Goal: Transaction & Acquisition: Purchase product/service

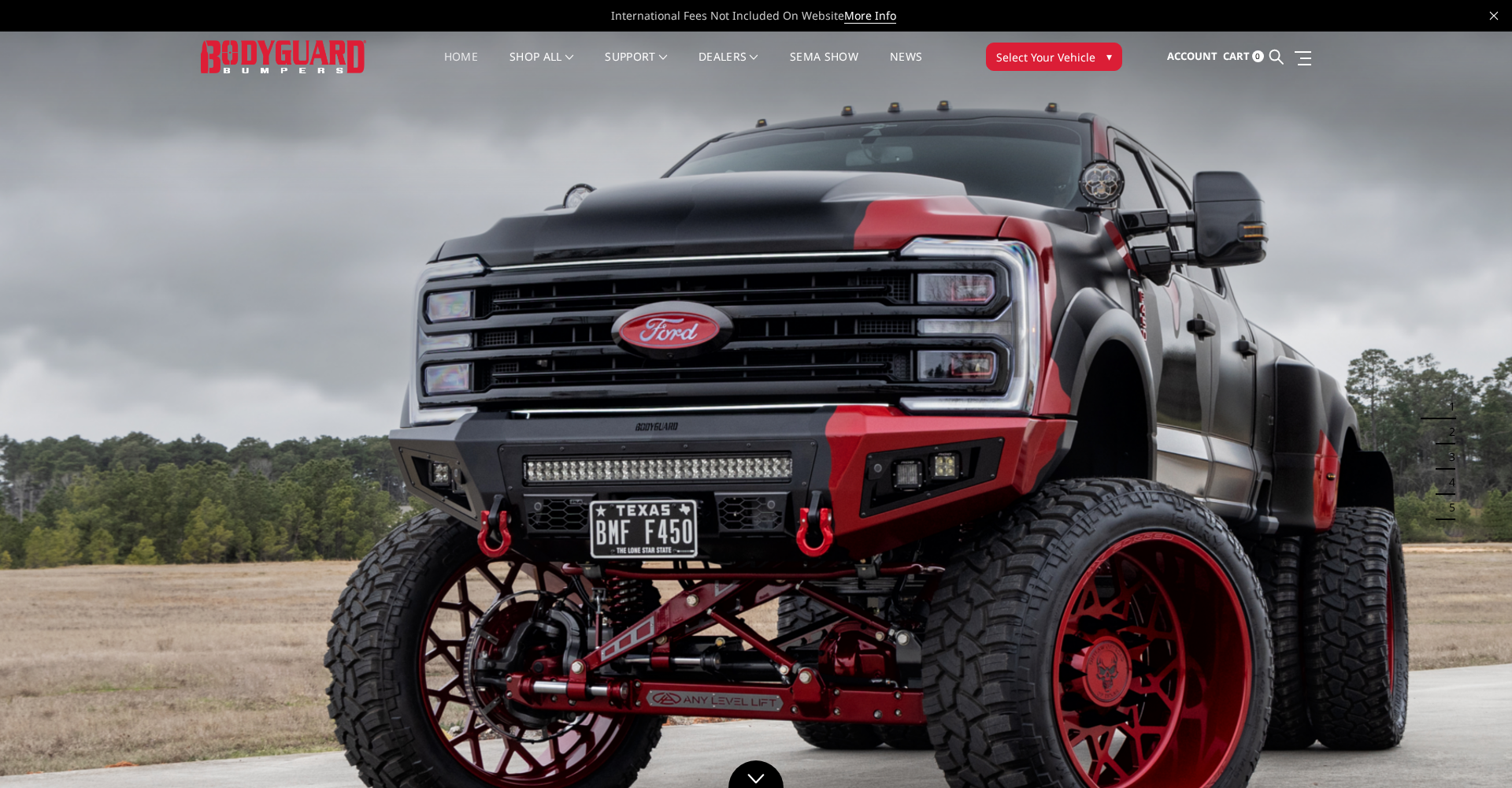
scroll to position [2, 0]
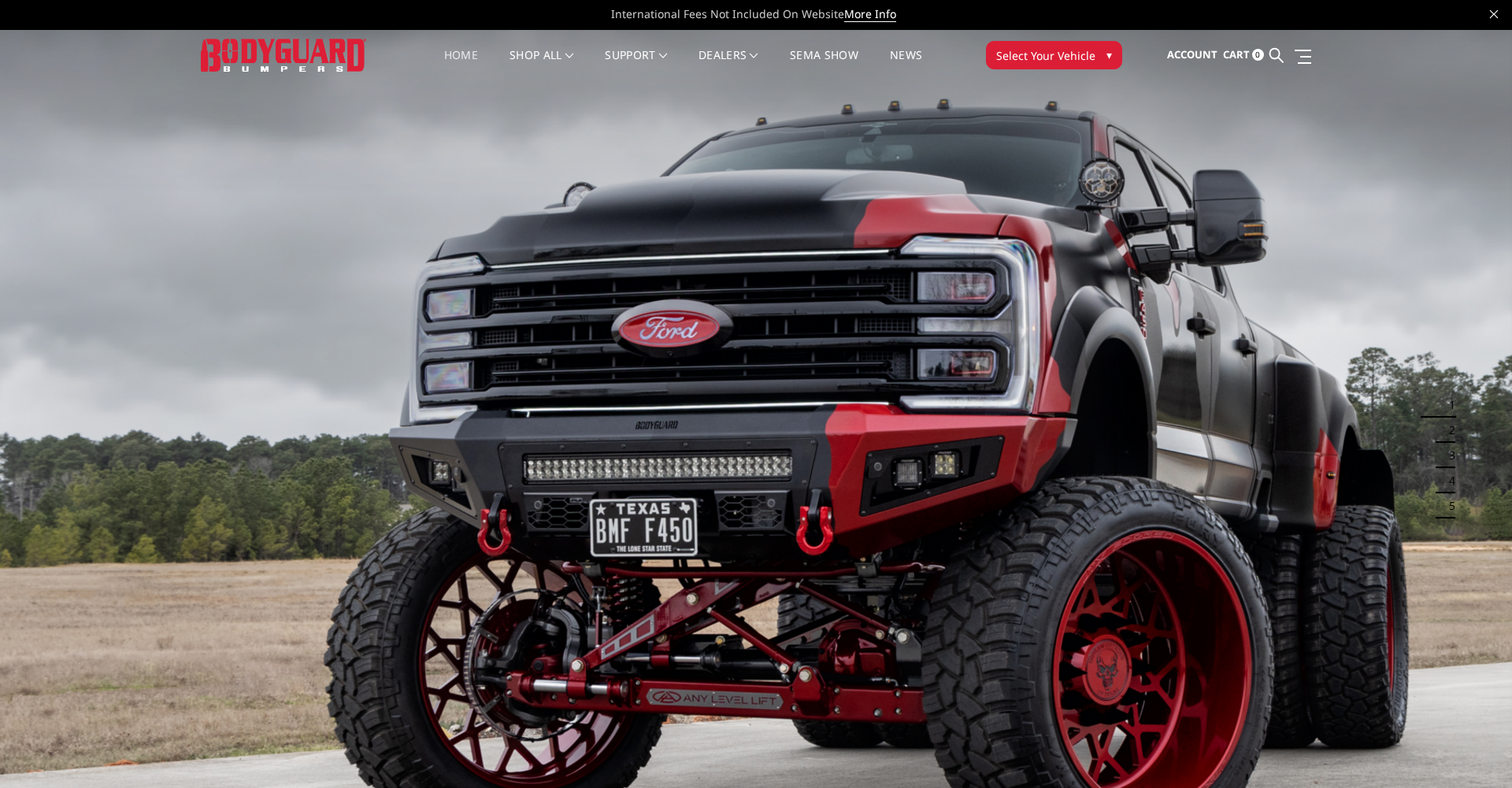
click at [1110, 56] on span "▾" at bounding box center [1109, 55] width 6 height 17
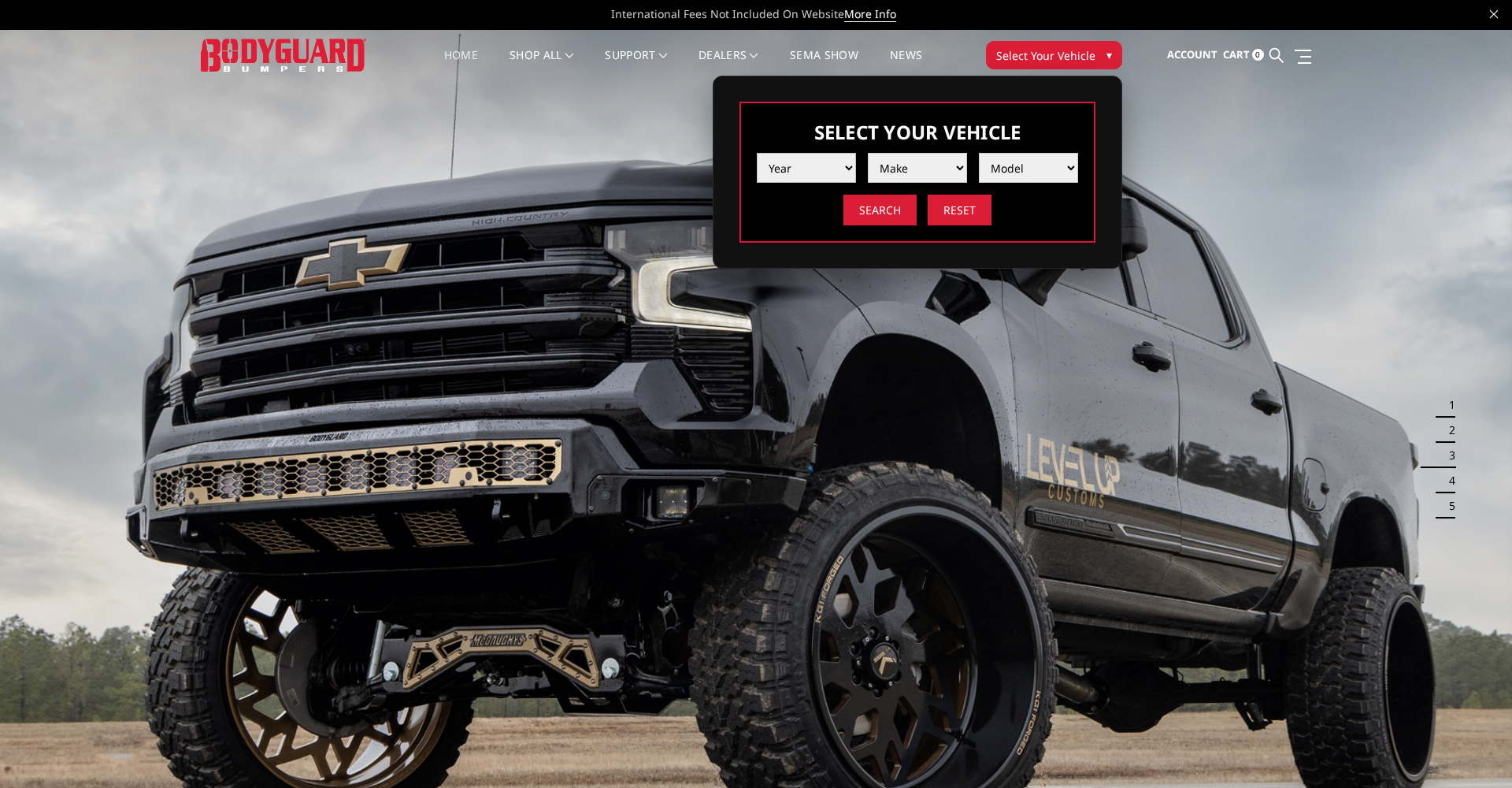
select select "yr_2025"
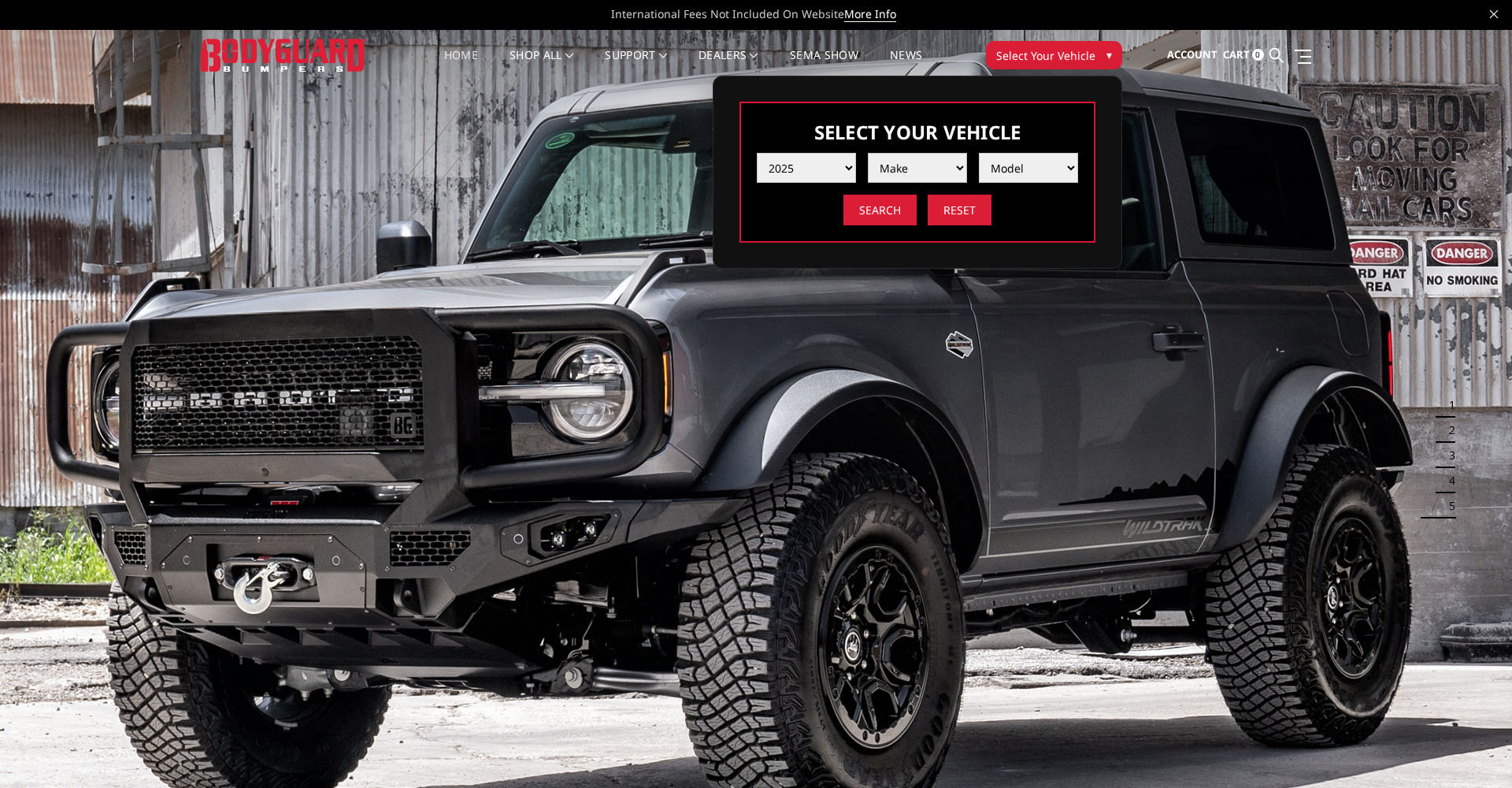
select select "mk_gmc"
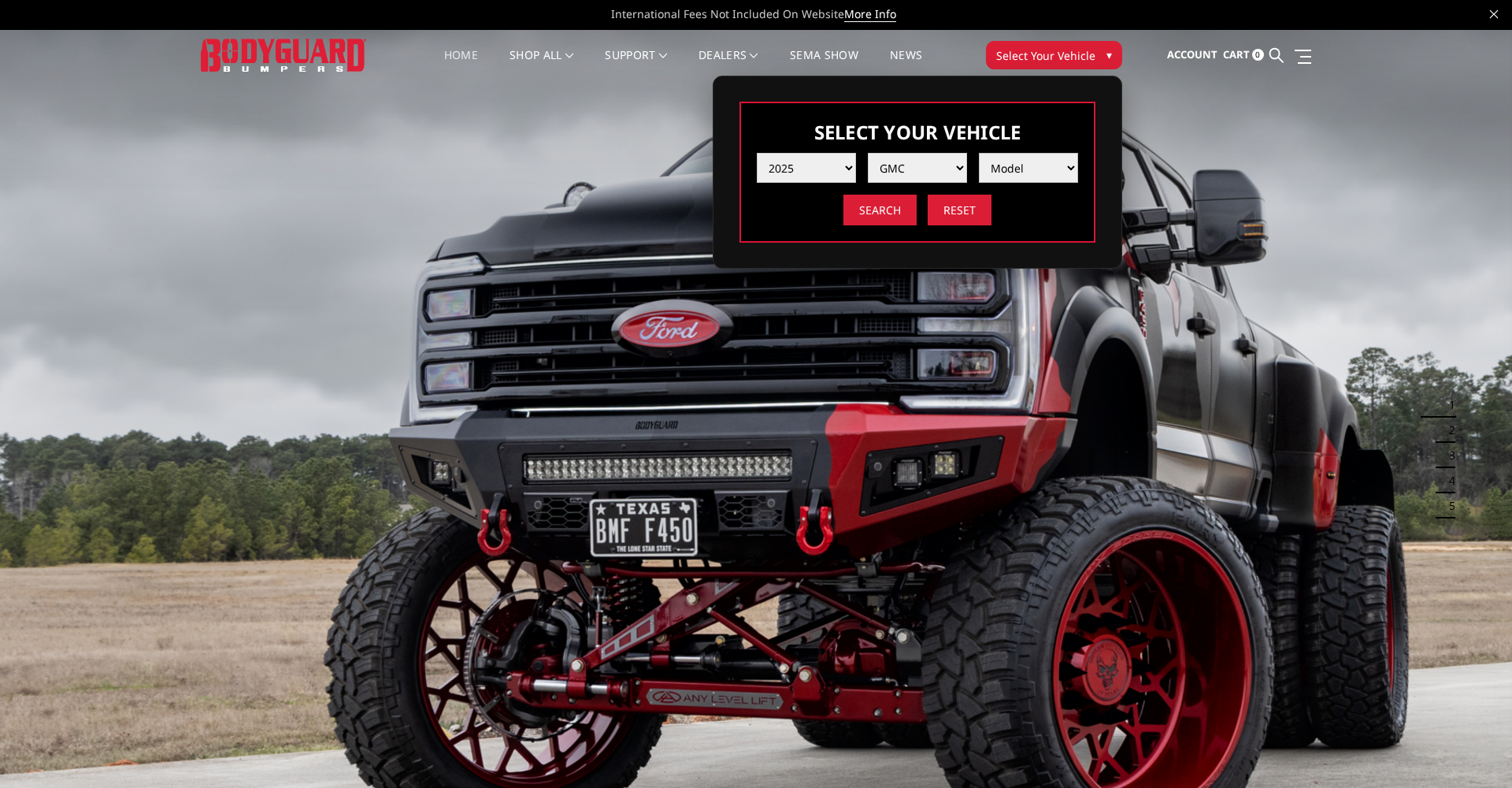
select select "md_sierra-2500-3500"
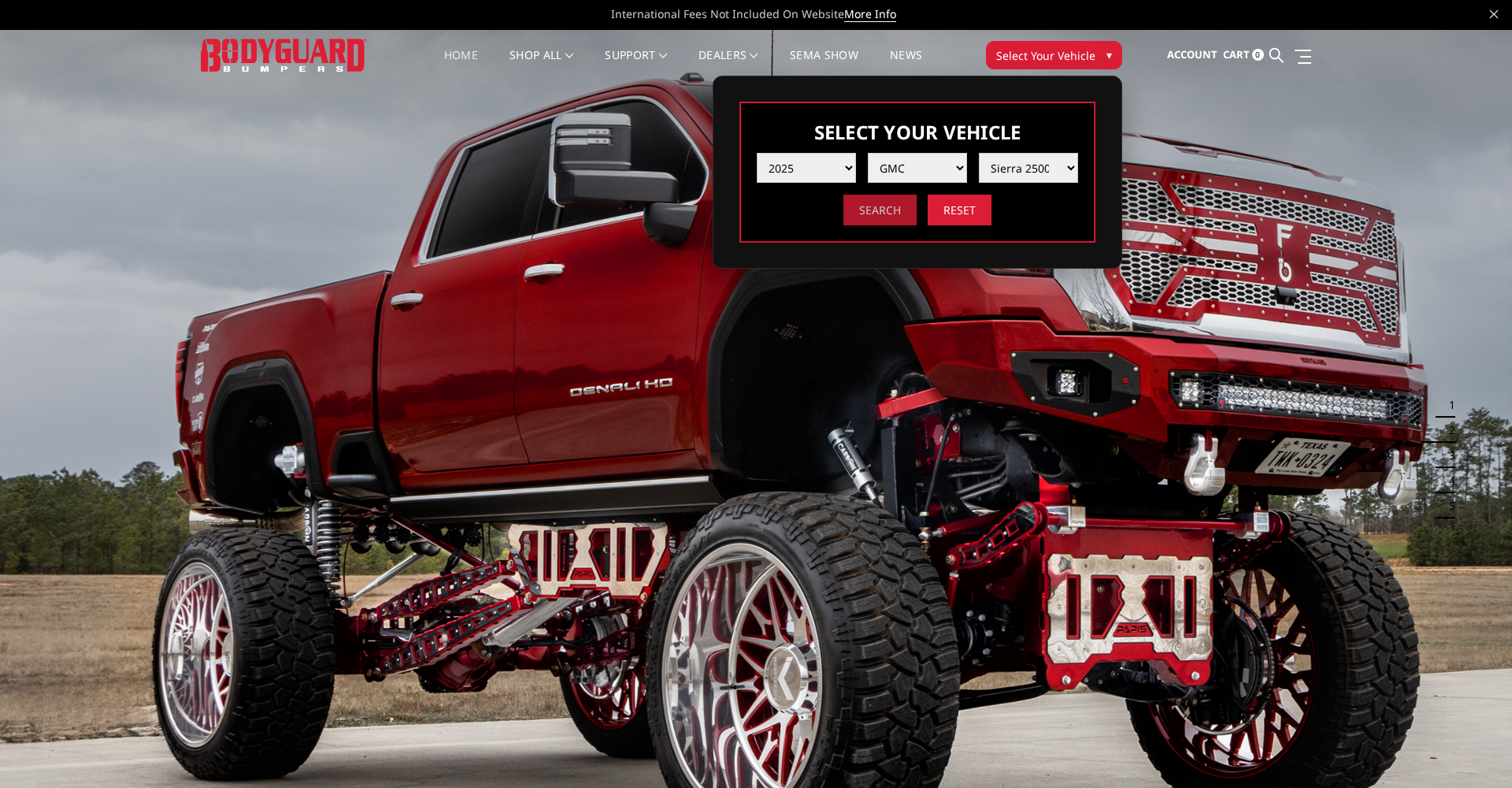
click at [876, 203] on input "Search" at bounding box center [880, 210] width 73 height 31
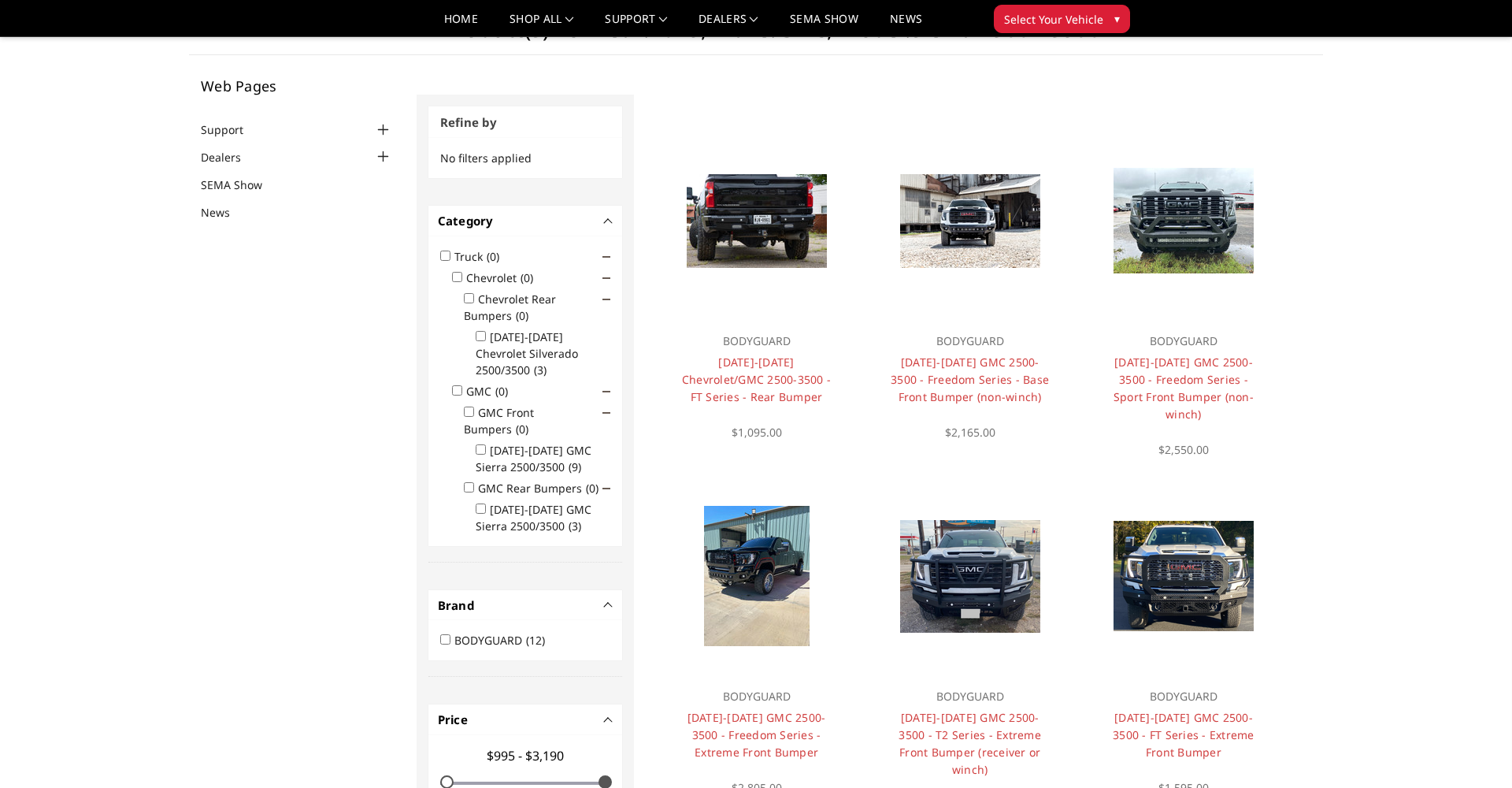
scroll to position [62, 0]
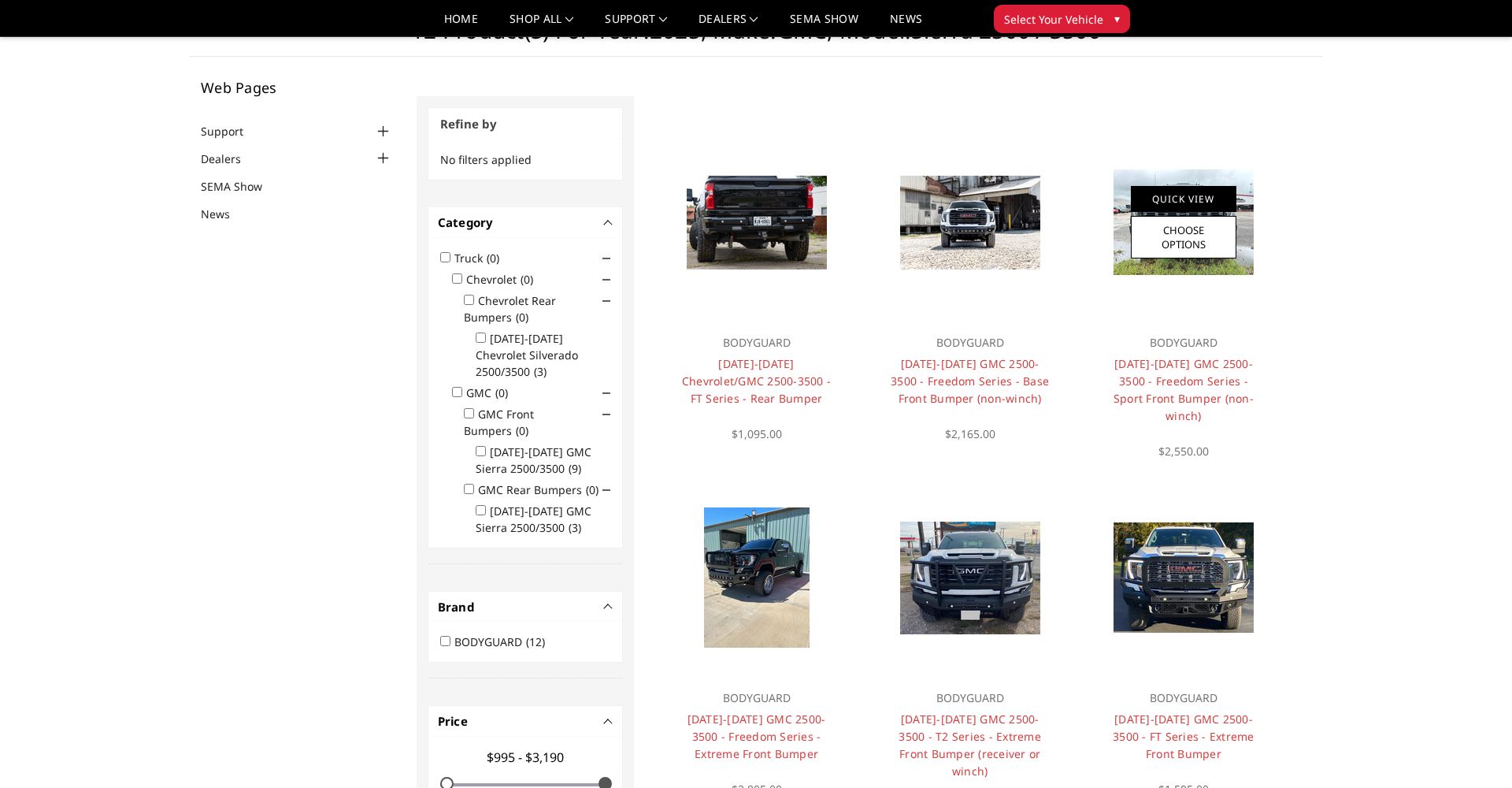
click at [1182, 199] on link "Quick View" at bounding box center [1183, 199] width 106 height 26
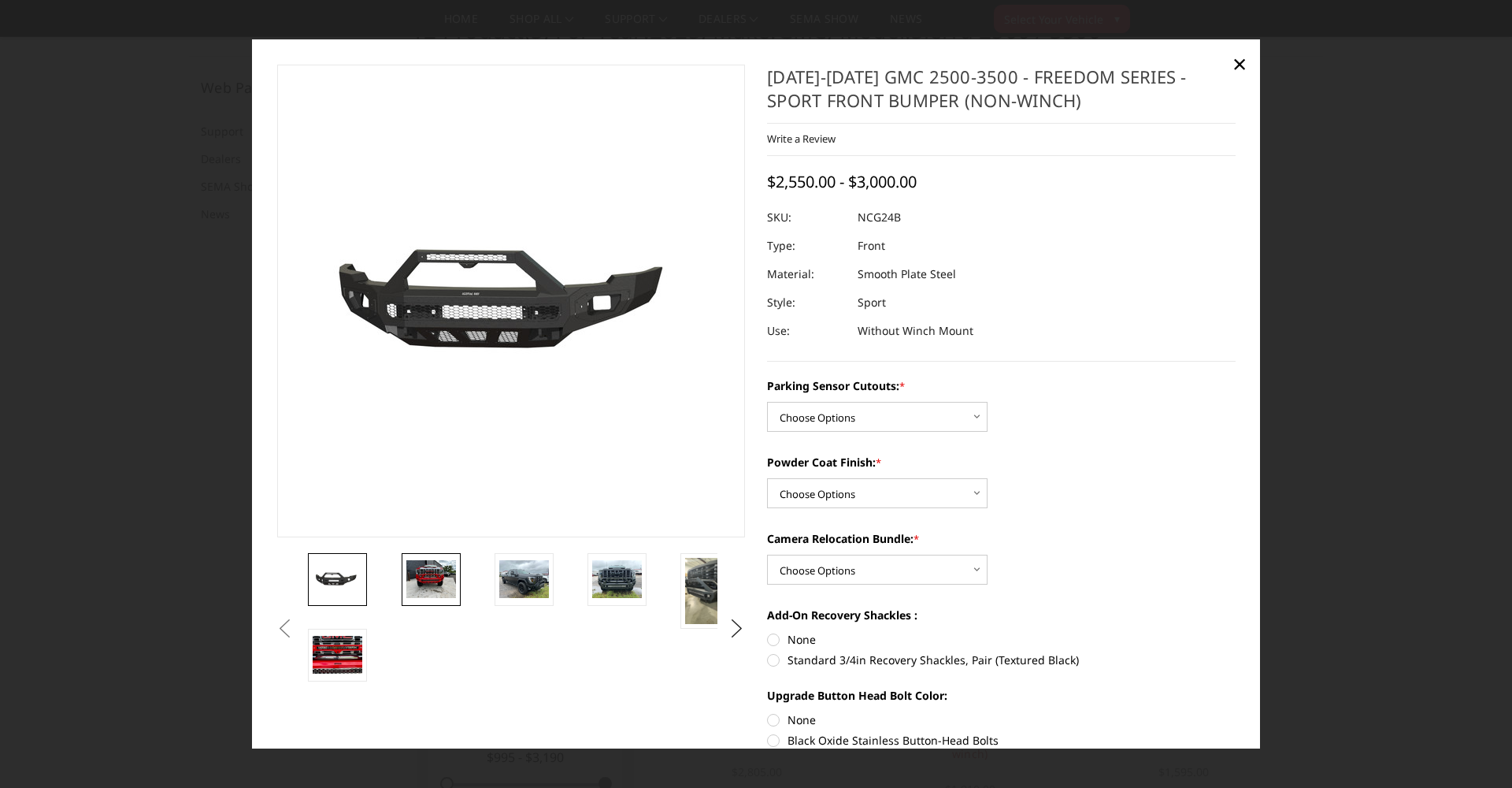
click at [438, 576] on img at bounding box center [431, 578] width 49 height 37
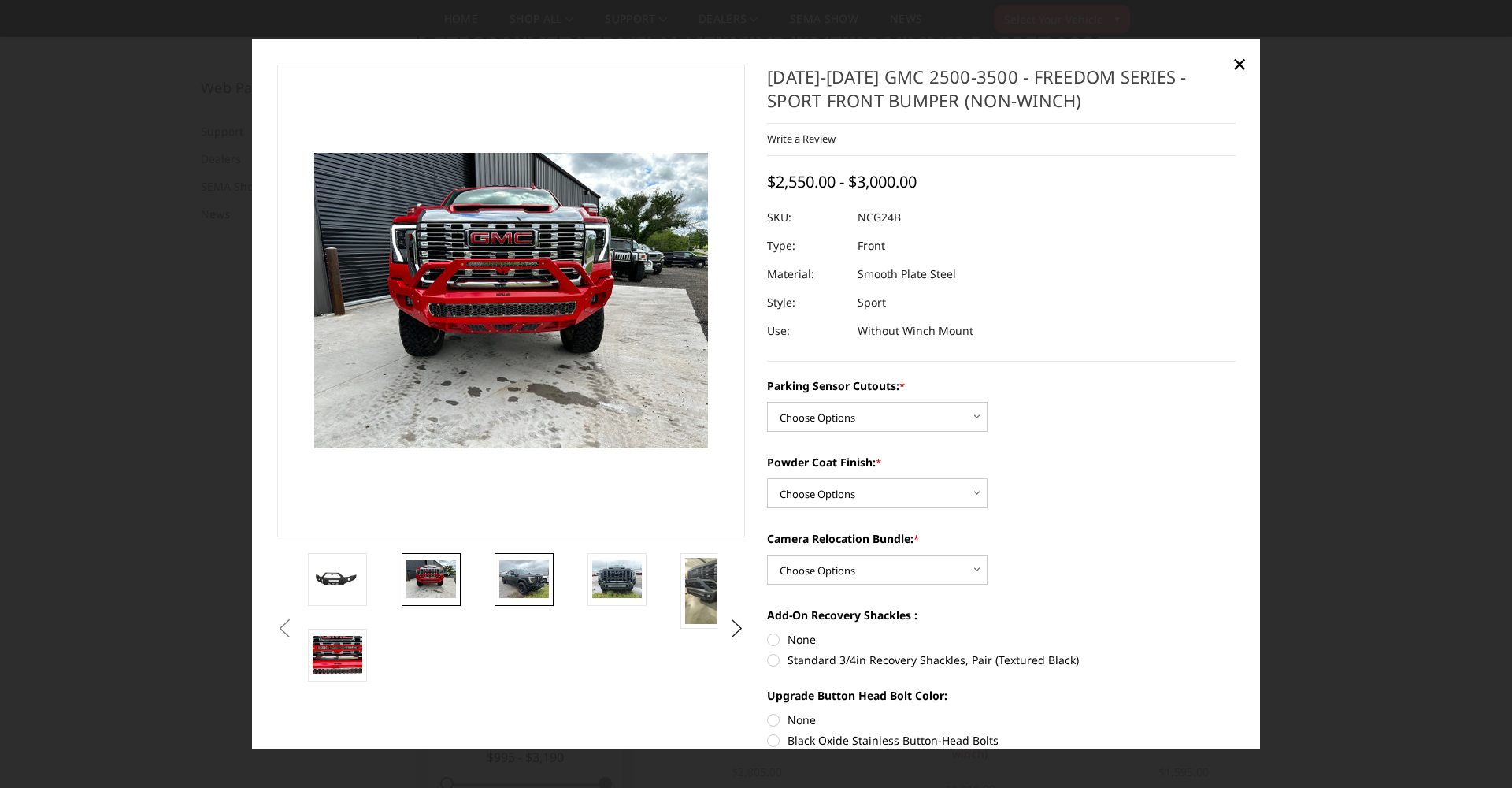
click at [526, 579] on img at bounding box center [524, 578] width 49 height 37
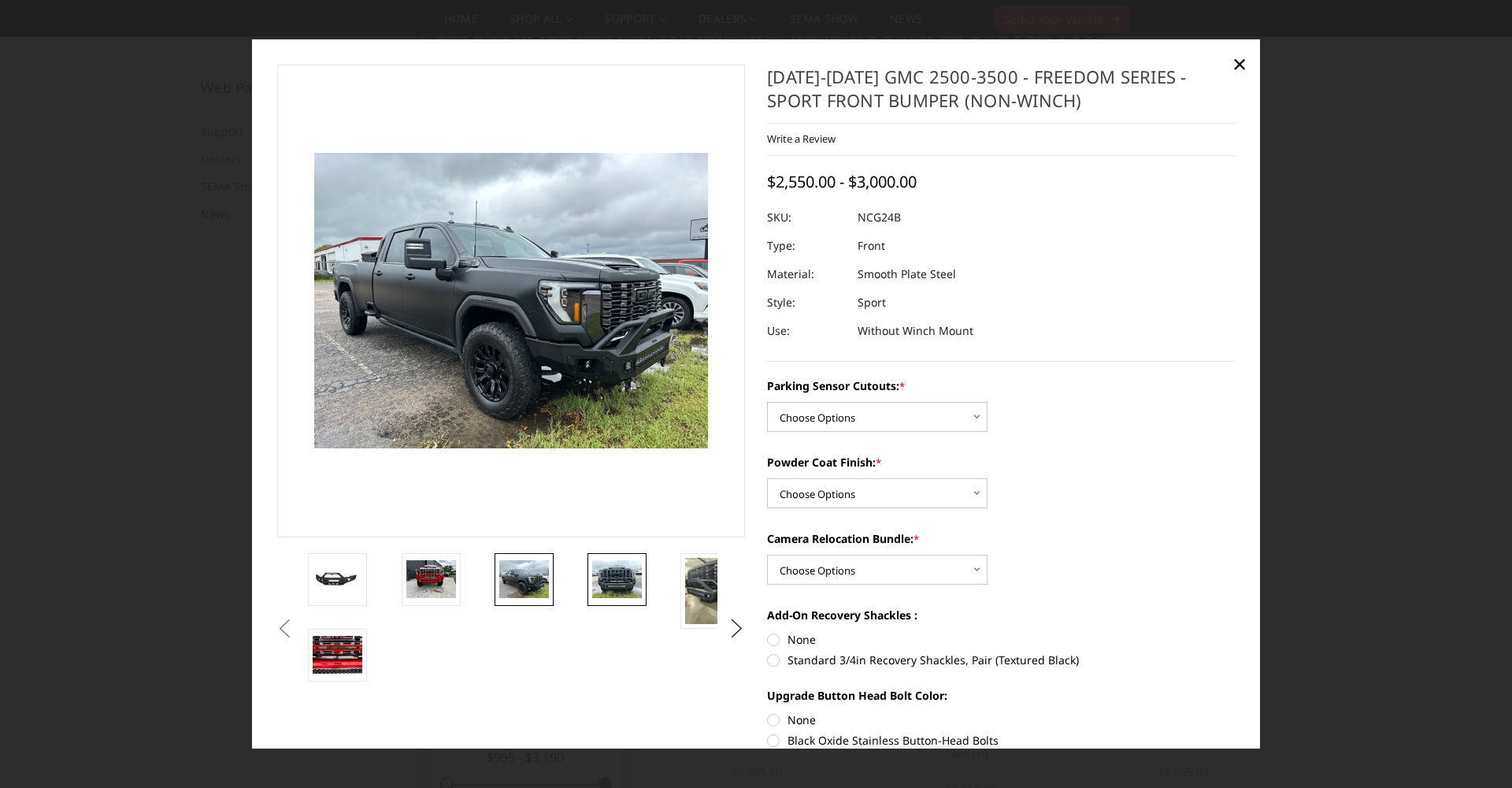
click at [614, 582] on img at bounding box center [617, 578] width 49 height 37
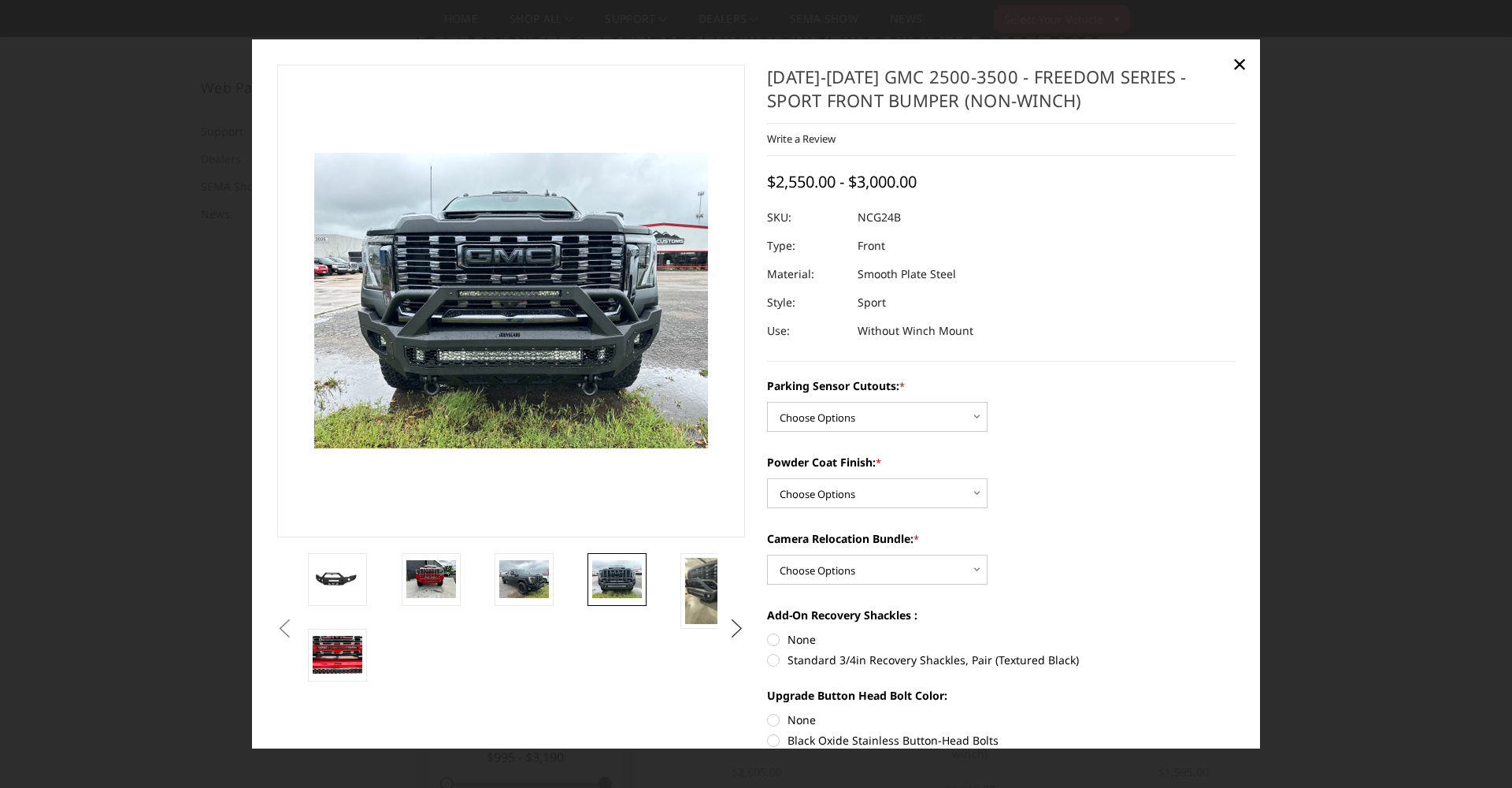
click at [737, 624] on button "Next" at bounding box center [737, 628] width 24 height 24
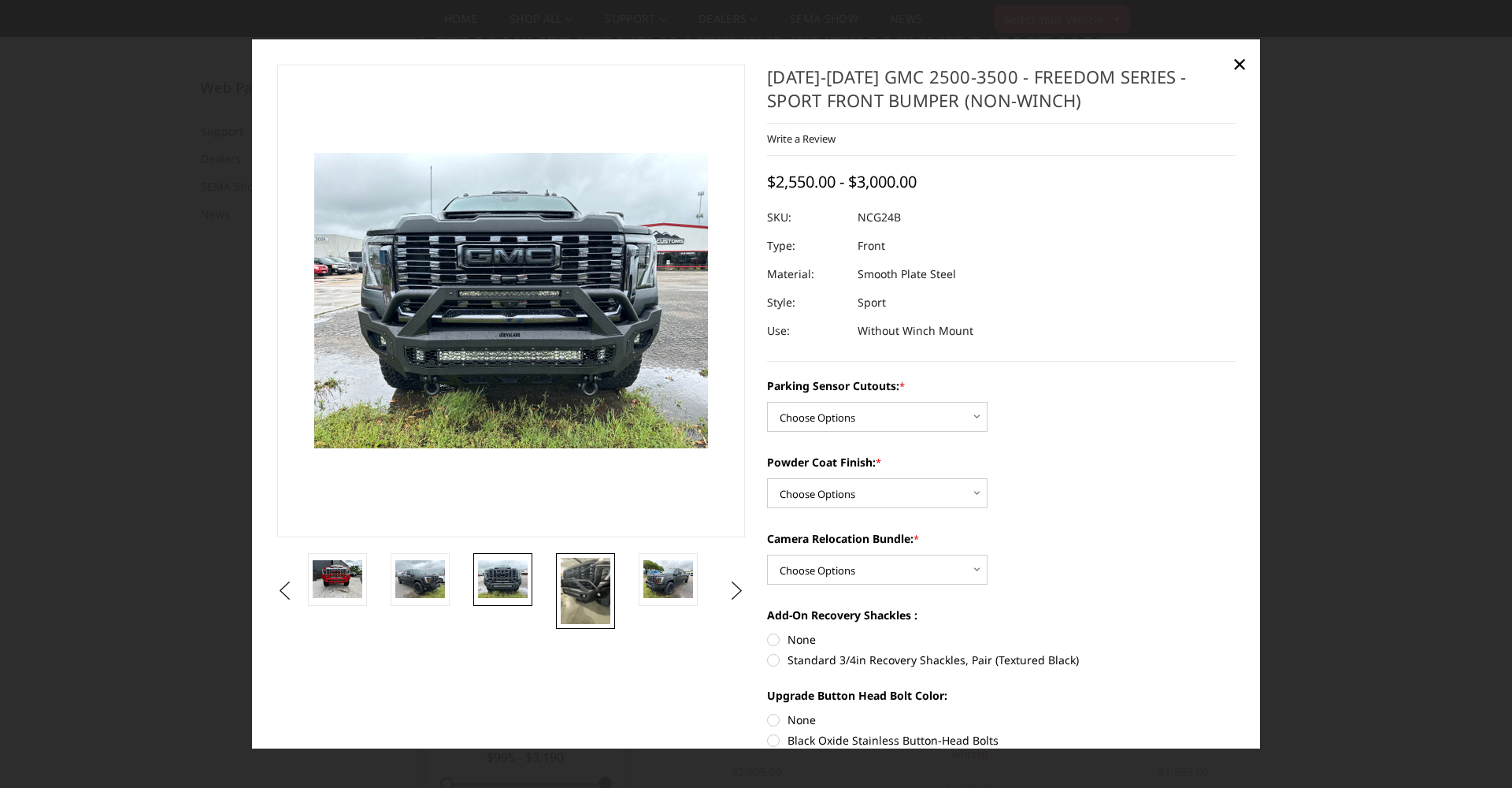
click at [597, 593] on img at bounding box center [585, 590] width 49 height 66
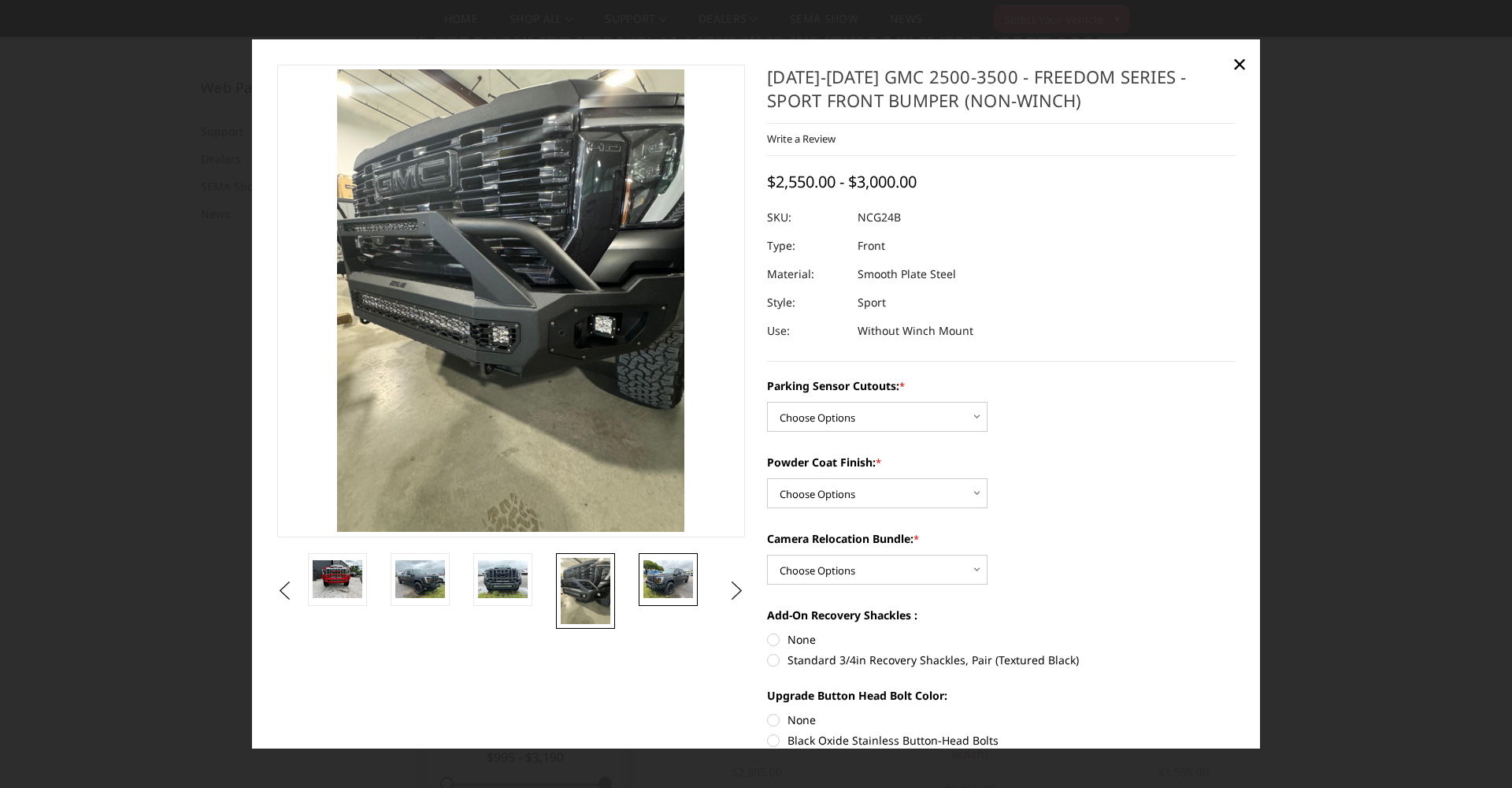
click at [678, 585] on img at bounding box center [668, 578] width 49 height 37
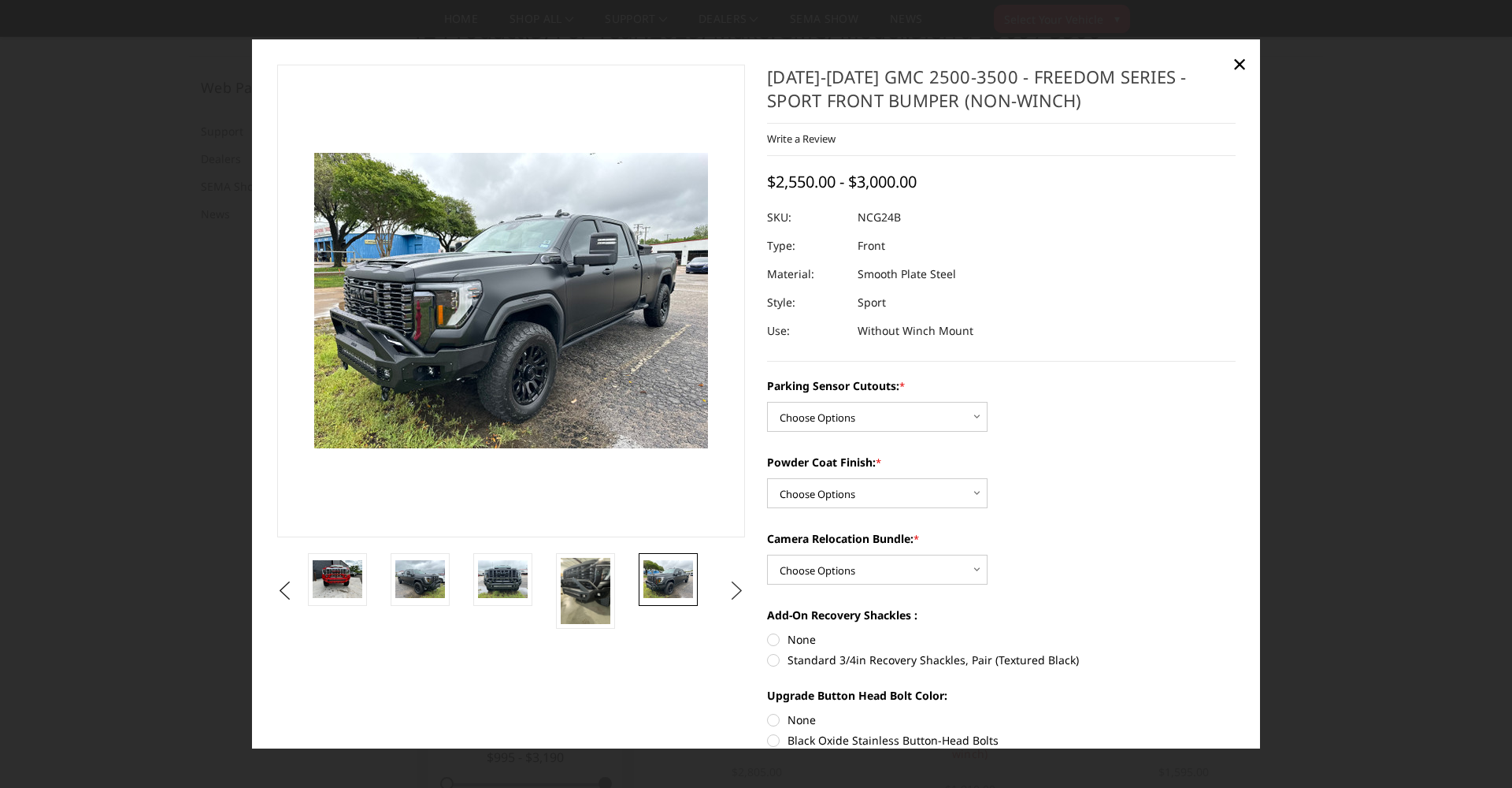
click at [736, 587] on button "Next" at bounding box center [737, 591] width 24 height 24
click at [665, 581] on img at bounding box center [668, 578] width 49 height 37
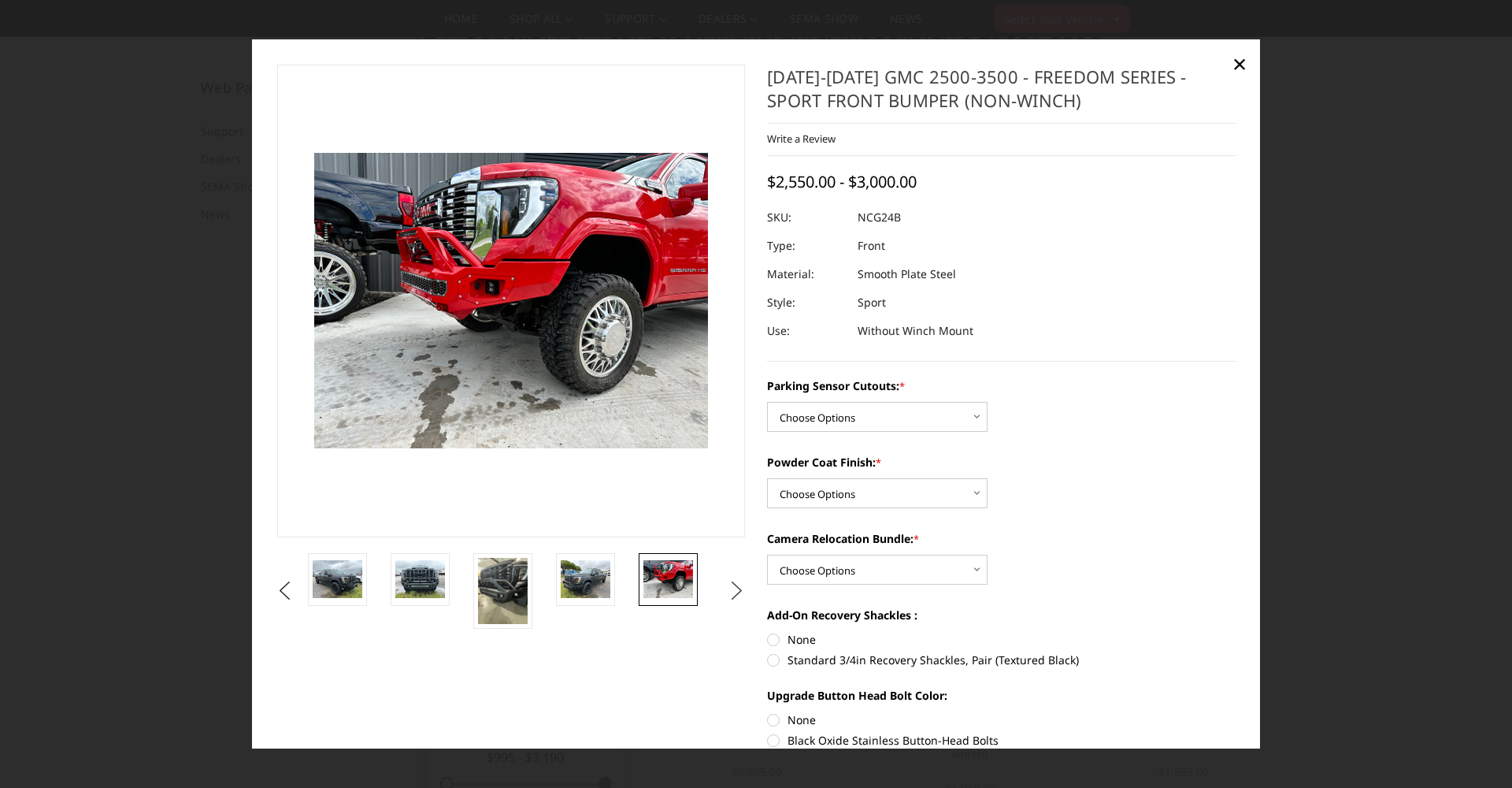
click at [740, 586] on button "Next" at bounding box center [737, 591] width 24 height 24
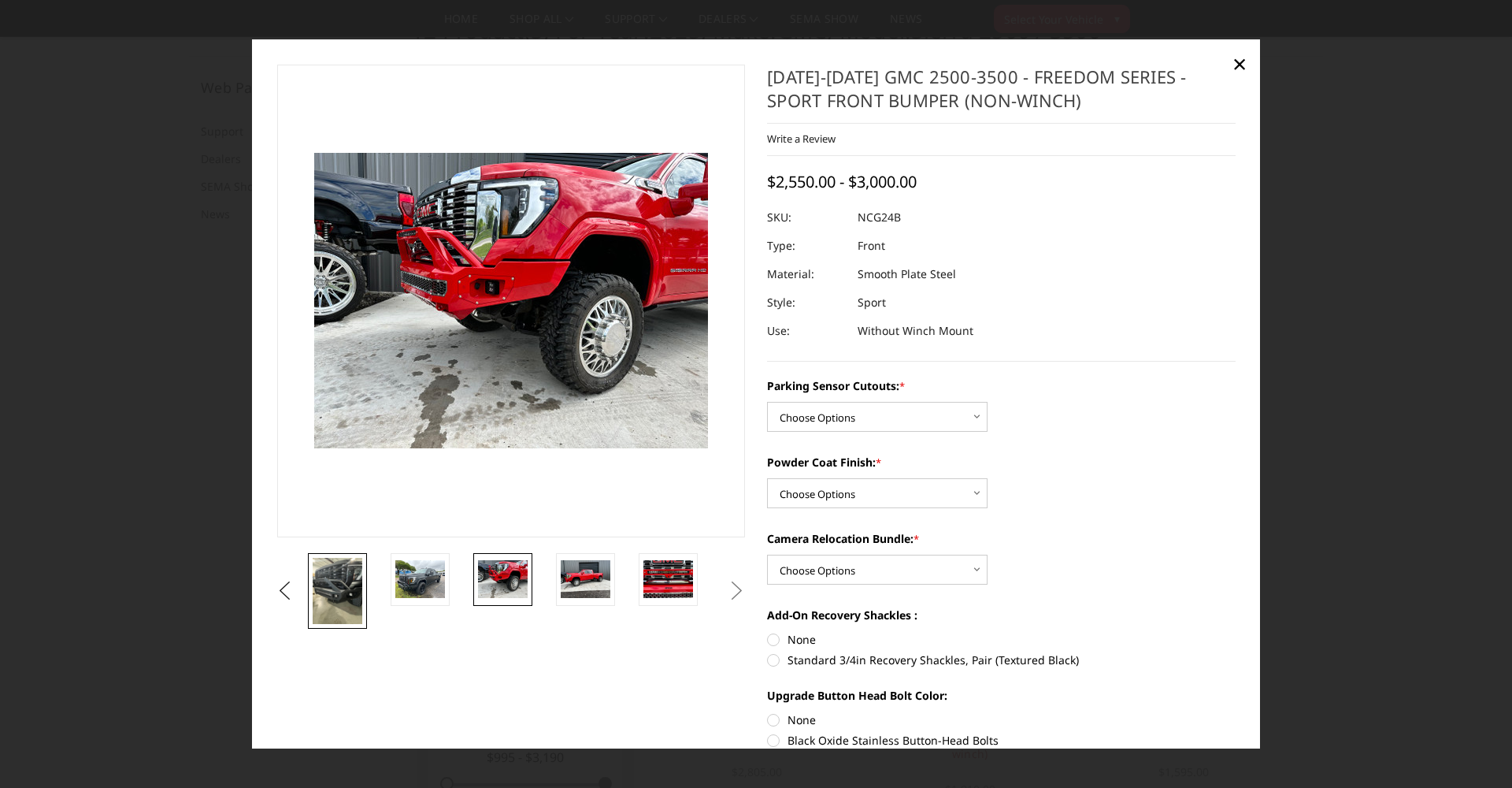
click at [352, 577] on img at bounding box center [338, 590] width 49 height 66
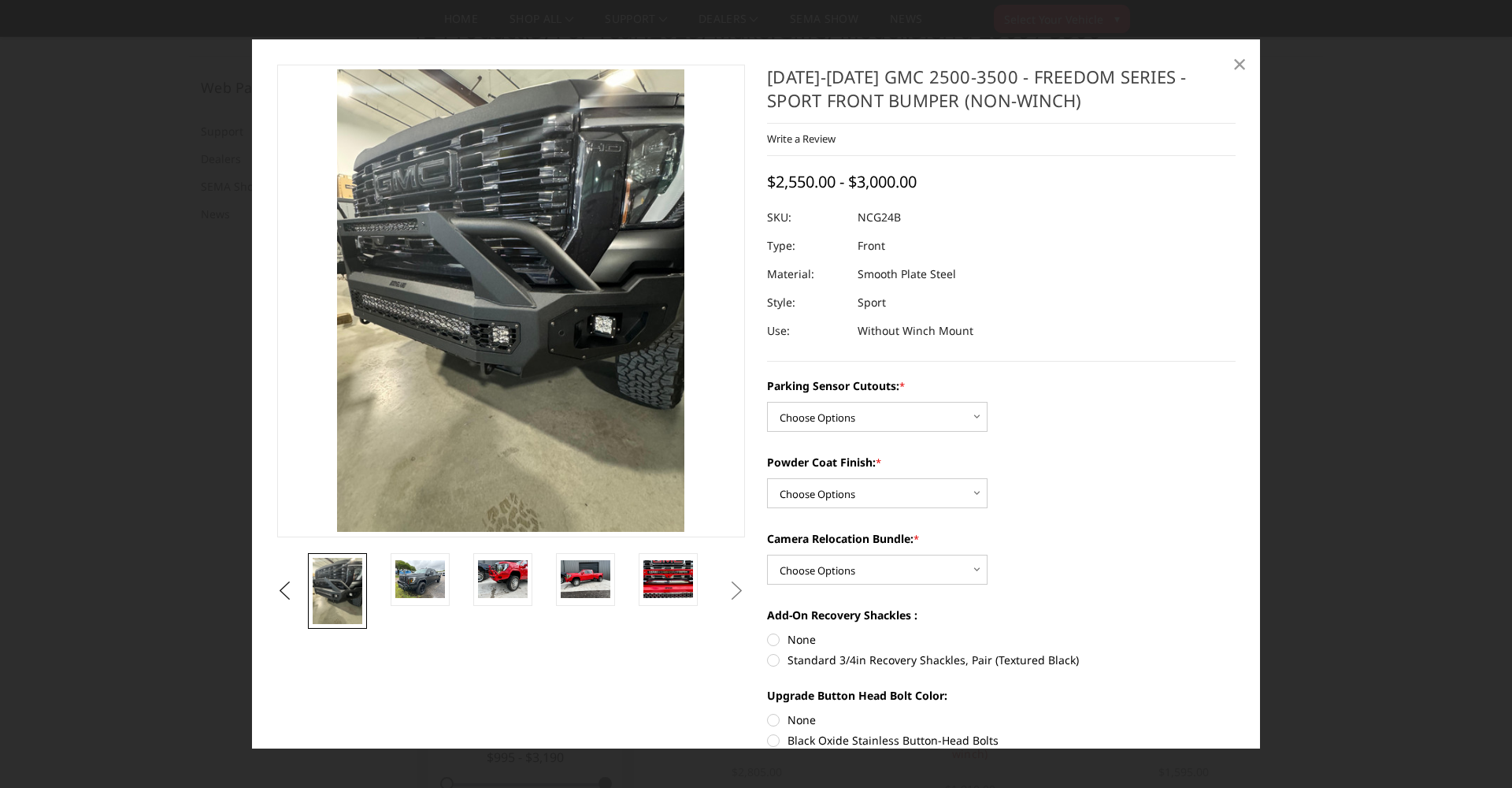
click at [1245, 65] on span "×" at bounding box center [1240, 64] width 14 height 34
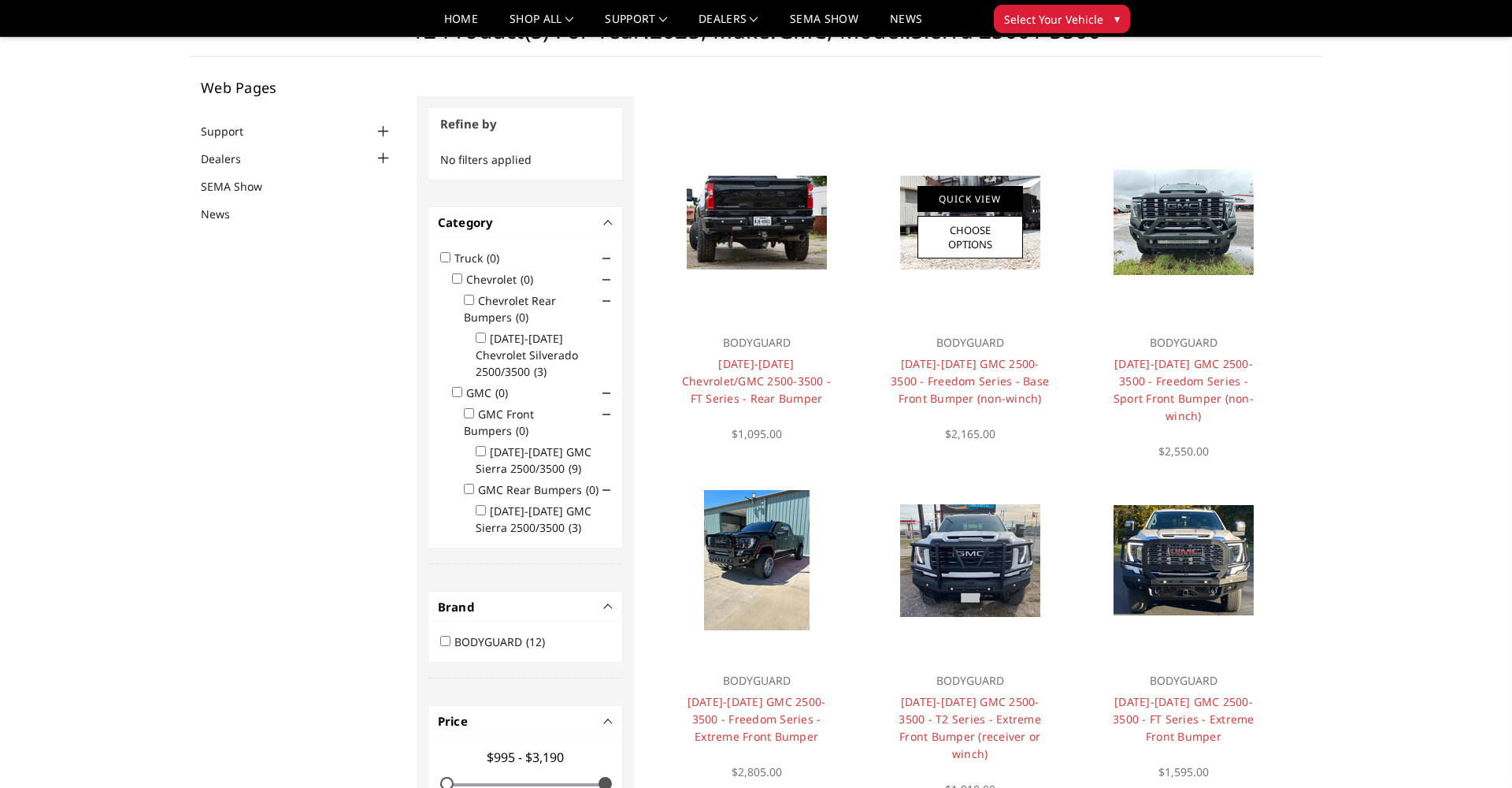
click at [981, 192] on link "Quick View" at bounding box center [970, 199] width 106 height 26
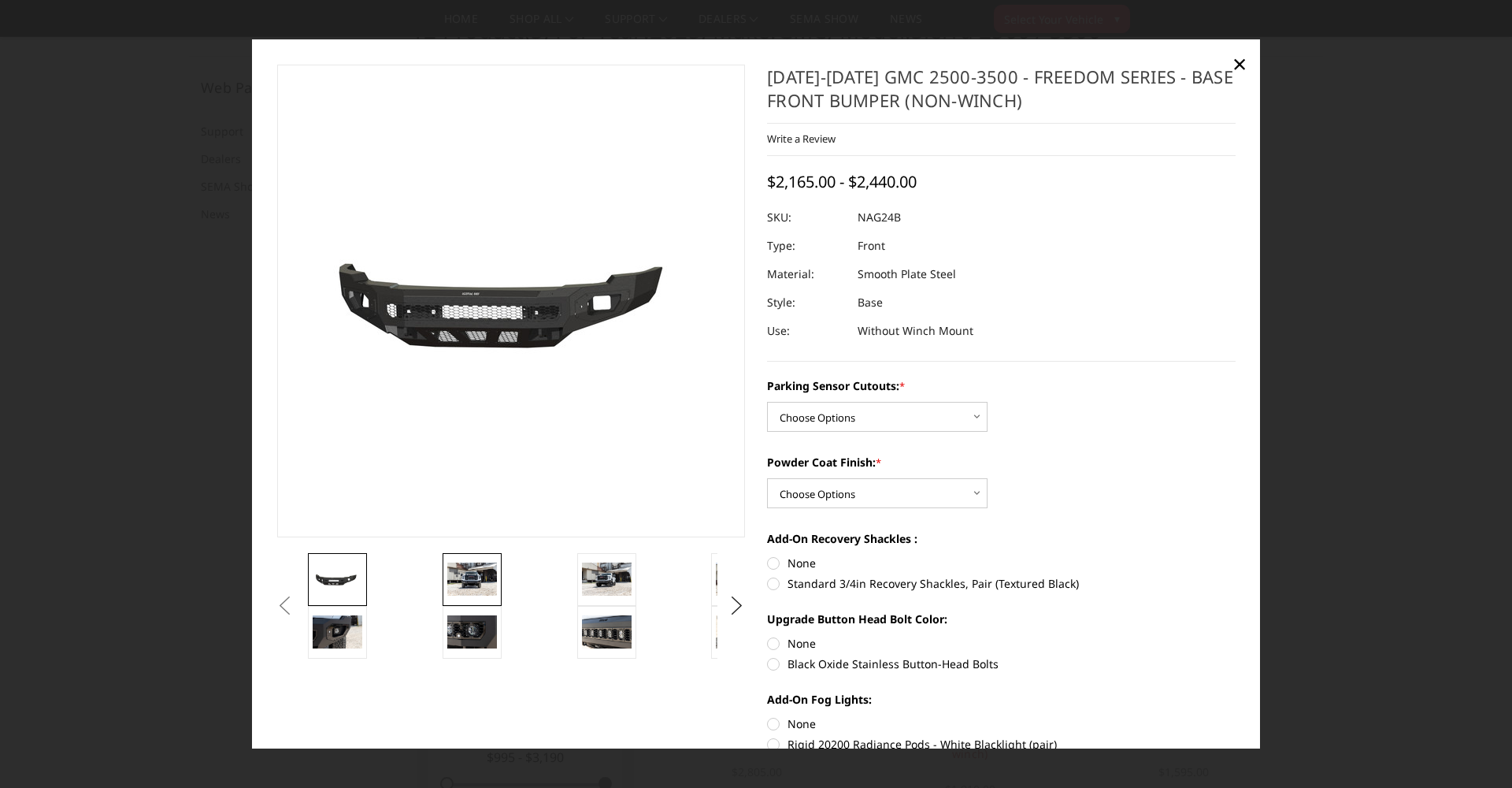
click at [461, 580] on img at bounding box center [472, 579] width 49 height 33
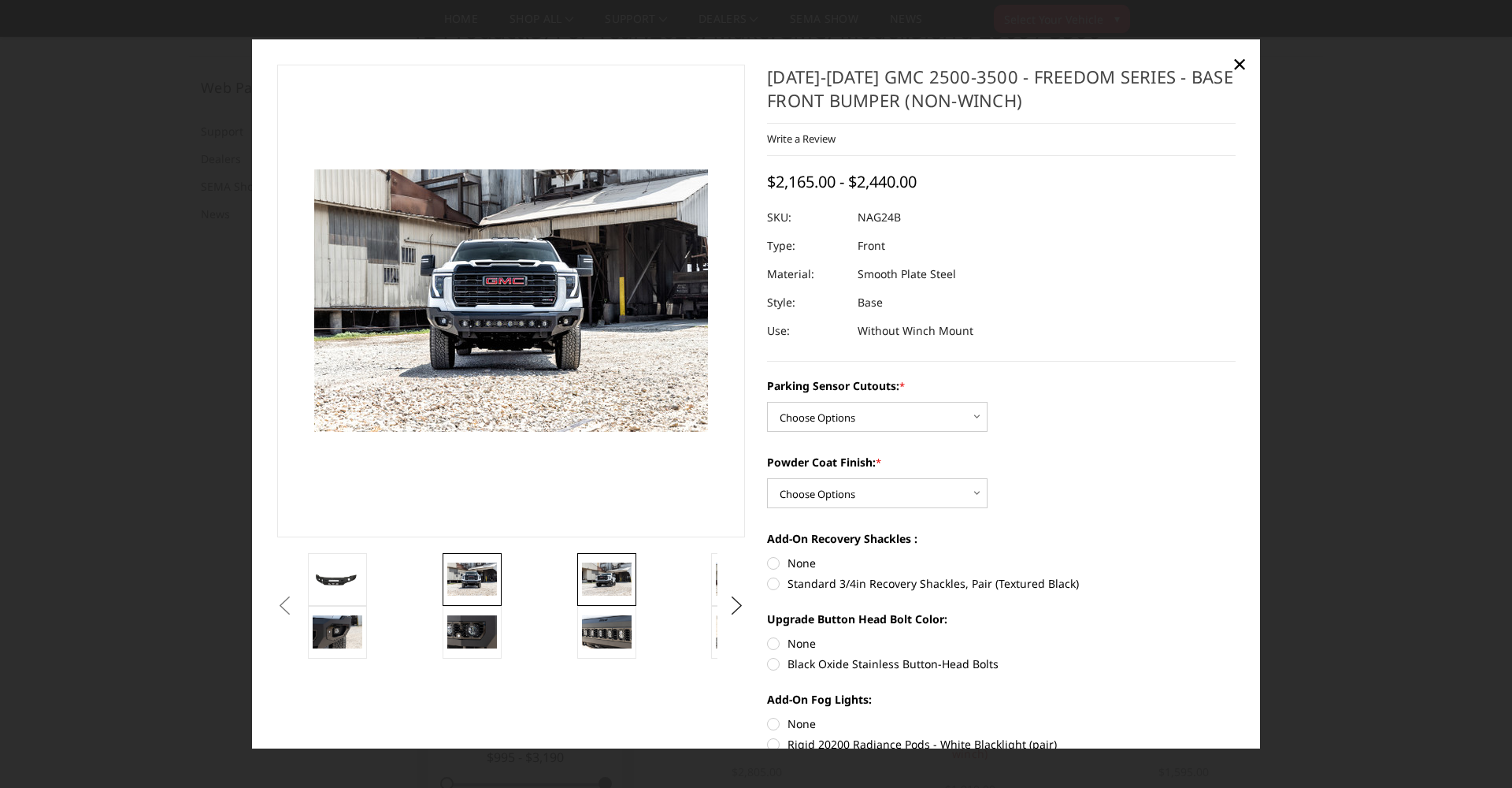
click at [592, 585] on img at bounding box center [607, 579] width 49 height 33
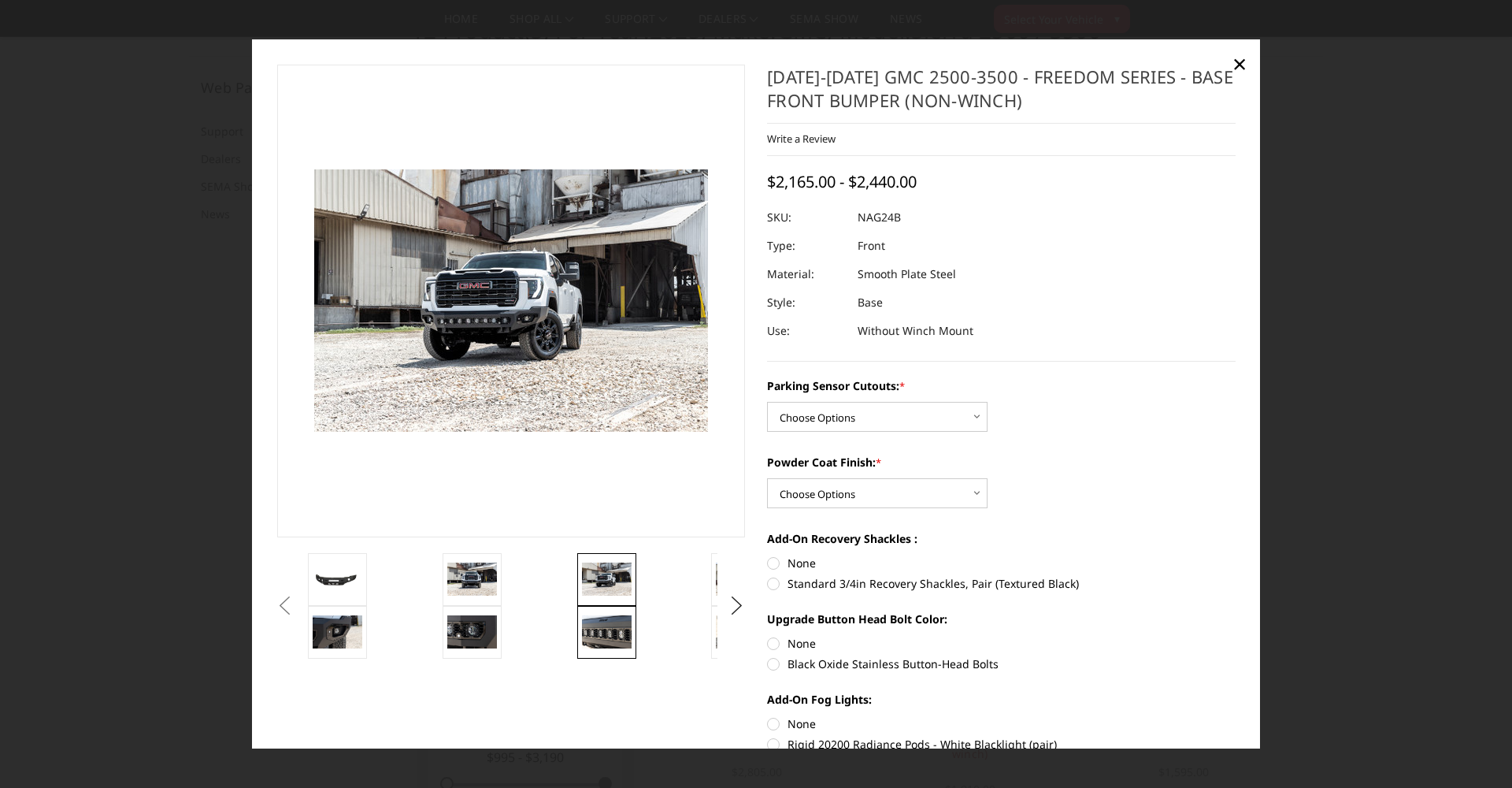
click at [597, 632] on img at bounding box center [607, 632] width 49 height 33
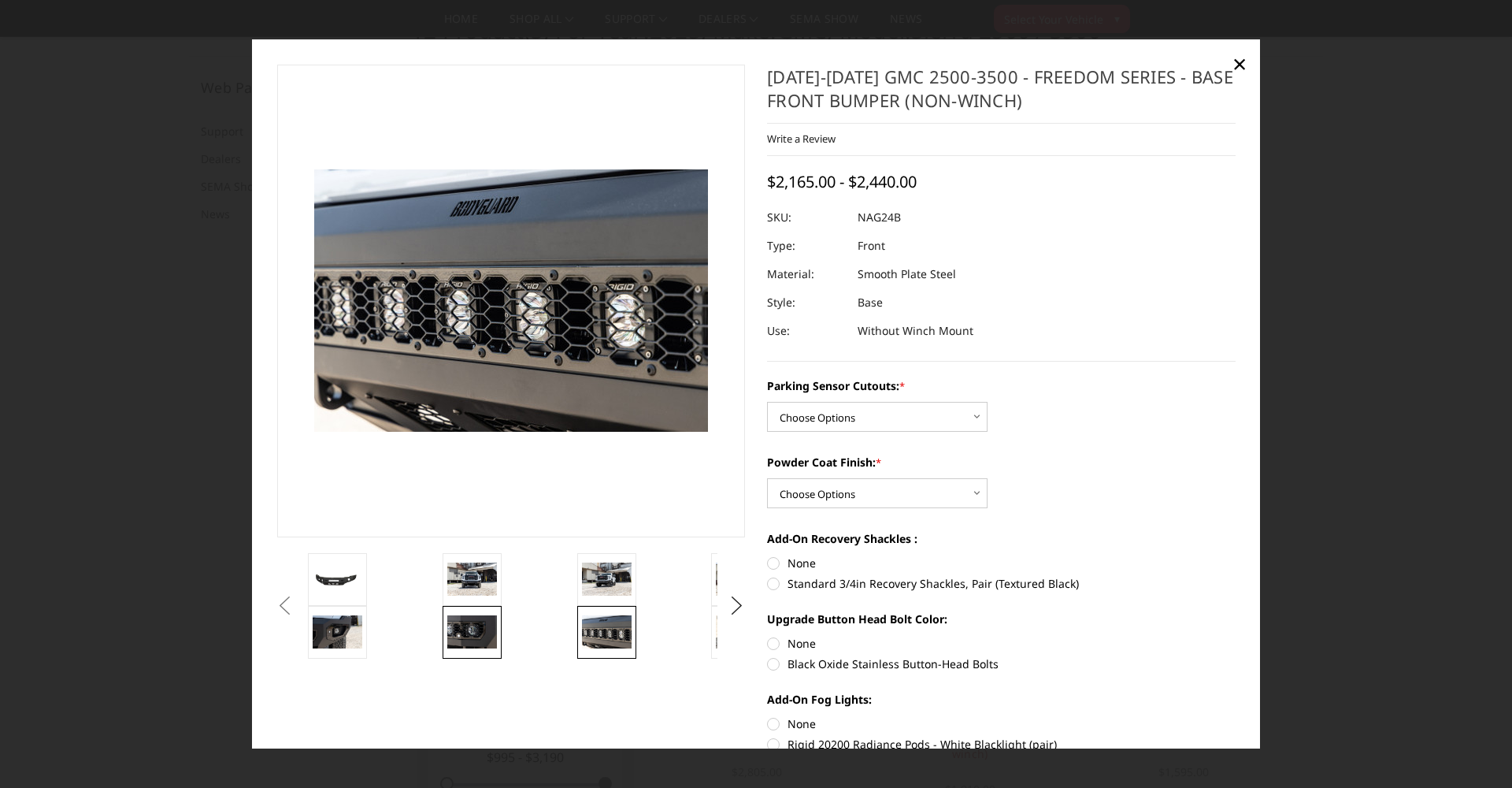
click at [467, 637] on img at bounding box center [472, 632] width 49 height 33
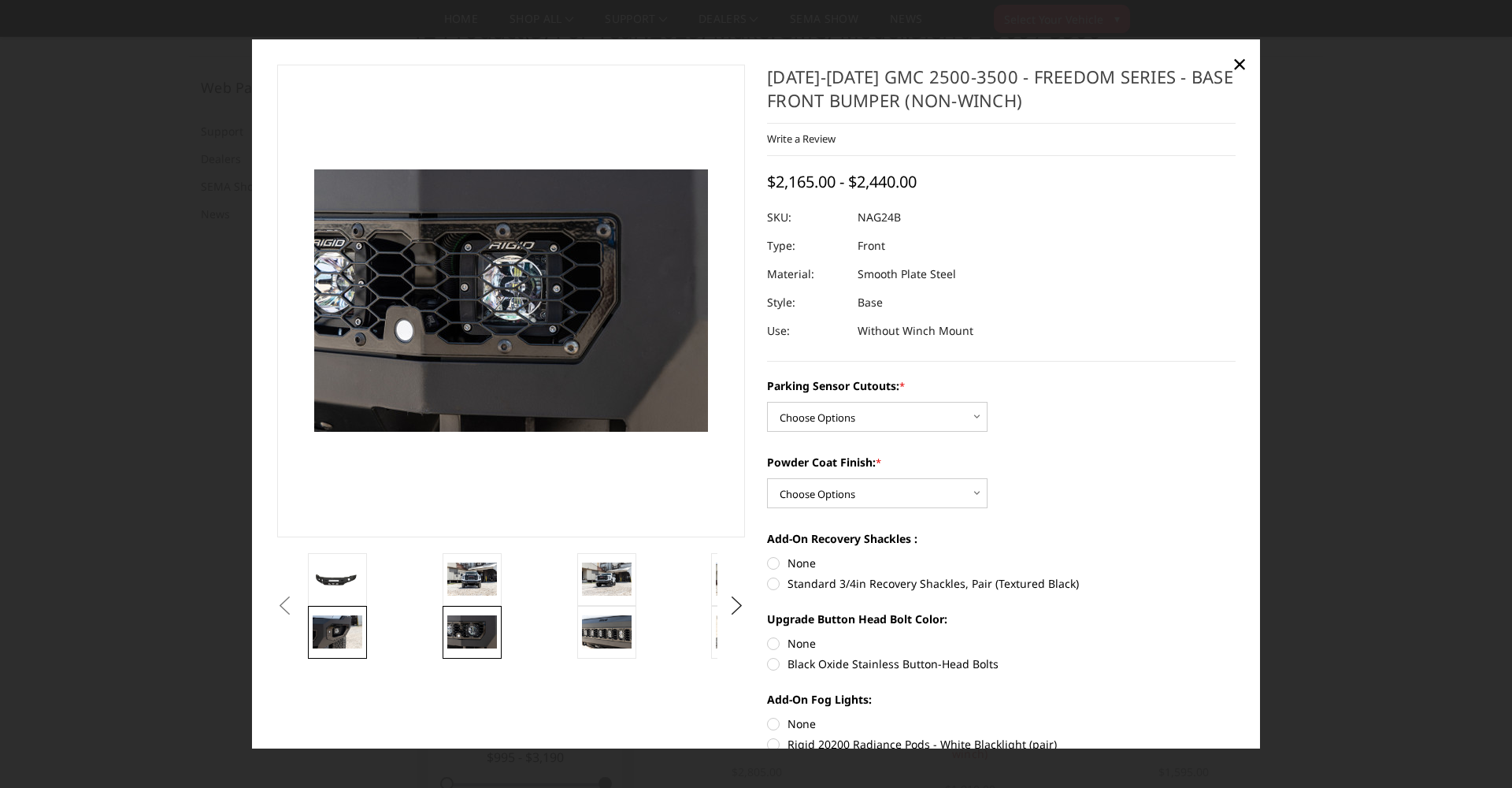
click at [314, 619] on img at bounding box center [338, 632] width 49 height 33
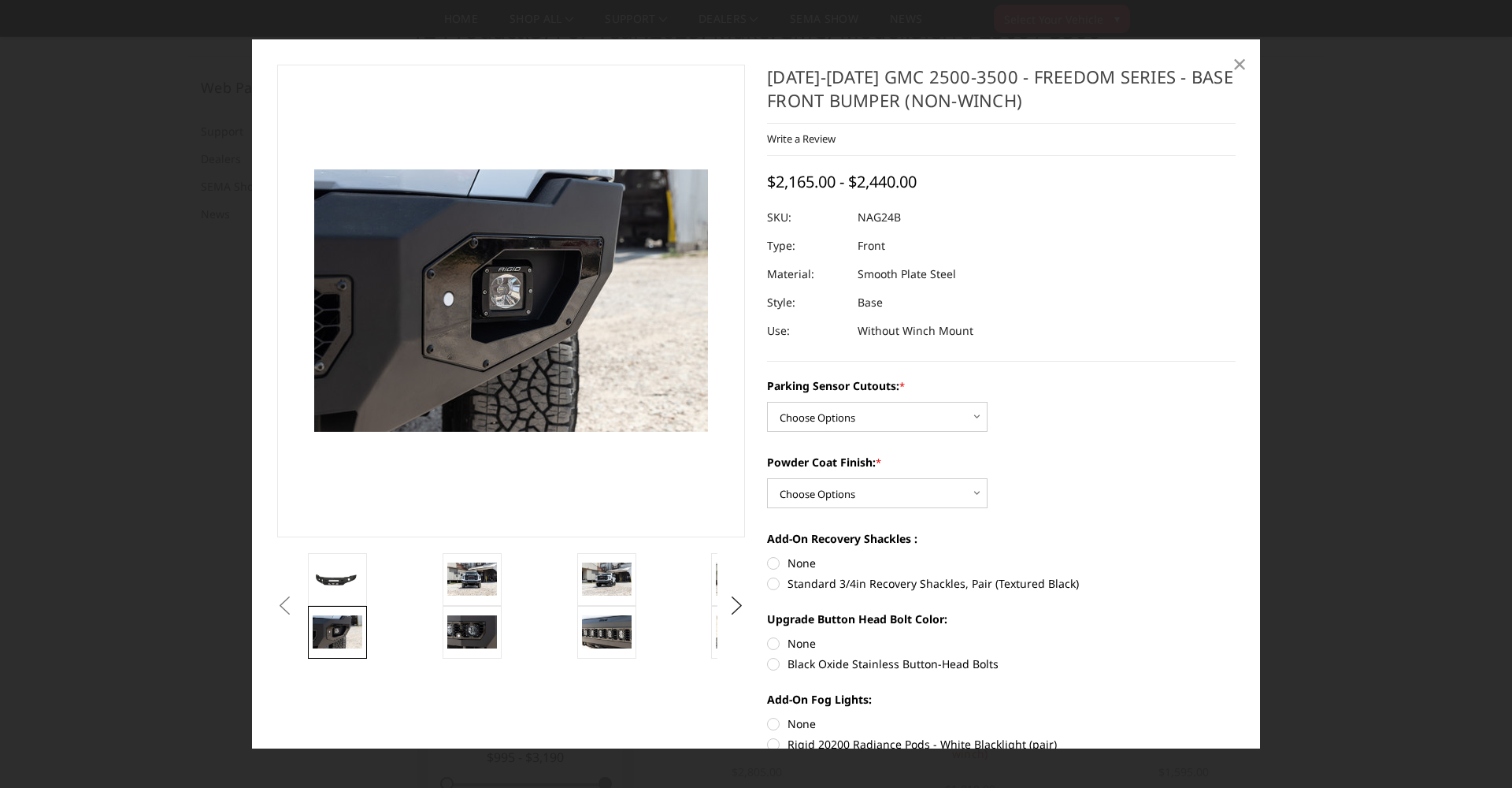
click at [1239, 62] on span "×" at bounding box center [1240, 64] width 14 height 34
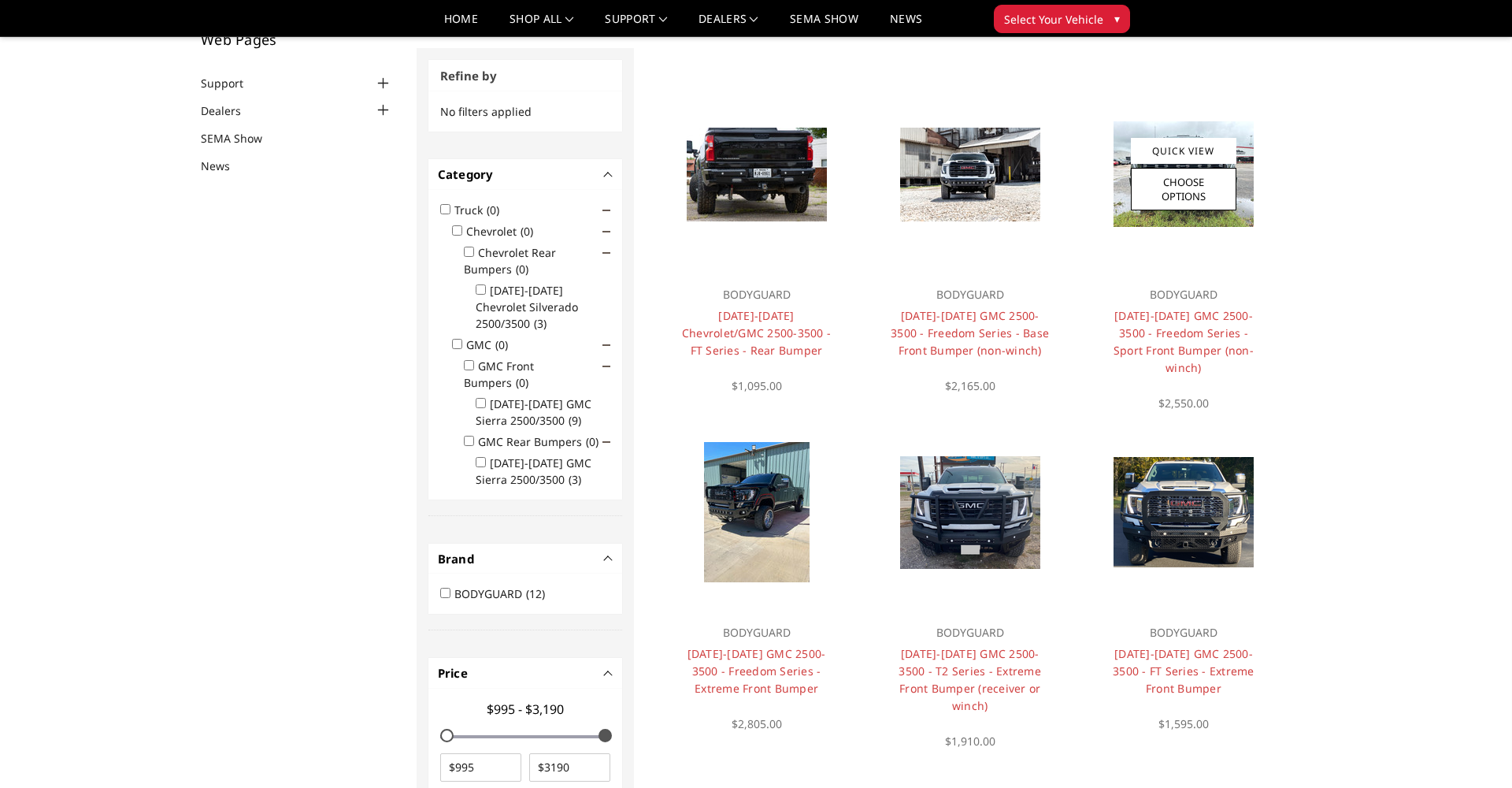
scroll to position [120, 0]
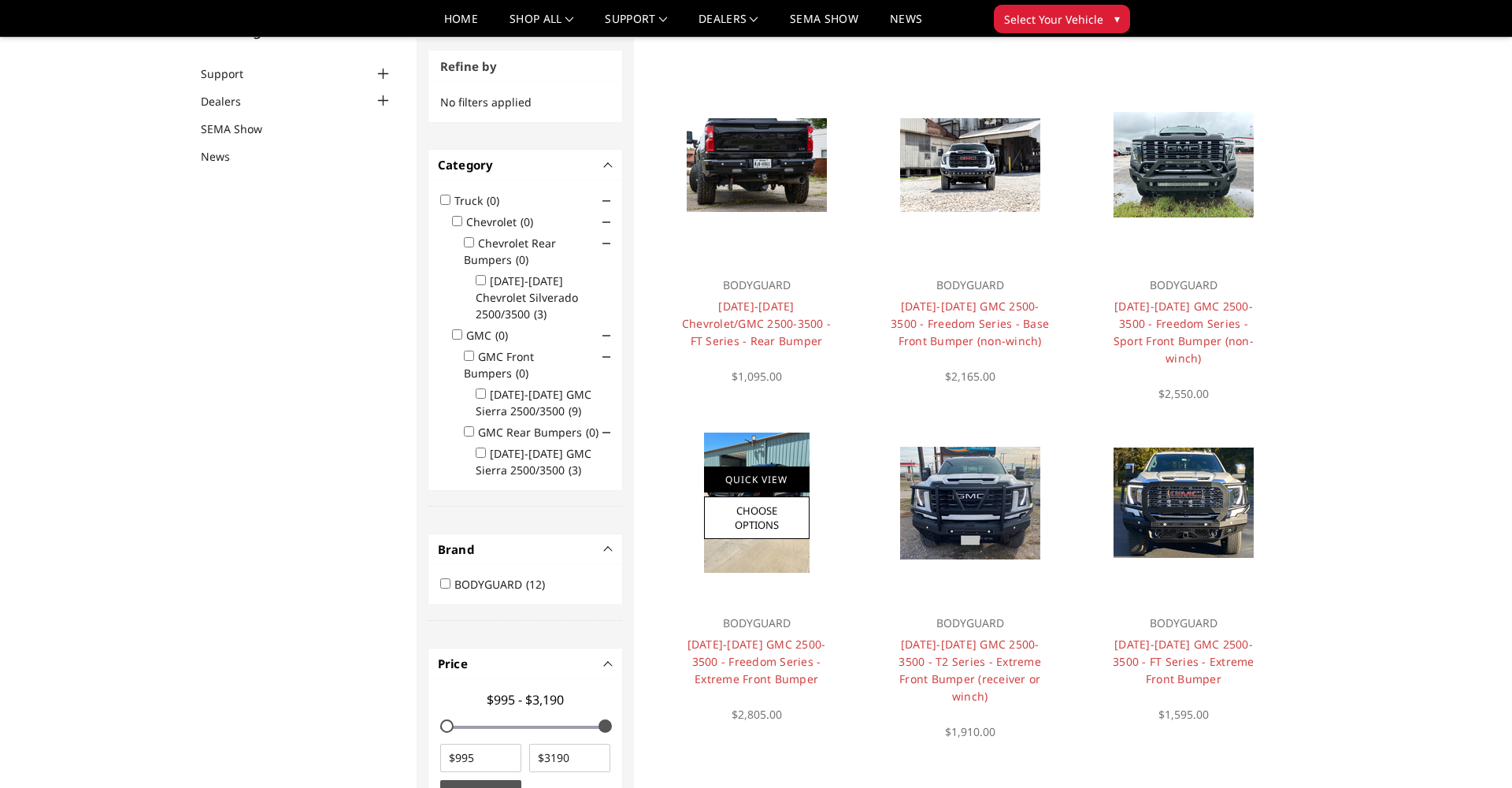
click at [777, 474] on link "Quick View" at bounding box center [756, 479] width 106 height 26
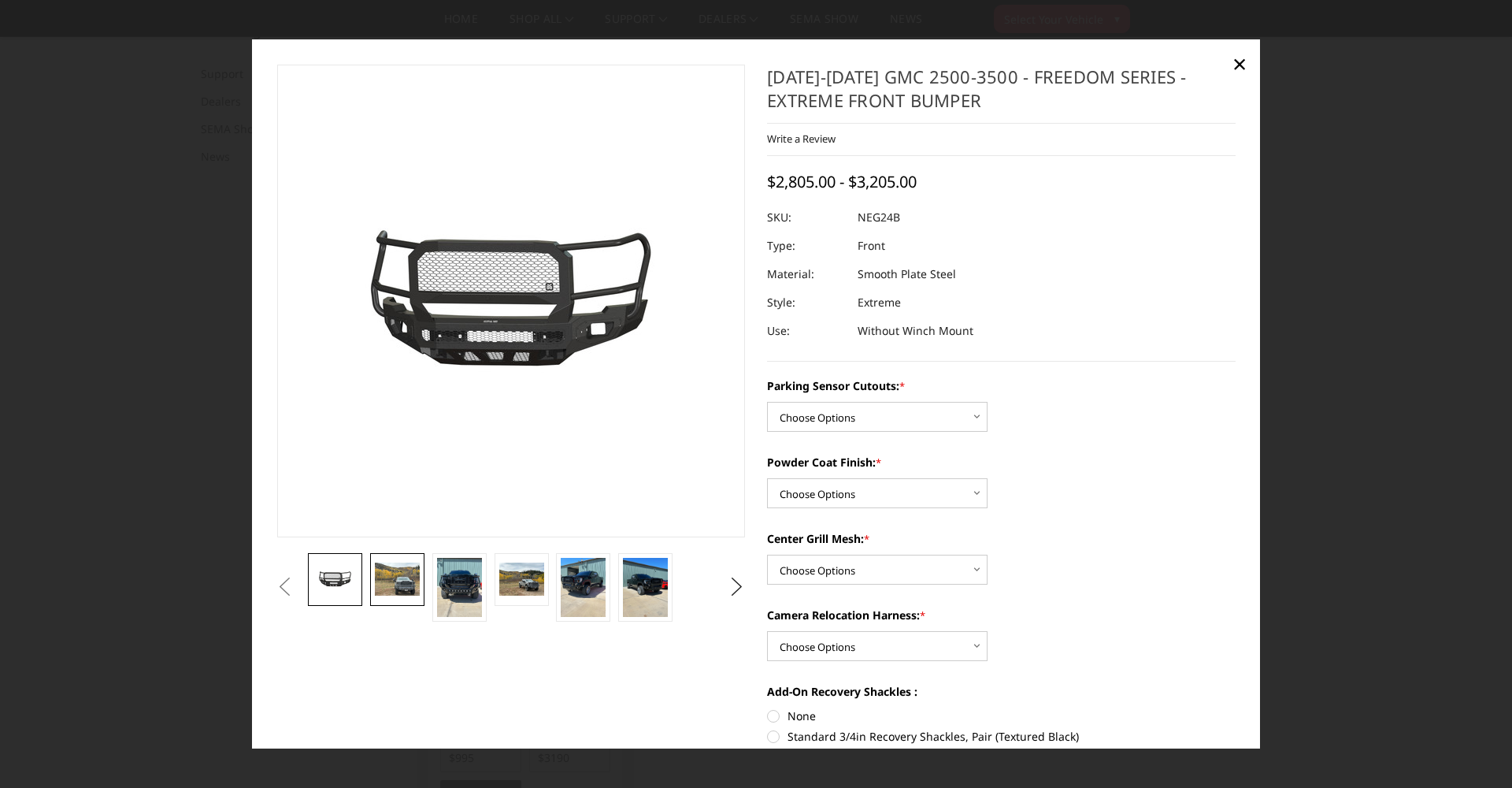
click at [399, 580] on img at bounding box center [397, 579] width 45 height 34
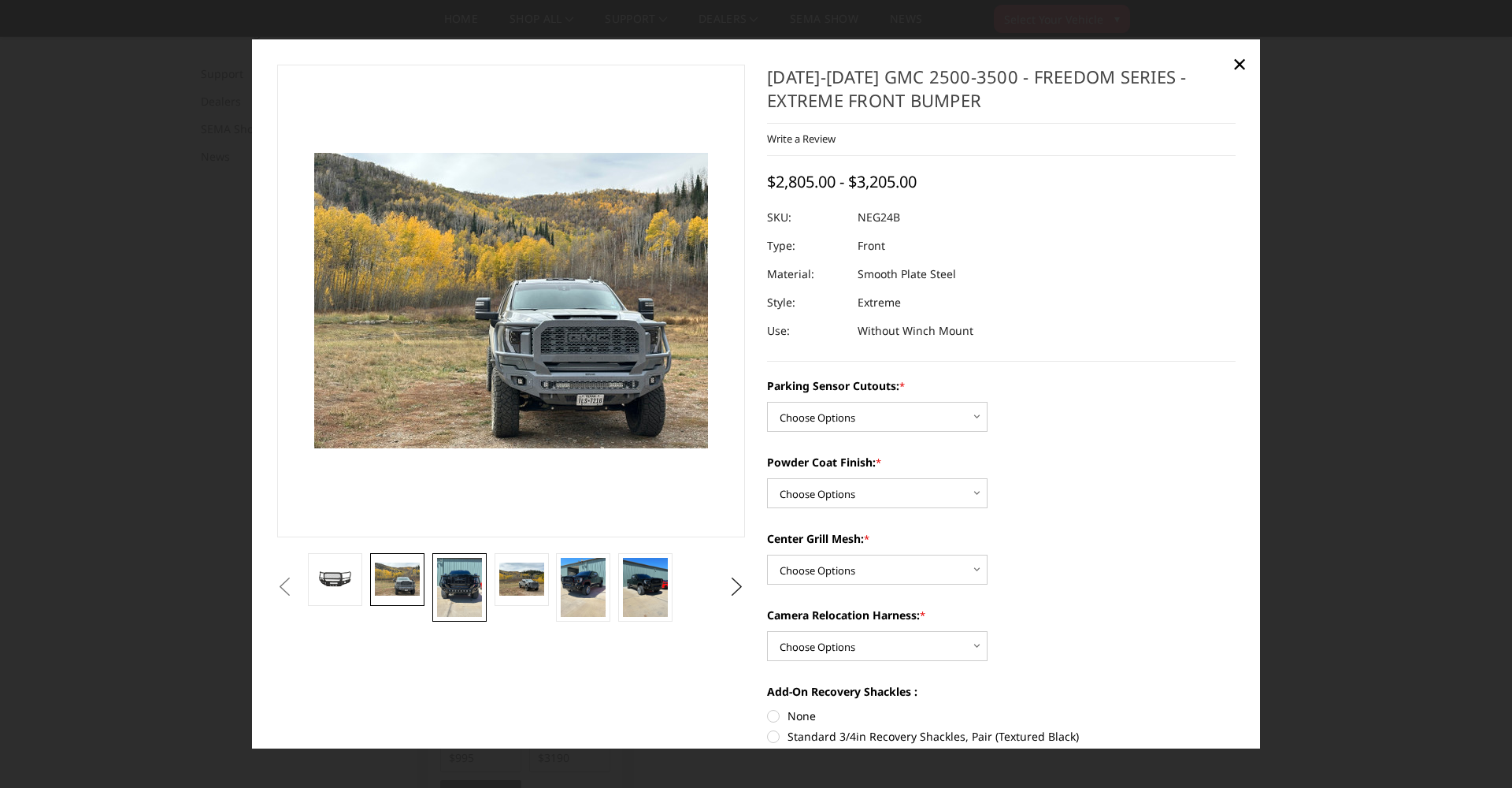
click at [456, 585] on img at bounding box center [459, 587] width 45 height 60
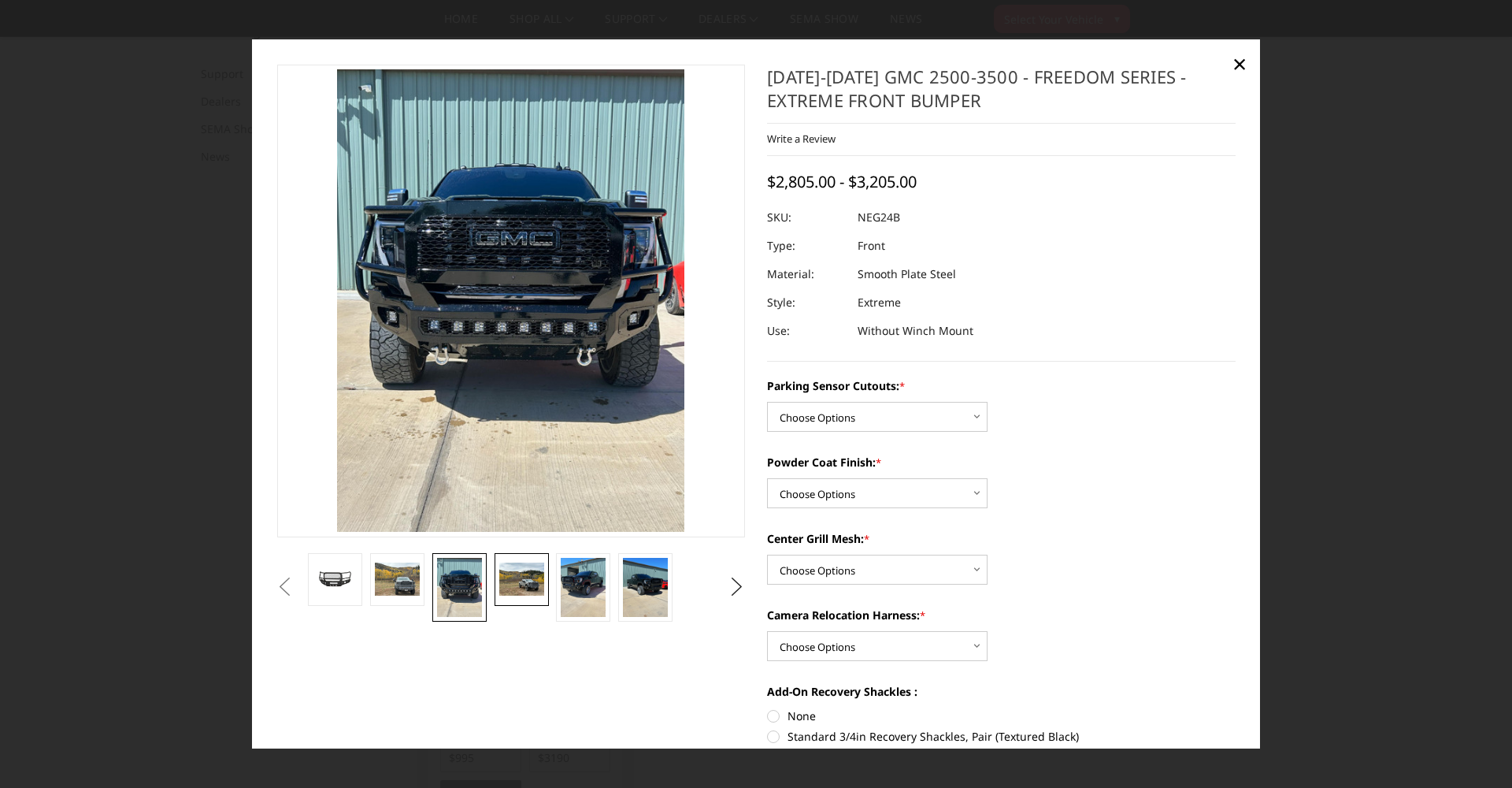
click at [530, 585] on img at bounding box center [522, 579] width 45 height 34
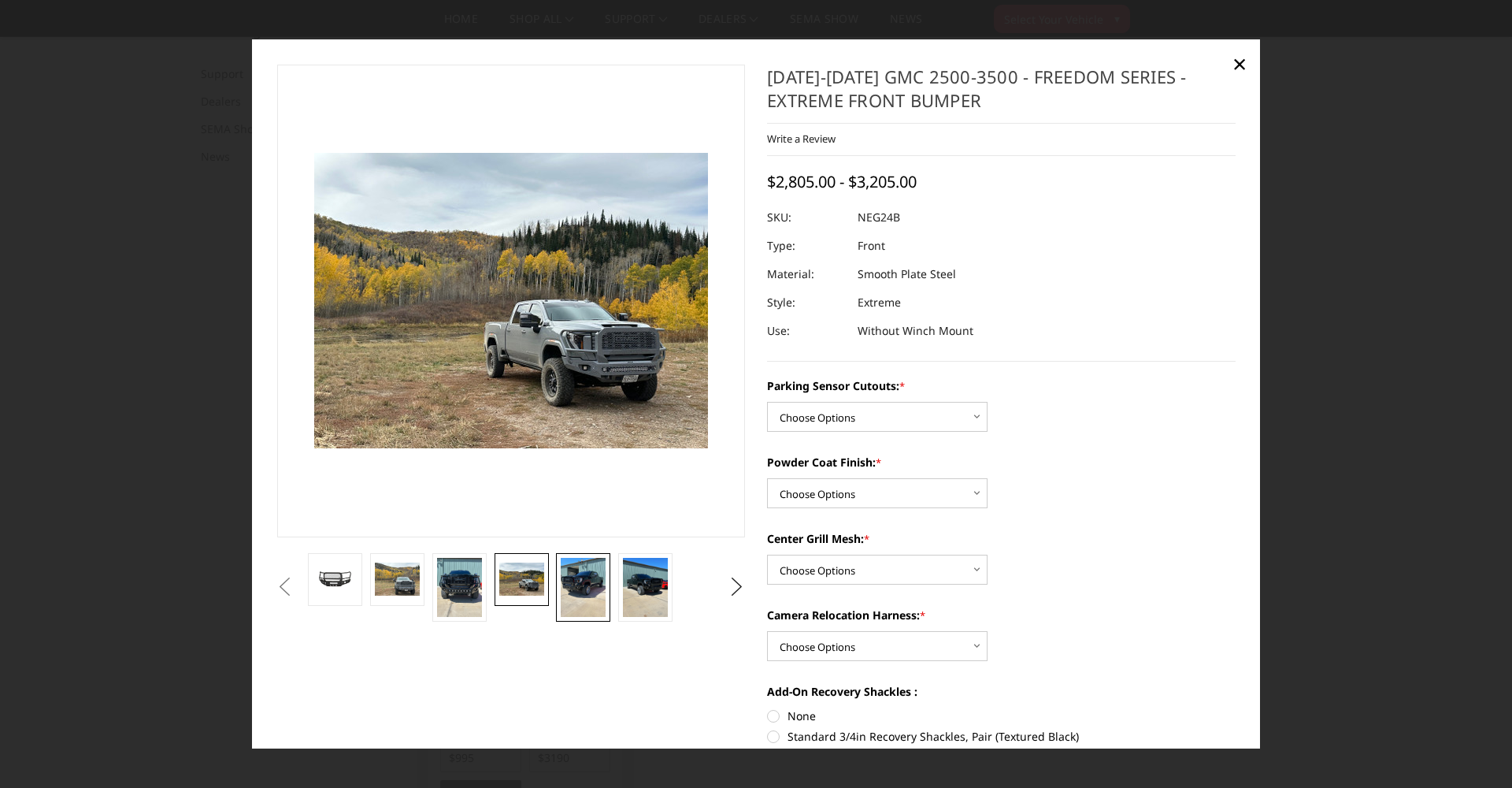
click at [579, 585] on img at bounding box center [583, 587] width 45 height 60
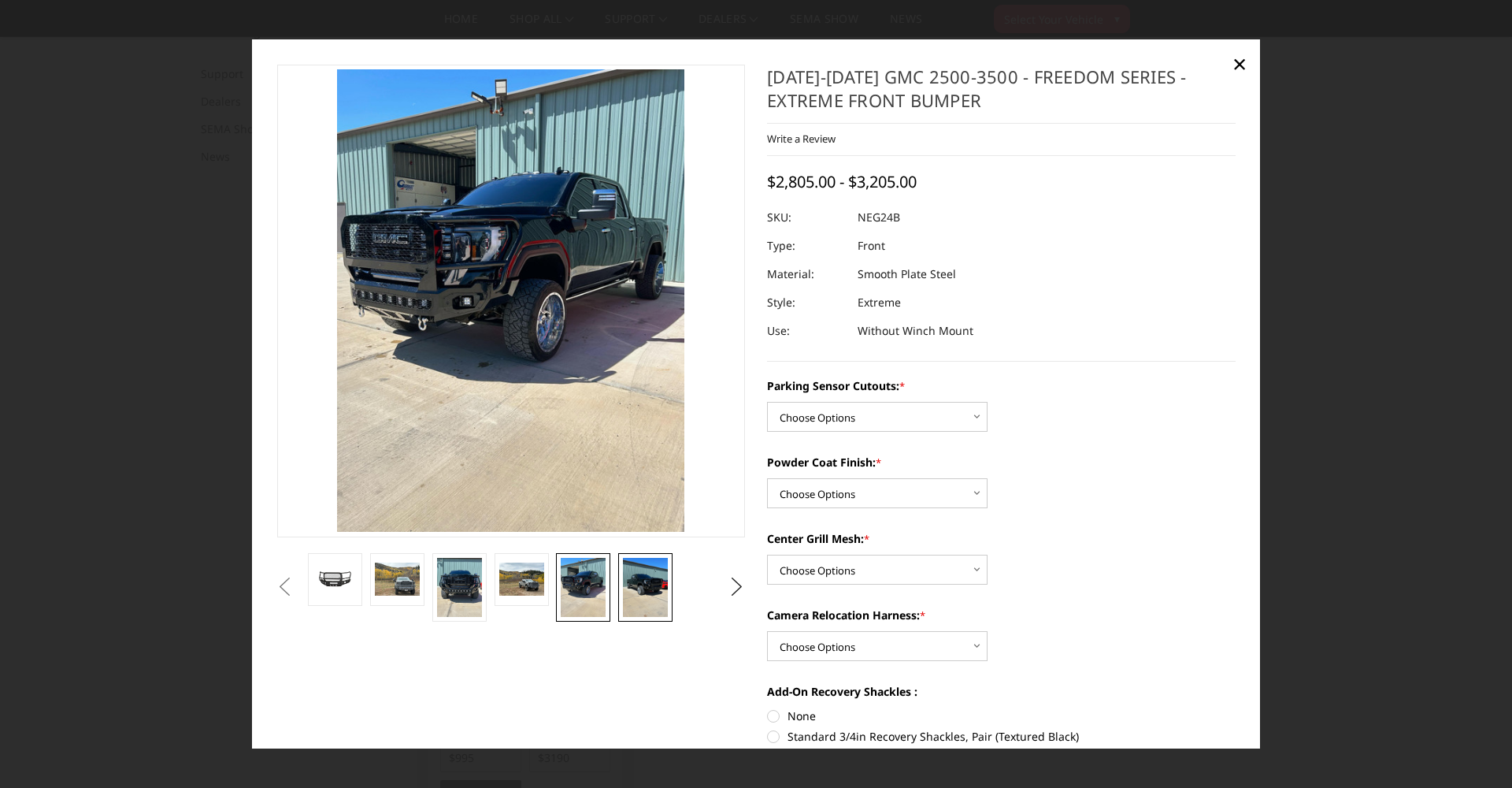
click at [650, 586] on img at bounding box center [645, 587] width 45 height 60
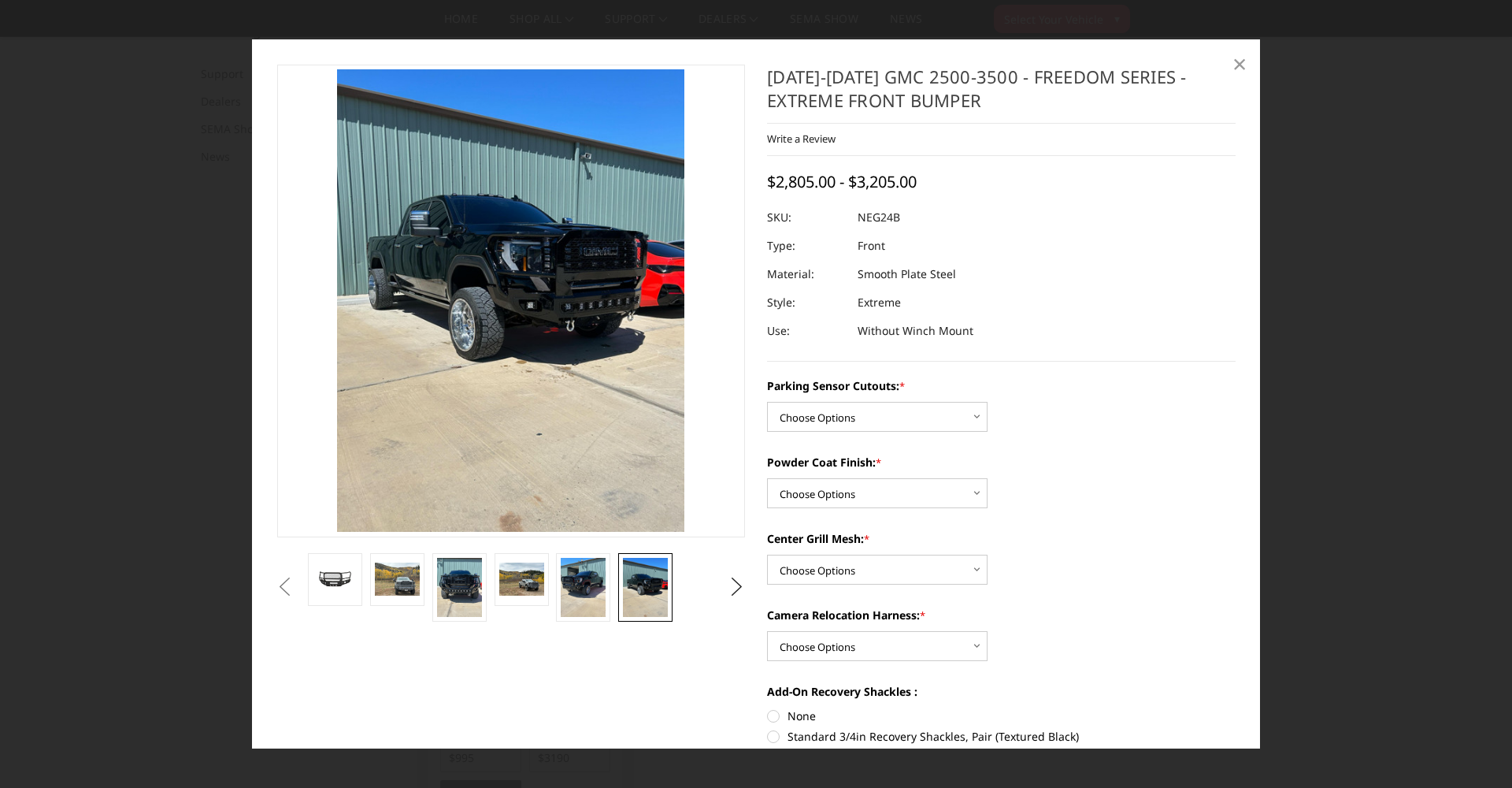
click at [1240, 60] on span "×" at bounding box center [1240, 64] width 14 height 34
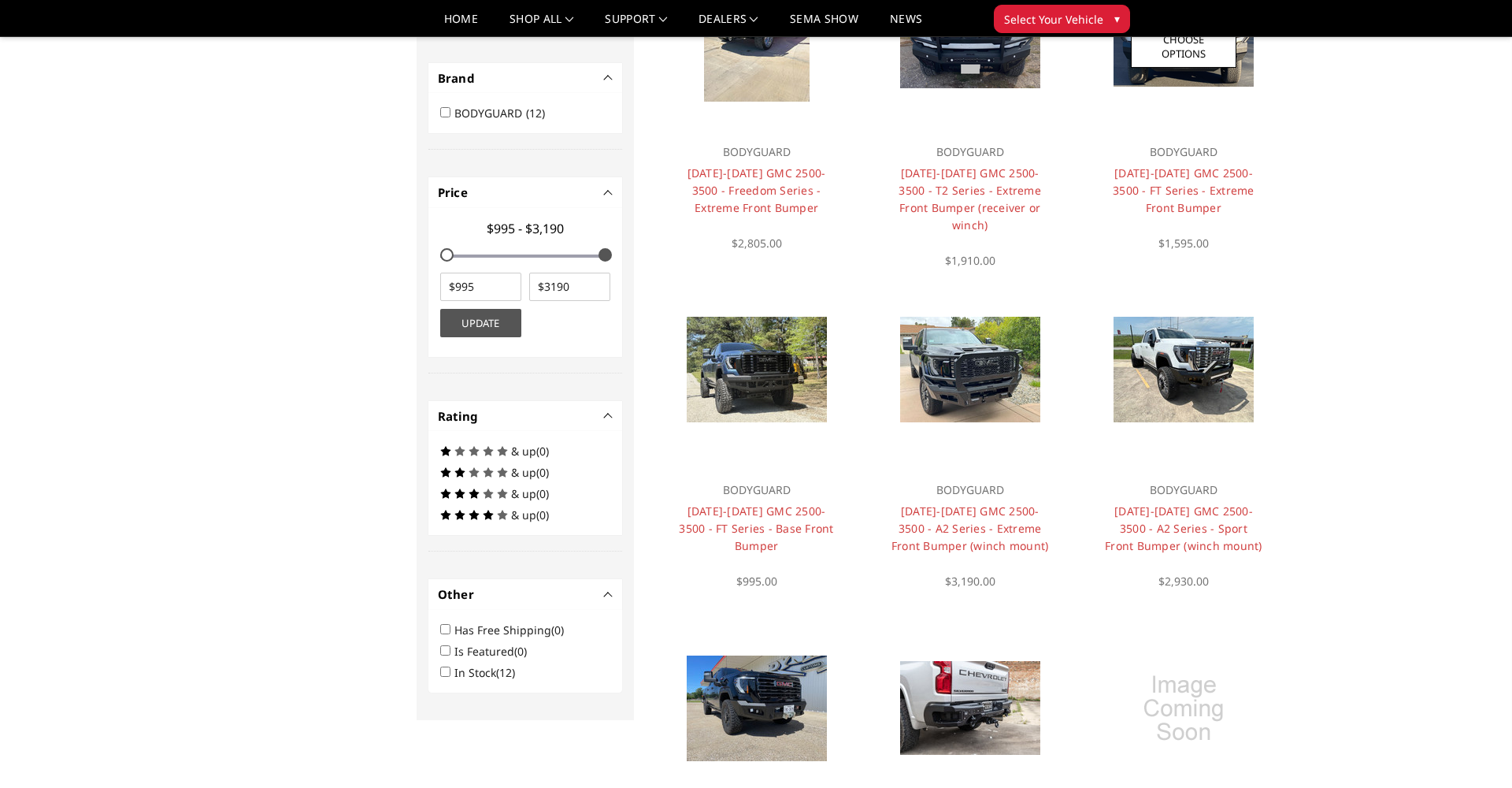
scroll to position [592, 0]
click at [789, 364] on link "Choose Options" at bounding box center [756, 384] width 106 height 43
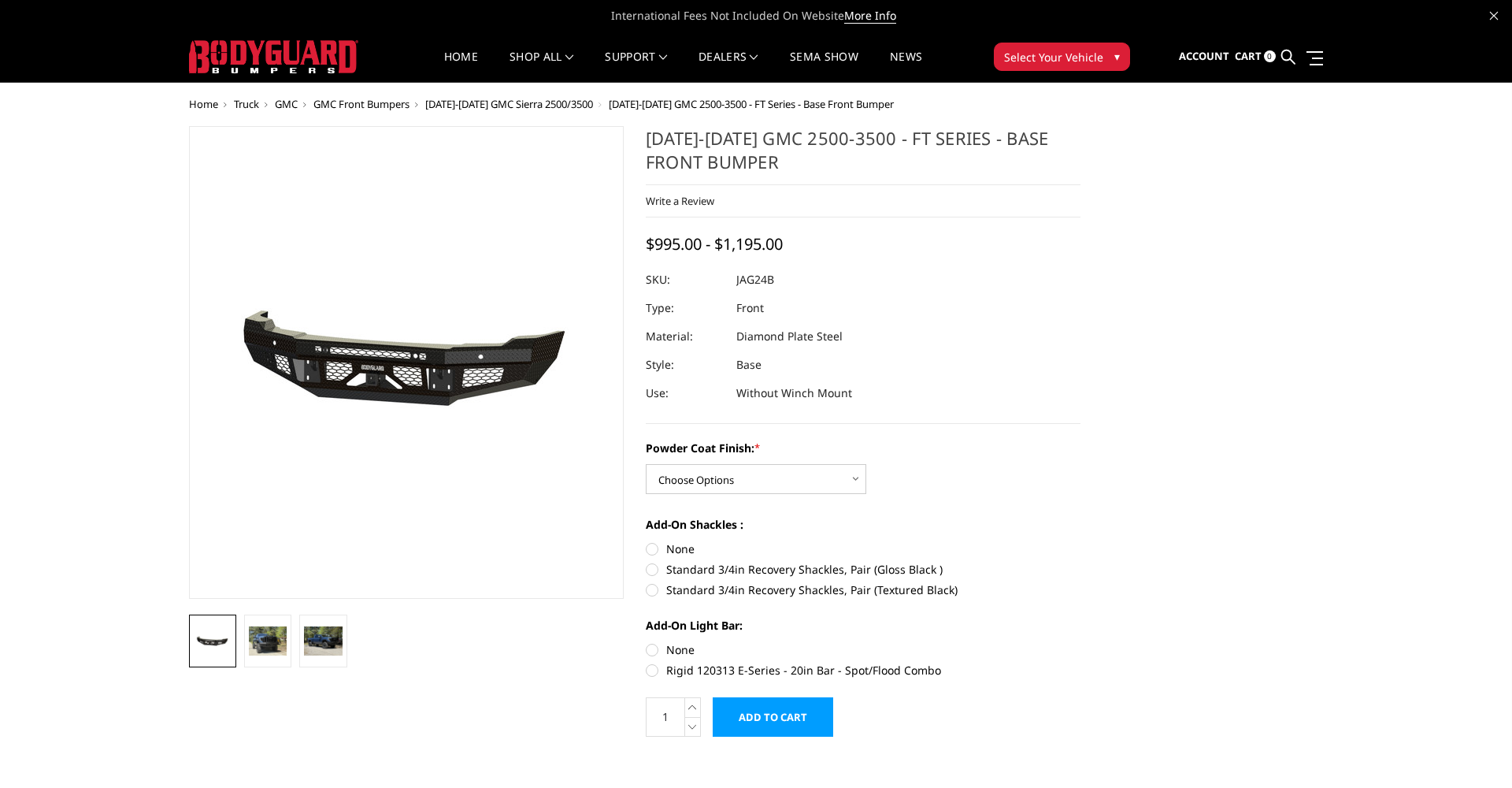
scroll to position [5, 0]
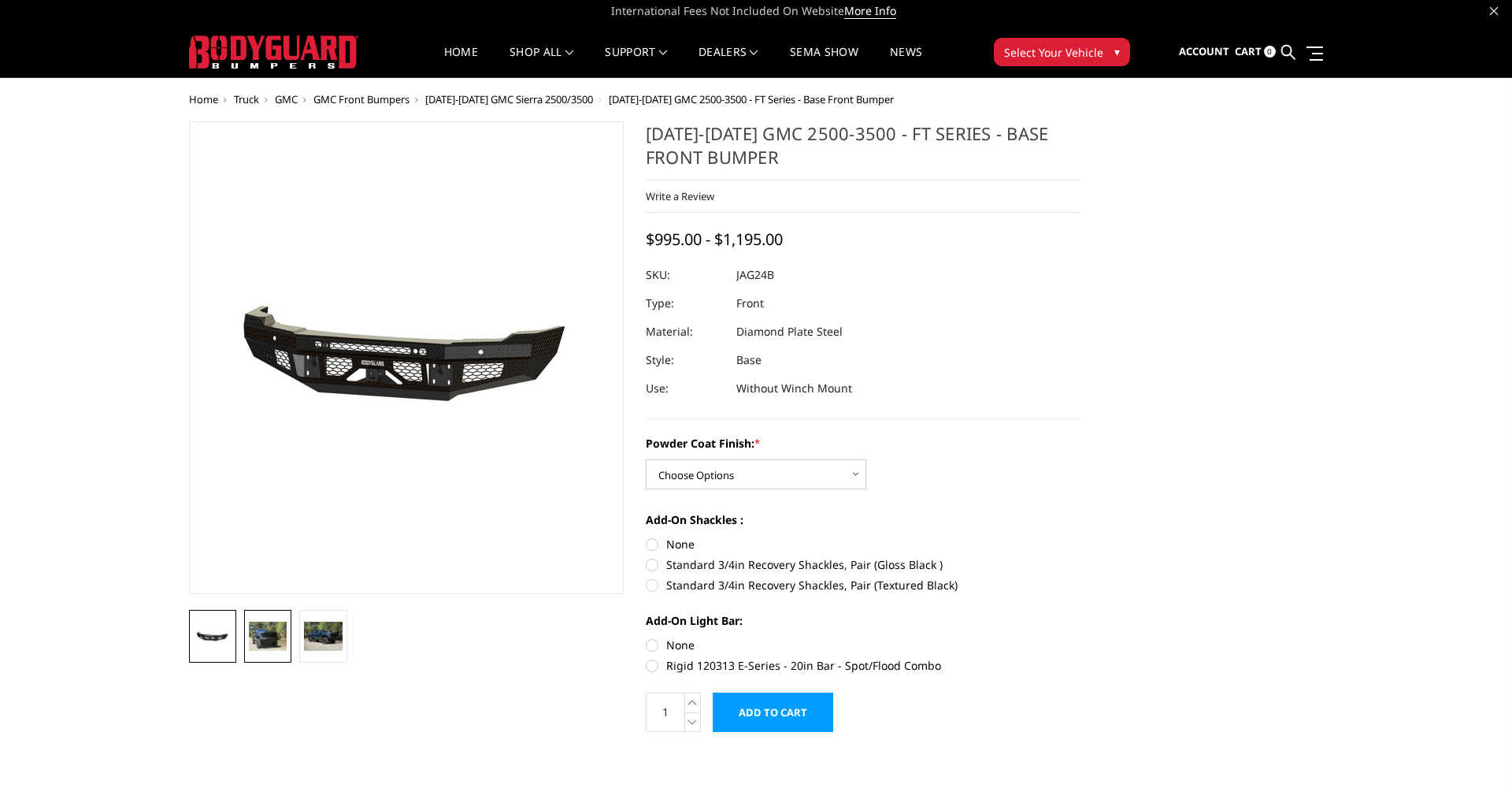
click at [268, 643] on img at bounding box center [268, 635] width 38 height 29
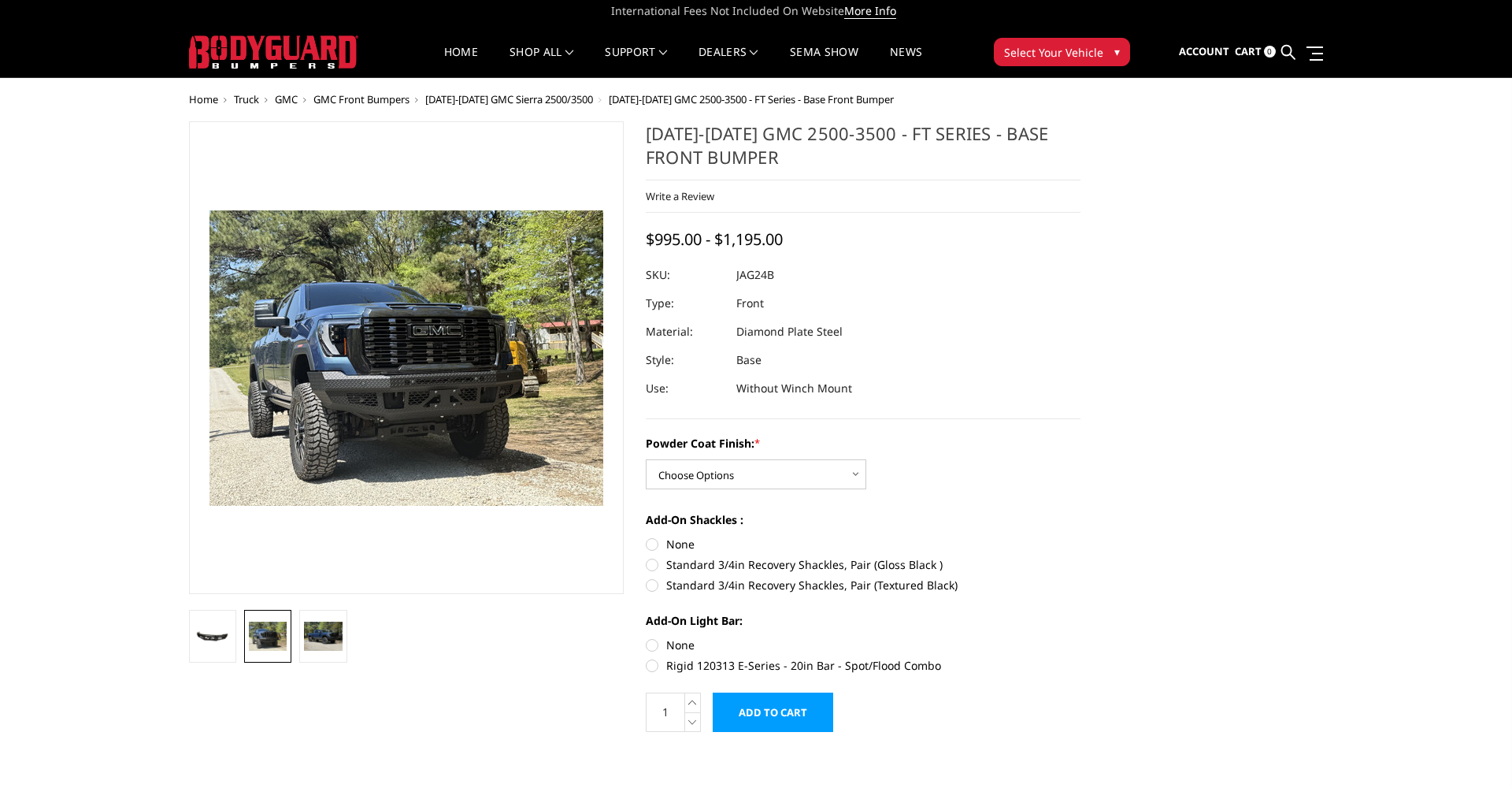
click at [1495, 13] on icon at bounding box center [1494, 11] width 8 height 8
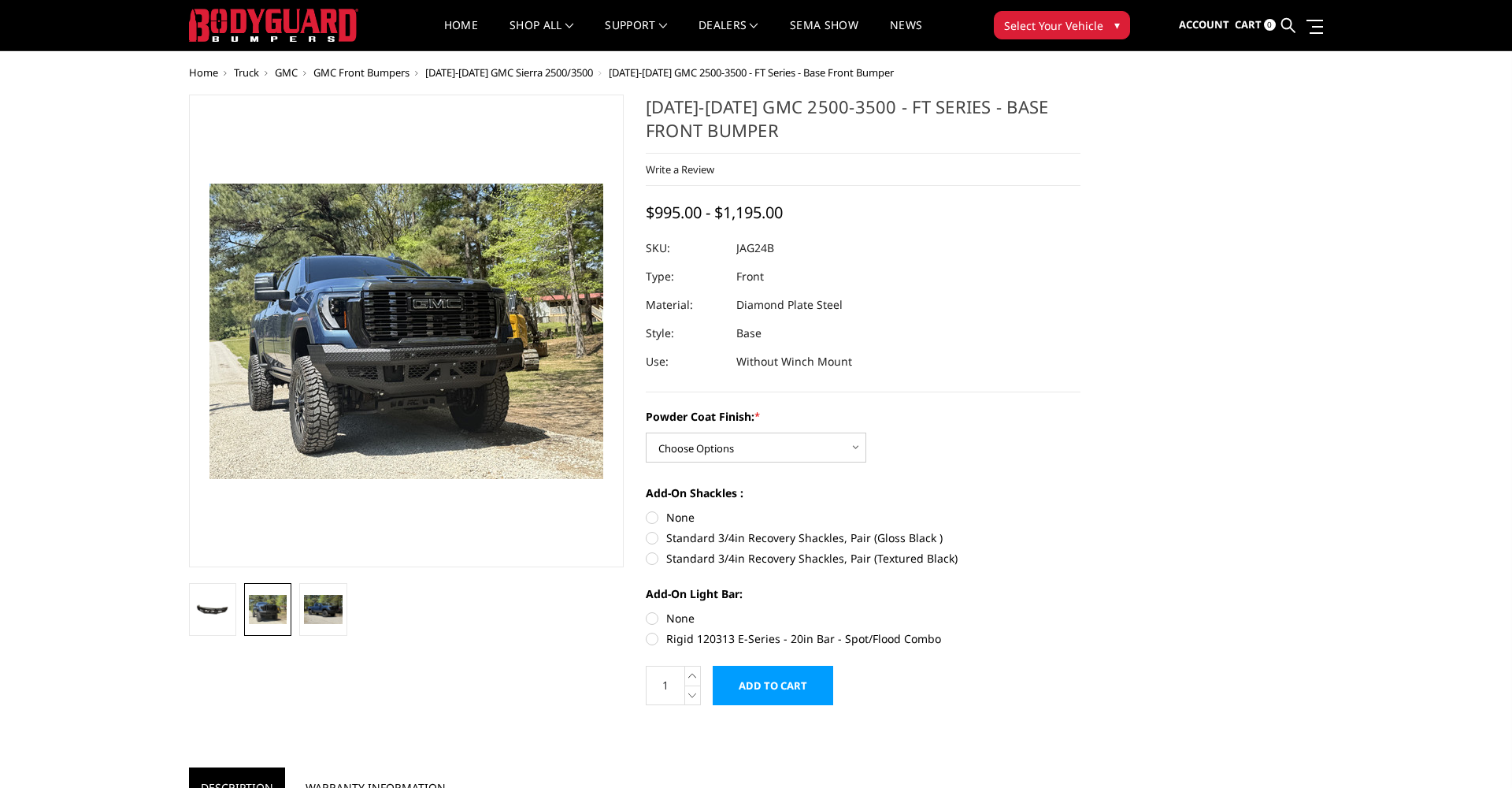
scroll to position [13, 0]
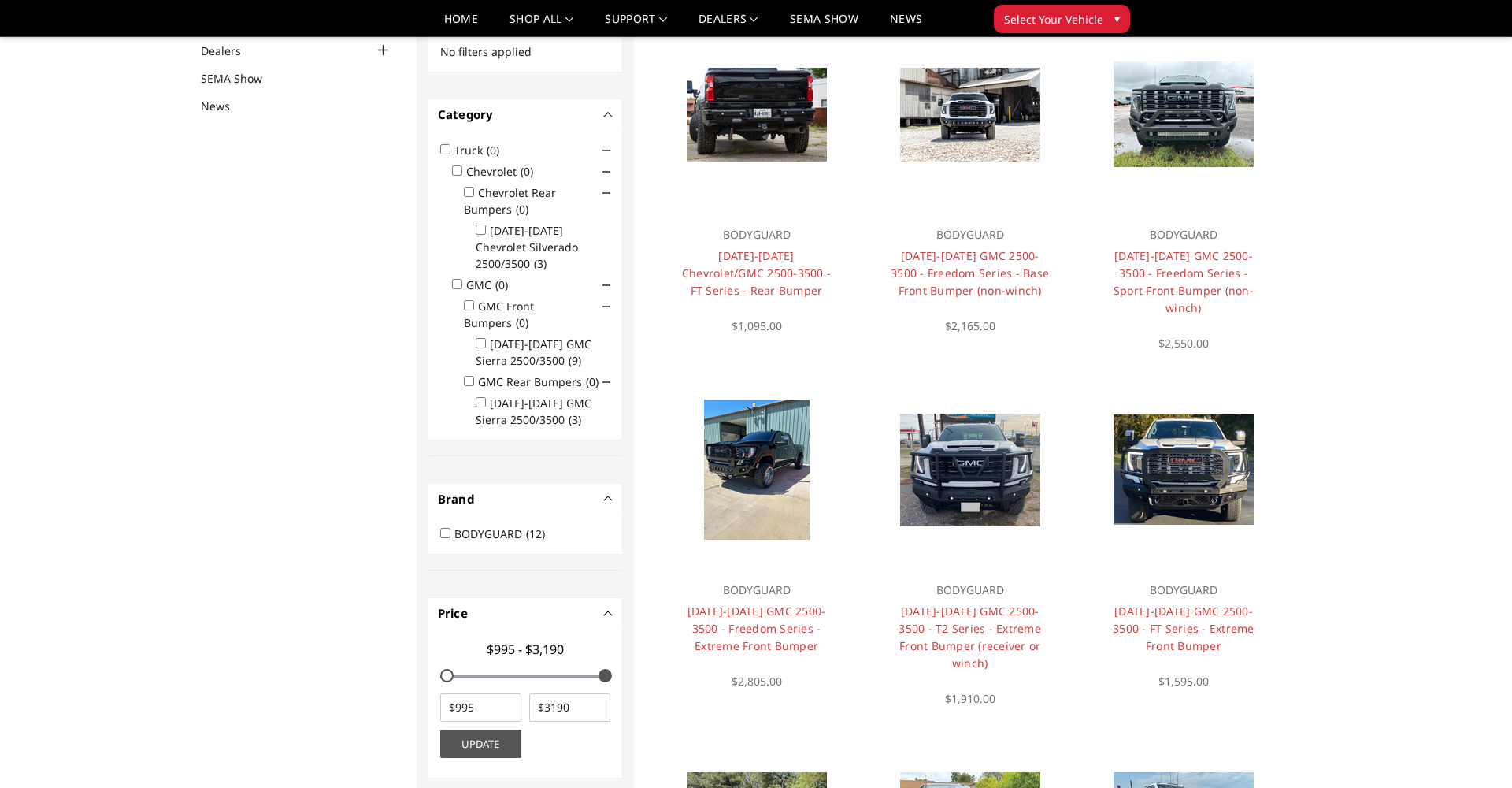
scroll to position [172, 0]
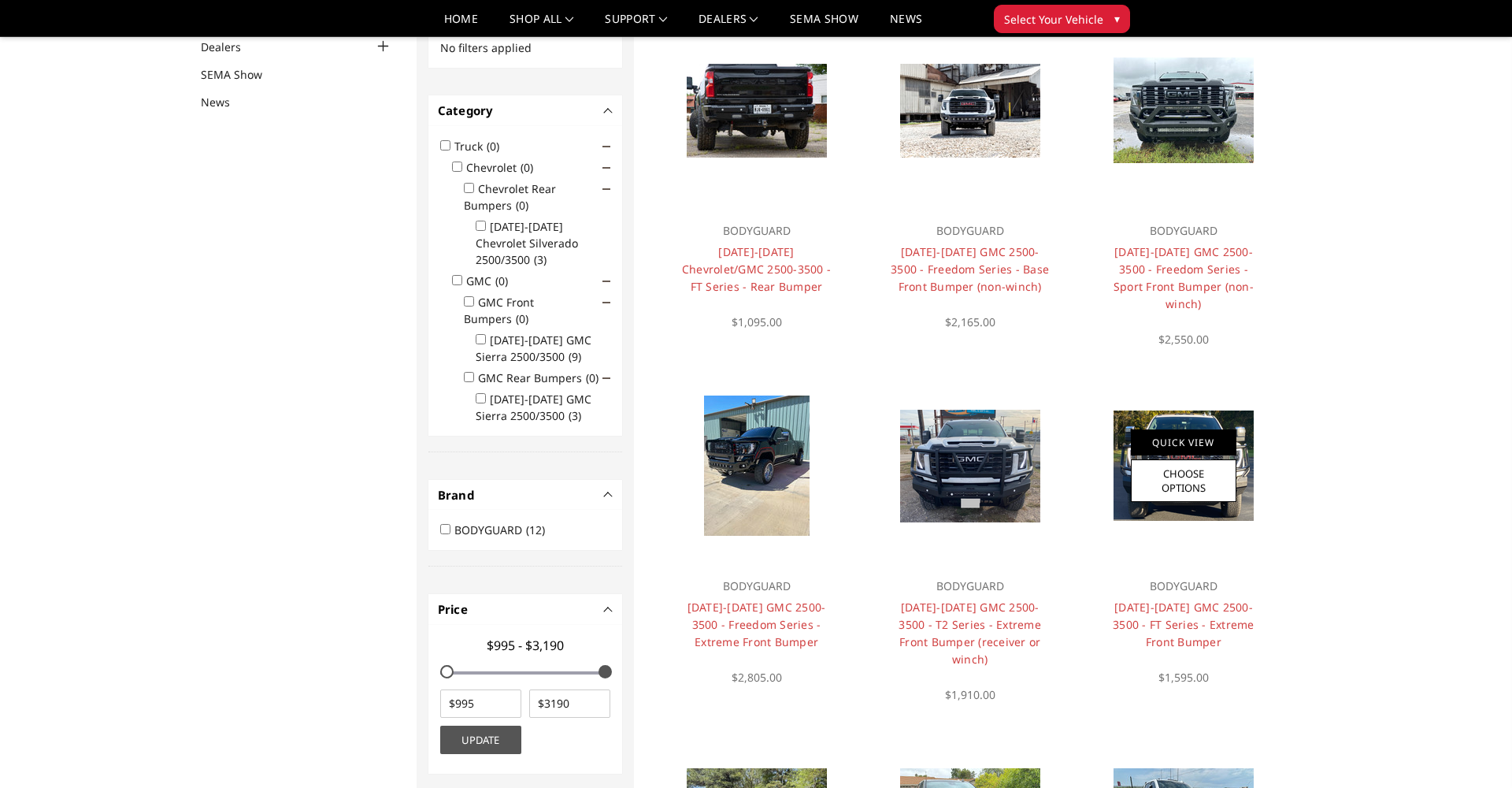
click at [1167, 429] on link "Quick View" at bounding box center [1183, 442] width 106 height 26
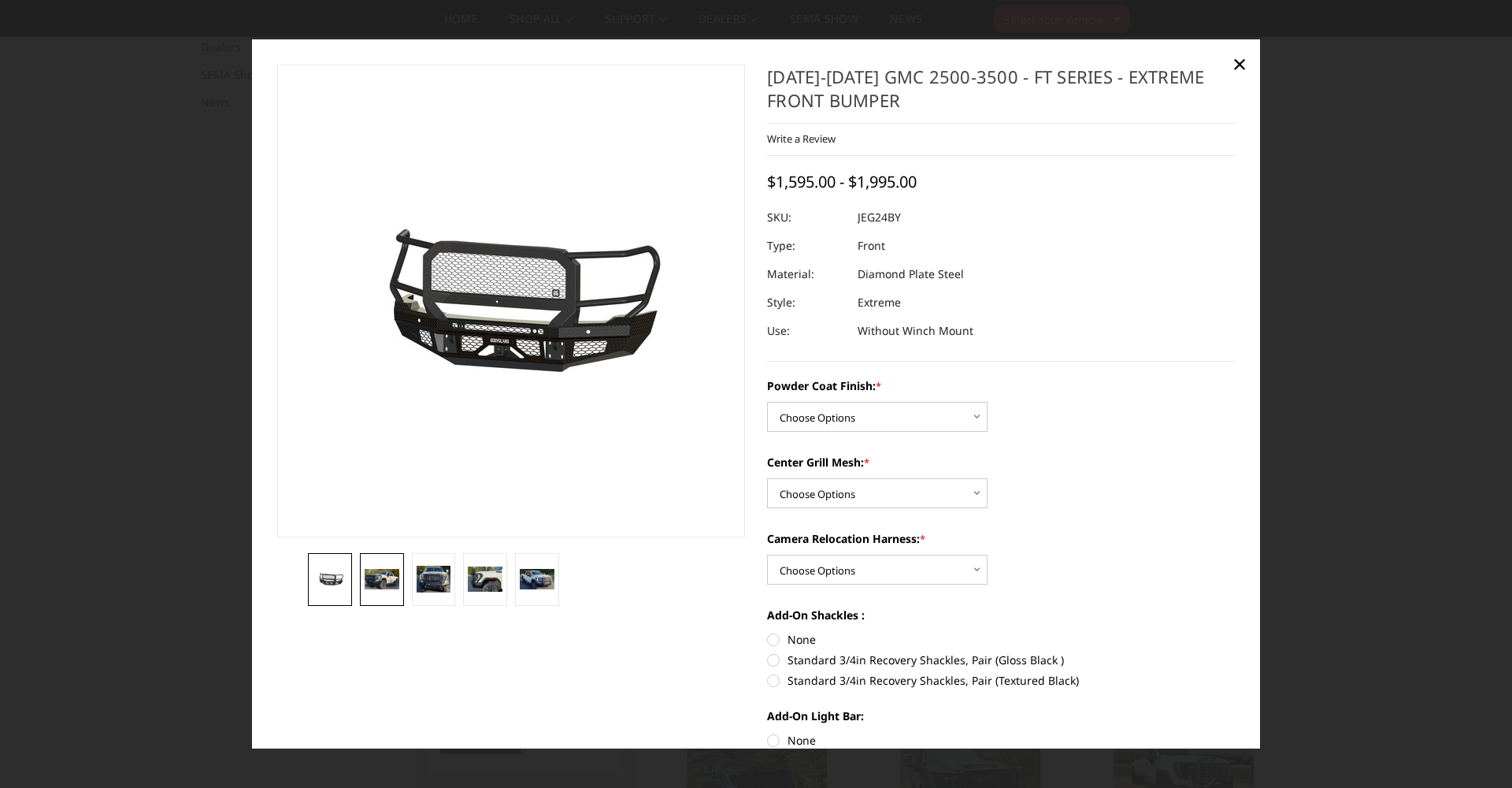
click at [383, 585] on img at bounding box center [382, 578] width 35 height 20
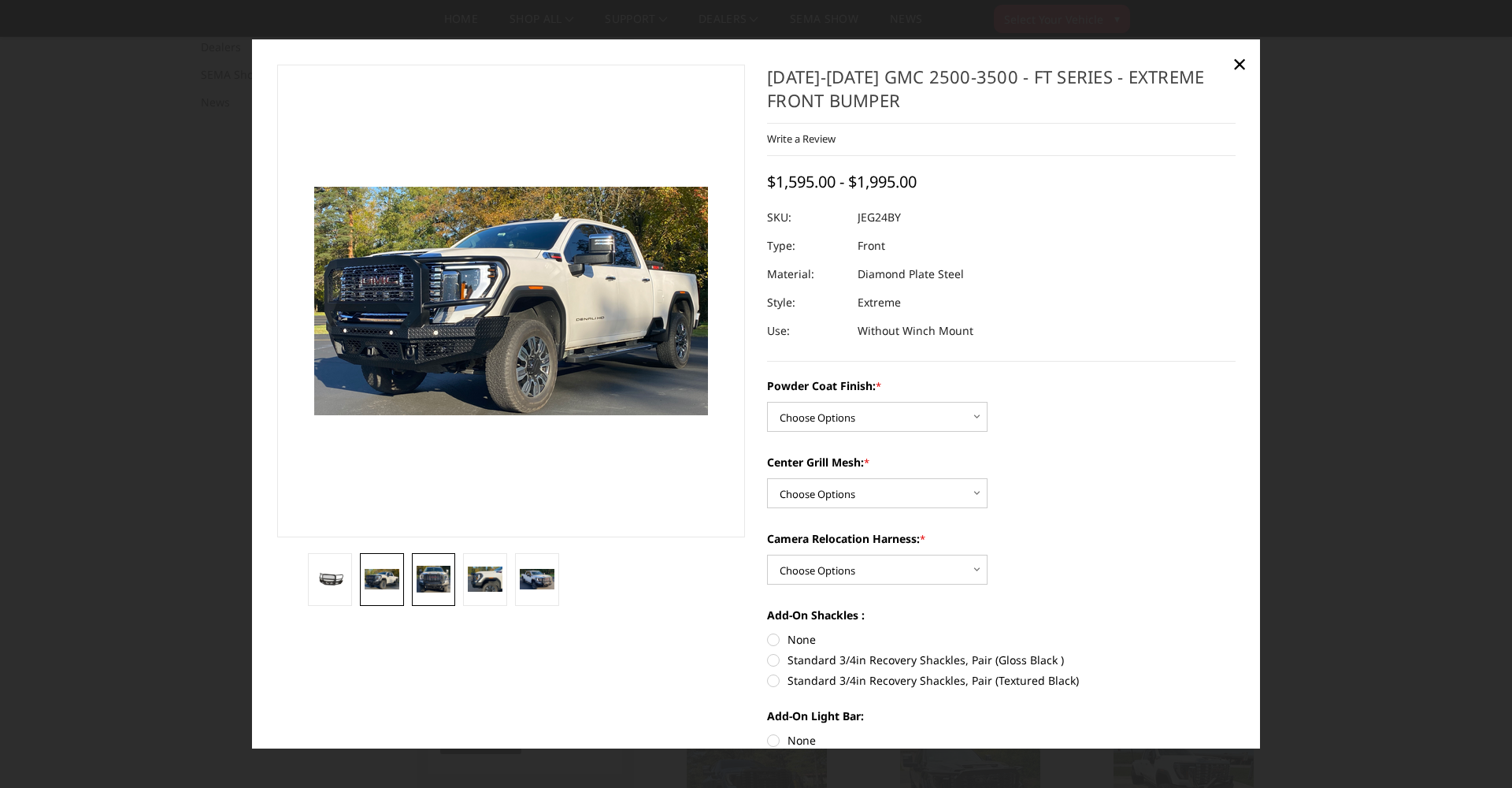
click at [427, 585] on img at bounding box center [434, 579] width 35 height 27
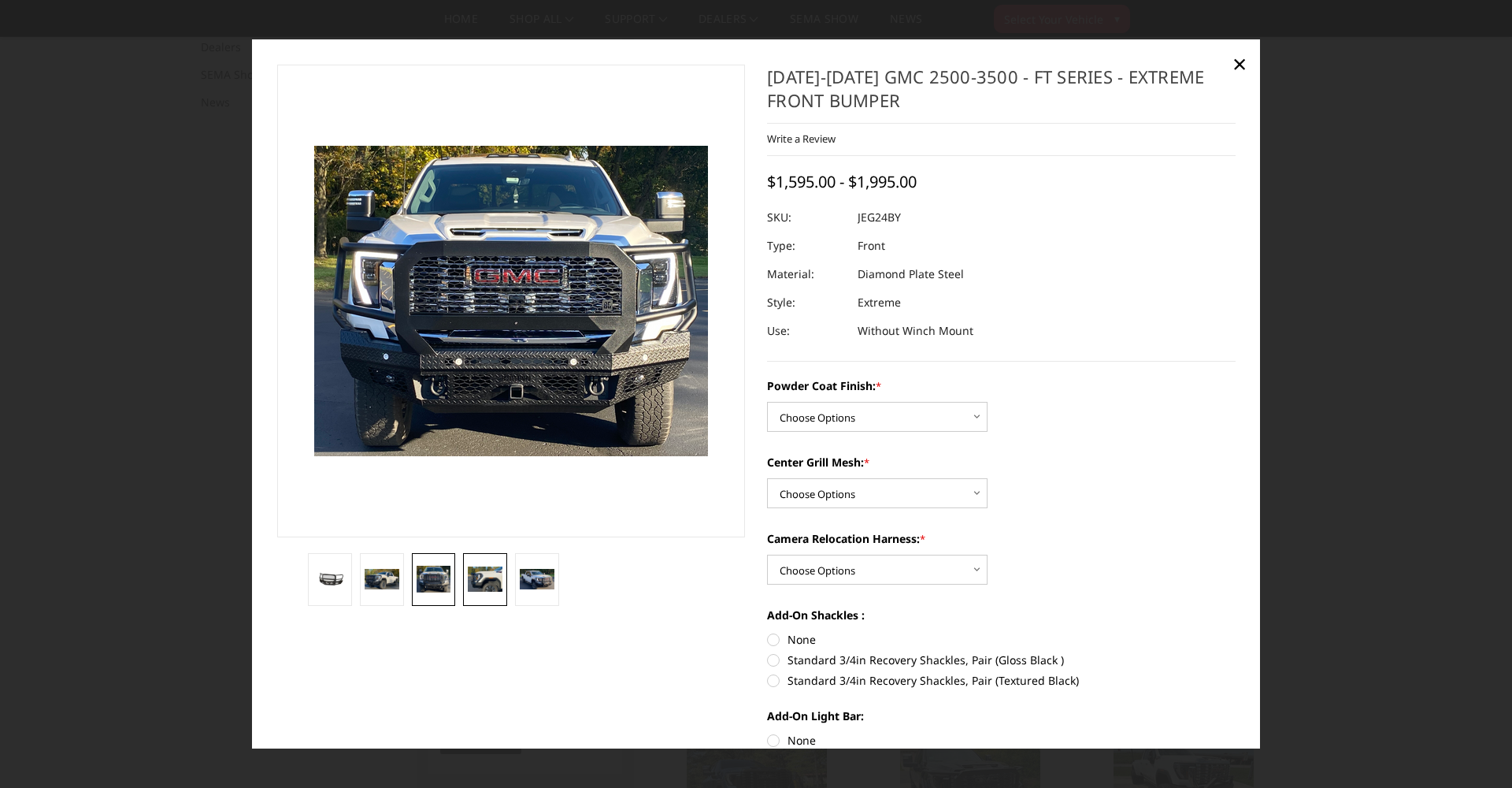
click at [480, 583] on img at bounding box center [485, 579] width 35 height 25
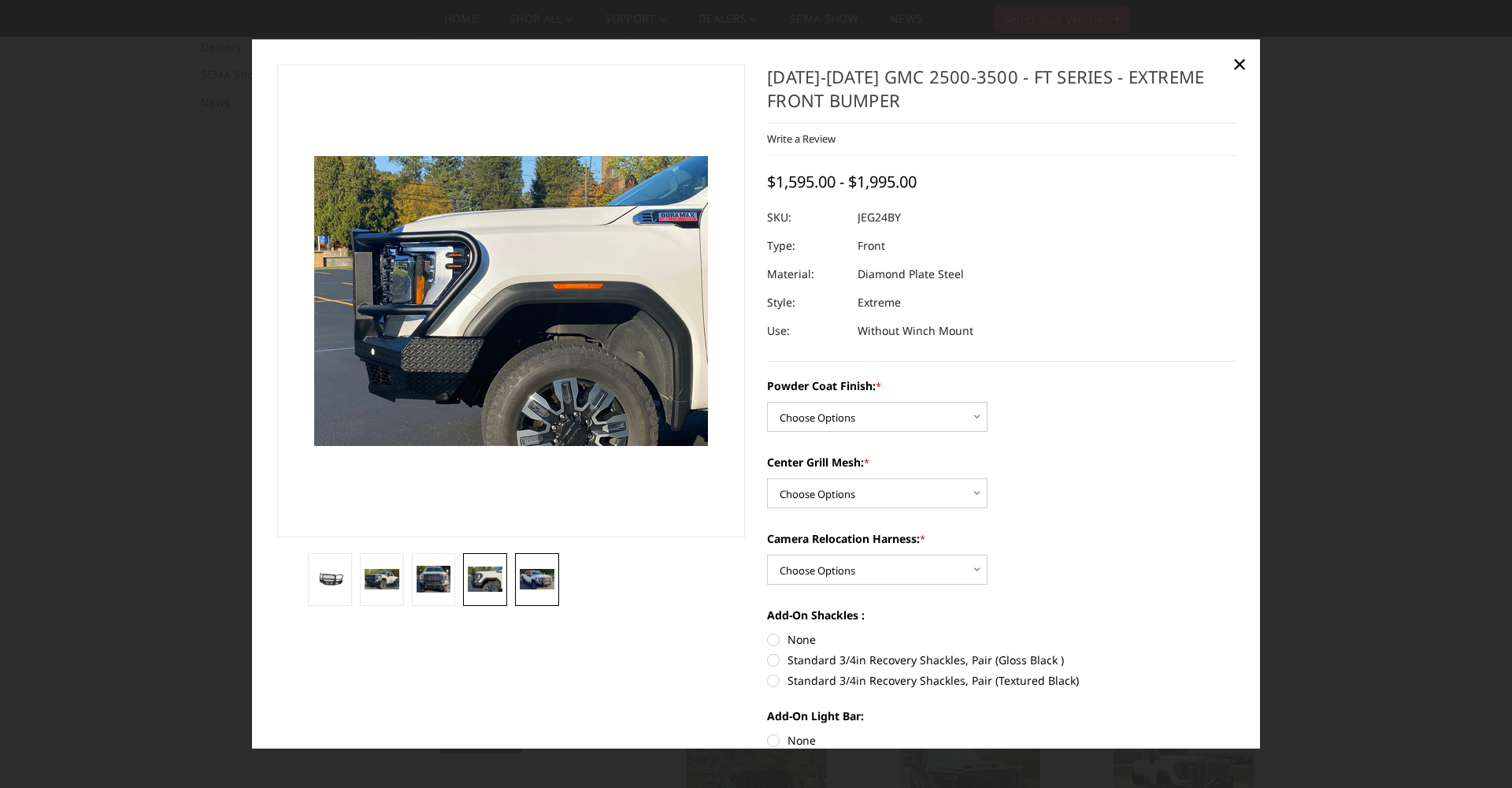
click at [531, 585] on img at bounding box center [537, 579] width 35 height 21
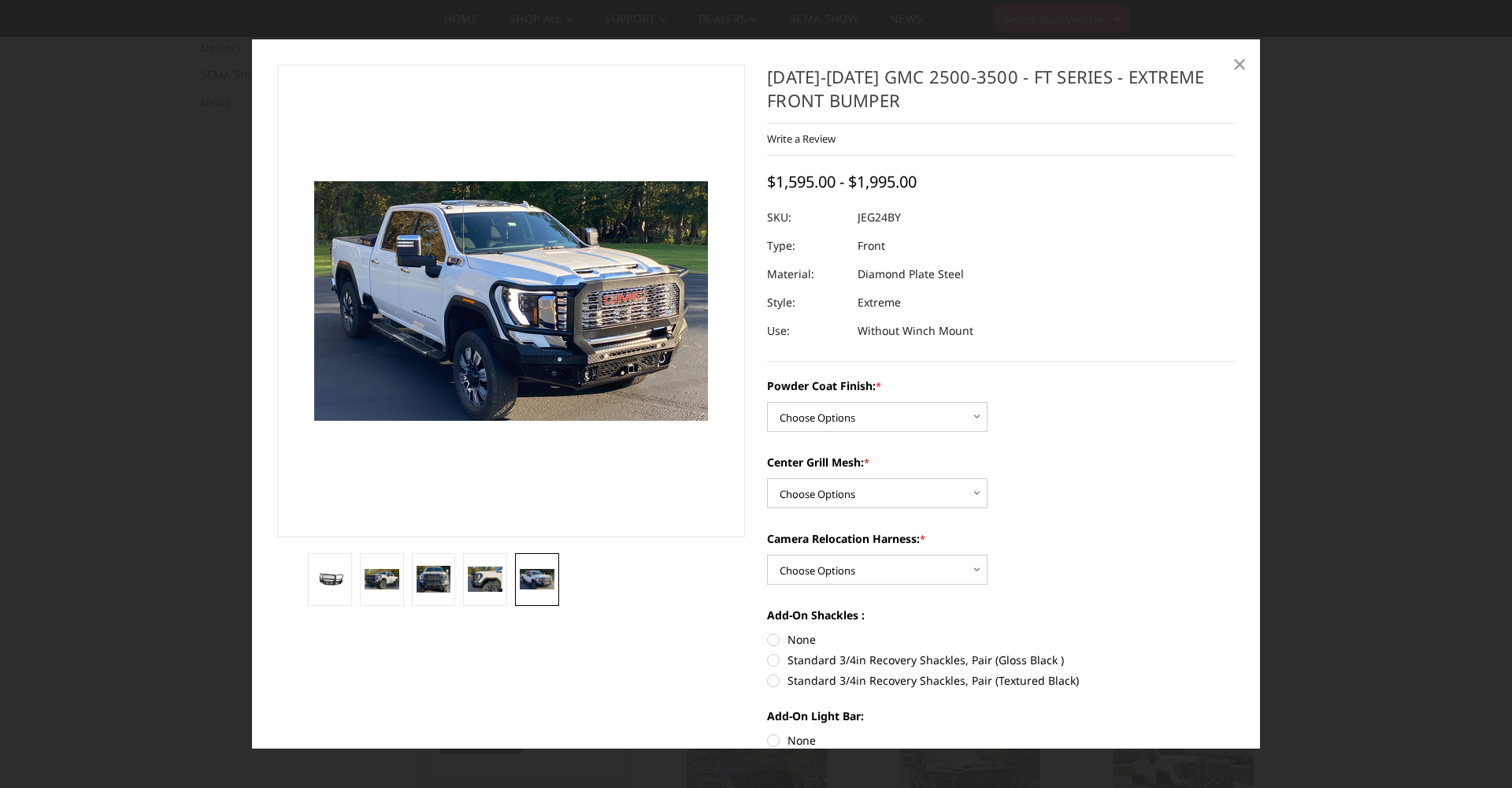
click at [1234, 64] on span "×" at bounding box center [1240, 64] width 14 height 34
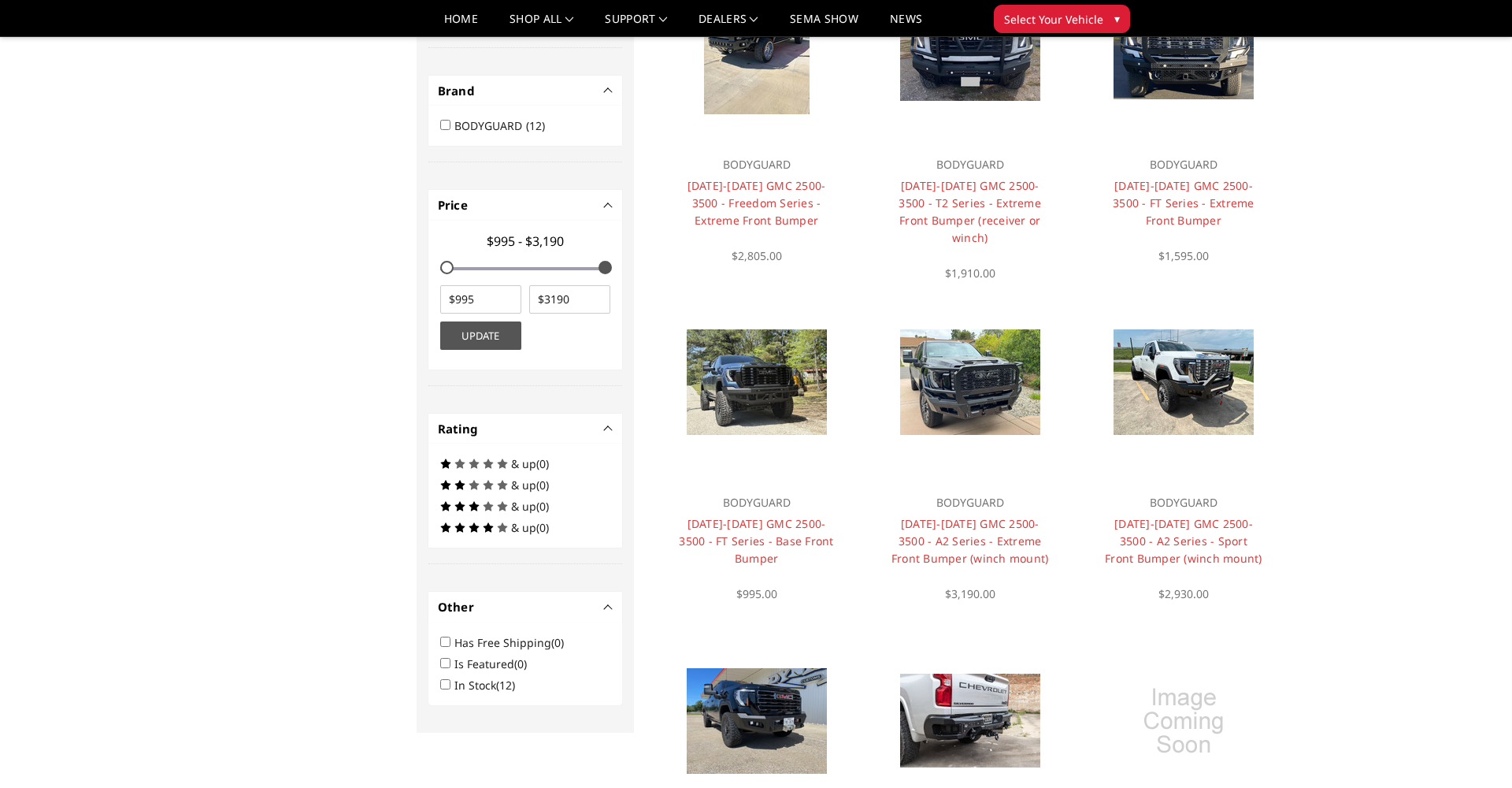
scroll to position [589, 0]
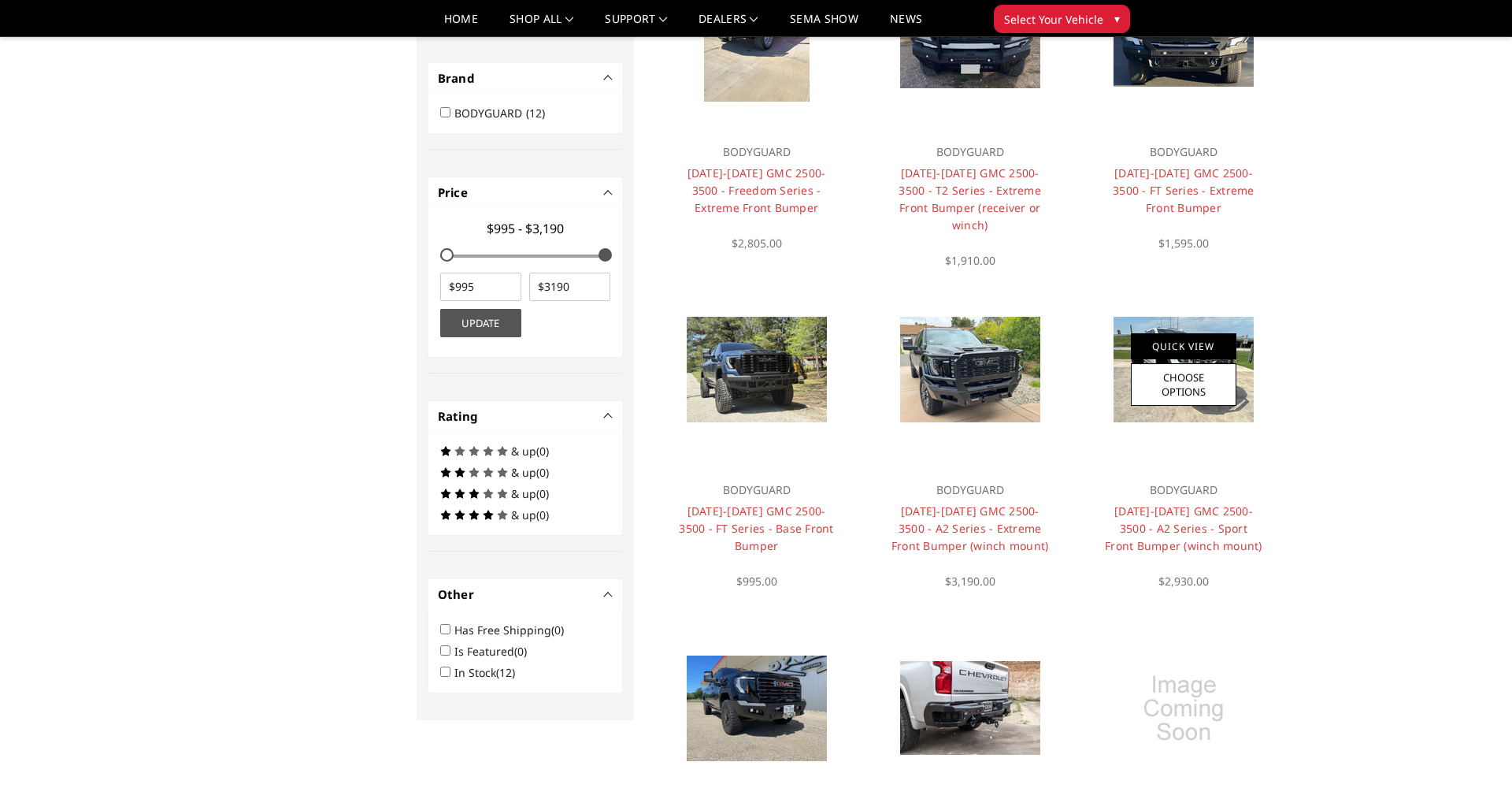
click at [1188, 346] on link "Quick View" at bounding box center [1183, 346] width 106 height 26
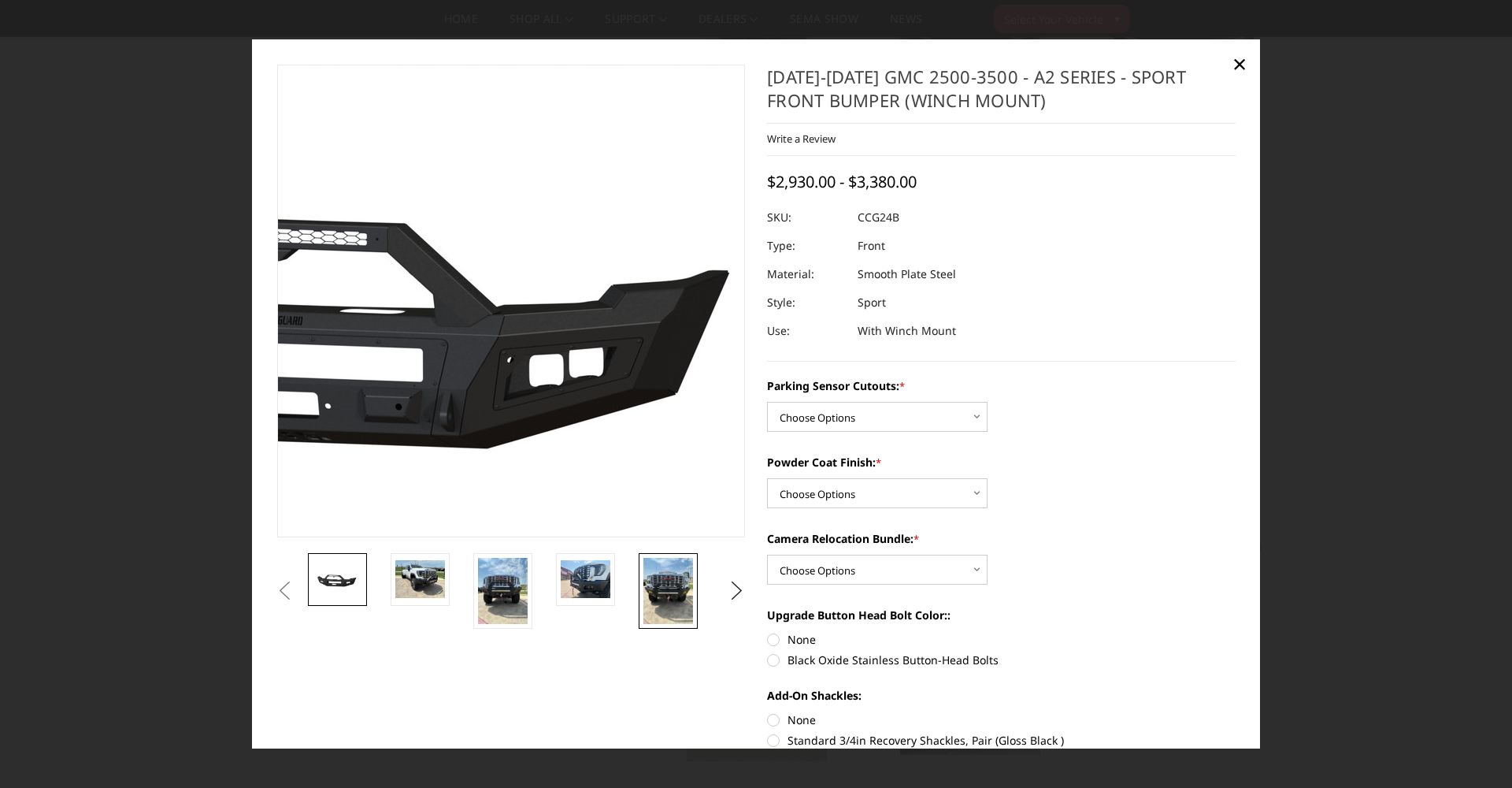
scroll to position [0, 0]
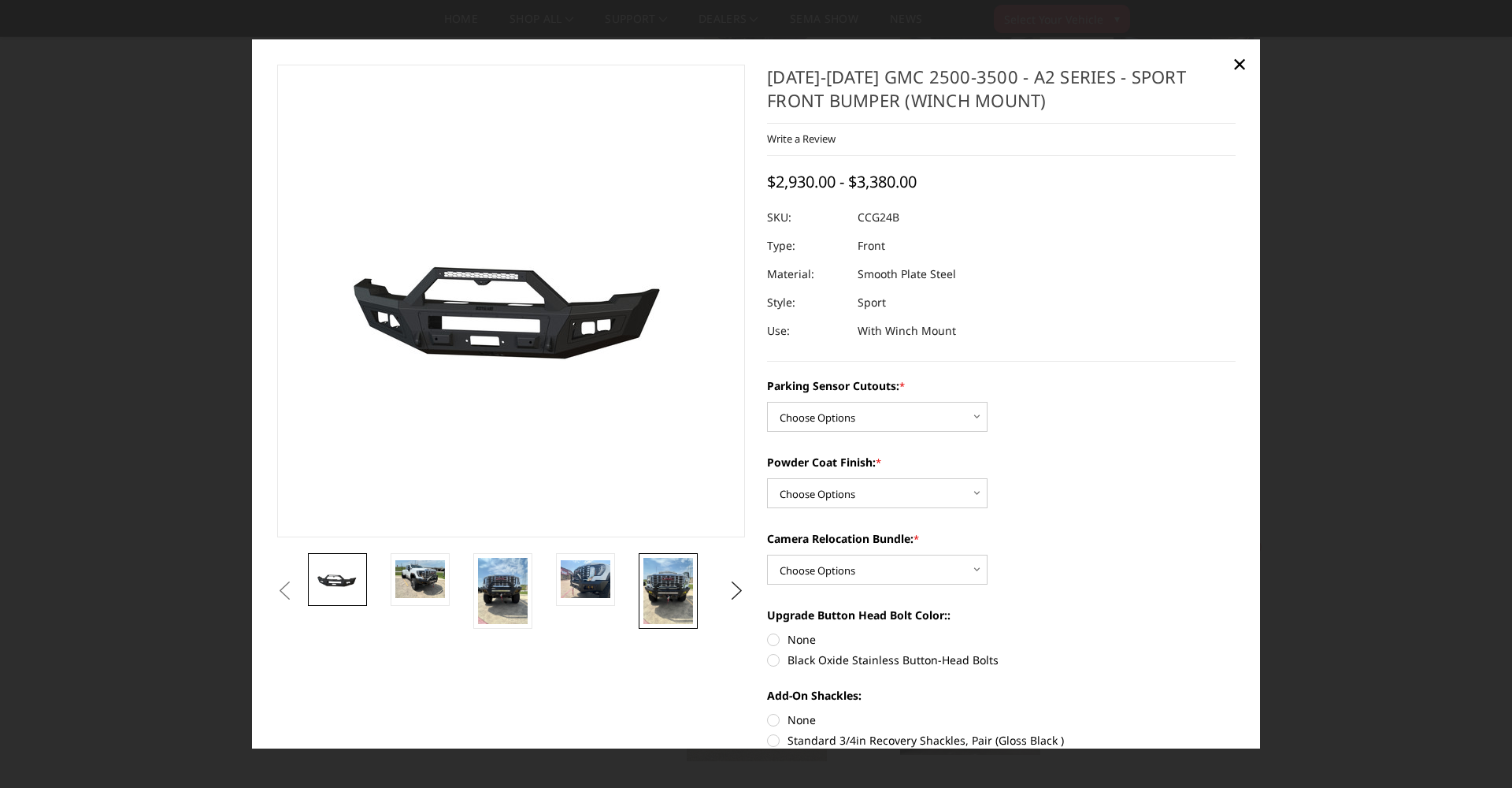
click at [661, 584] on img at bounding box center [668, 590] width 49 height 66
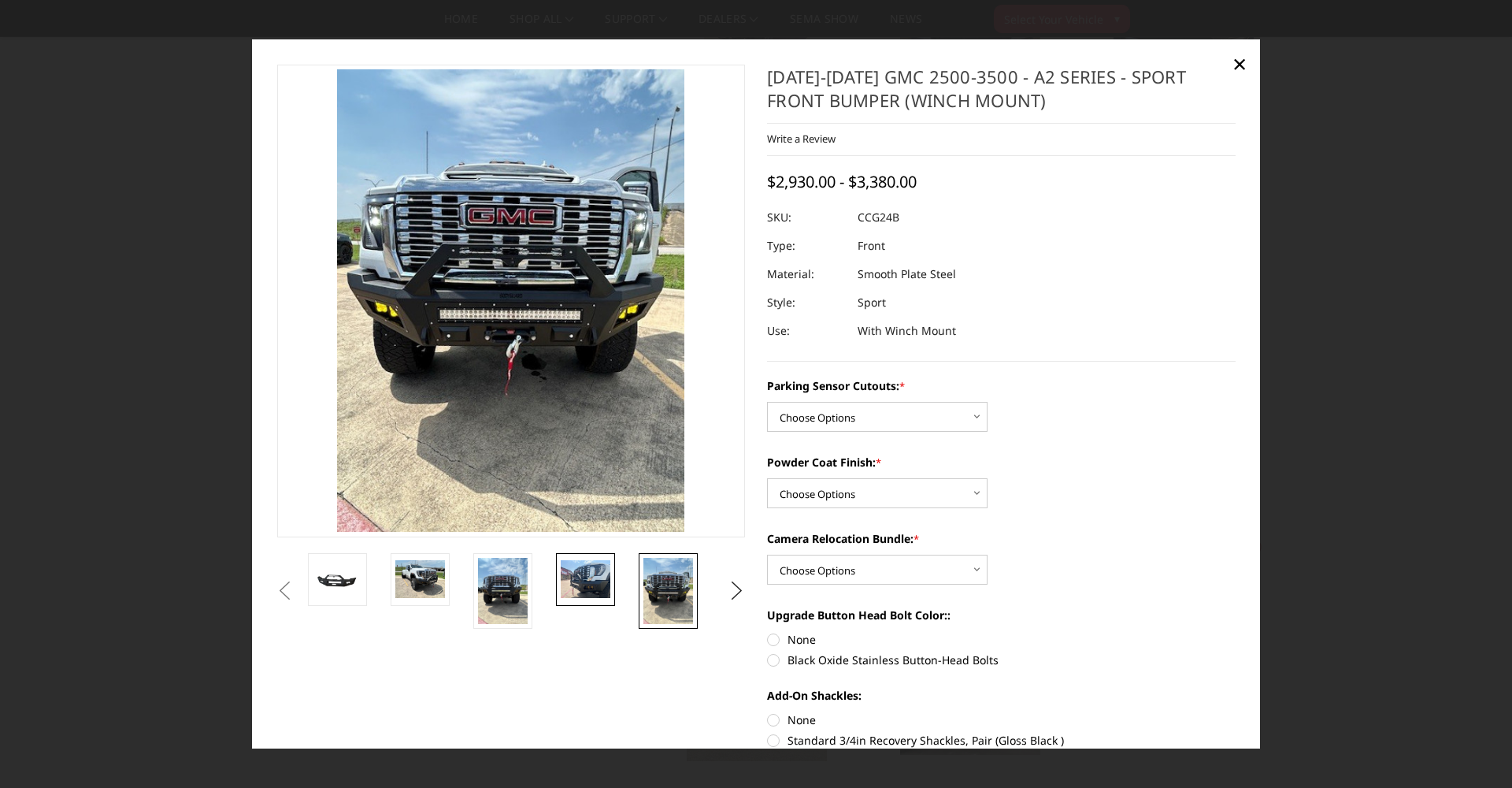
click at [587, 564] on img at bounding box center [585, 578] width 49 height 37
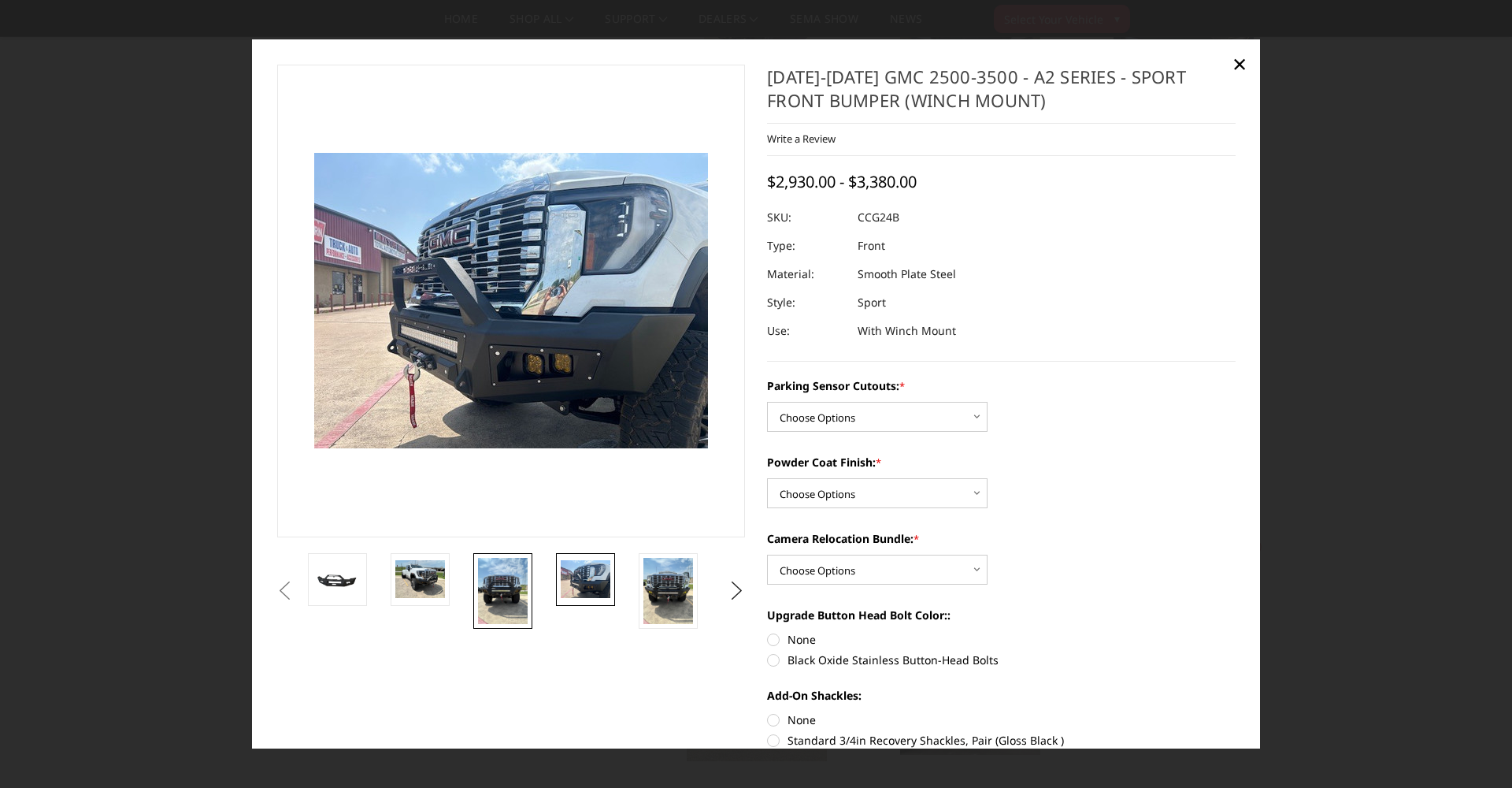
click at [511, 572] on img at bounding box center [503, 590] width 49 height 66
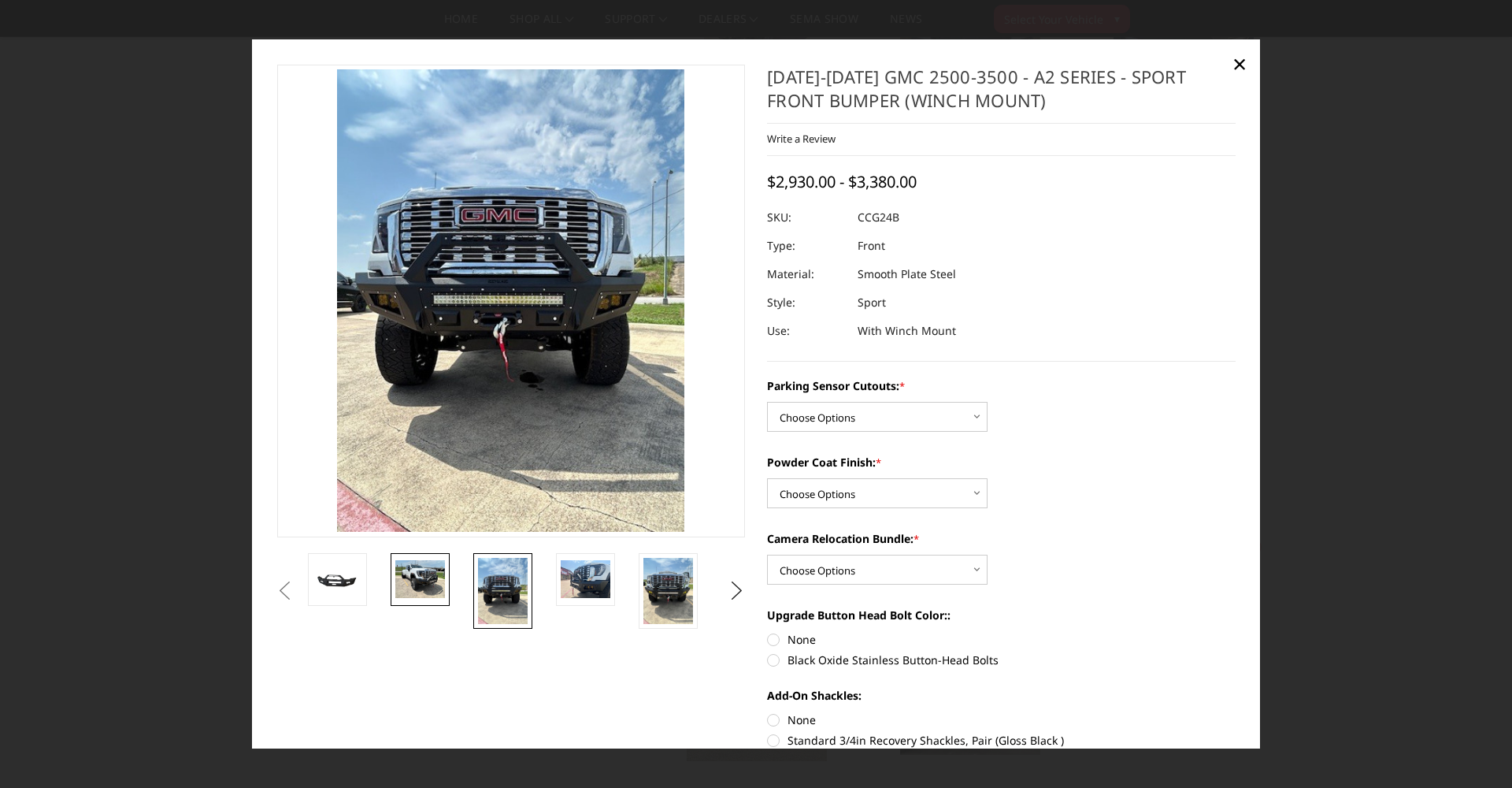
click at [430, 571] on img at bounding box center [420, 578] width 49 height 37
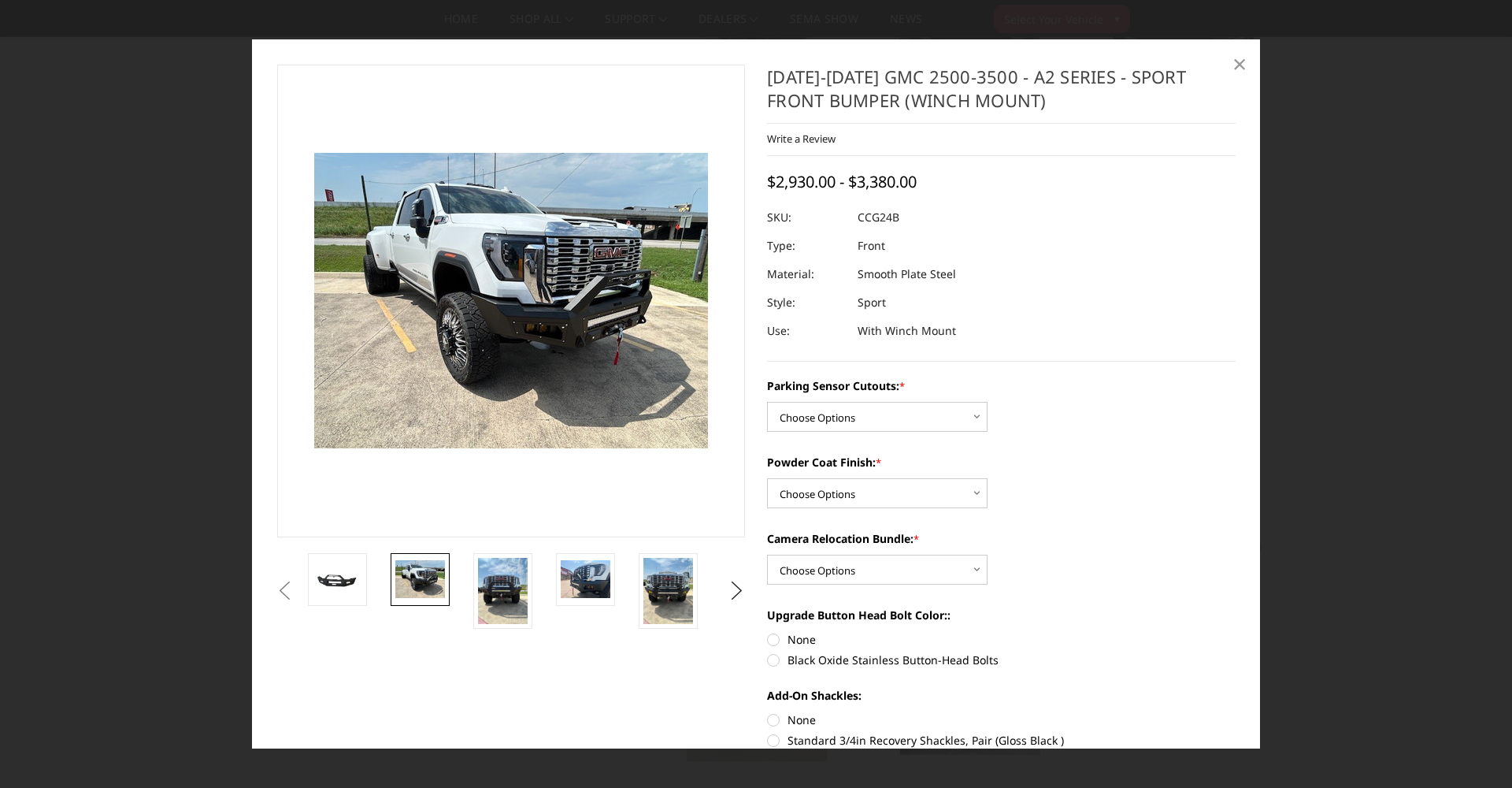
click at [1244, 60] on span "×" at bounding box center [1240, 64] width 14 height 34
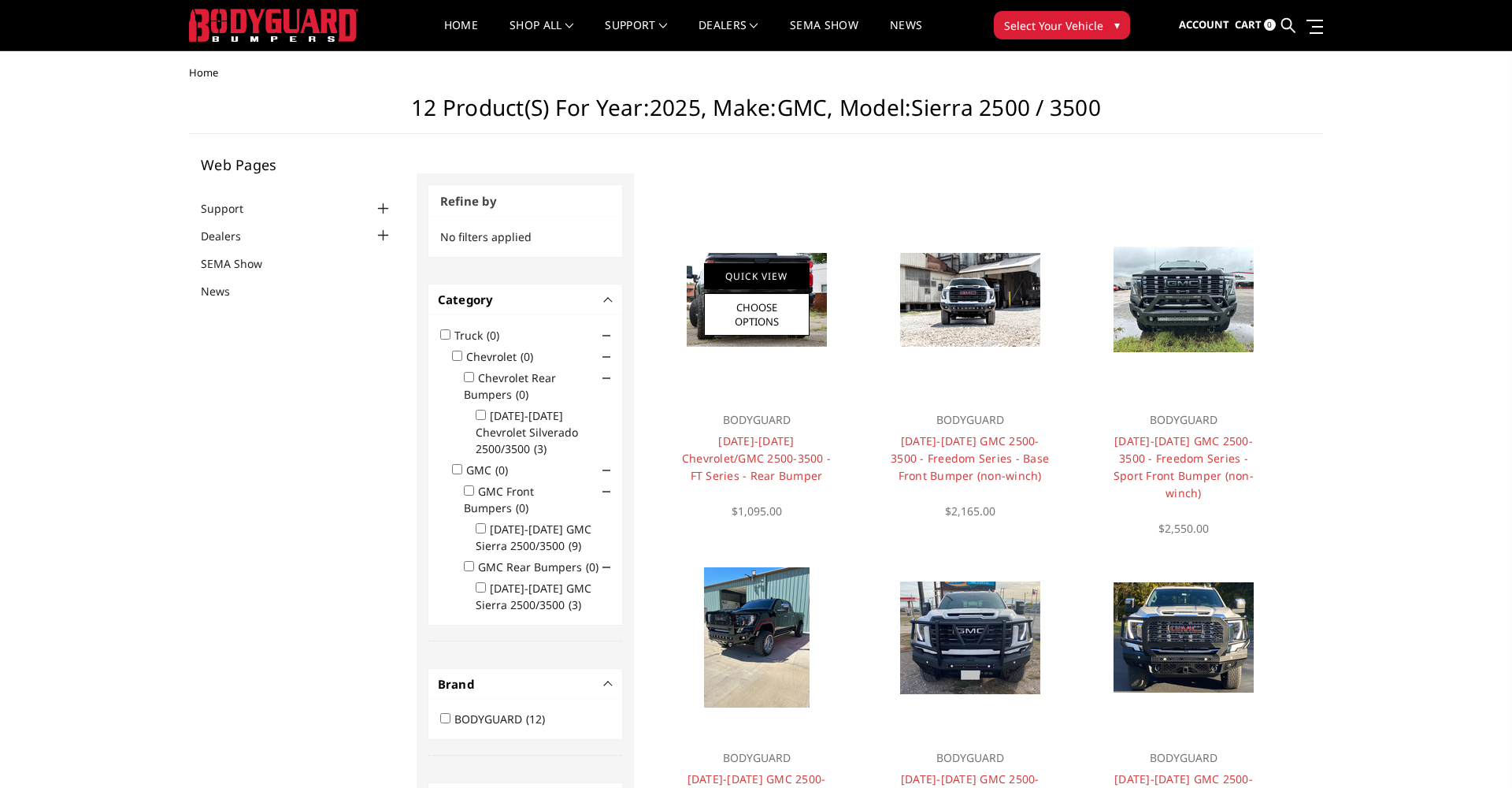
click at [776, 278] on link "Quick View" at bounding box center [756, 276] width 106 height 26
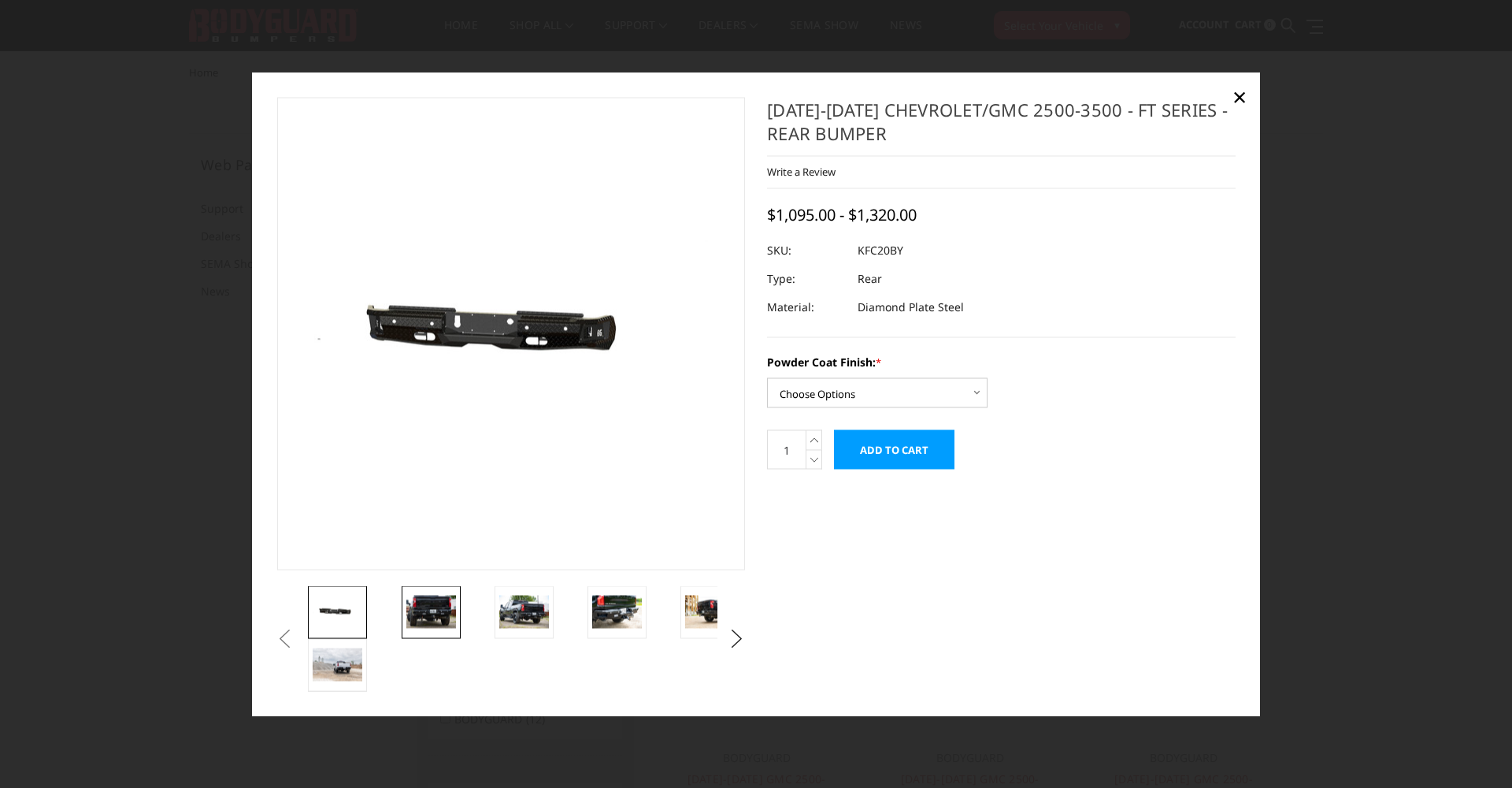
click at [426, 602] on img at bounding box center [431, 612] width 49 height 33
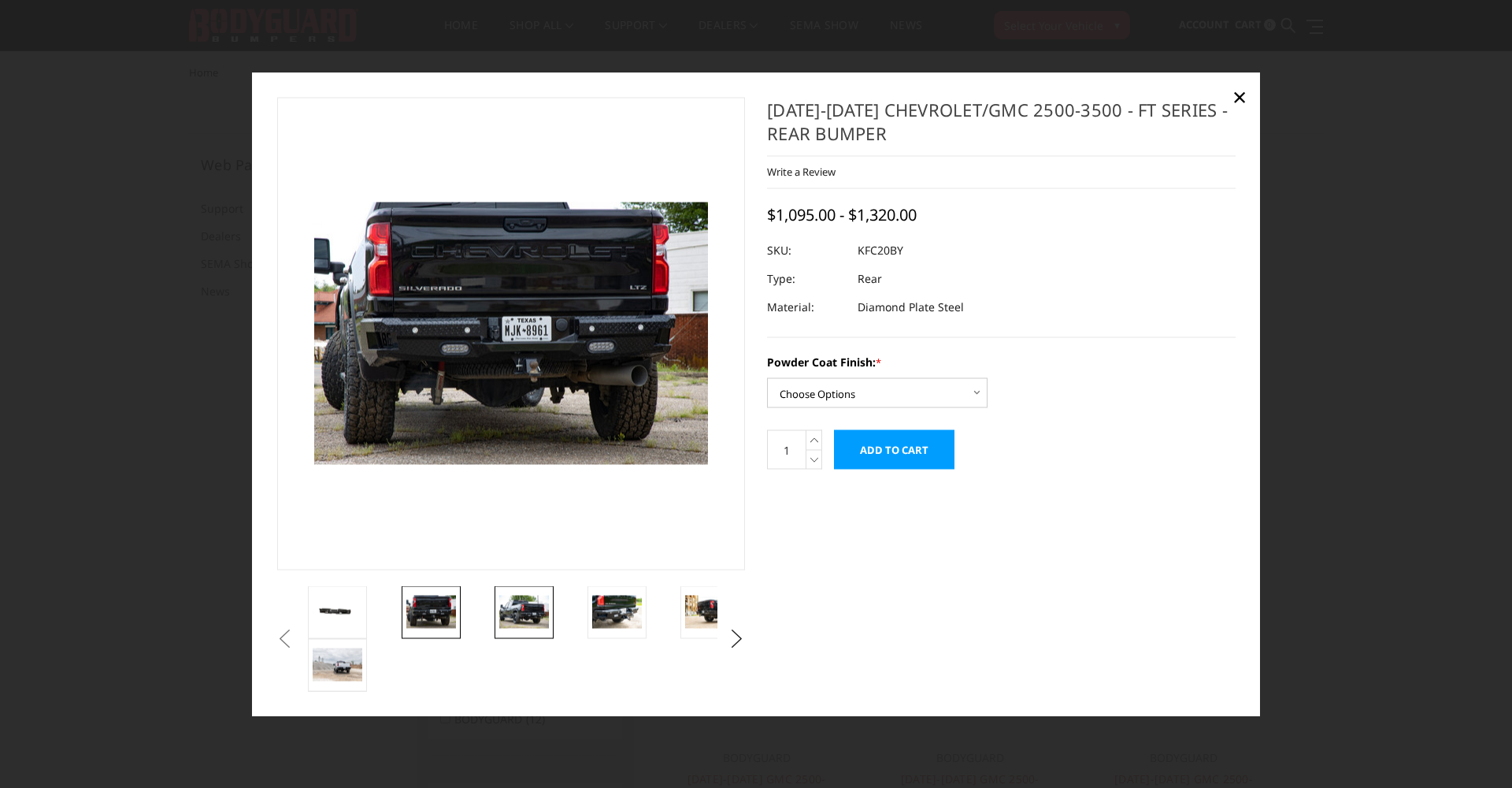
click at [532, 614] on img at bounding box center [524, 612] width 49 height 33
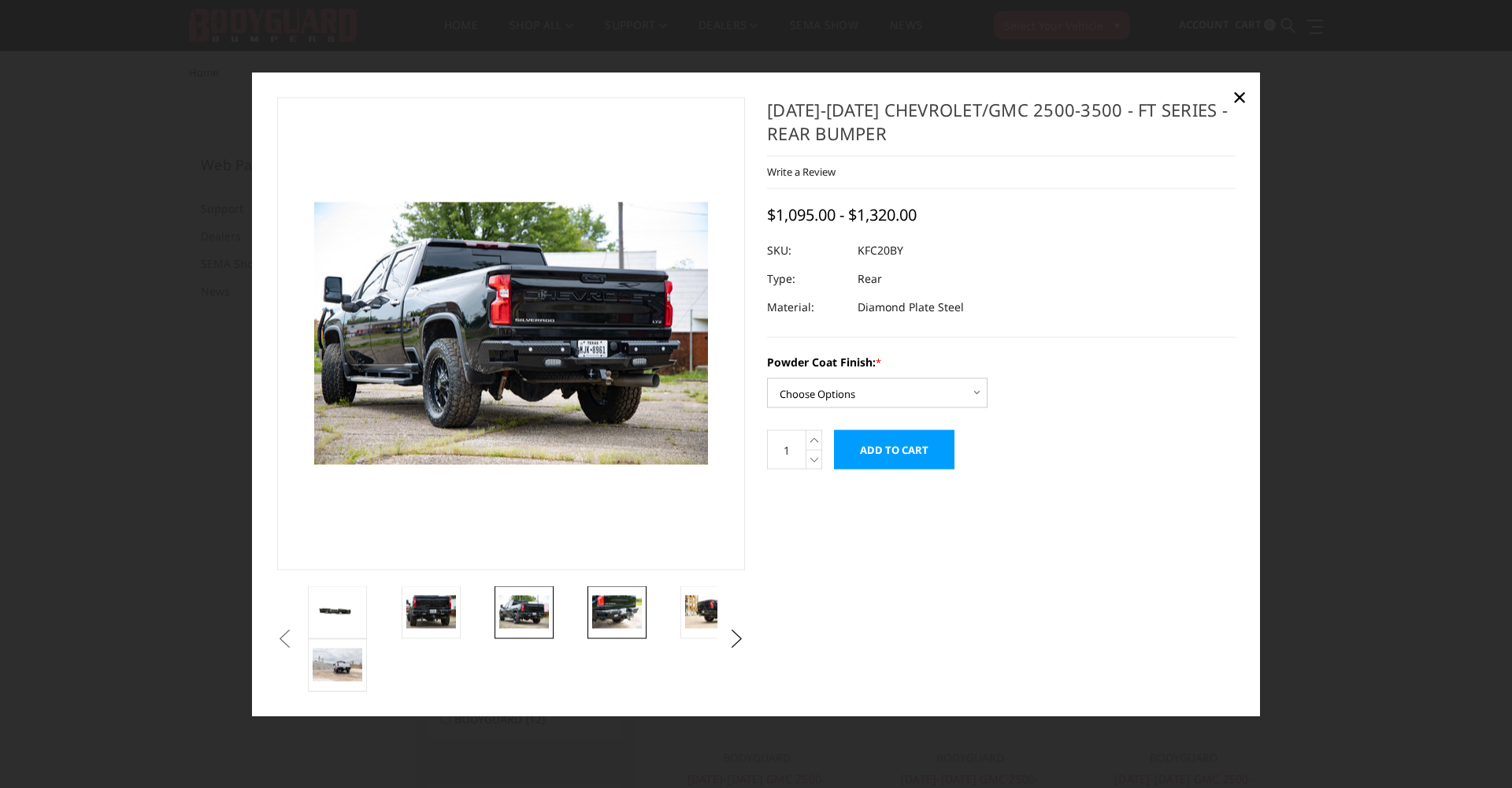
click at [632, 620] on img at bounding box center [617, 612] width 49 height 33
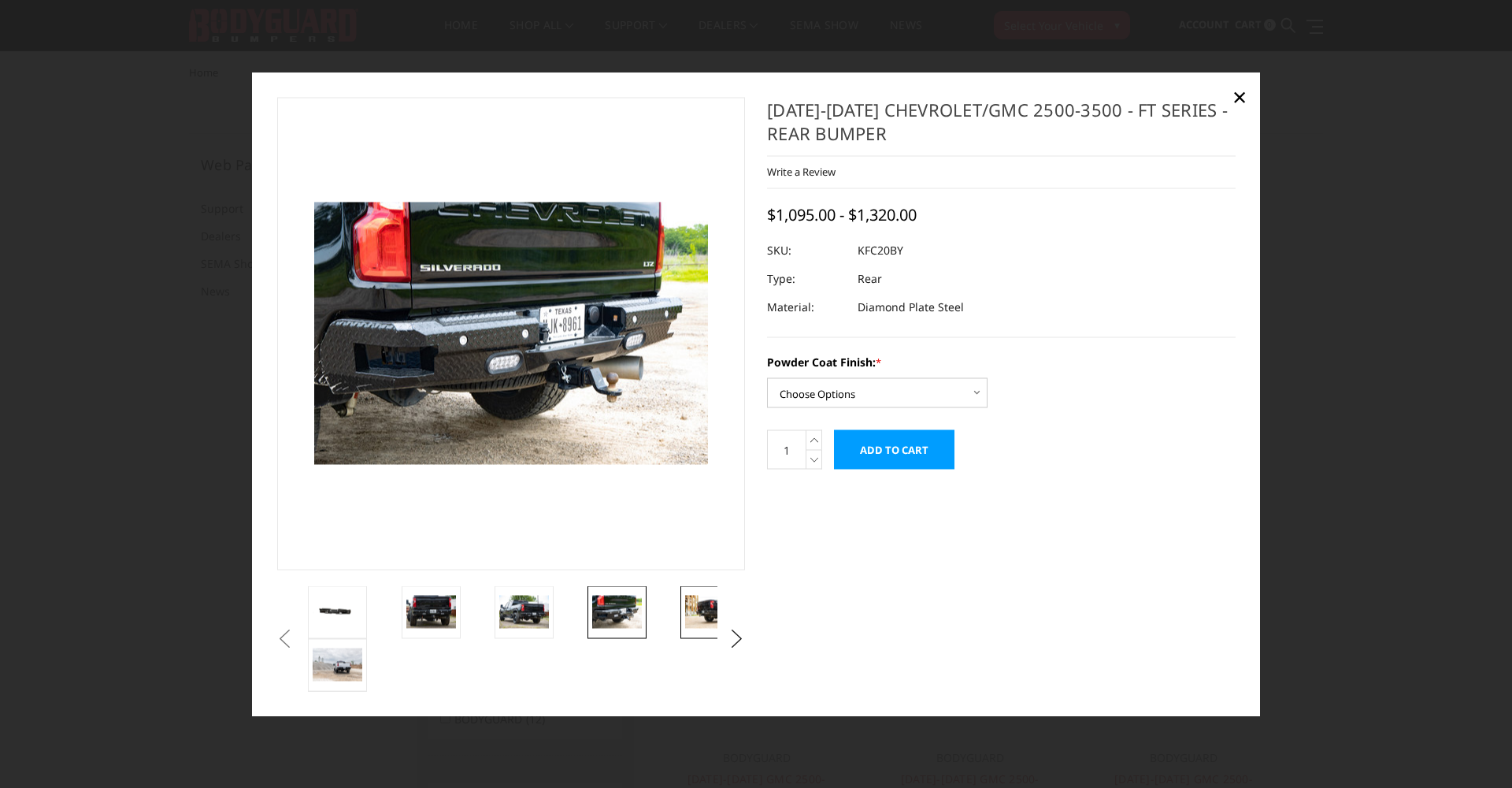
click at [705, 612] on img at bounding box center [710, 612] width 49 height 33
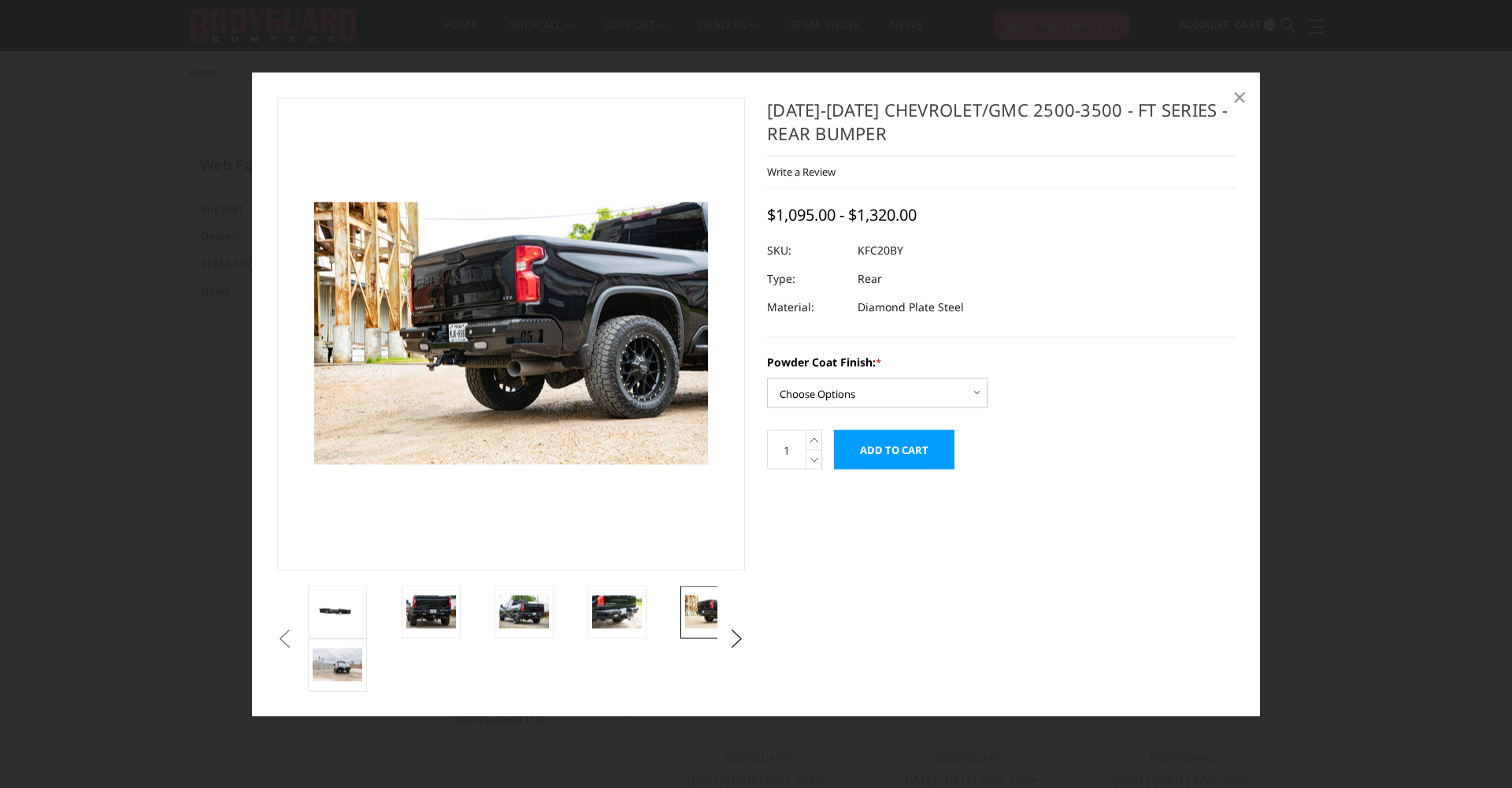
click at [1239, 96] on span "×" at bounding box center [1240, 95] width 14 height 34
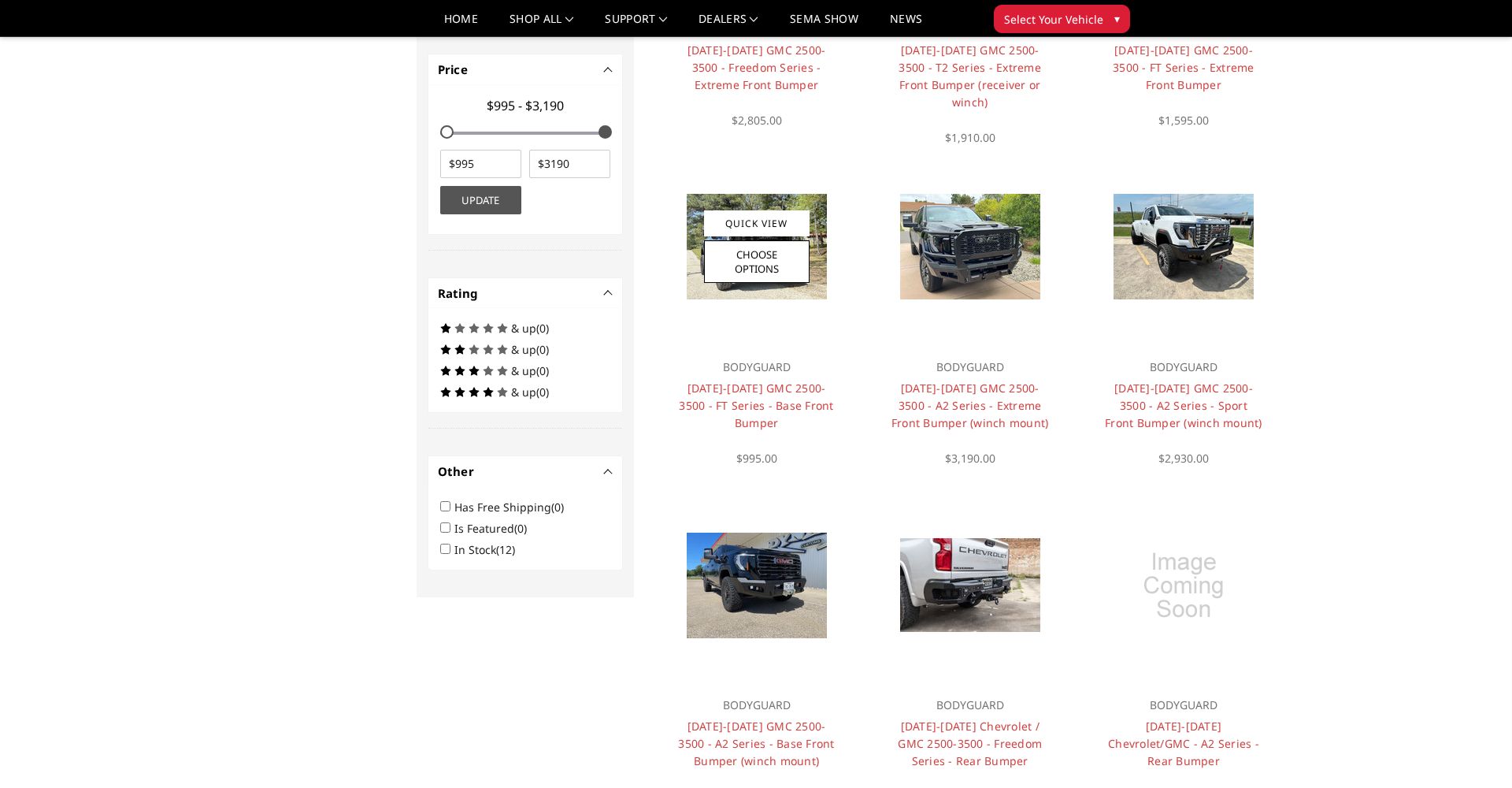
scroll to position [713, 0]
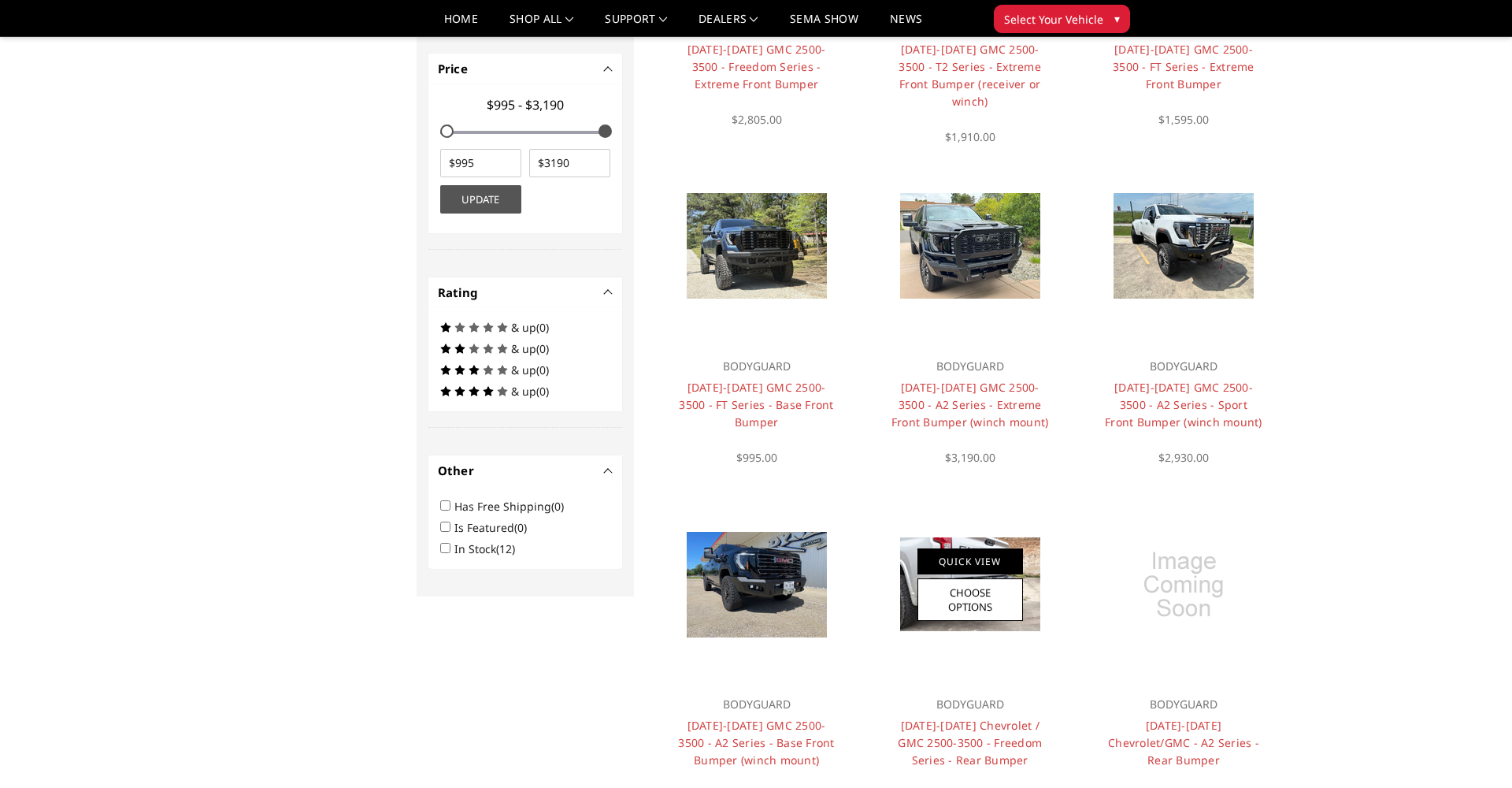
click at [980, 566] on link "Quick View" at bounding box center [970, 561] width 106 height 26
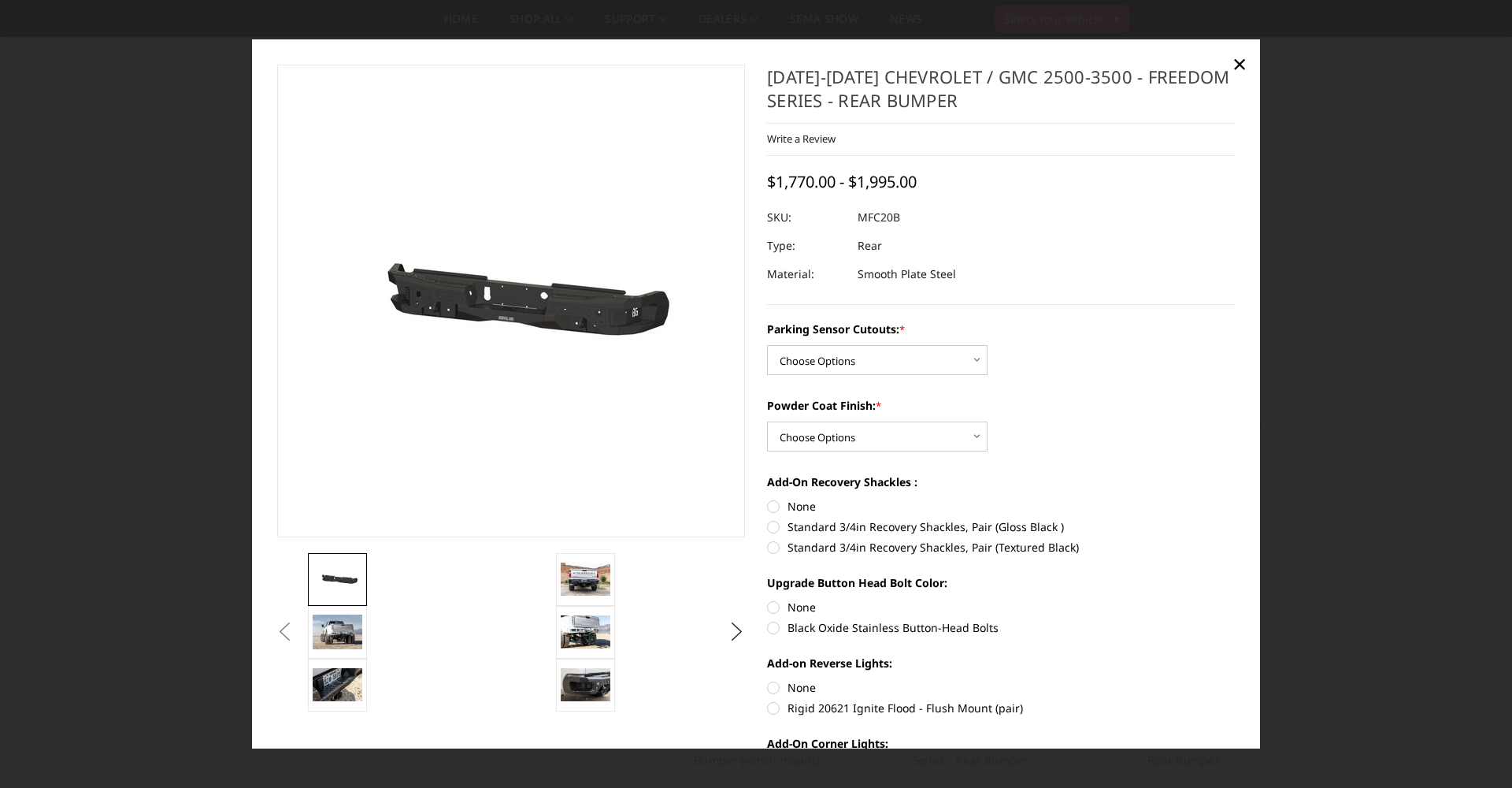
click at [297, 624] on button "Previous" at bounding box center [285, 632] width 24 height 24
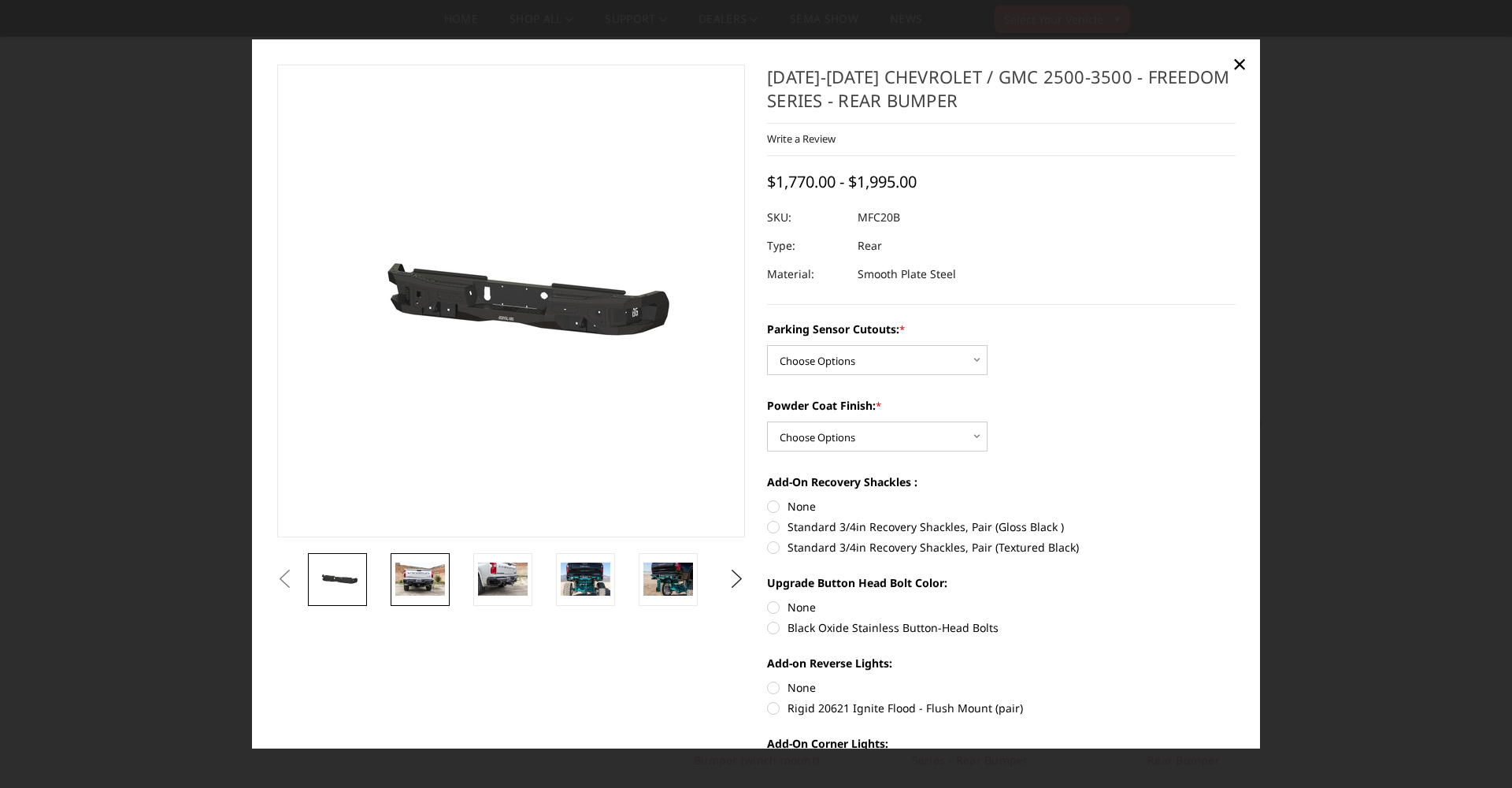
click at [418, 581] on img at bounding box center [420, 579] width 49 height 33
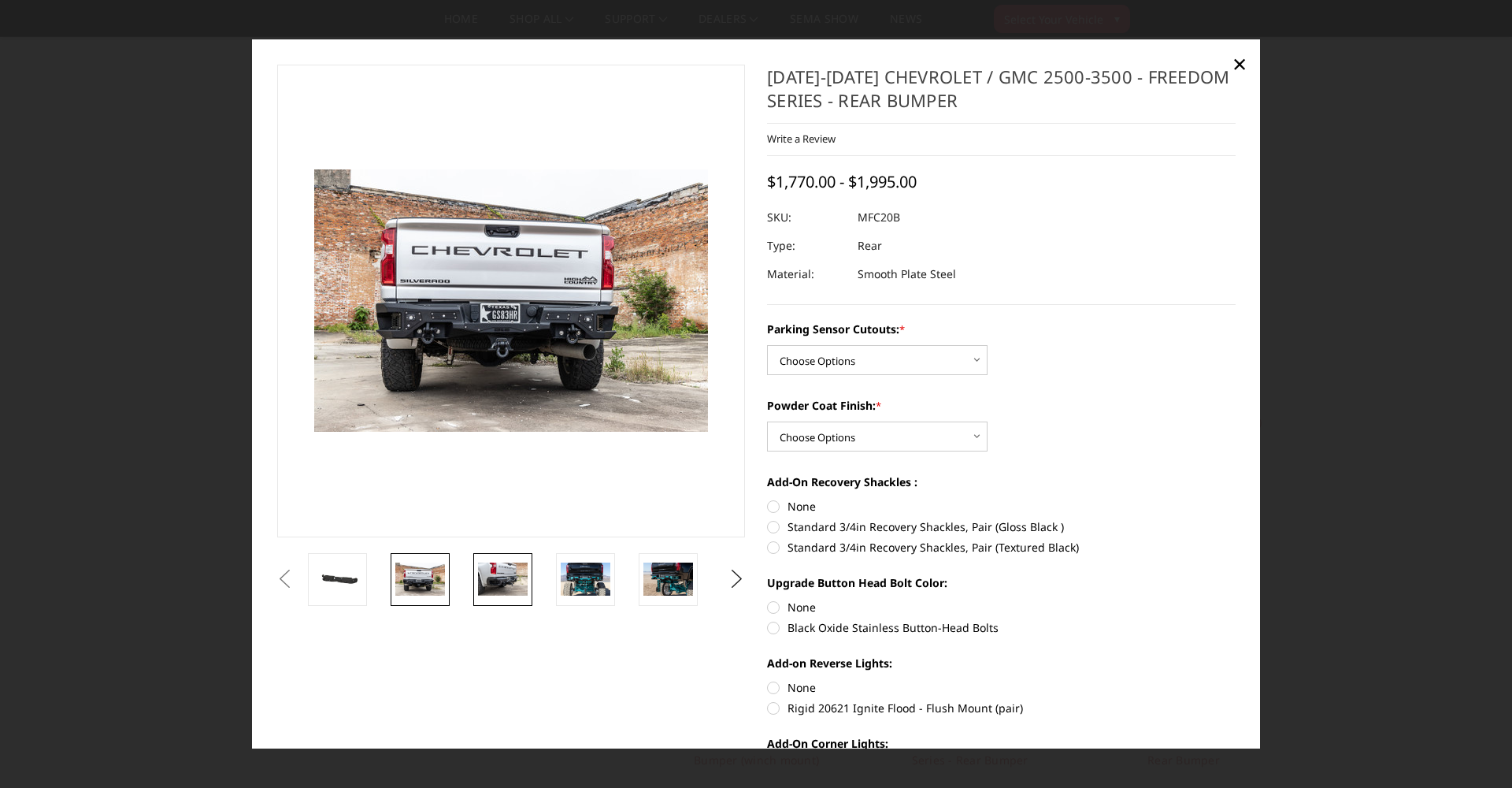
click at [495, 579] on img at bounding box center [503, 579] width 49 height 33
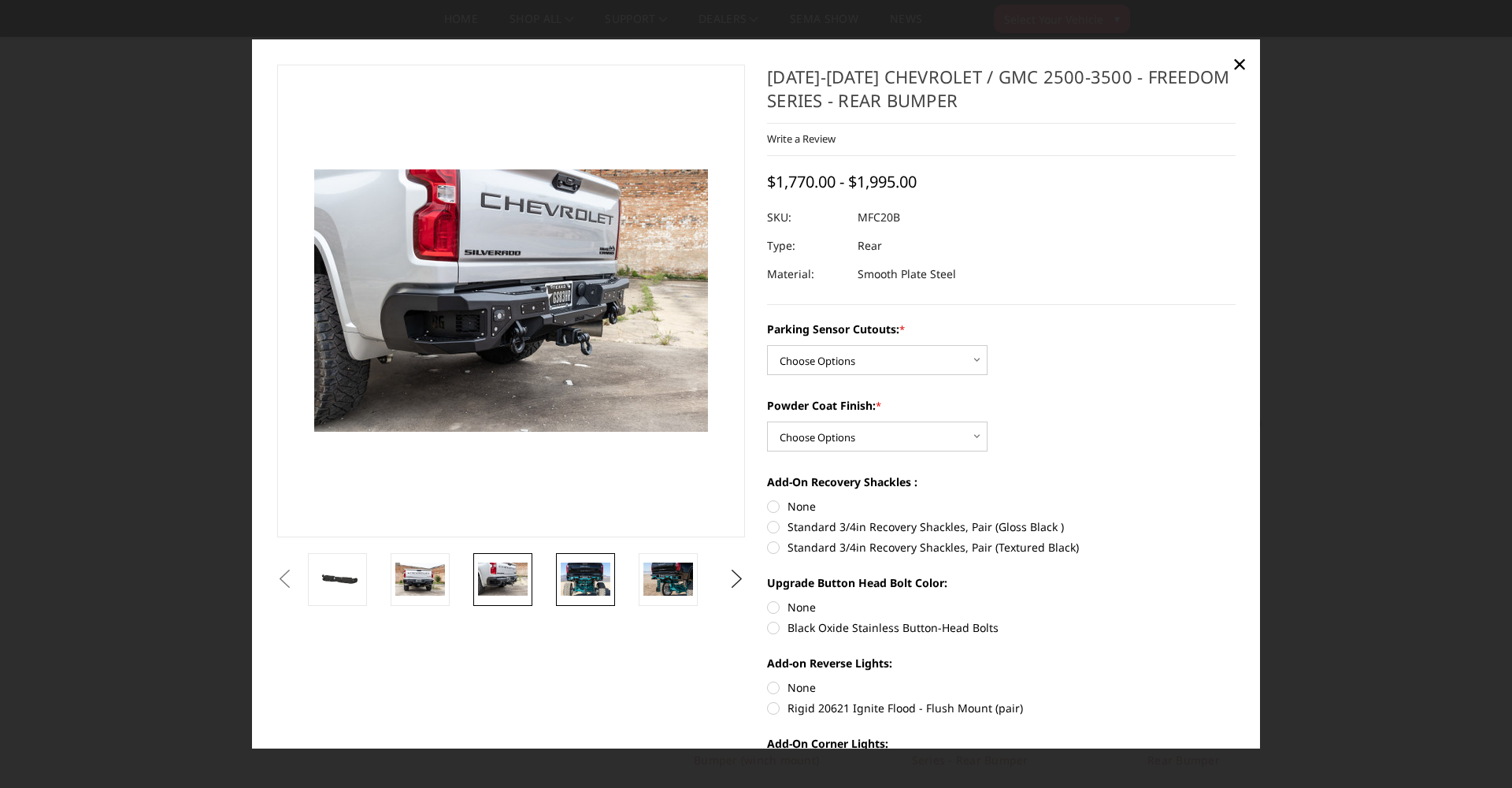
click at [594, 577] on img at bounding box center [585, 579] width 49 height 33
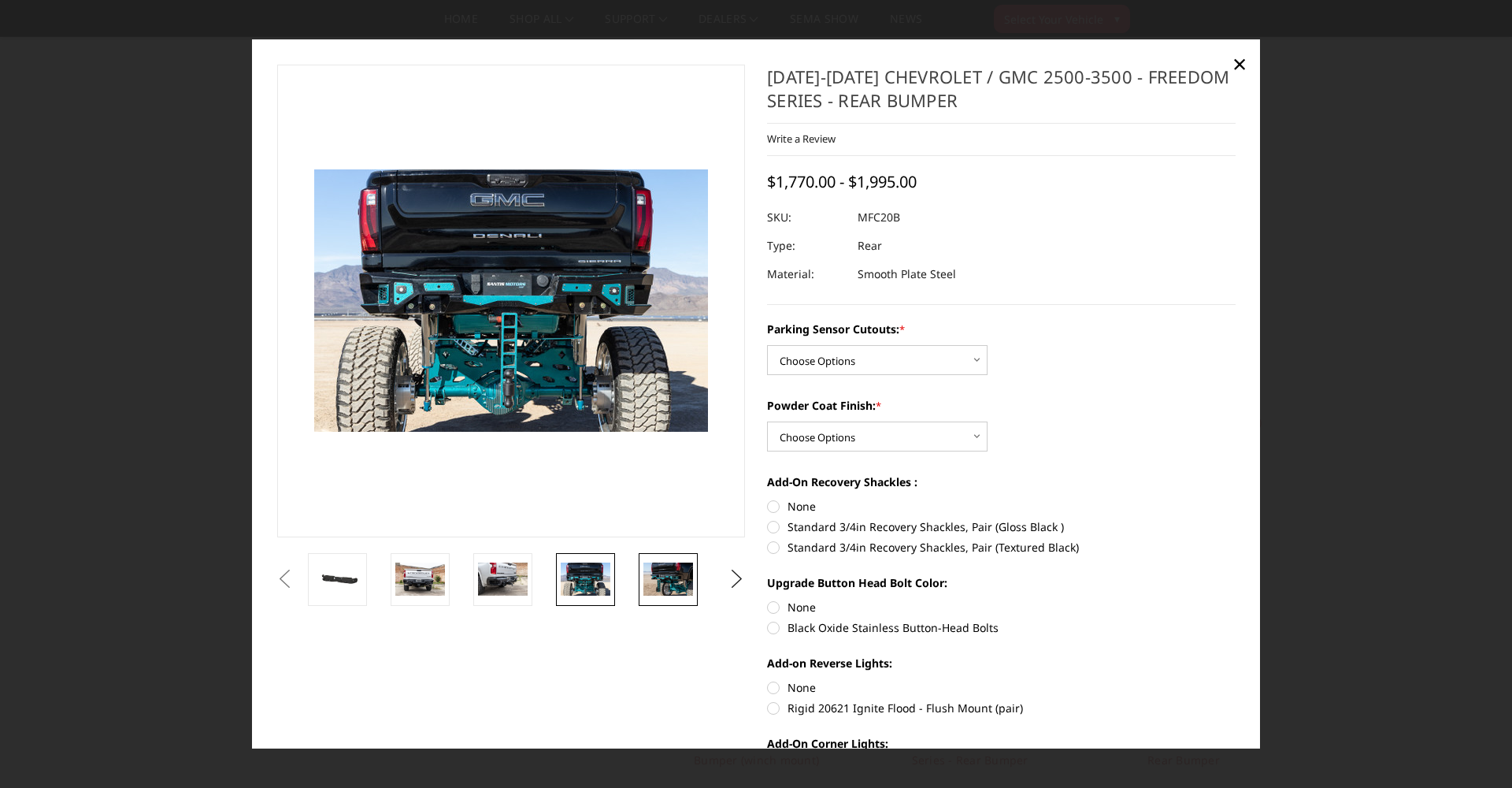
click at [669, 583] on img at bounding box center [668, 579] width 49 height 33
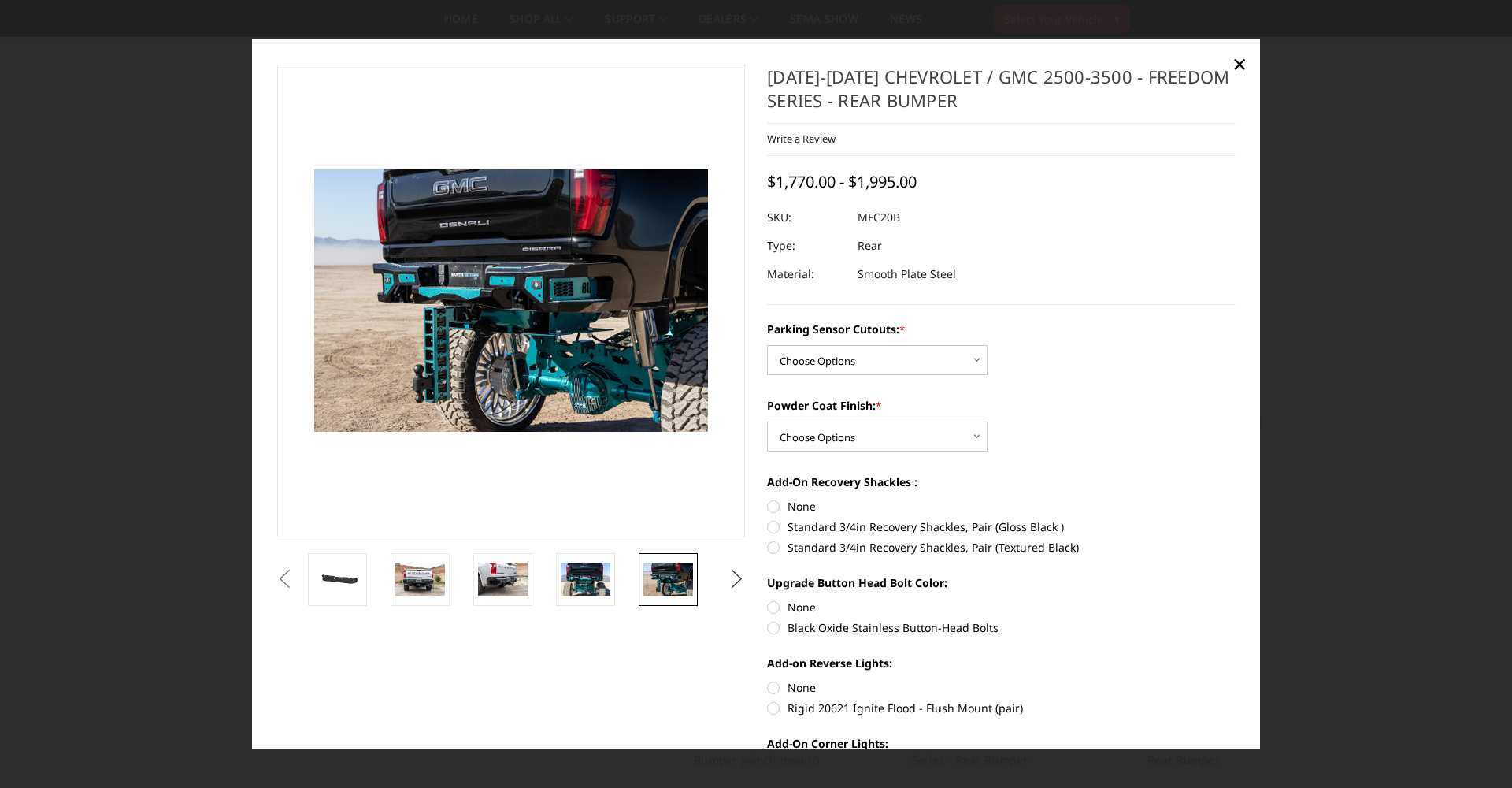
click at [735, 575] on button "Next" at bounding box center [737, 579] width 24 height 24
click at [664, 571] on img at bounding box center [668, 578] width 49 height 37
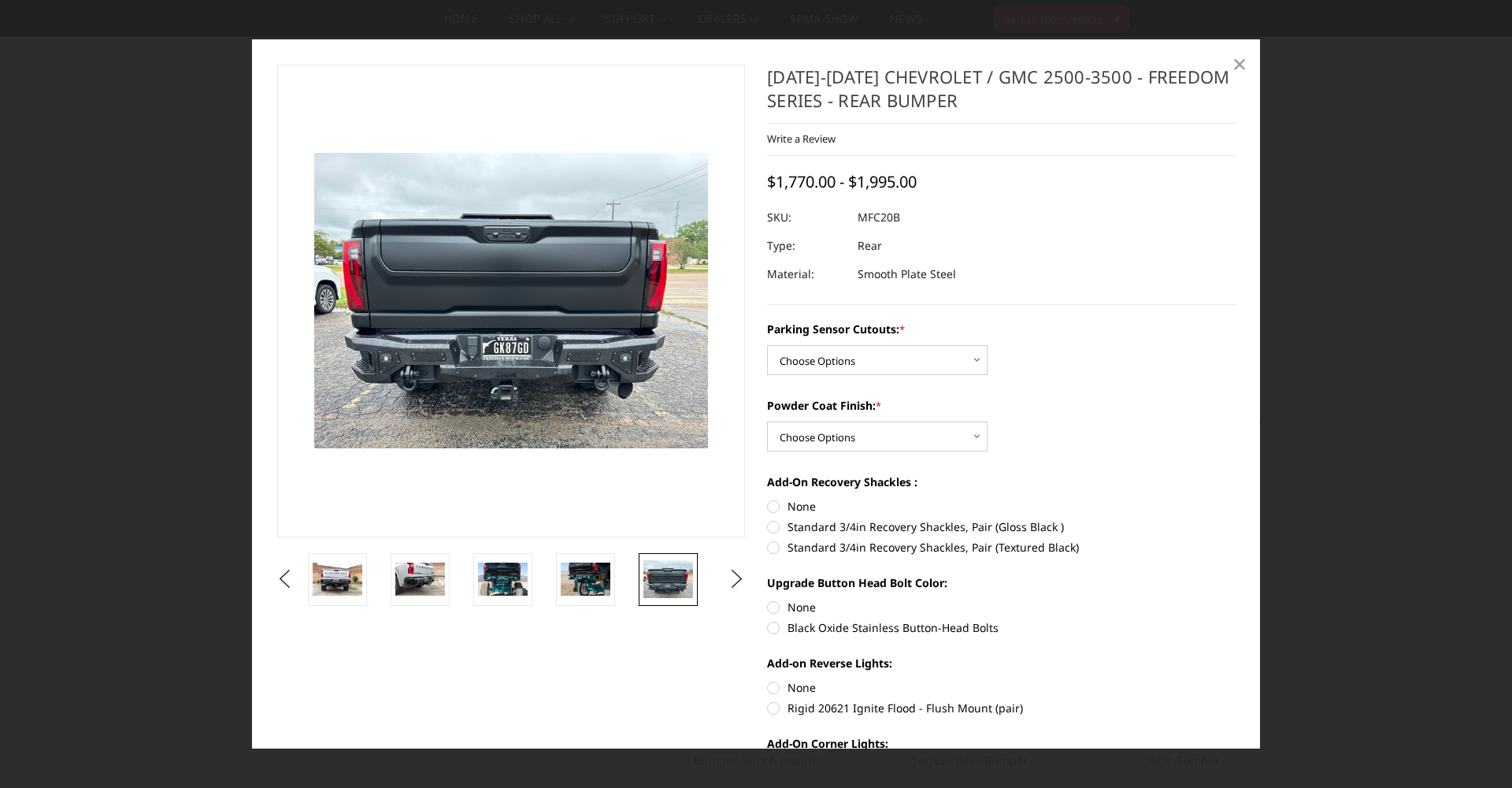
click at [1243, 63] on span "×" at bounding box center [1240, 64] width 14 height 34
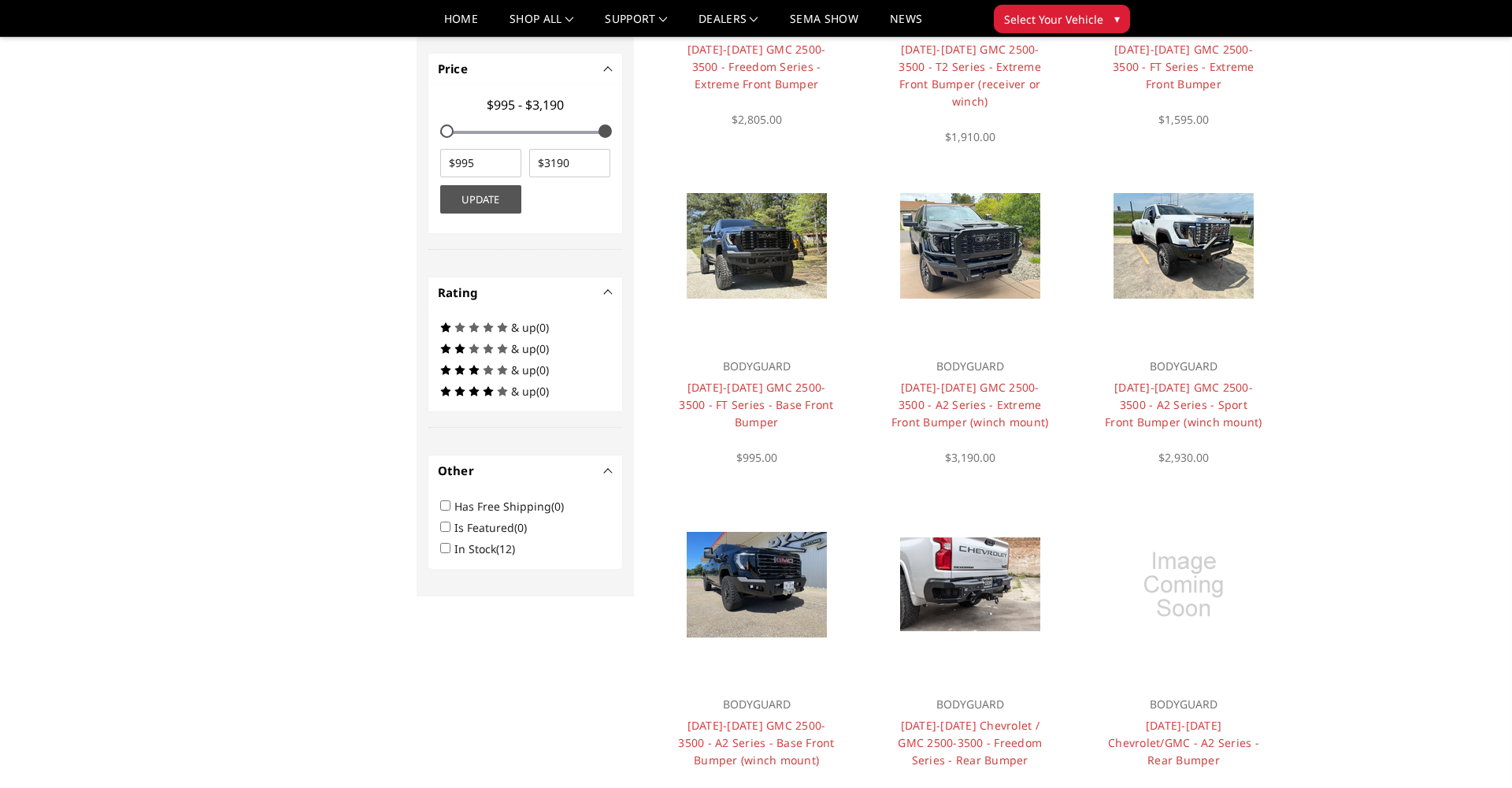
drag, startPoint x: 961, startPoint y: 554, endPoint x: 947, endPoint y: 552, distance: 14.1
click at [960, 567] on link "Quick View" at bounding box center [970, 580] width 106 height 26
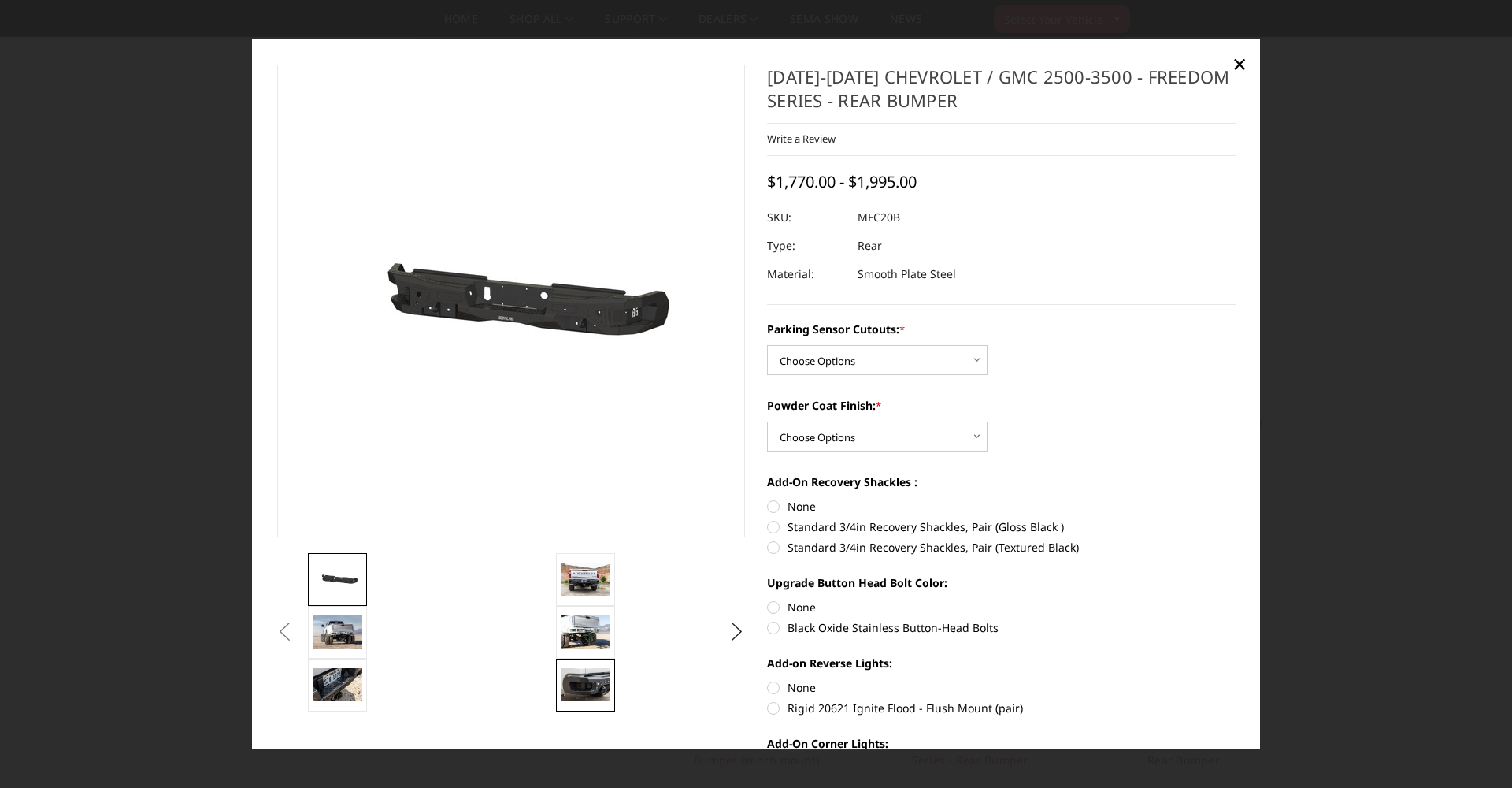
click at [588, 696] on img at bounding box center [585, 685] width 49 height 33
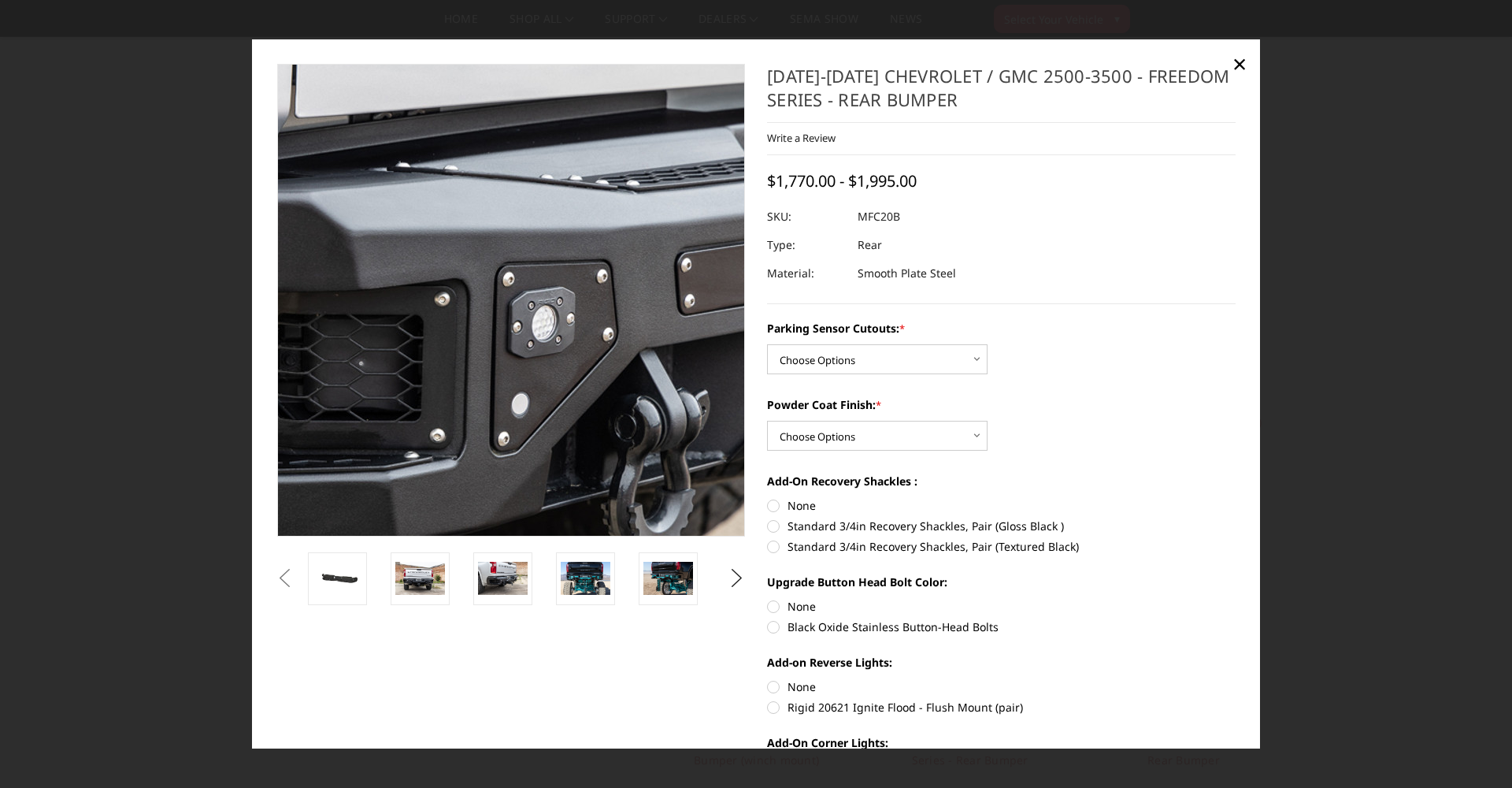
scroll to position [2, 0]
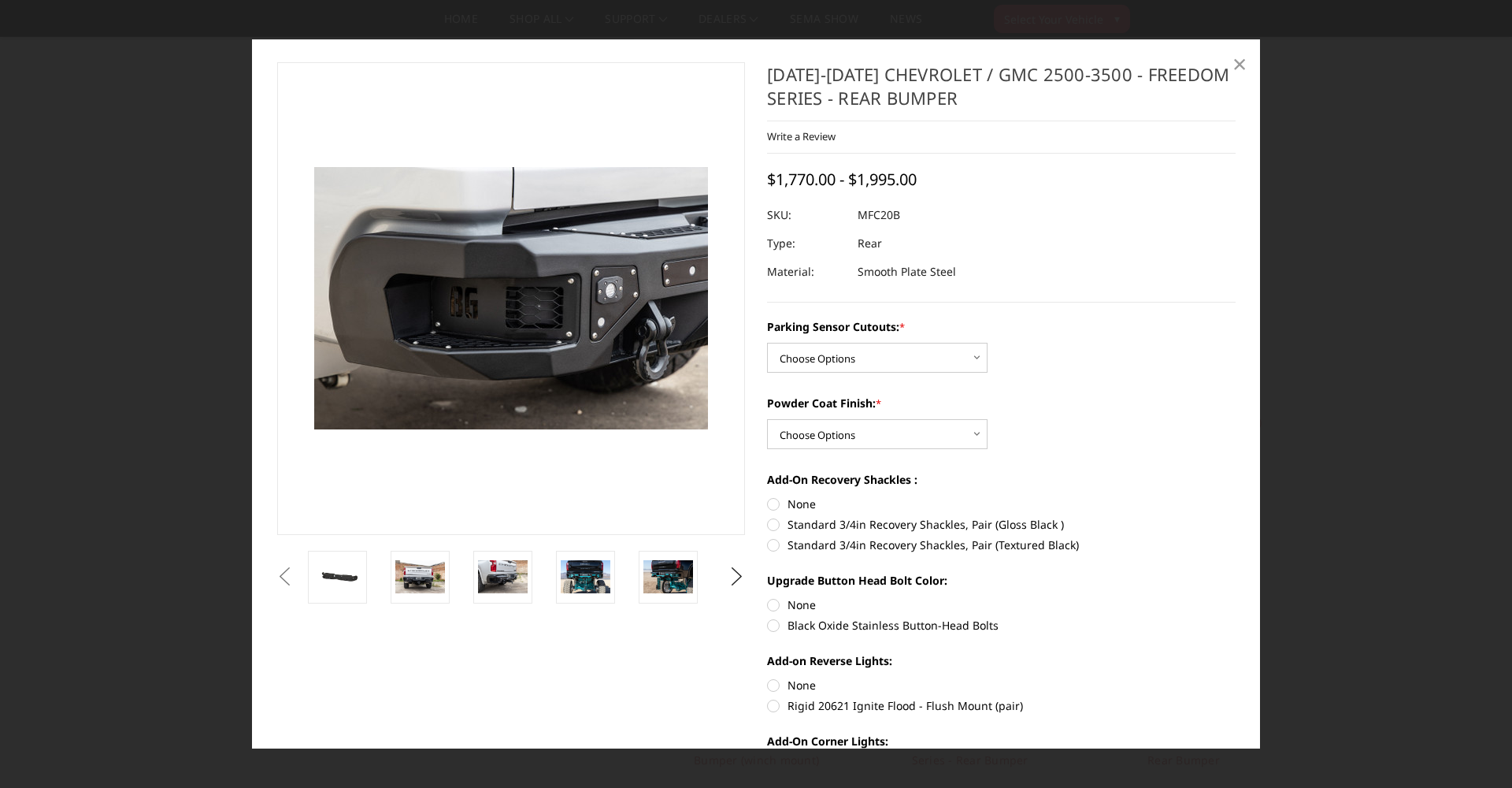
click at [1241, 68] on span "×" at bounding box center [1240, 64] width 14 height 34
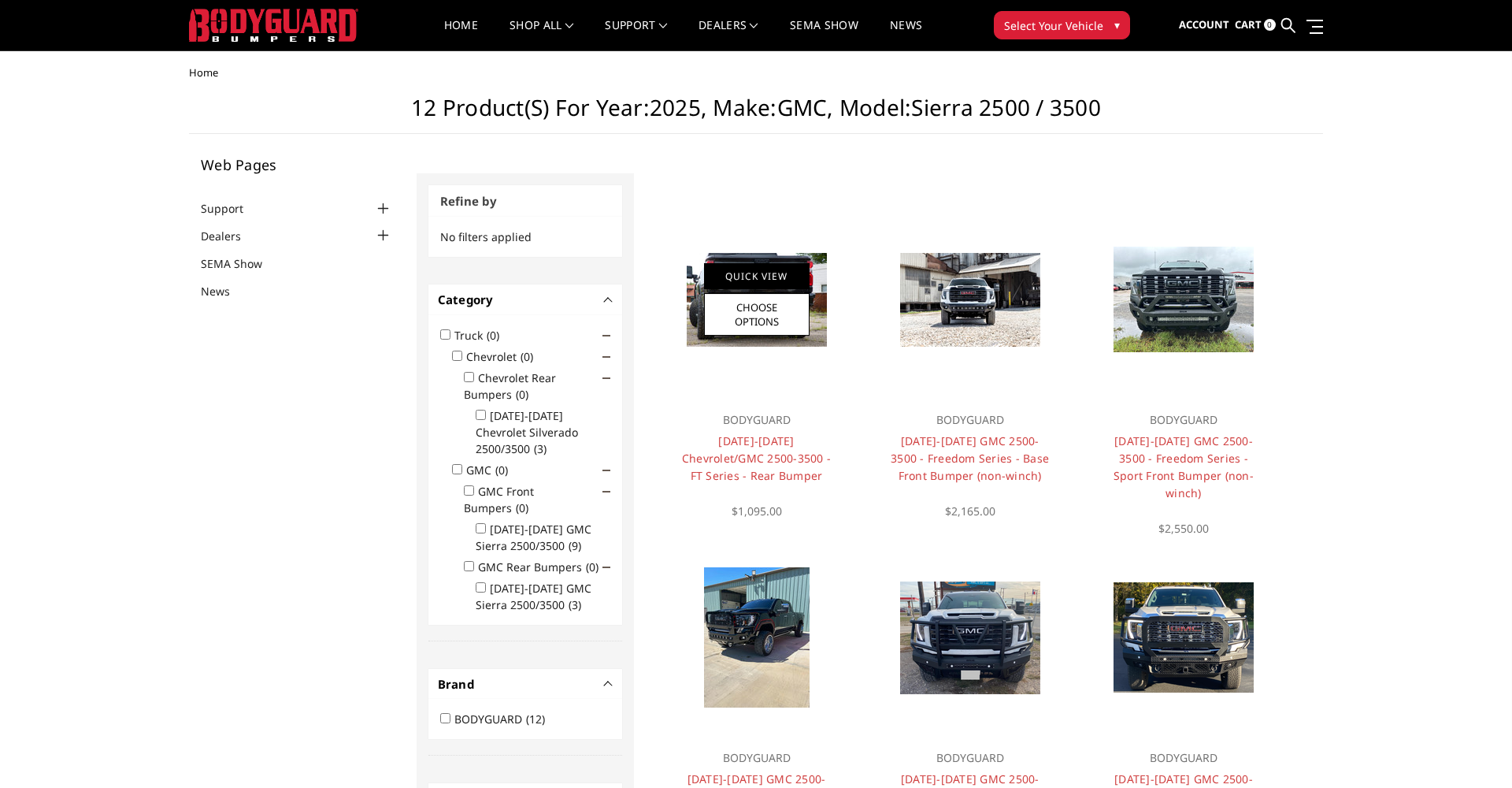
scroll to position [0, 0]
click at [783, 269] on link "Quick View" at bounding box center [756, 276] width 106 height 26
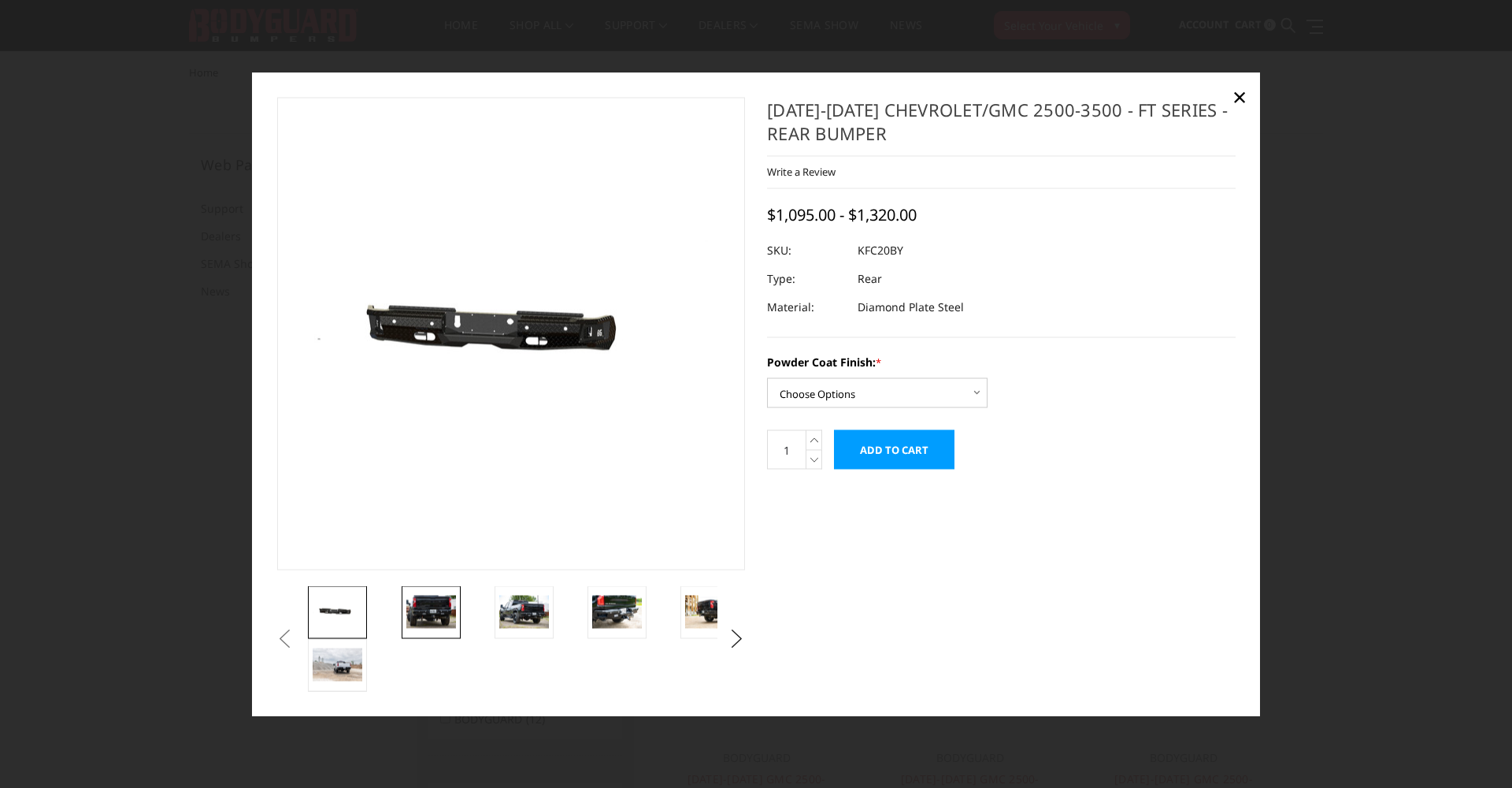
click at [430, 600] on img at bounding box center [431, 612] width 49 height 33
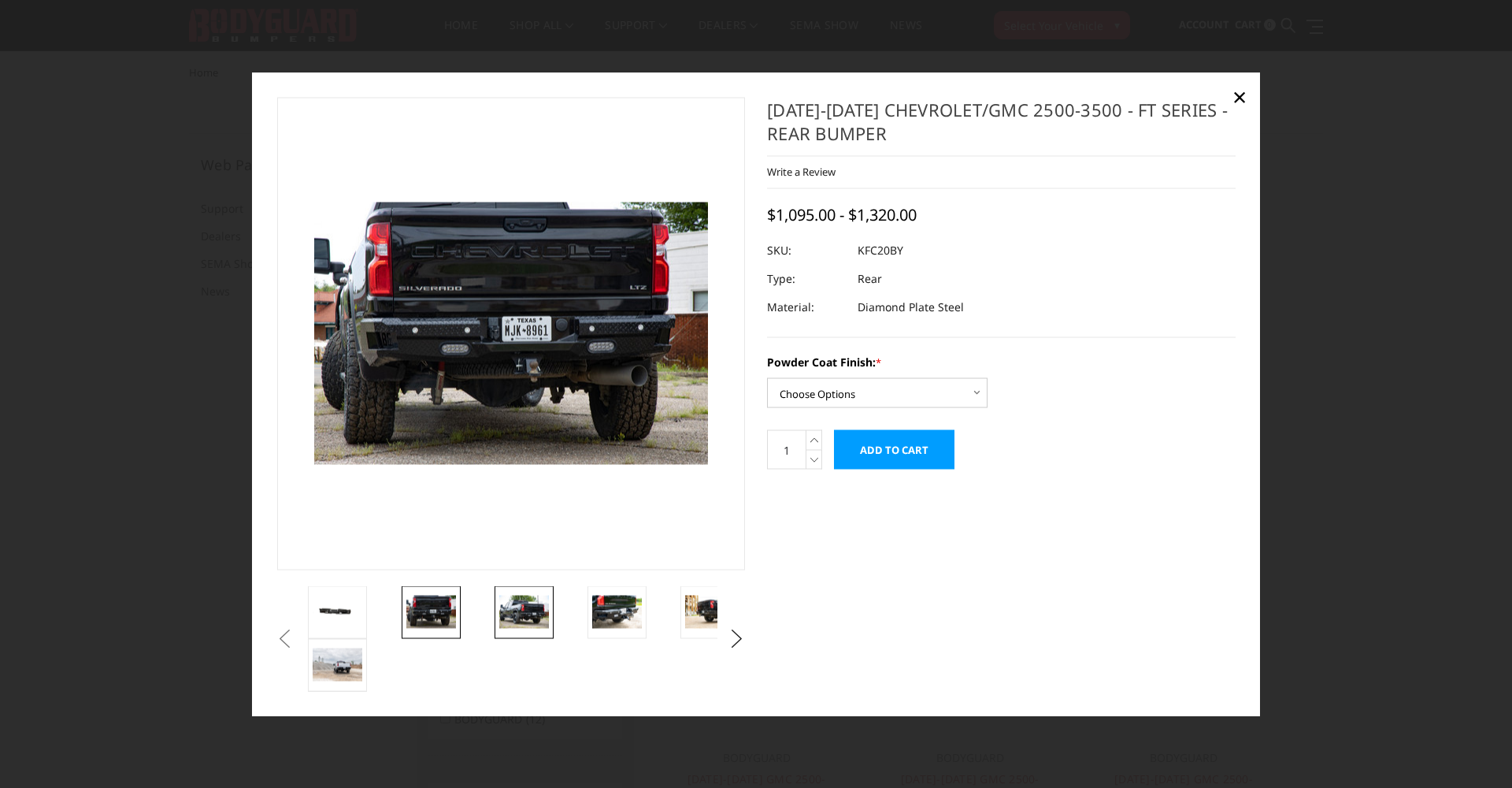
click at [527, 609] on img at bounding box center [524, 612] width 49 height 33
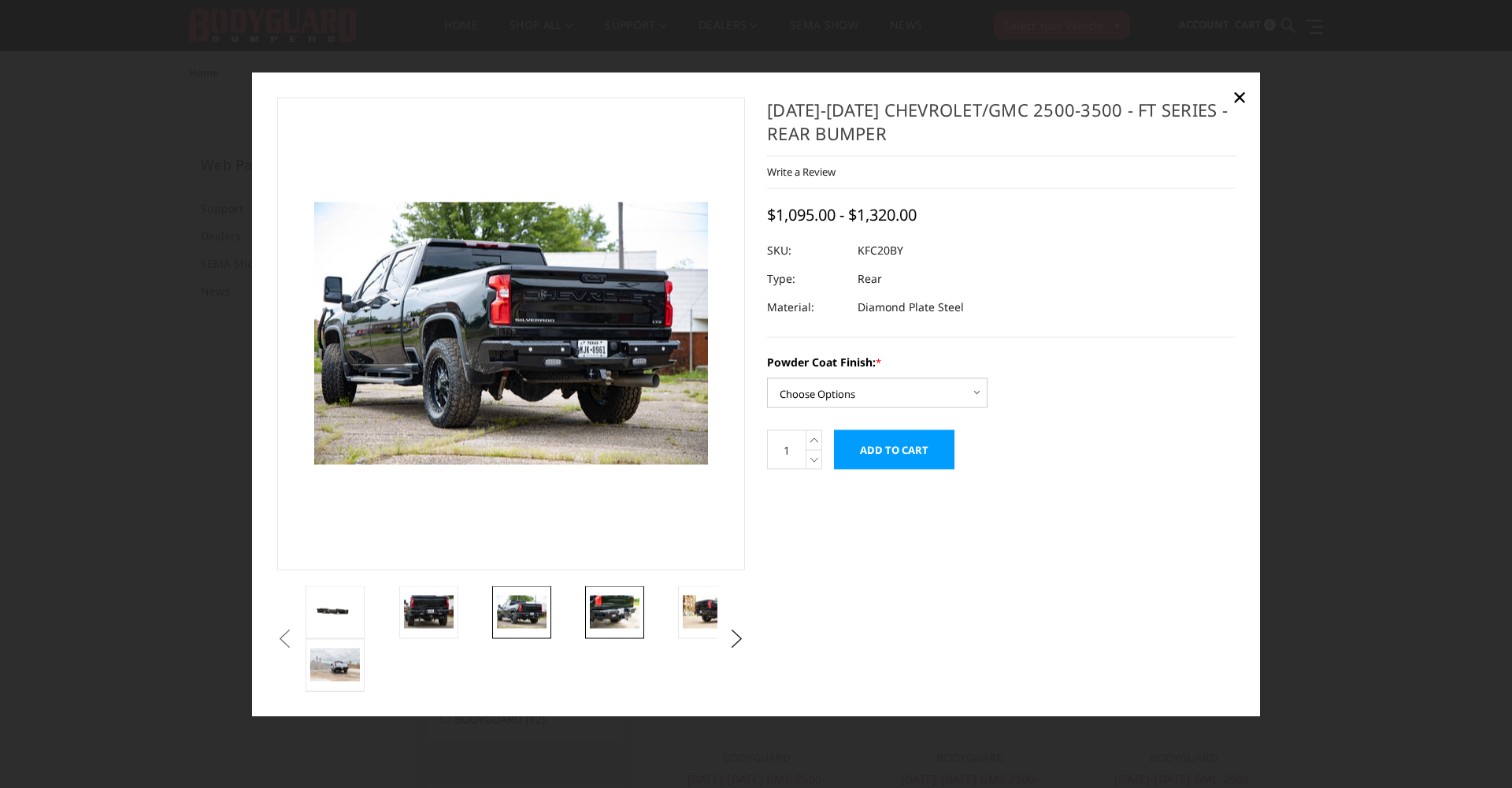
click at [613, 614] on img at bounding box center [615, 612] width 49 height 33
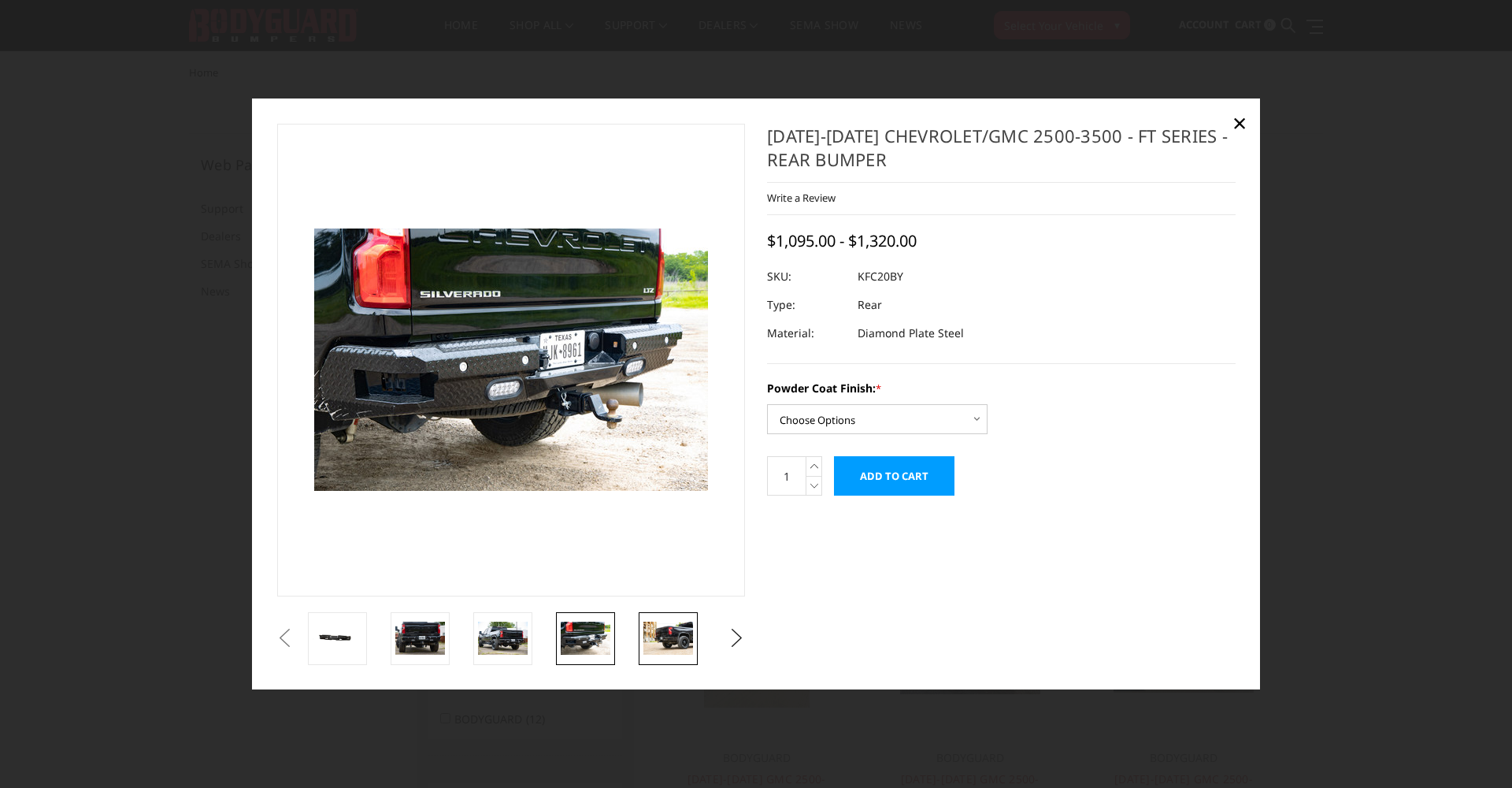
click at [668, 629] on img at bounding box center [668, 638] width 49 height 33
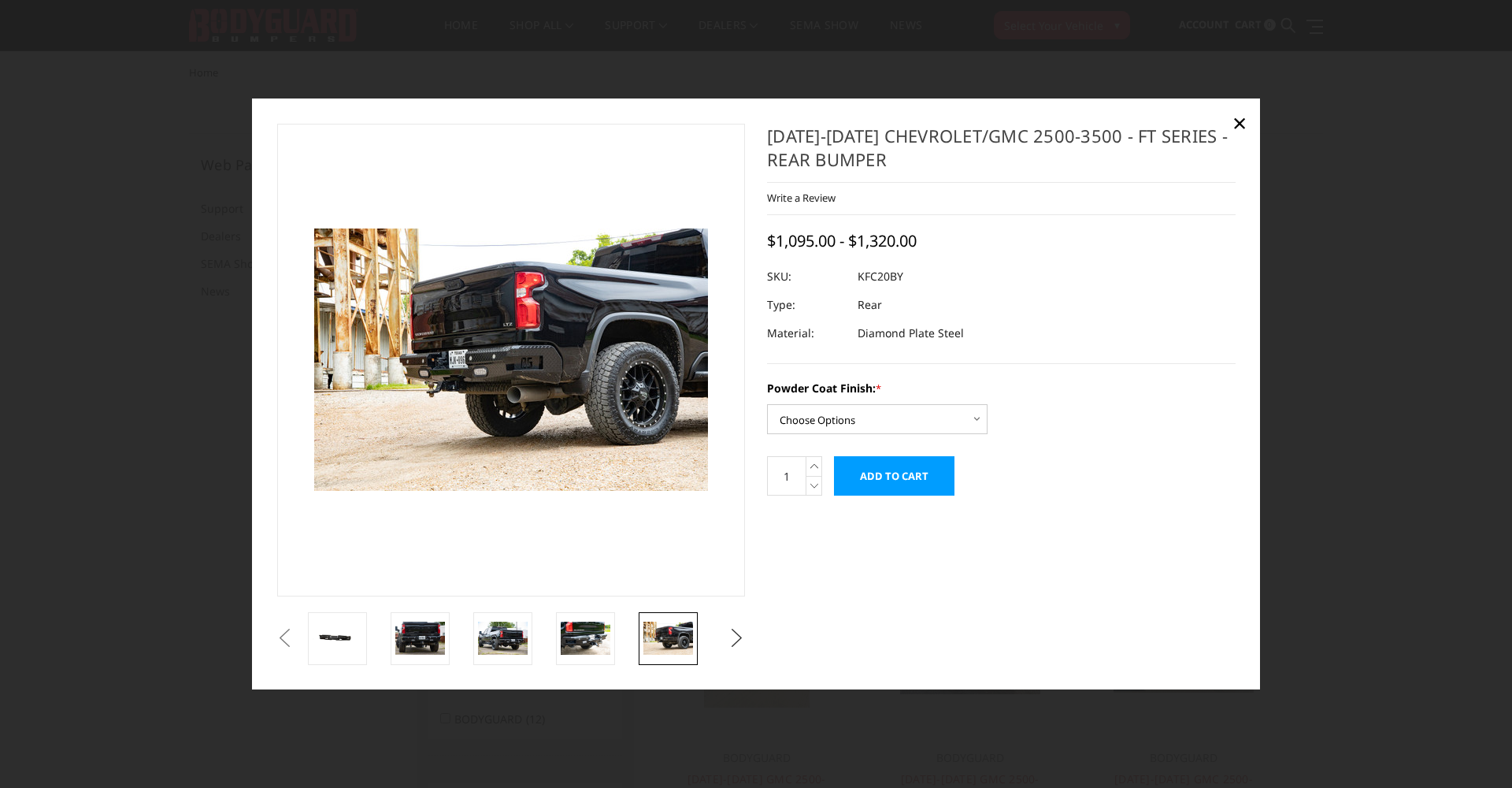
click at [738, 637] on button "Next" at bounding box center [737, 638] width 24 height 24
click at [670, 634] on img at bounding box center [668, 638] width 49 height 33
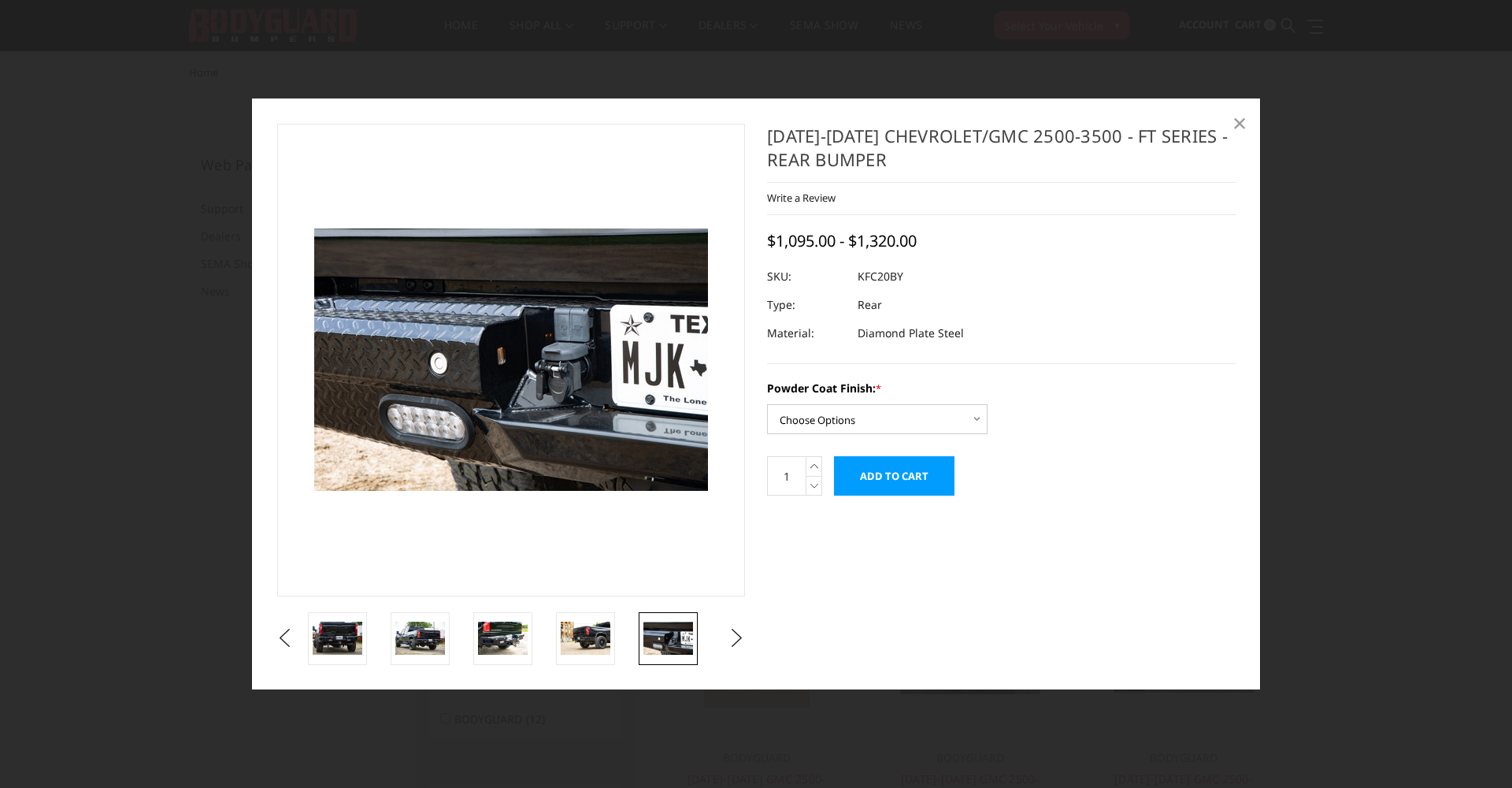
click at [1235, 124] on span "×" at bounding box center [1240, 122] width 14 height 34
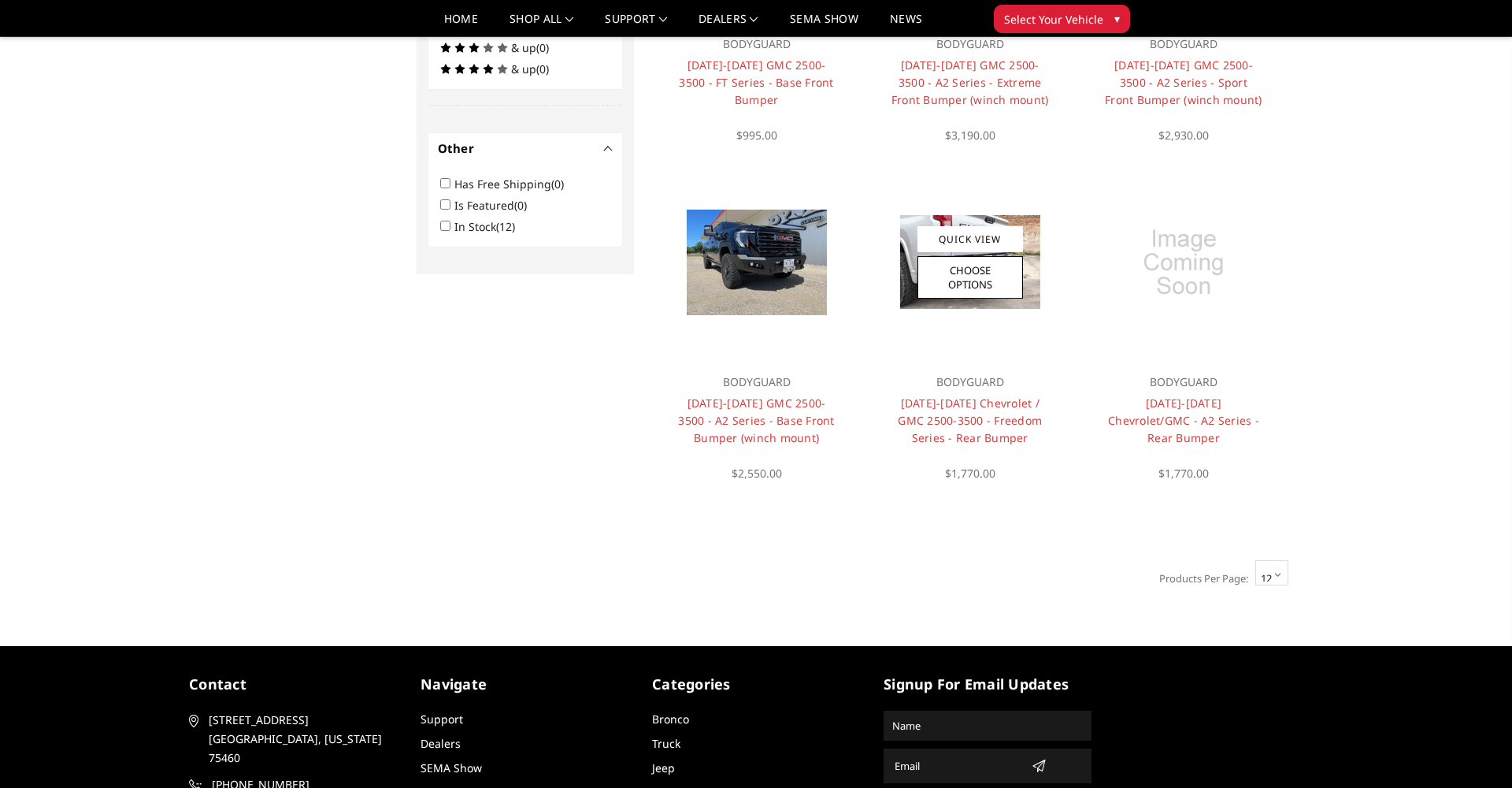
scroll to position [1033, 0]
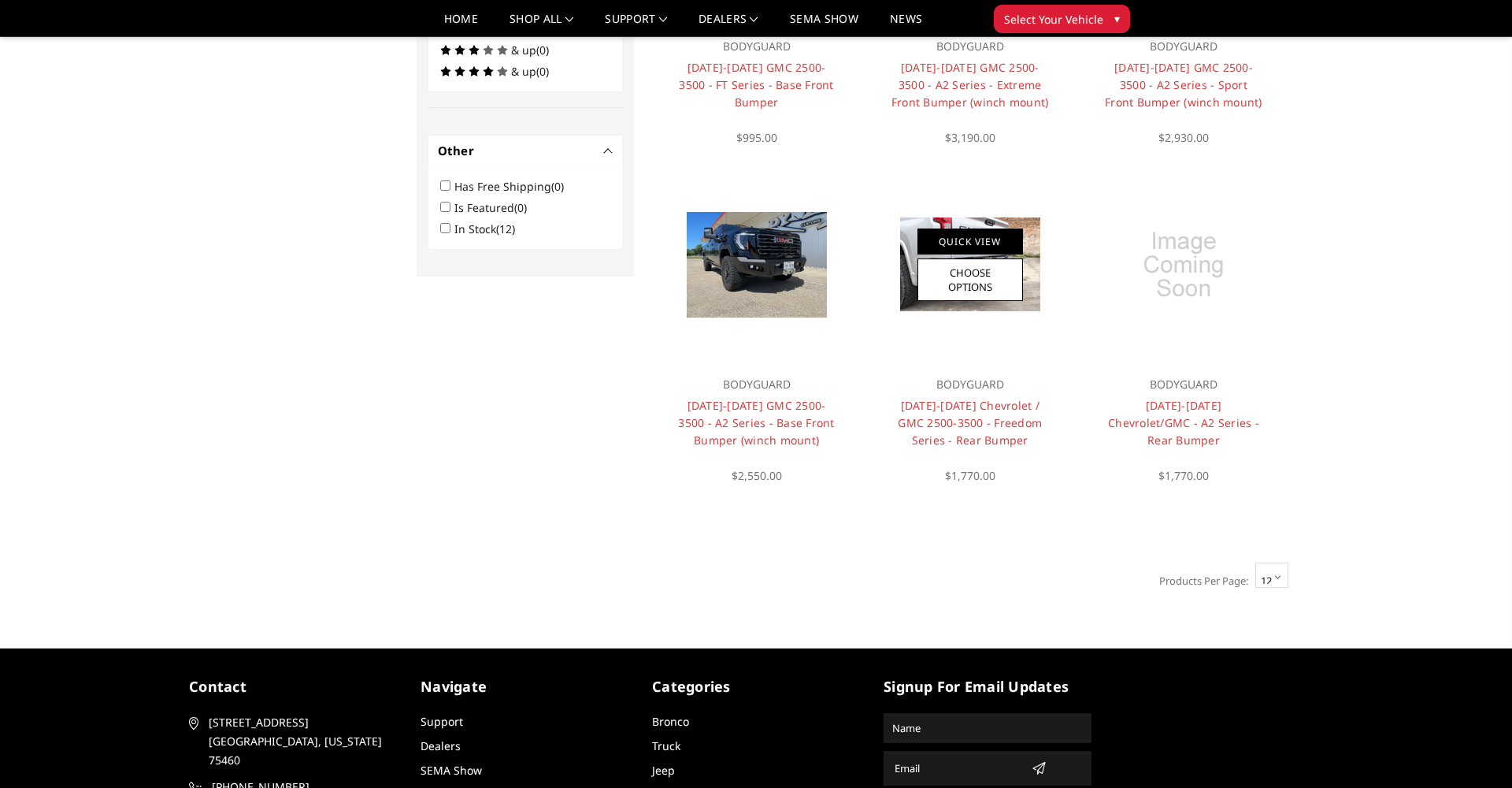
click at [993, 239] on link "Quick View" at bounding box center [970, 241] width 106 height 26
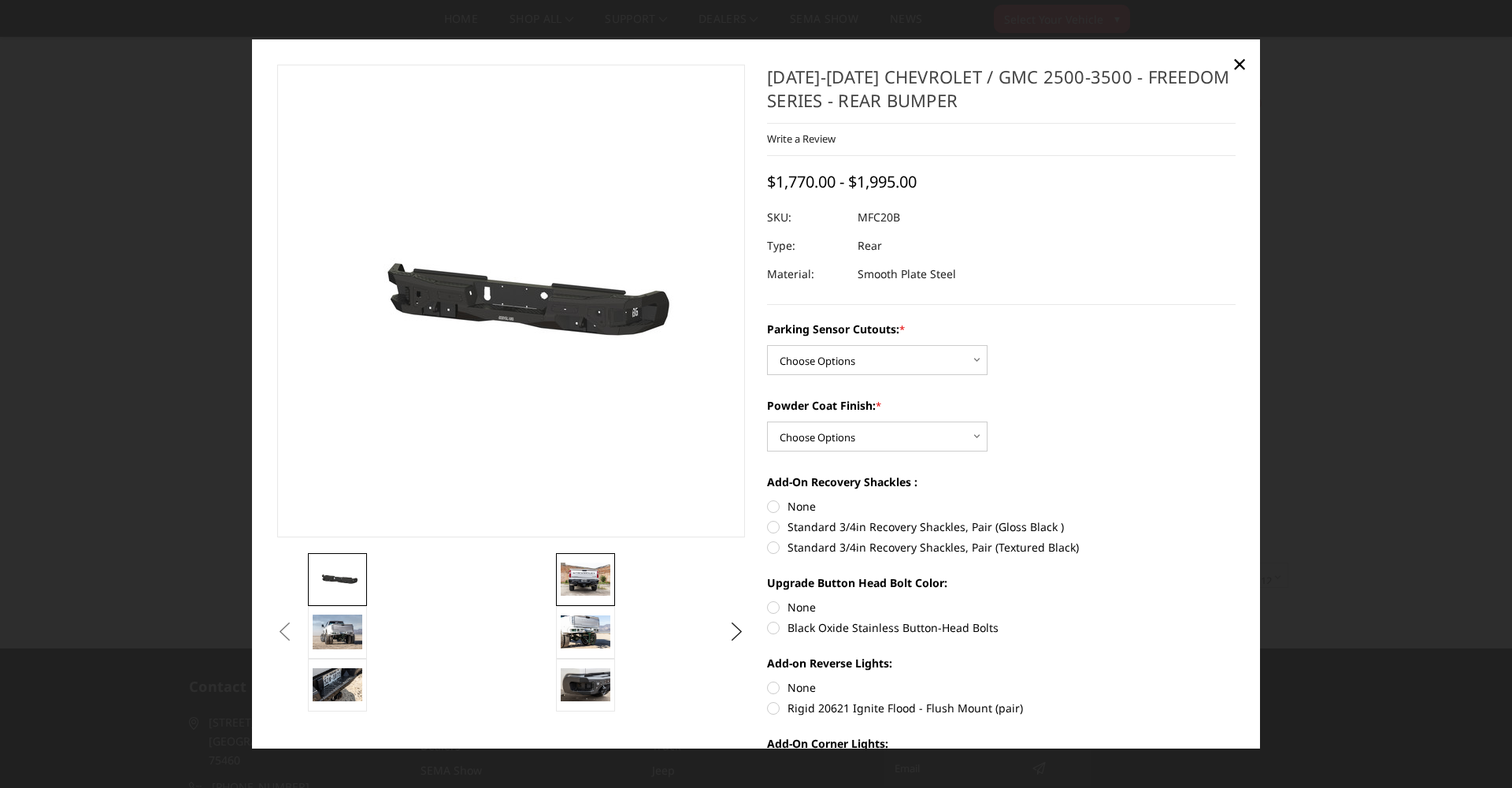
click at [596, 583] on img at bounding box center [585, 579] width 49 height 33
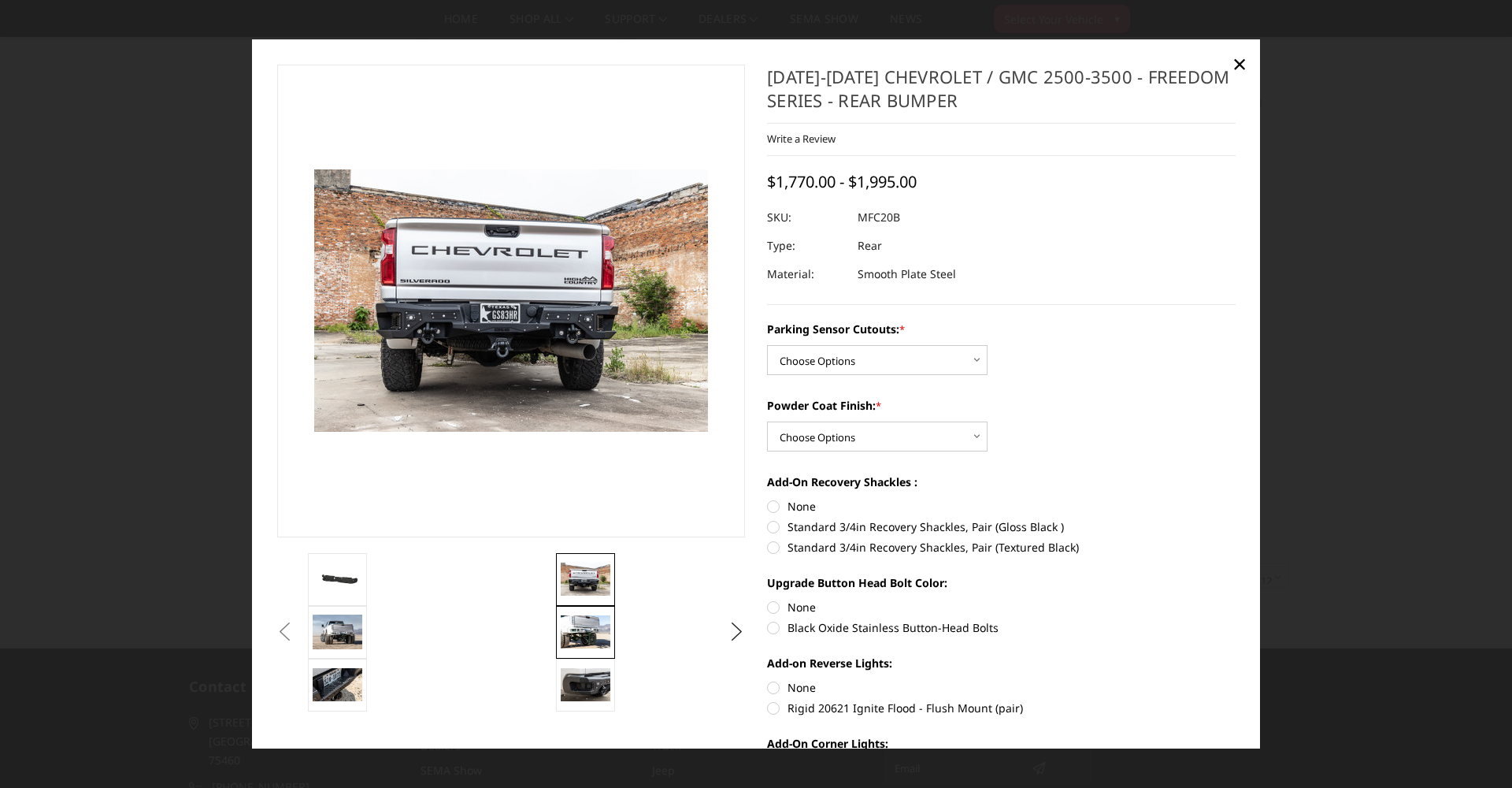
click at [593, 619] on img at bounding box center [585, 632] width 49 height 33
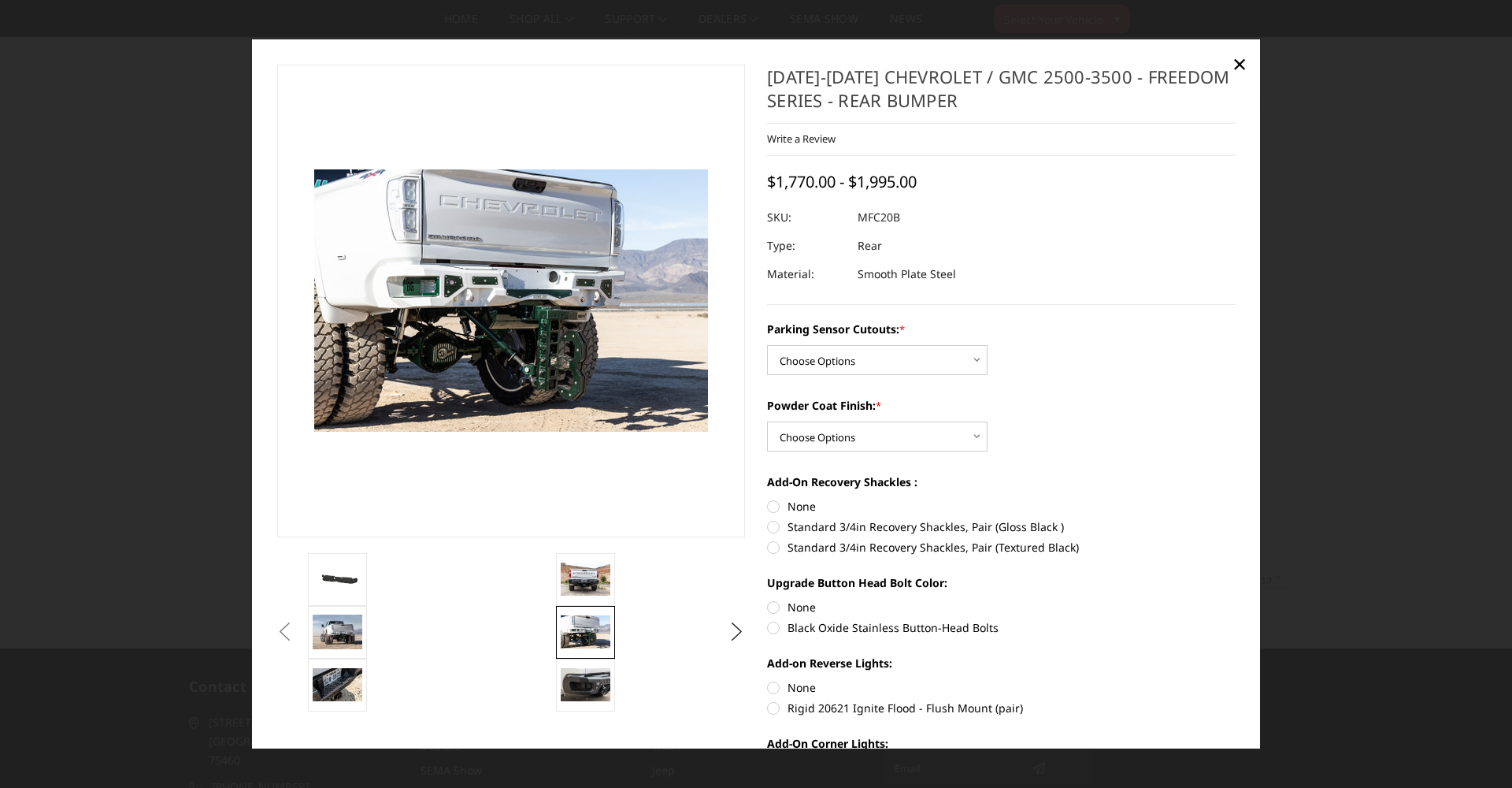
click at [584, 655] on link at bounding box center [585, 632] width 59 height 52
click at [590, 679] on img at bounding box center [585, 685] width 49 height 33
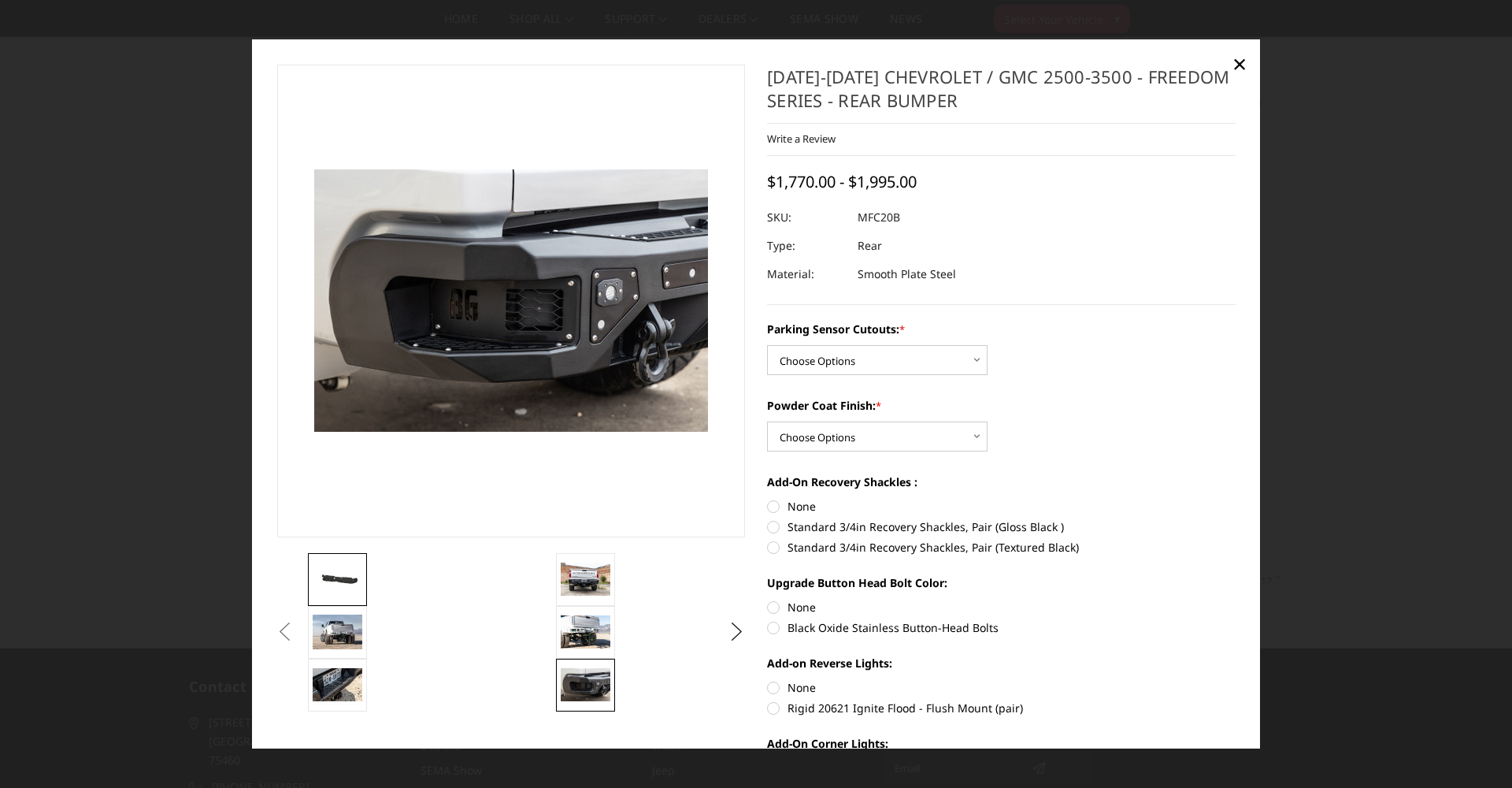
click at [344, 574] on img at bounding box center [338, 579] width 49 height 24
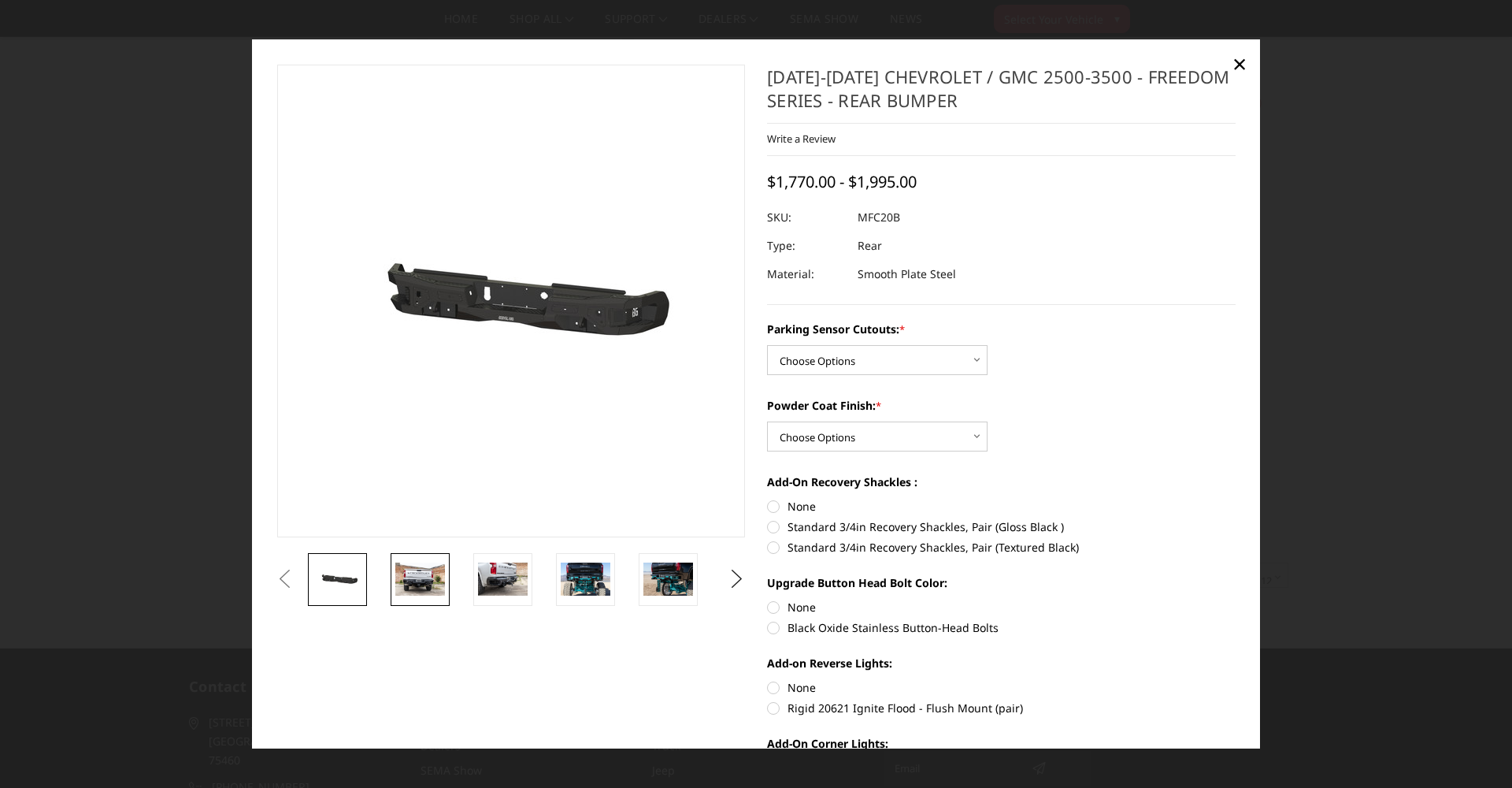
click at [422, 579] on img at bounding box center [420, 579] width 49 height 33
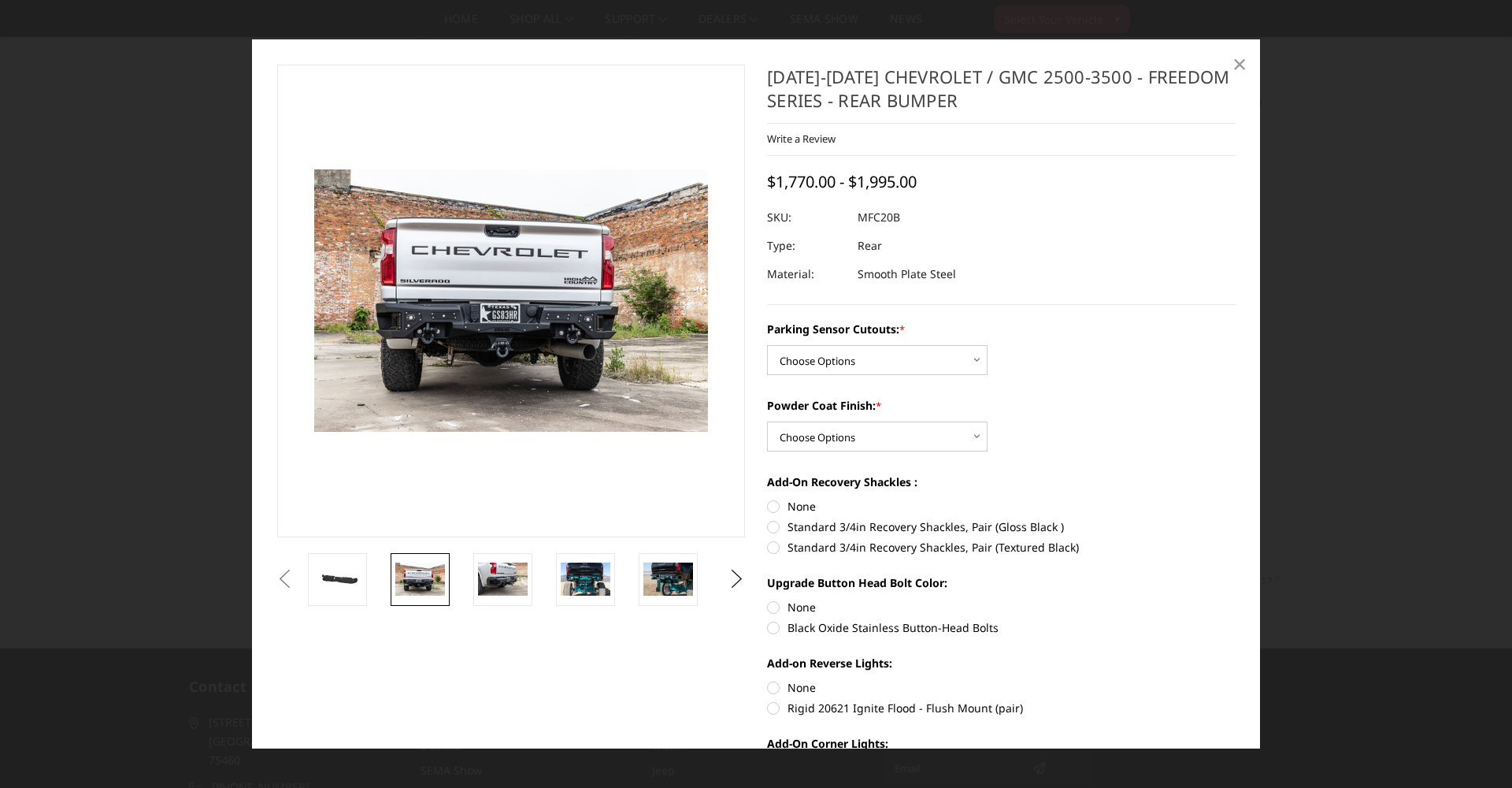
click at [1238, 60] on span "×" at bounding box center [1240, 64] width 14 height 34
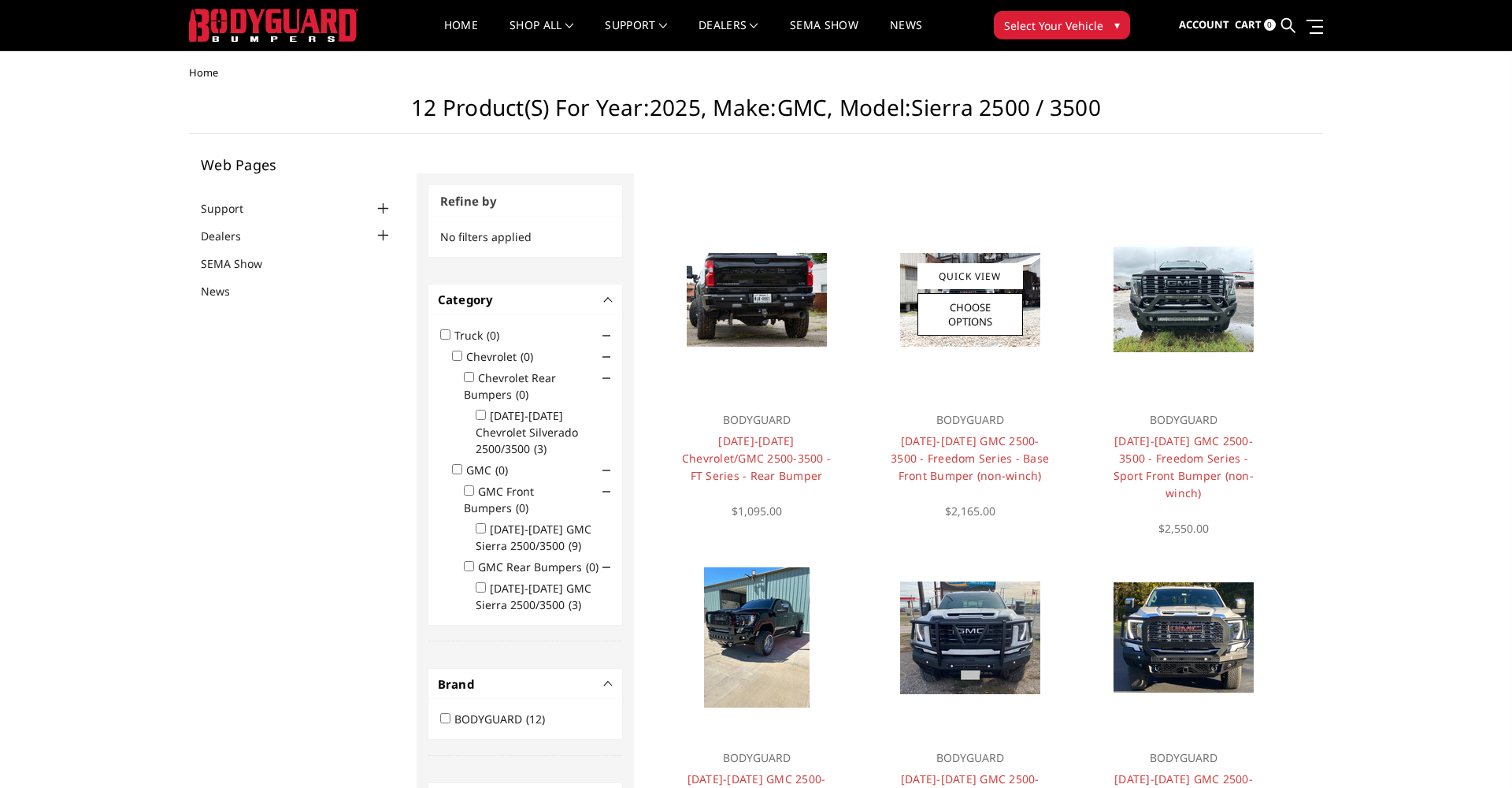
scroll to position [0, 0]
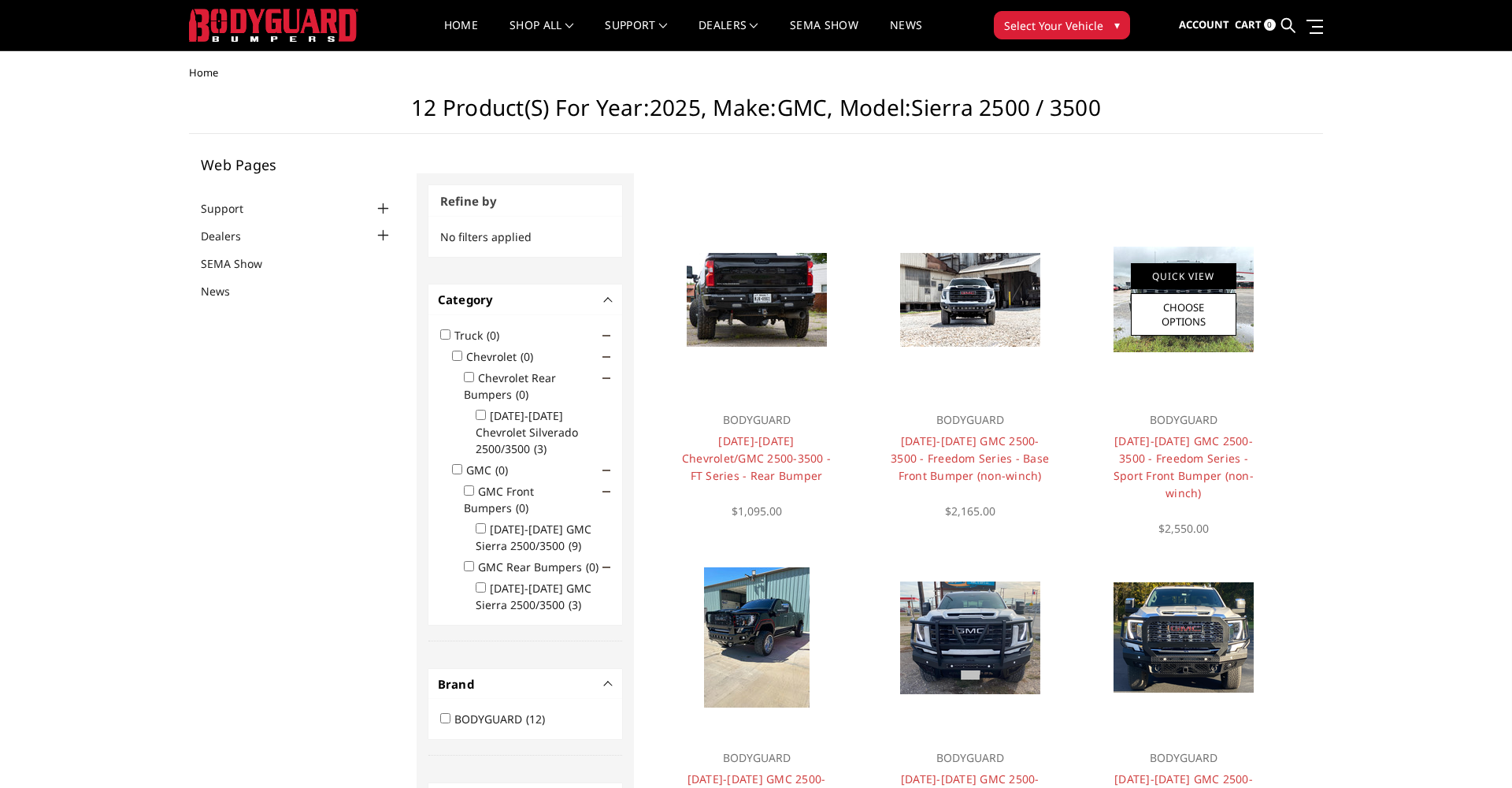
click at [1187, 275] on link "Quick View" at bounding box center [1183, 276] width 106 height 26
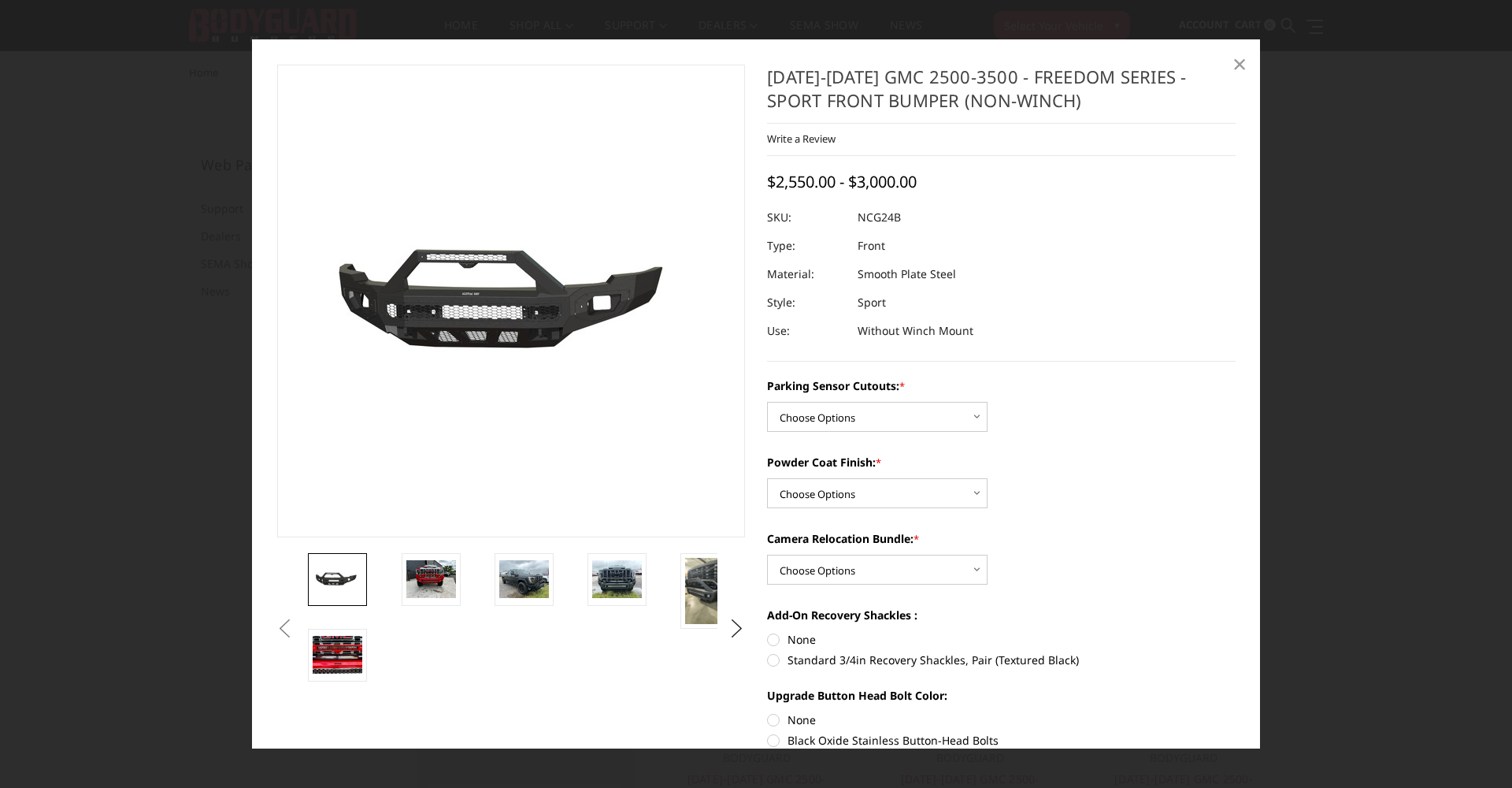
click at [1241, 64] on span "×" at bounding box center [1240, 64] width 14 height 34
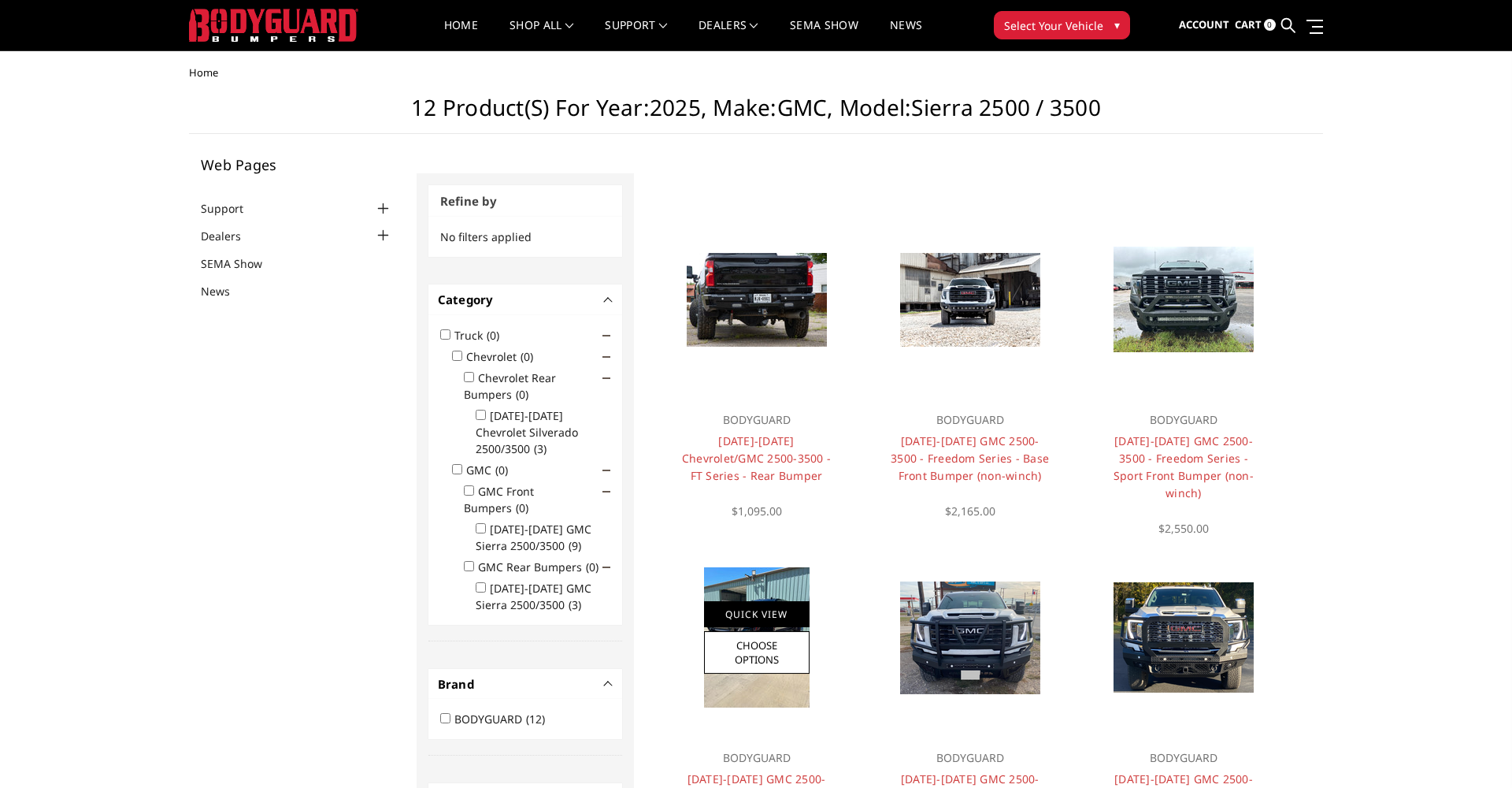
click at [758, 611] on link "Quick View" at bounding box center [756, 614] width 106 height 26
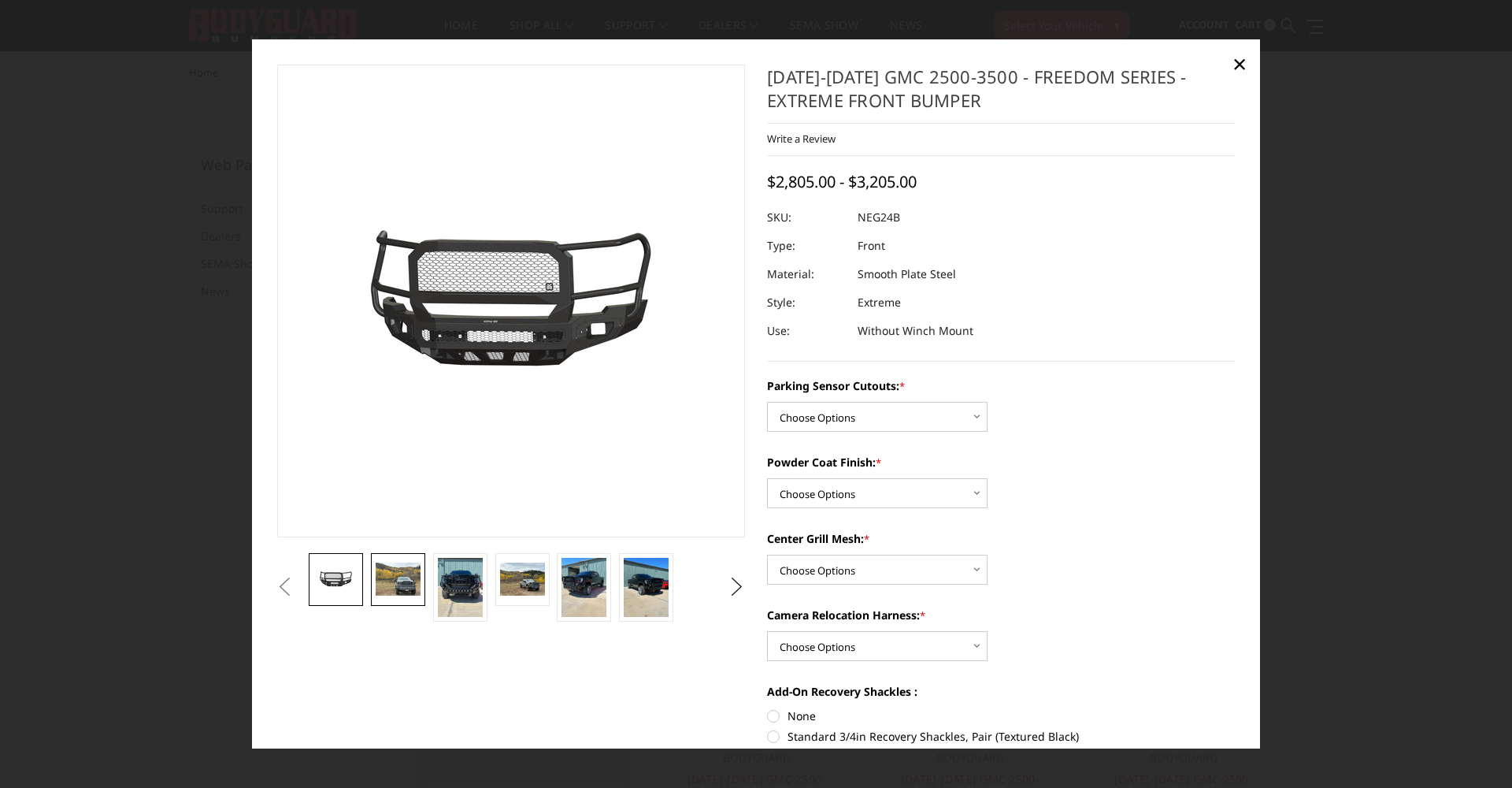
click at [418, 589] on img at bounding box center [398, 579] width 45 height 34
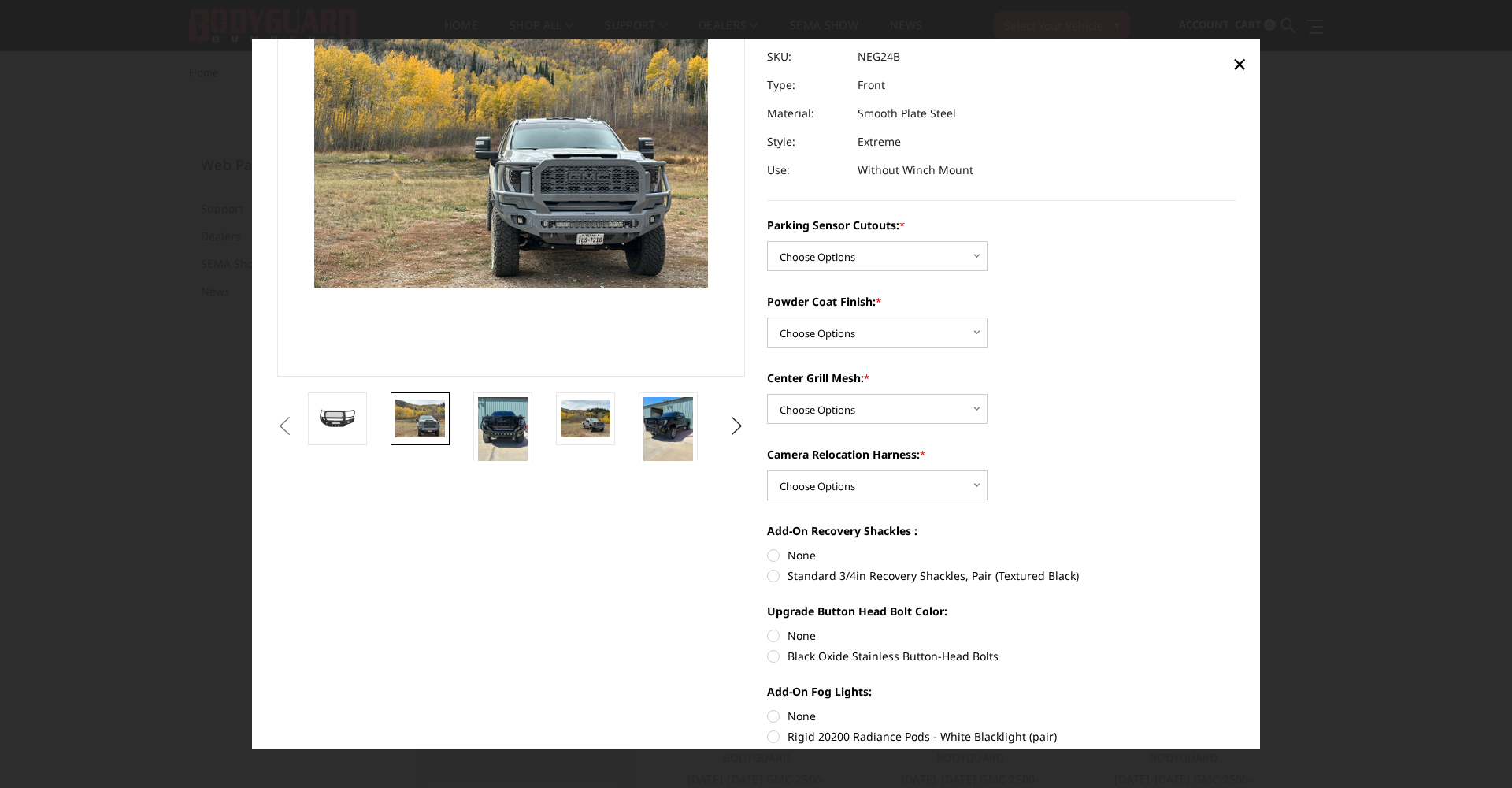
scroll to position [161, 0]
click at [519, 427] on img at bounding box center [503, 429] width 49 height 66
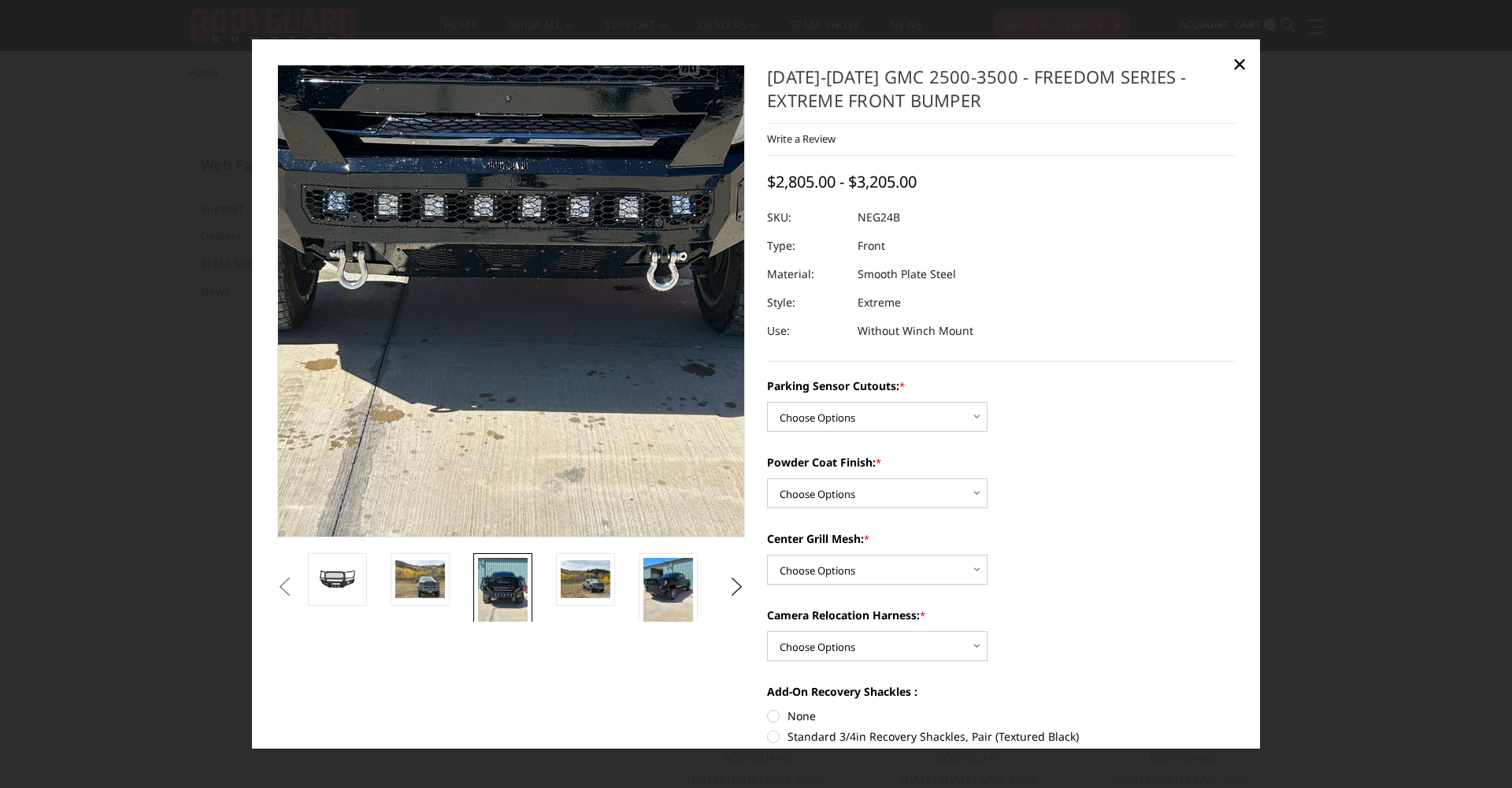
scroll to position [0, 0]
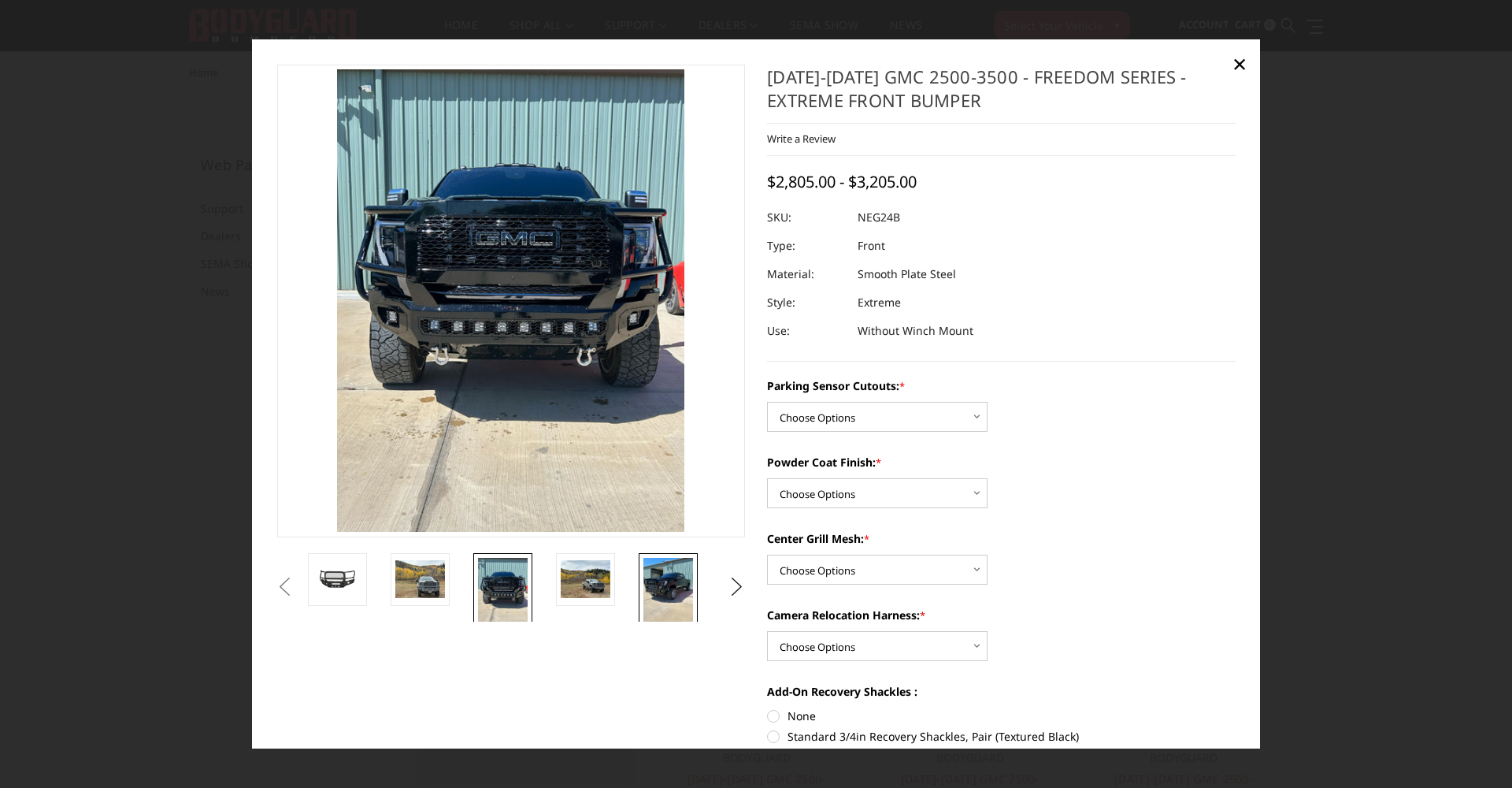
click at [666, 579] on img at bounding box center [668, 590] width 49 height 66
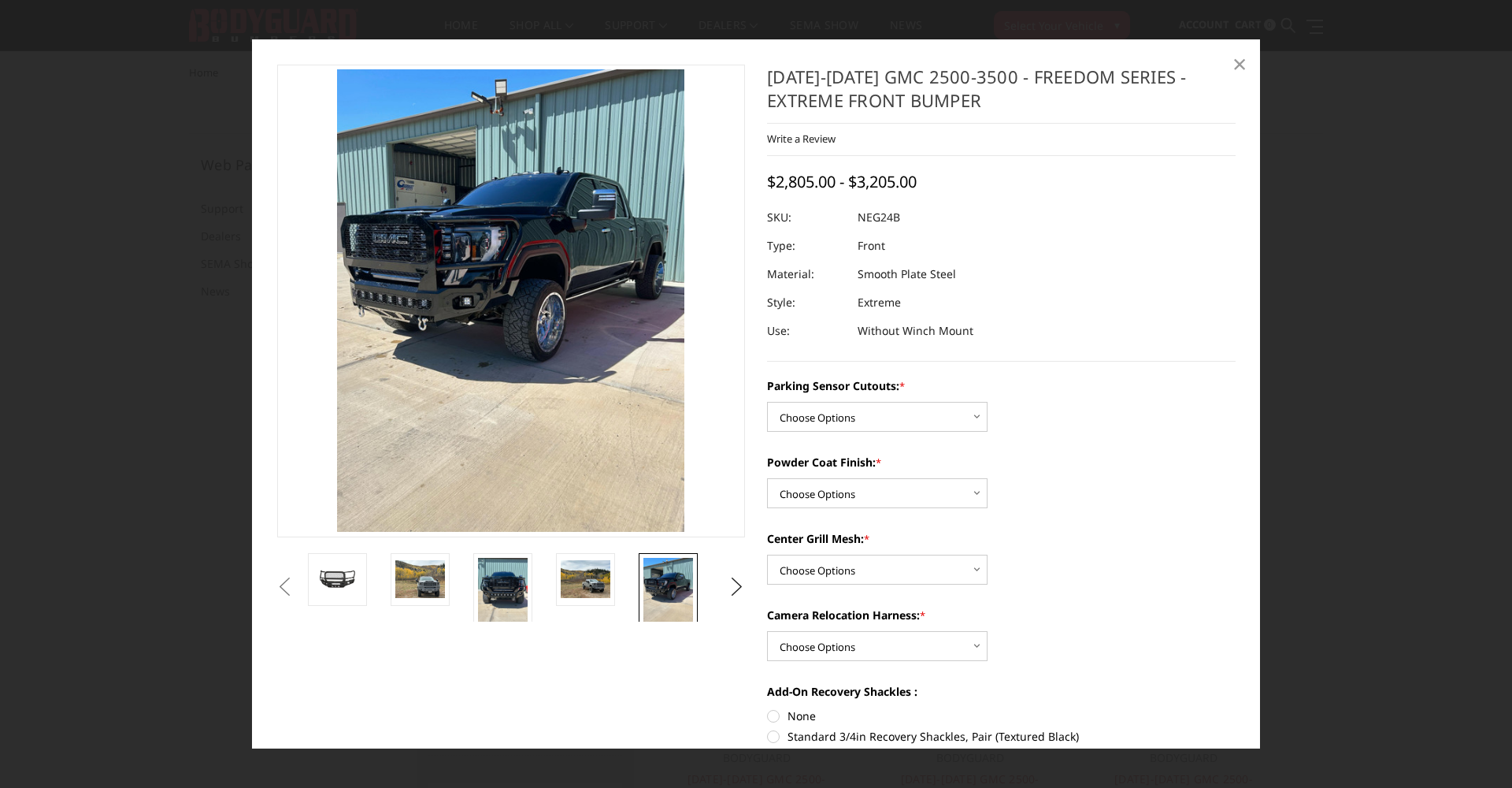
click at [1238, 60] on span "×" at bounding box center [1240, 64] width 14 height 34
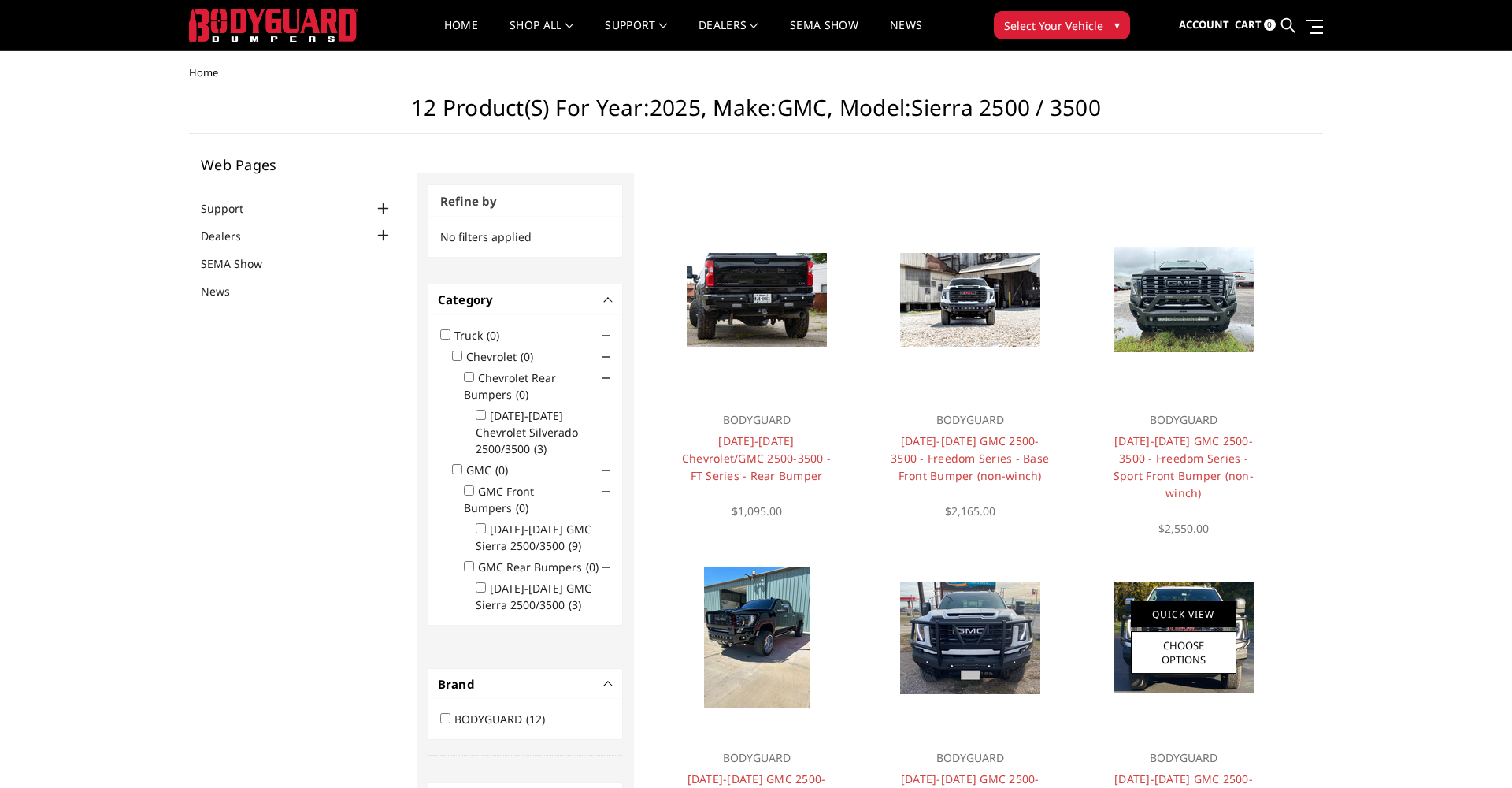
click at [1148, 611] on link "Quick View" at bounding box center [1183, 614] width 106 height 26
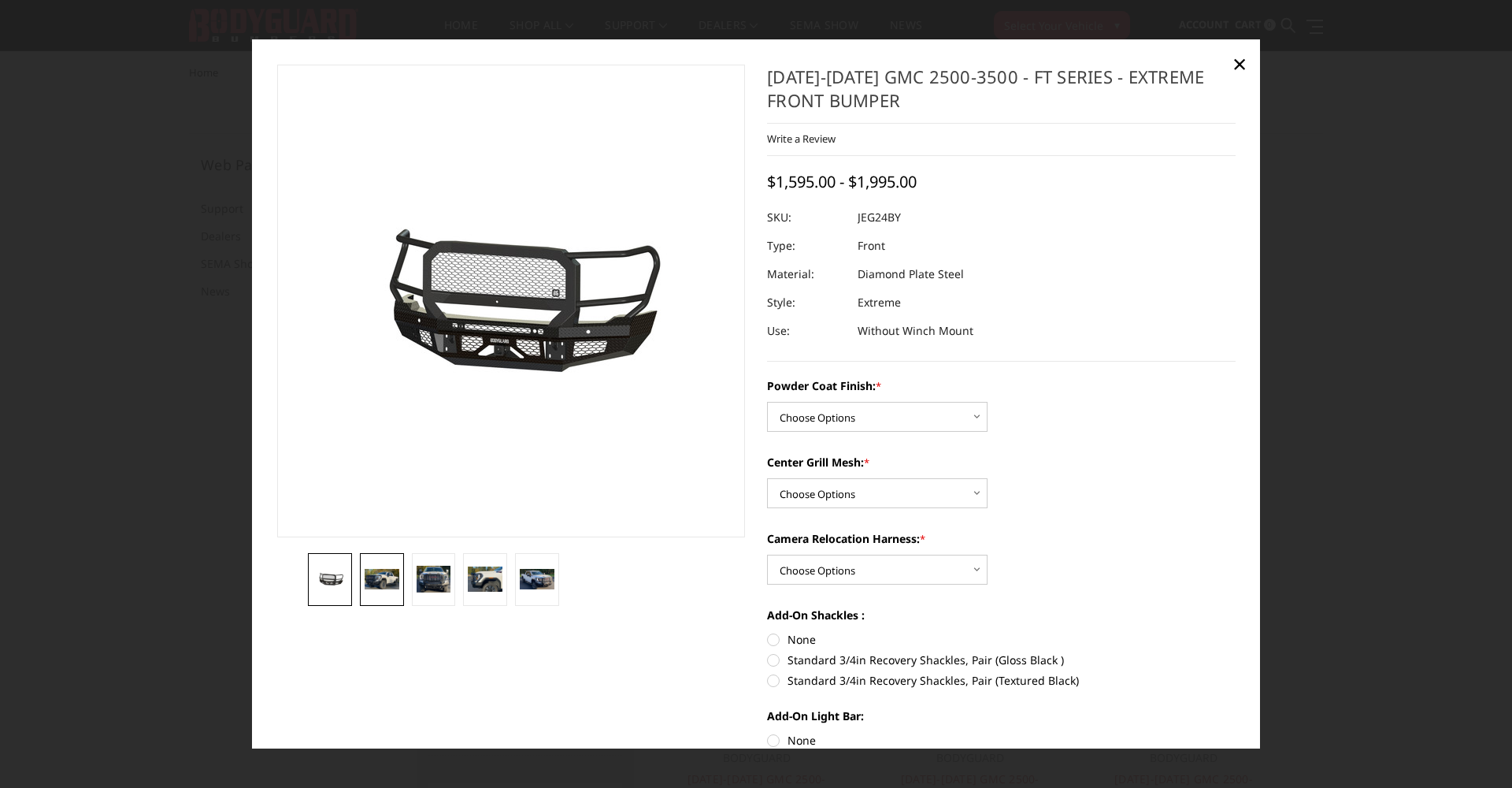
click at [396, 574] on img at bounding box center [382, 578] width 35 height 20
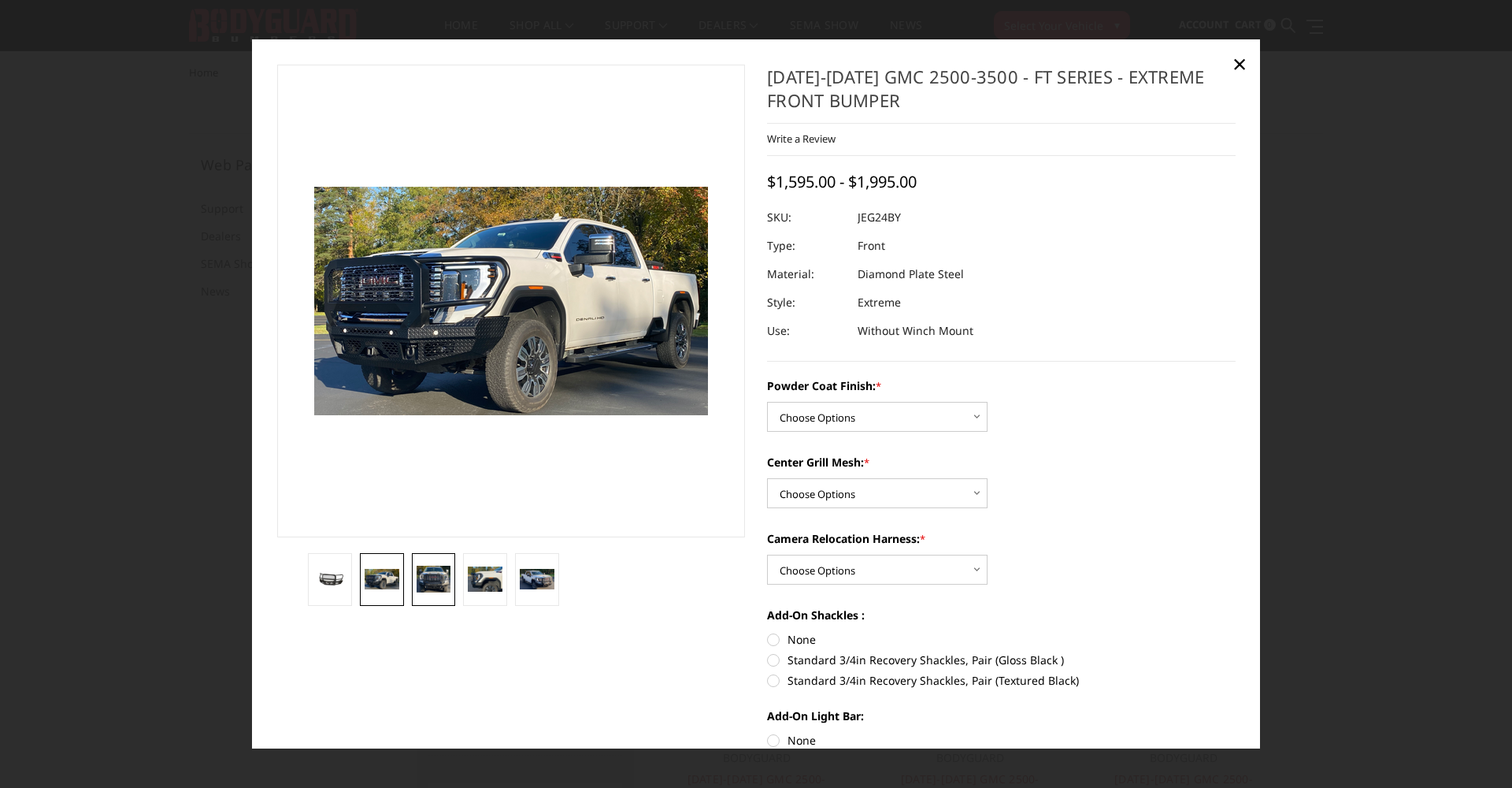
click at [435, 575] on img at bounding box center [434, 579] width 35 height 27
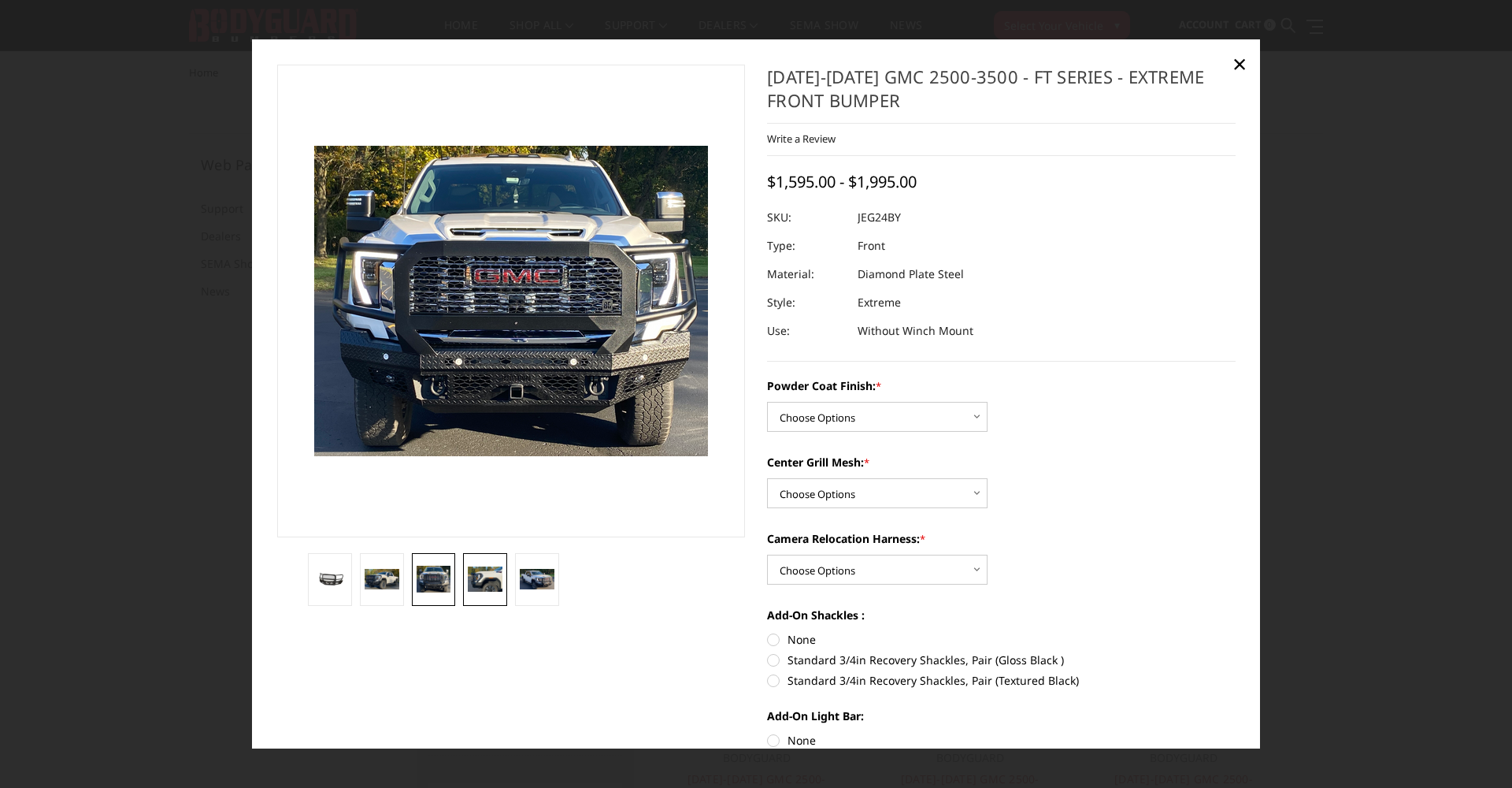
click at [490, 574] on img at bounding box center [485, 579] width 35 height 25
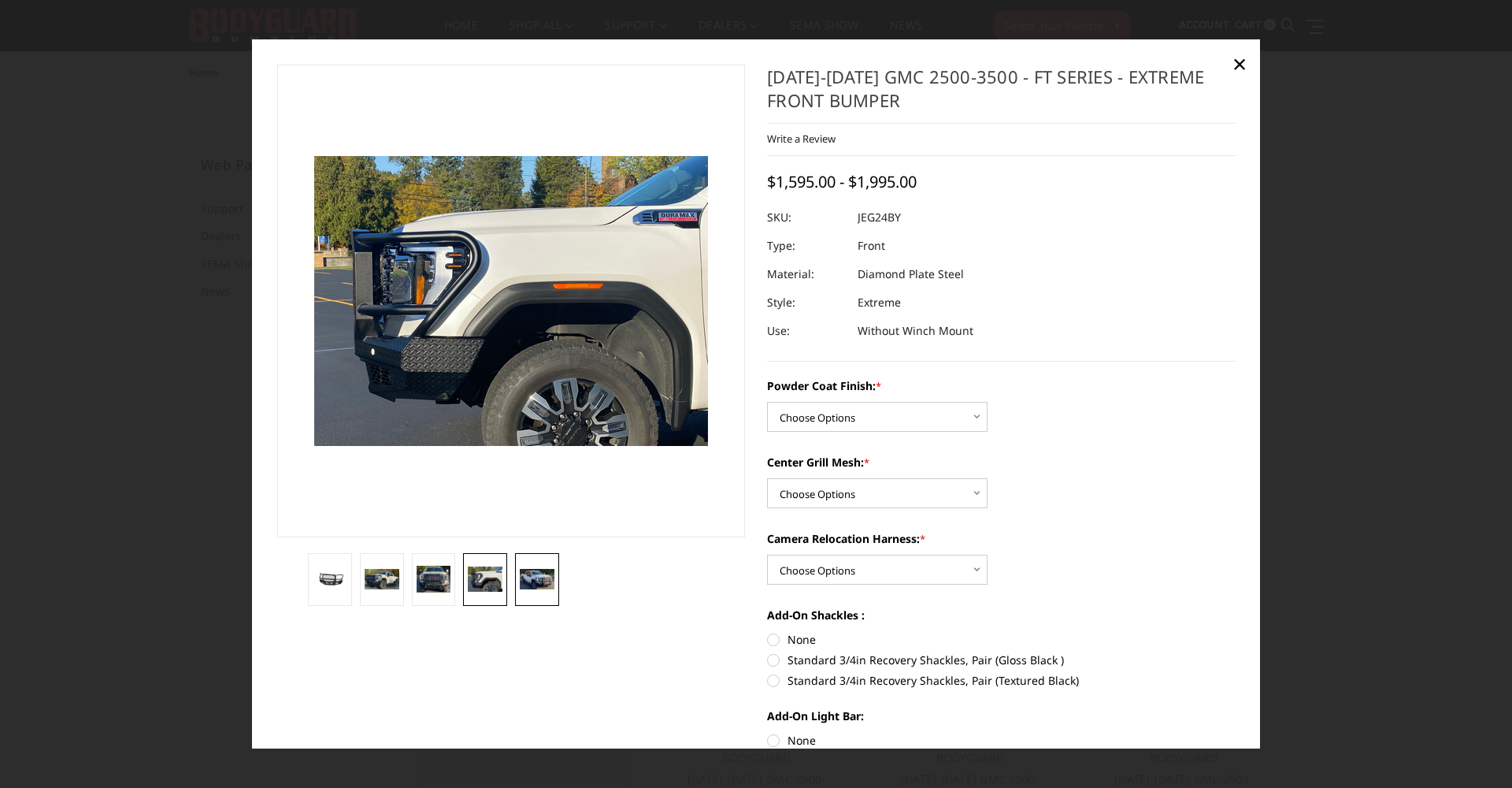
click at [542, 579] on img at bounding box center [537, 579] width 35 height 21
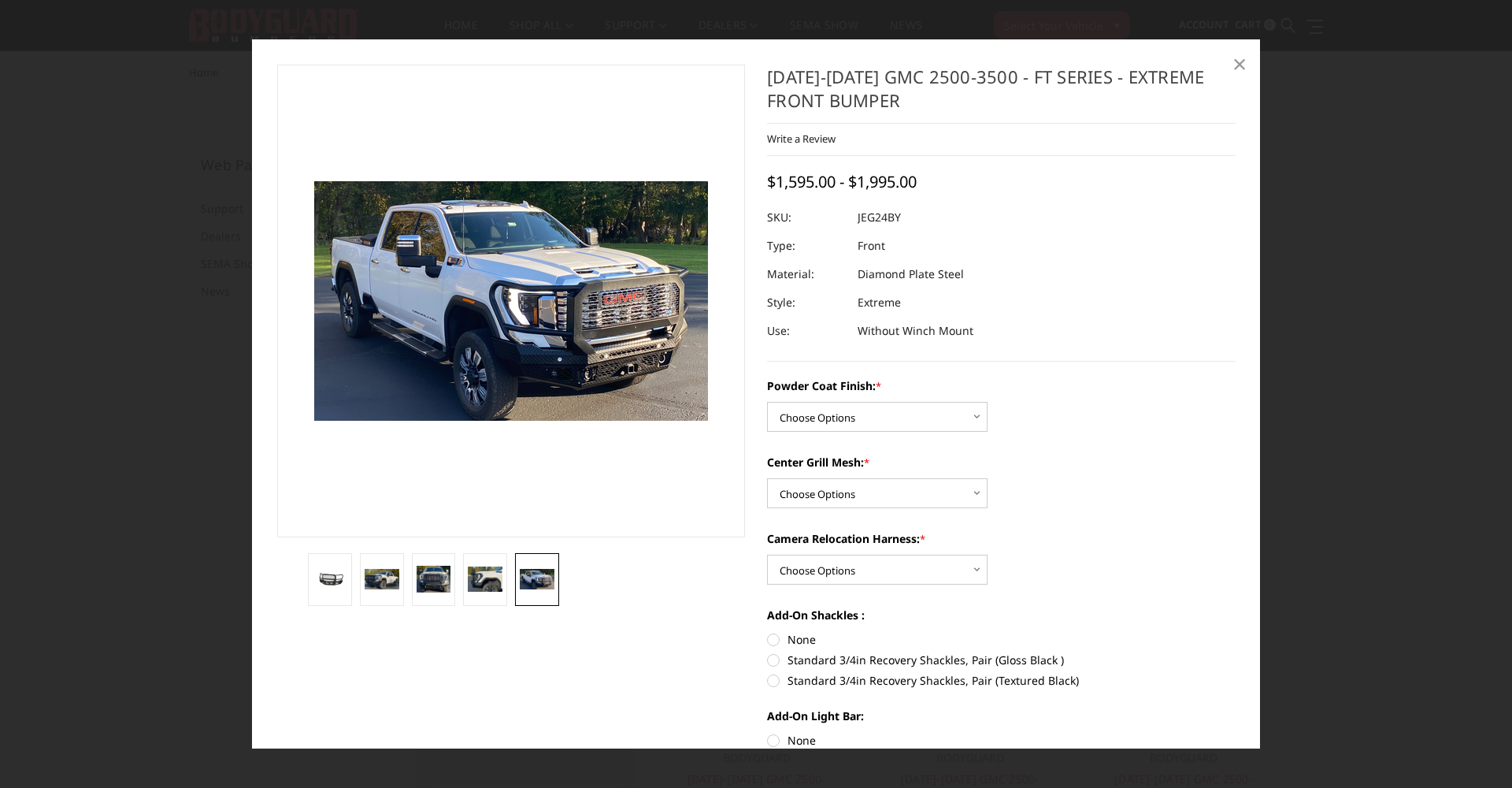
click at [1238, 62] on span "×" at bounding box center [1240, 64] width 14 height 34
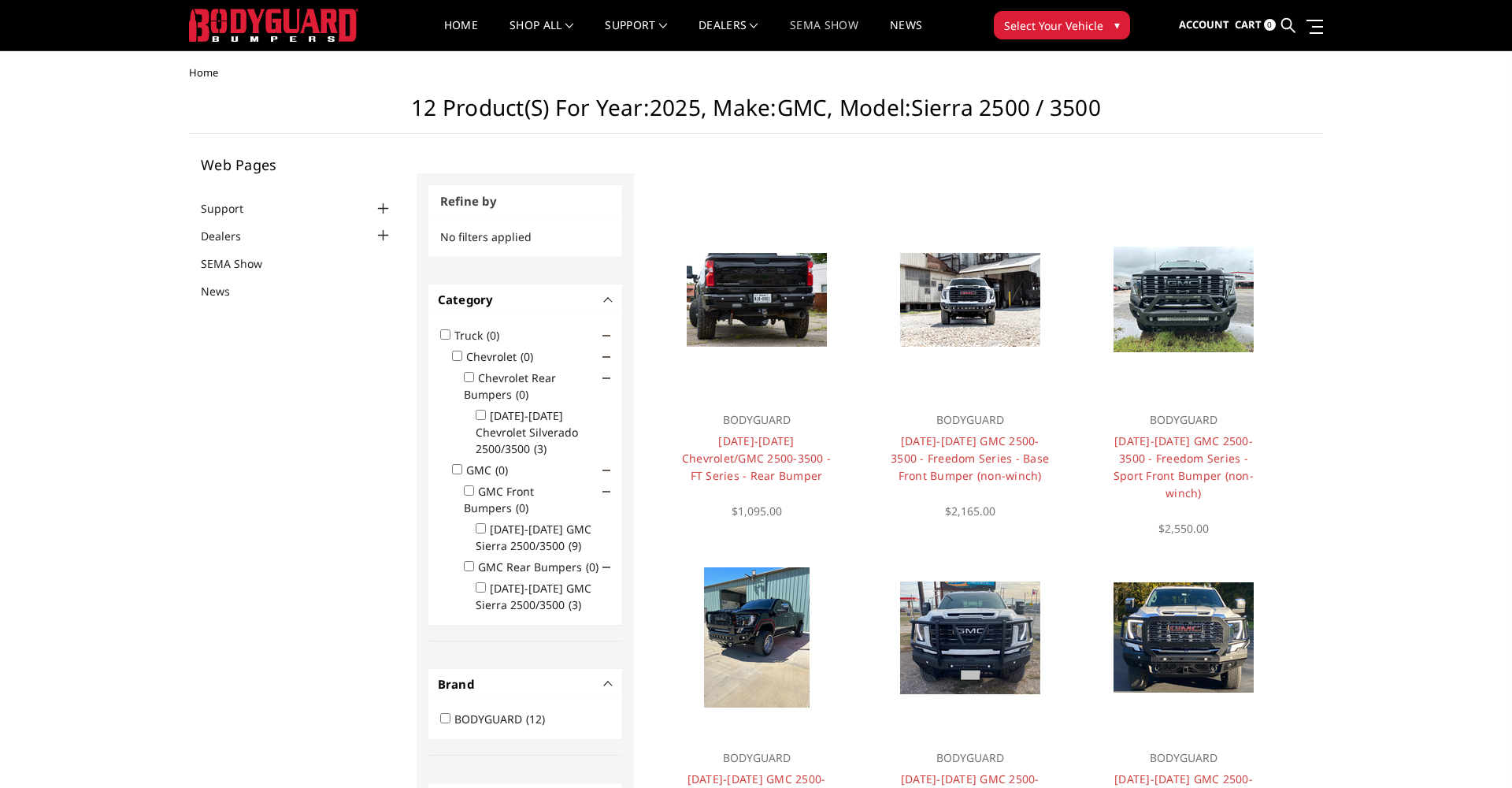
click at [836, 27] on link "SEMA Show" at bounding box center [824, 35] width 68 height 31
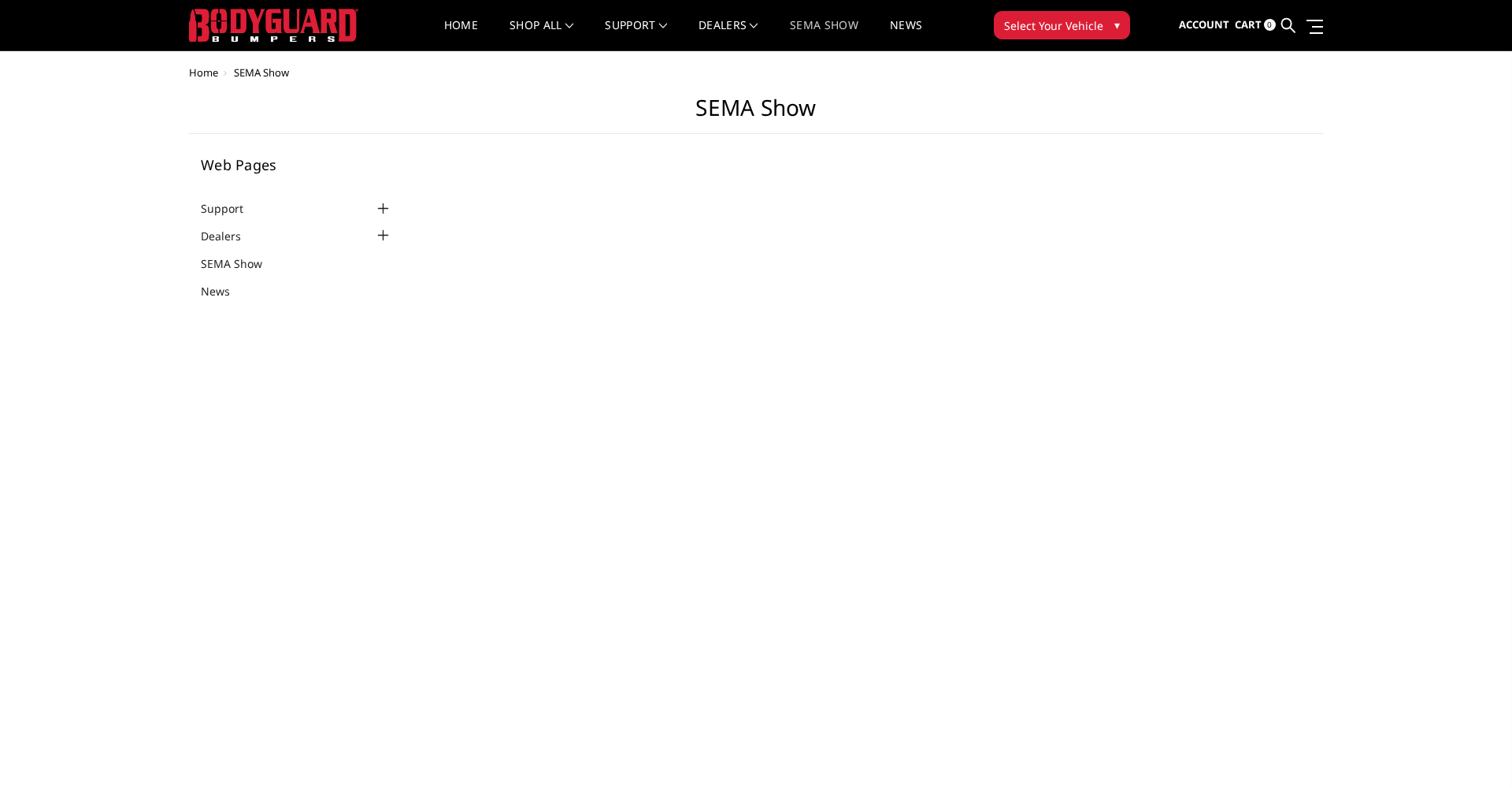
select select "US"
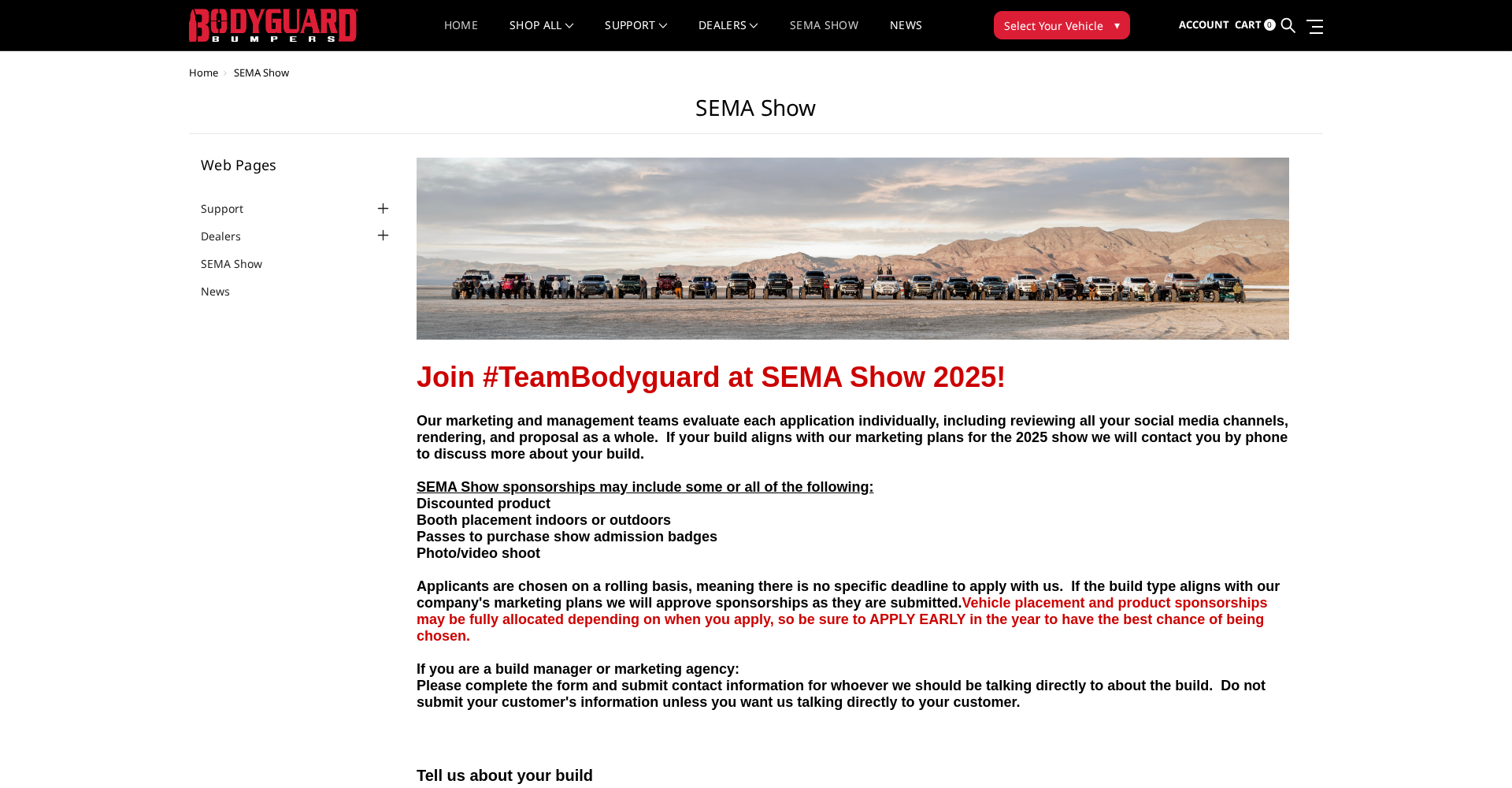
click at [460, 27] on link "Home" at bounding box center [461, 35] width 34 height 31
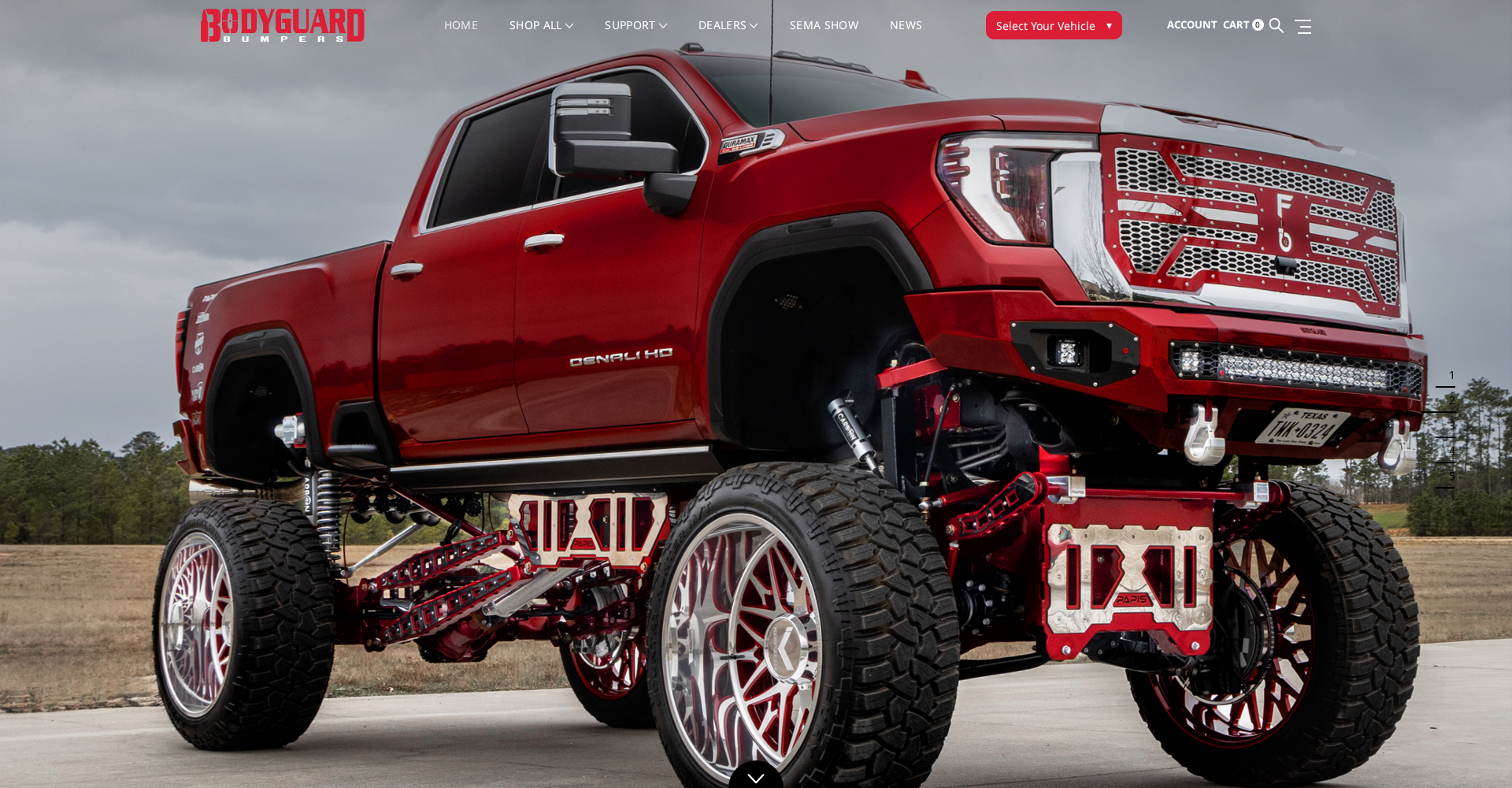
click at [1111, 25] on span "▾" at bounding box center [1109, 25] width 6 height 17
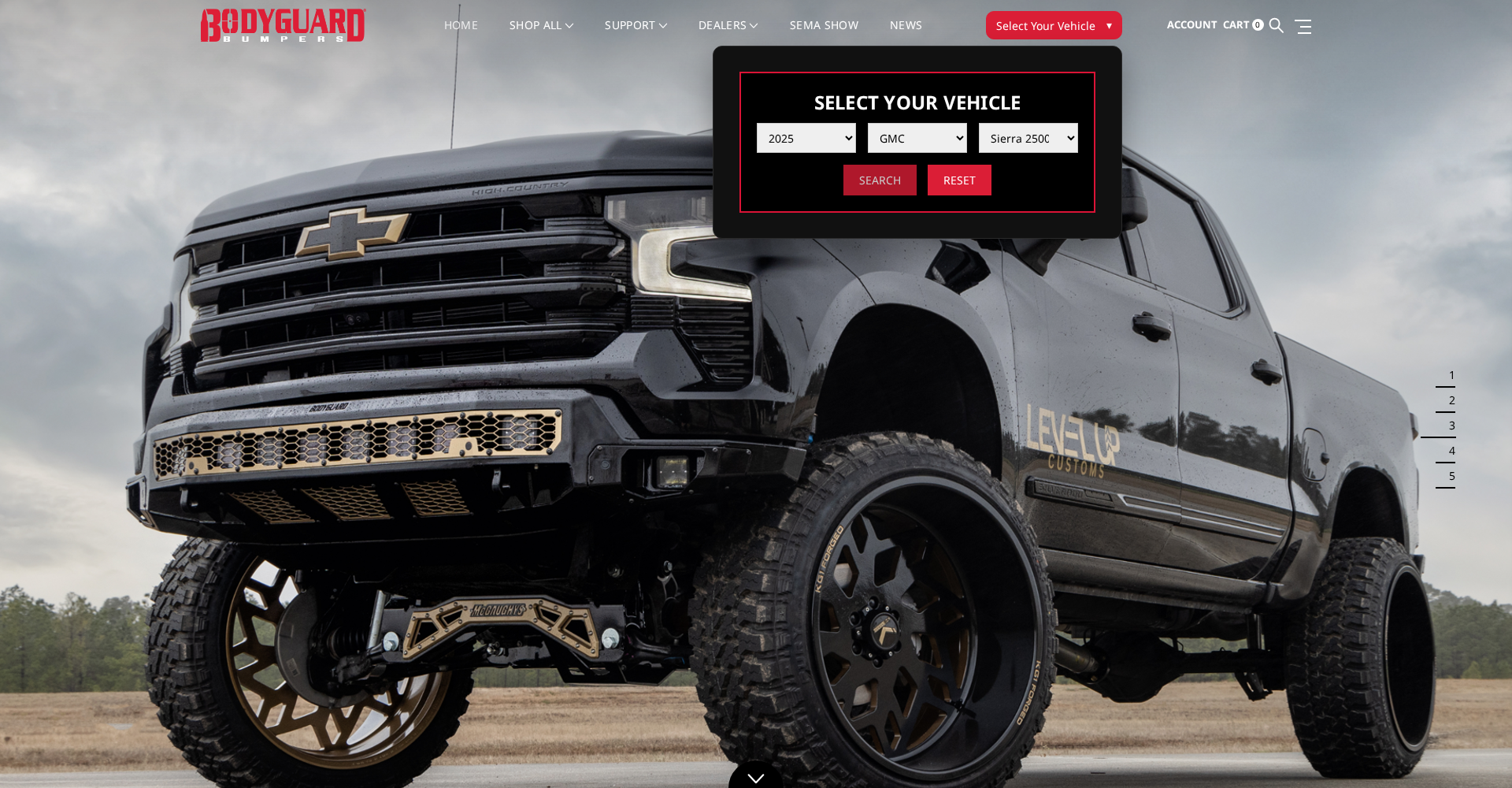
click at [902, 183] on input "Search" at bounding box center [880, 180] width 73 height 31
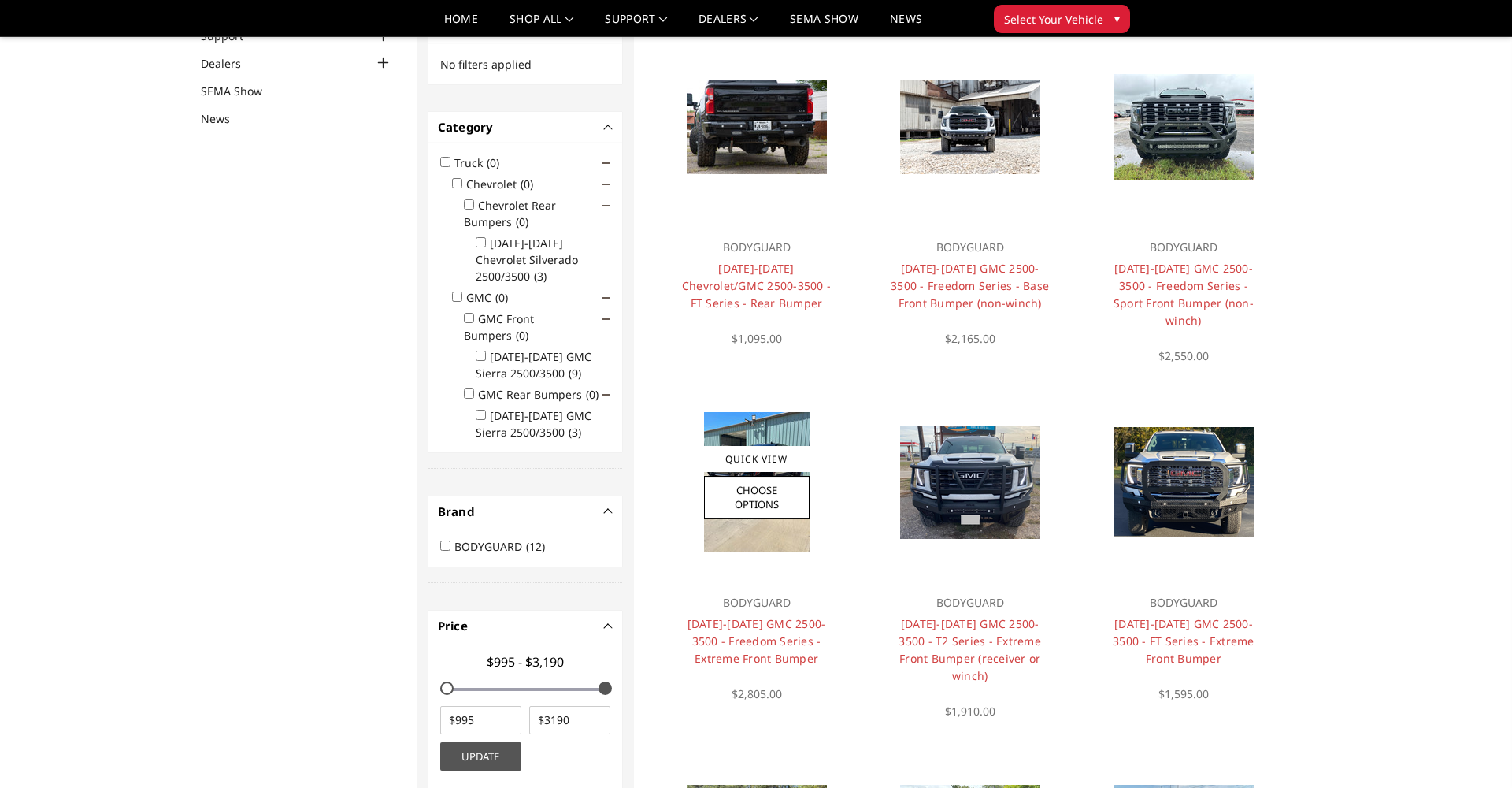
scroll to position [154, 0]
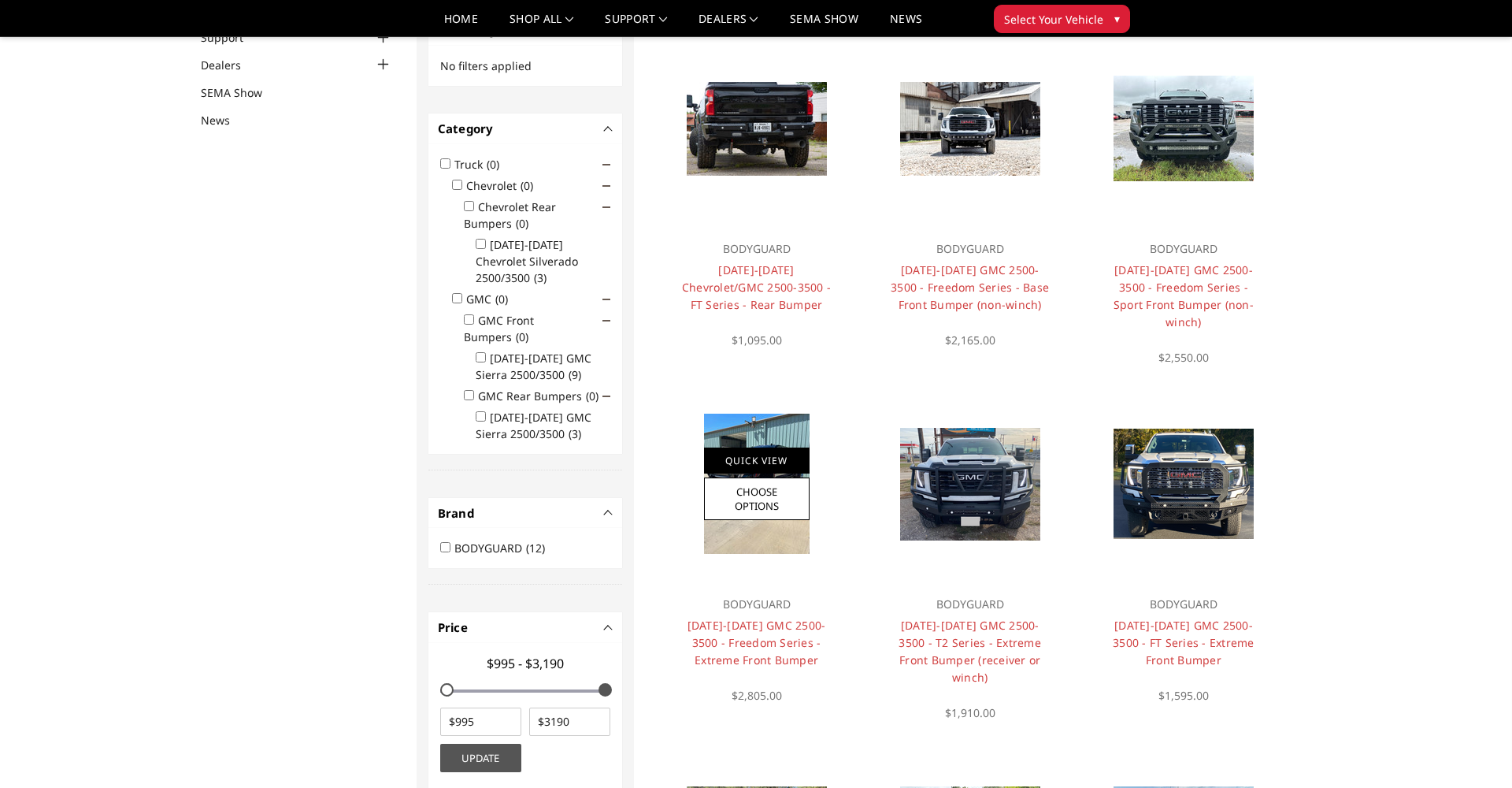
click at [751, 447] on link "Quick View" at bounding box center [756, 460] width 106 height 26
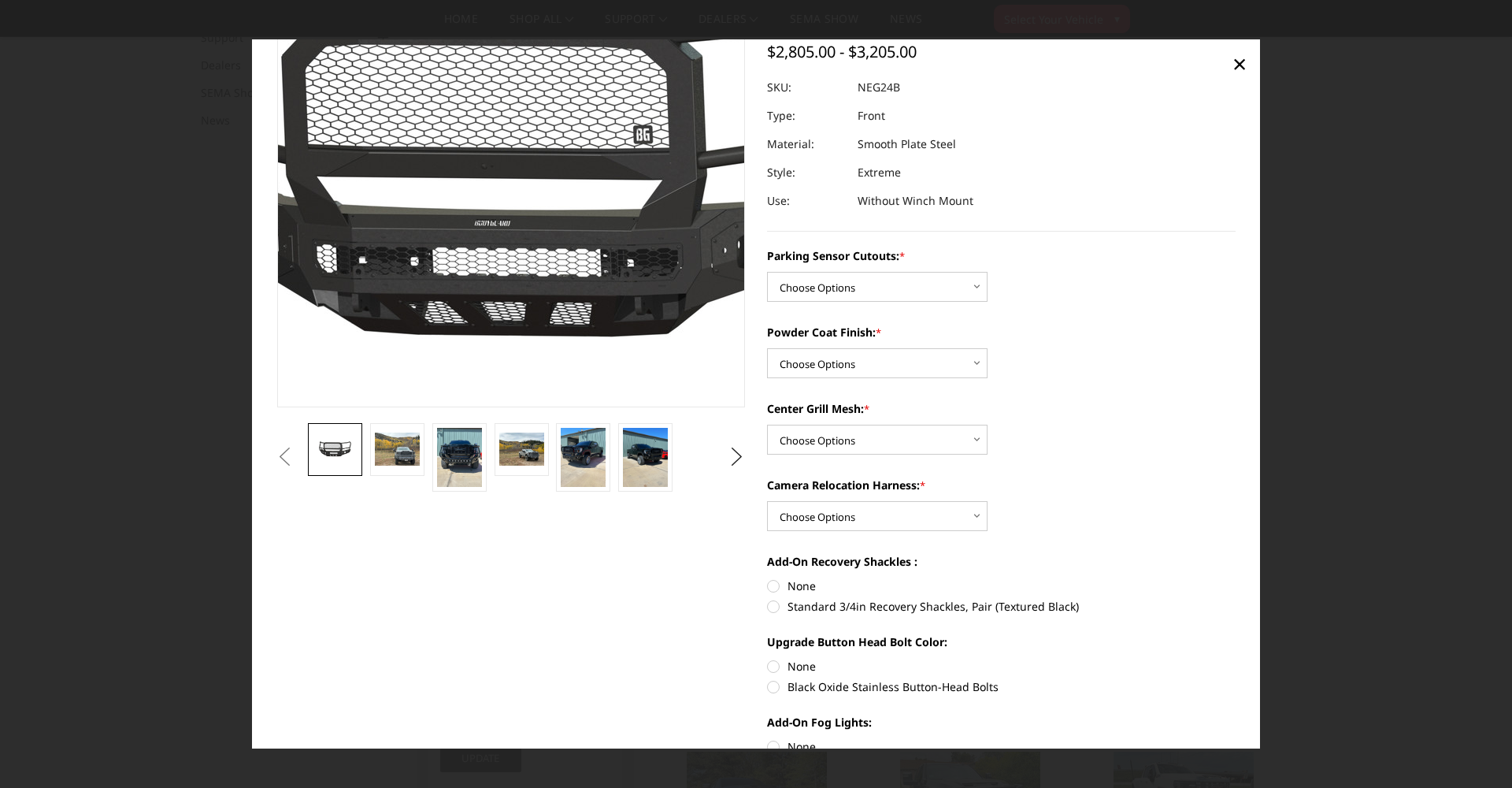
scroll to position [131, 0]
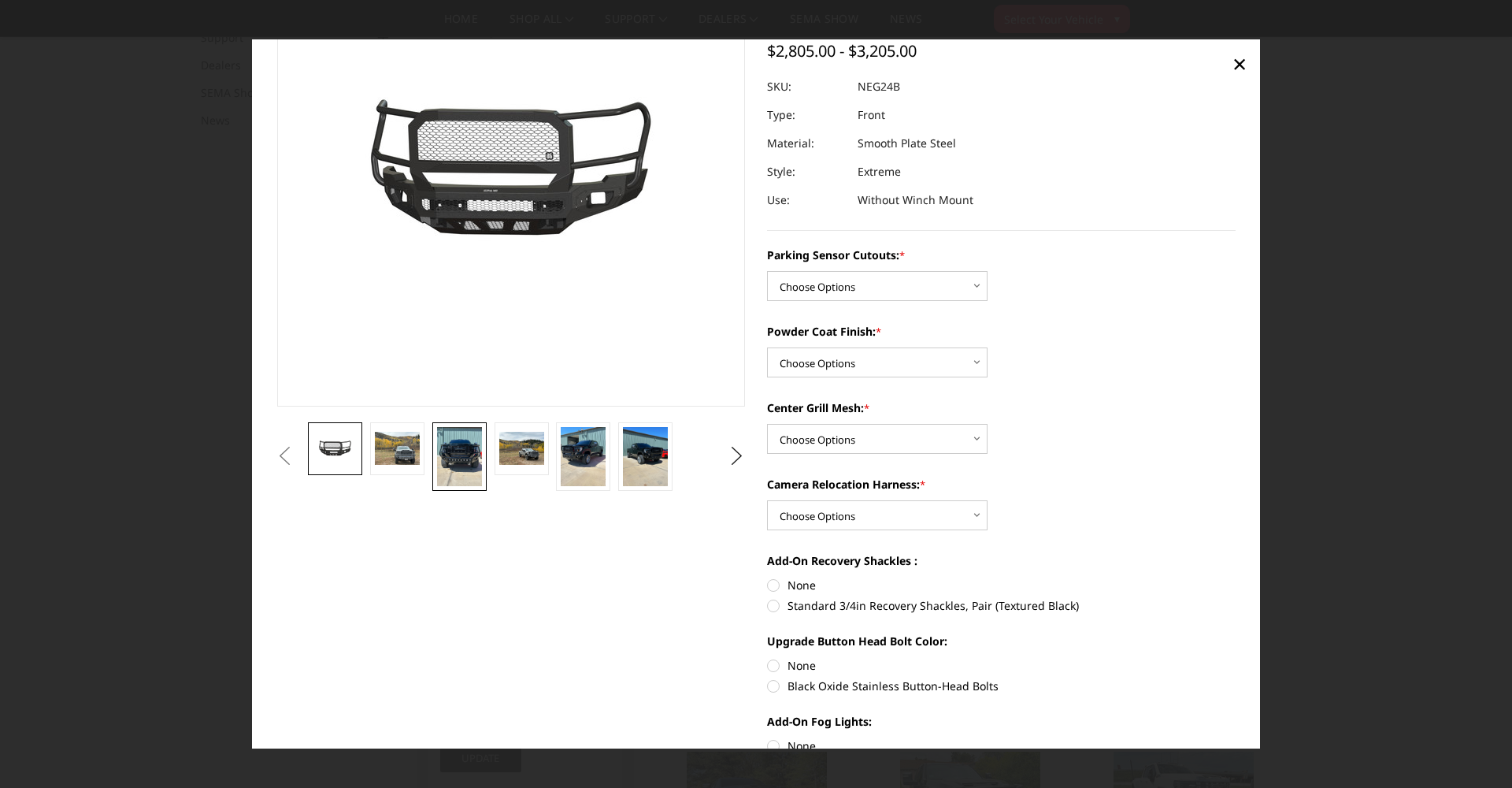
click at [459, 451] on img at bounding box center [459, 456] width 45 height 60
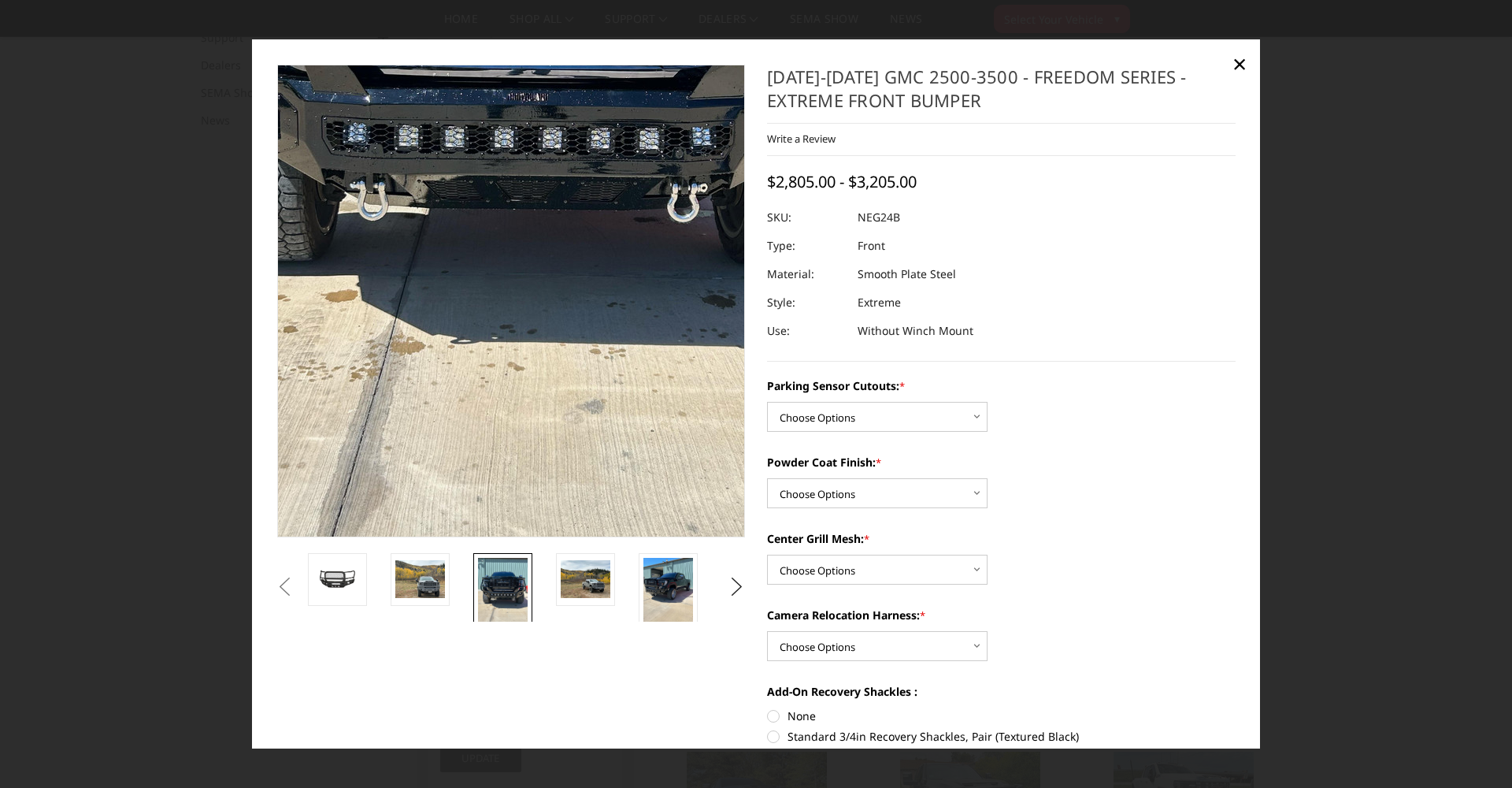
scroll to position [0, 0]
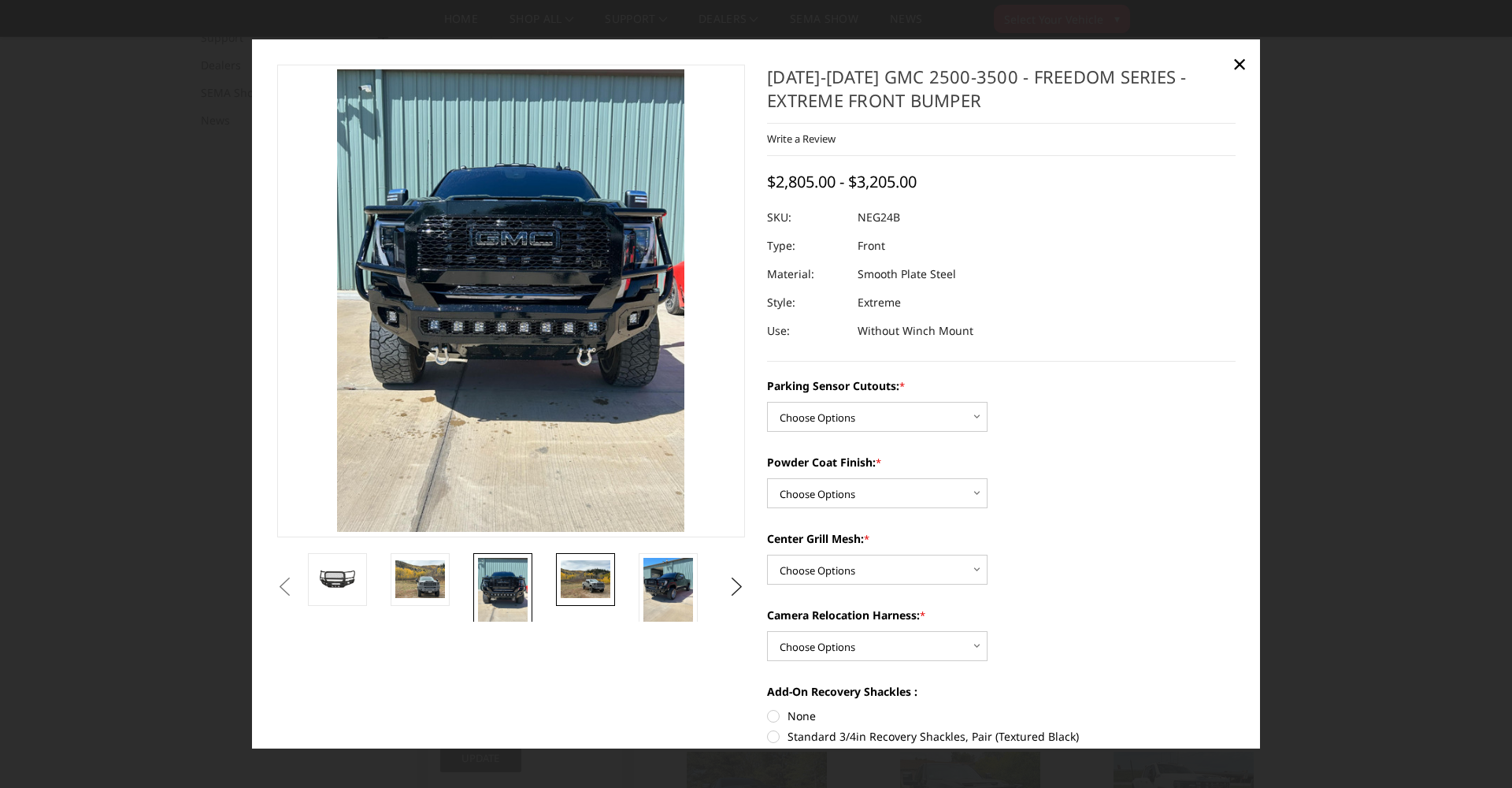
click at [590, 585] on img at bounding box center [585, 578] width 49 height 37
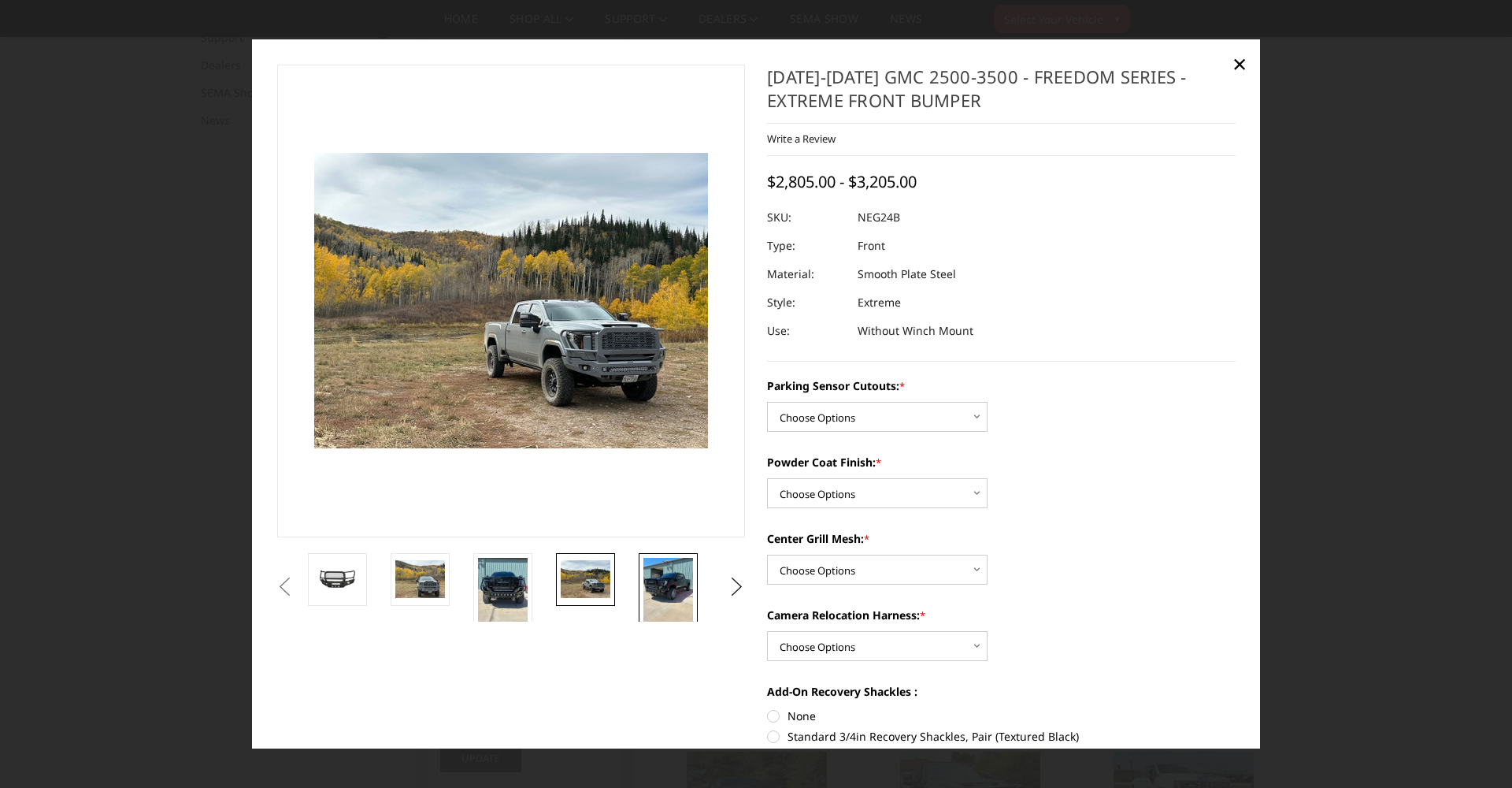
click at [660, 576] on img at bounding box center [668, 590] width 49 height 66
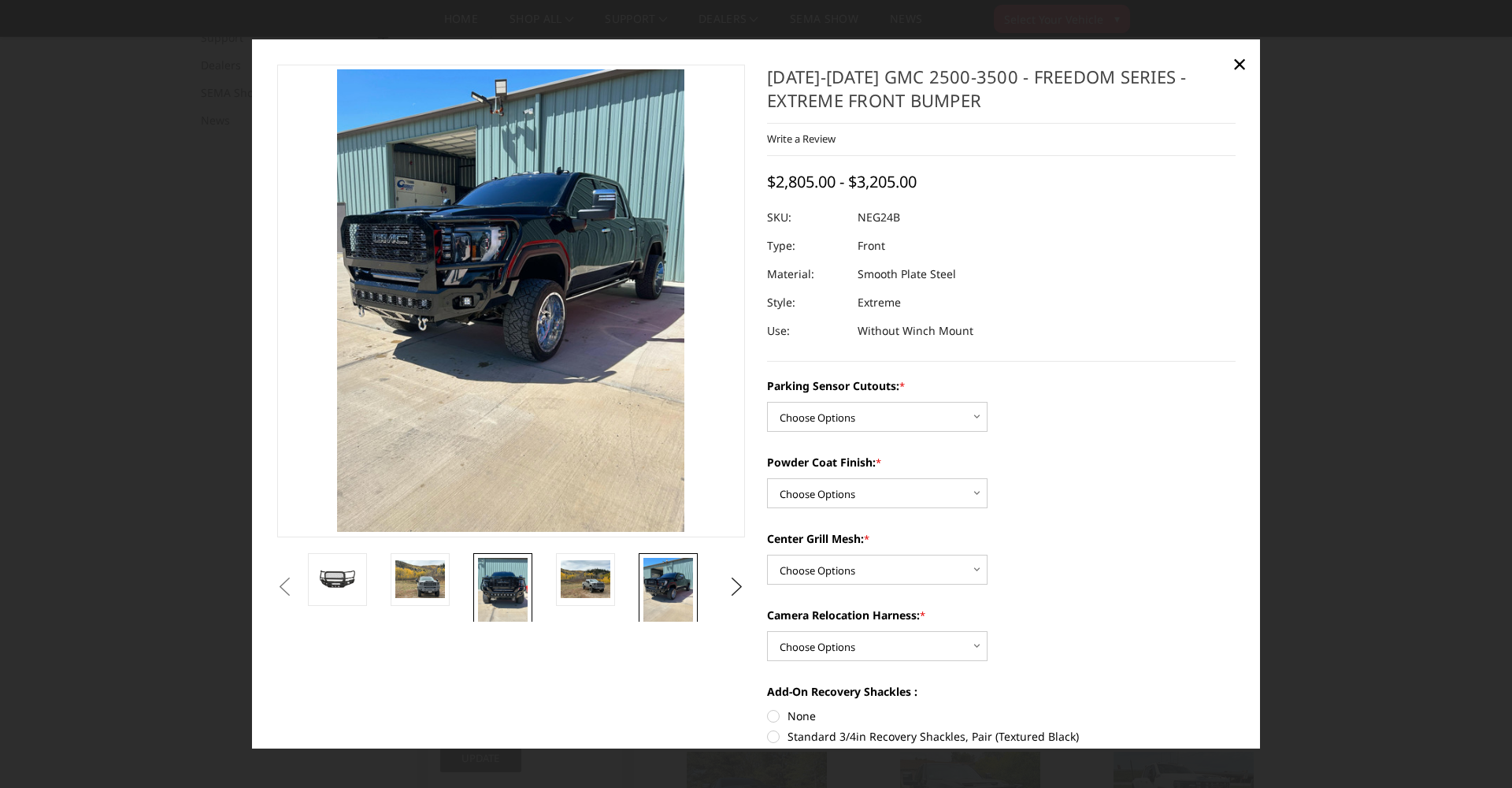
click at [484, 579] on img at bounding box center [503, 590] width 49 height 66
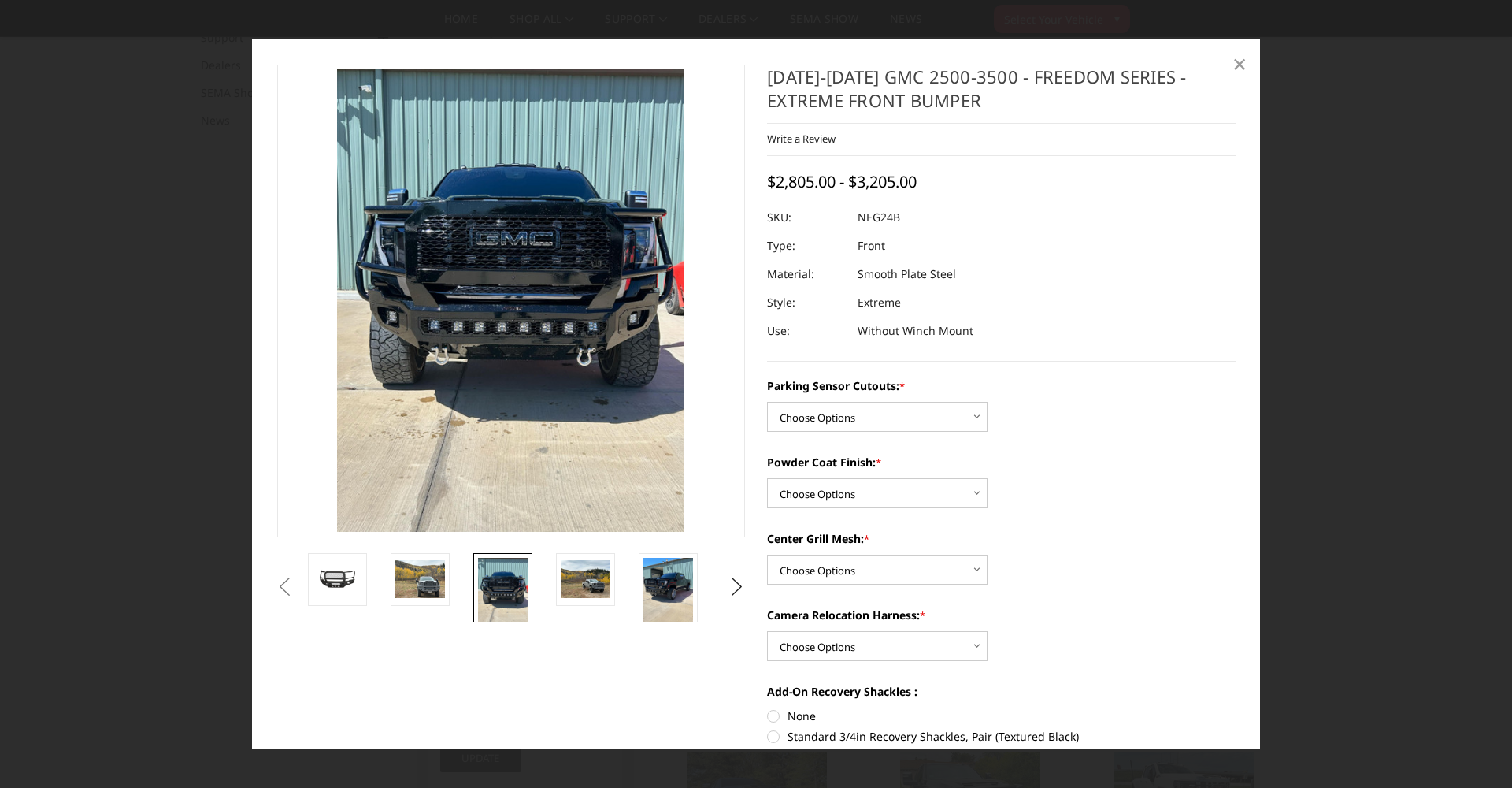
click at [1237, 65] on span "×" at bounding box center [1240, 64] width 14 height 34
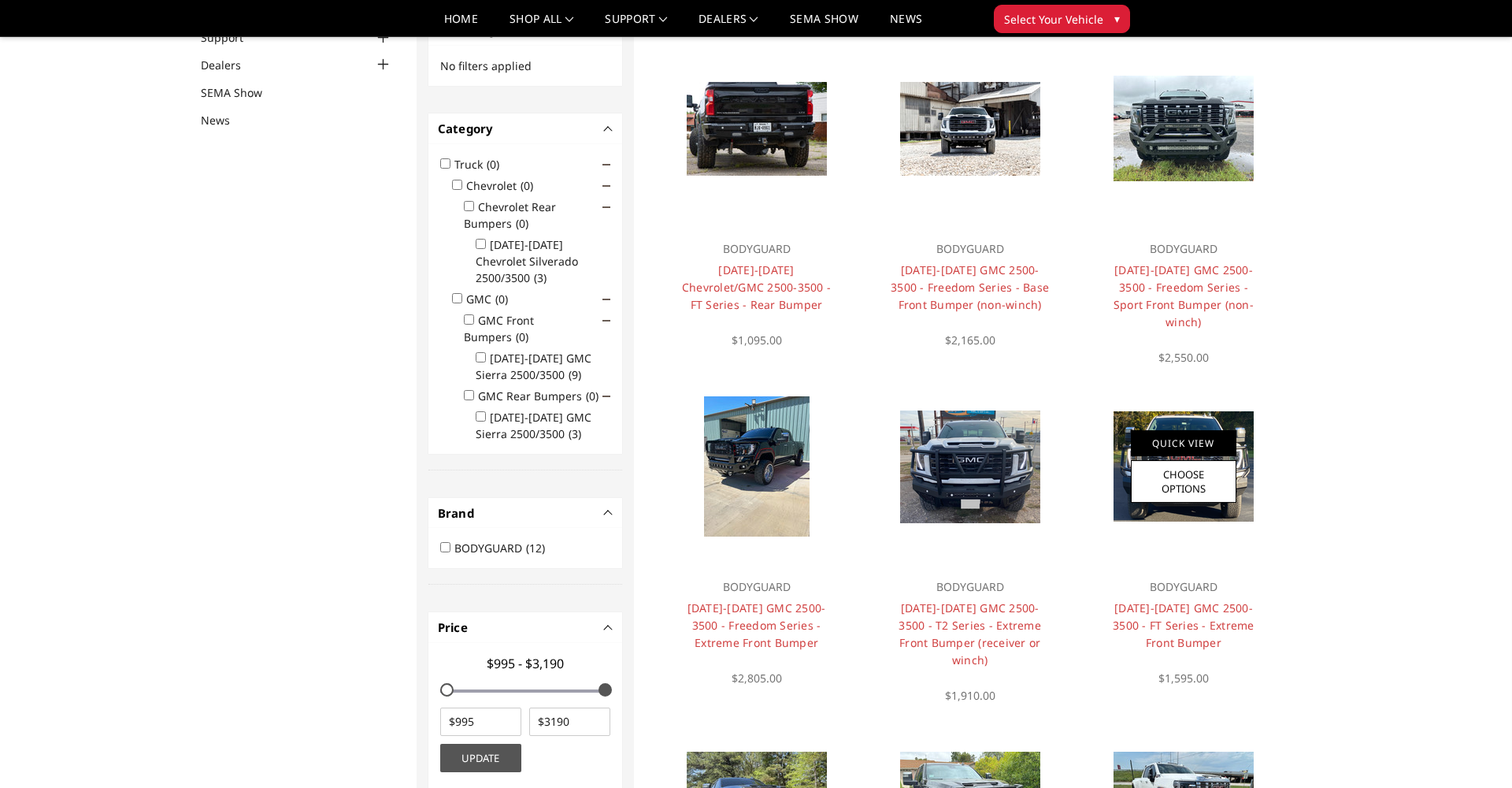
click at [1147, 440] on link "Quick View" at bounding box center [1183, 442] width 106 height 26
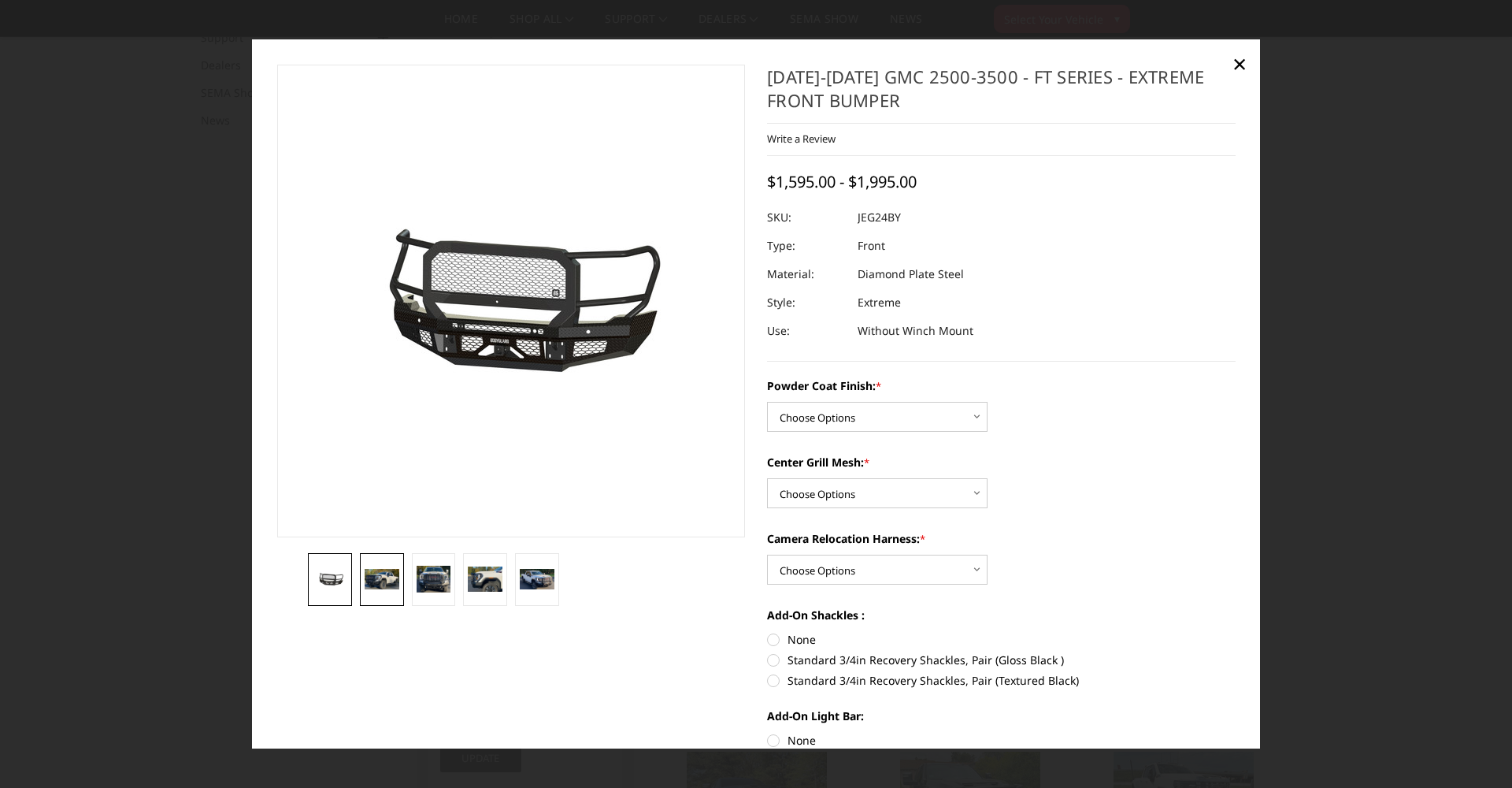
click at [383, 575] on img at bounding box center [382, 578] width 35 height 20
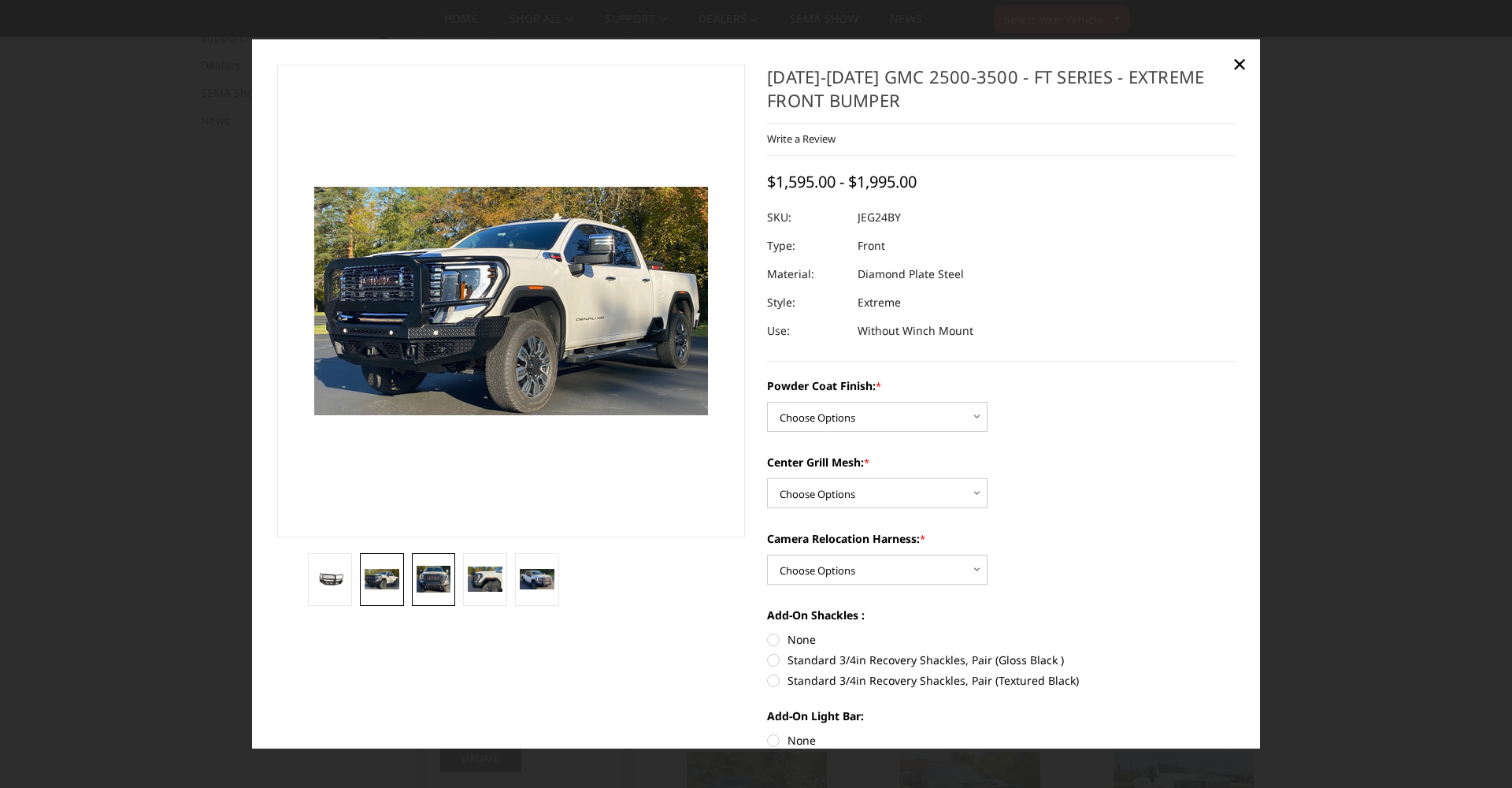
click at [440, 589] on img at bounding box center [434, 579] width 35 height 27
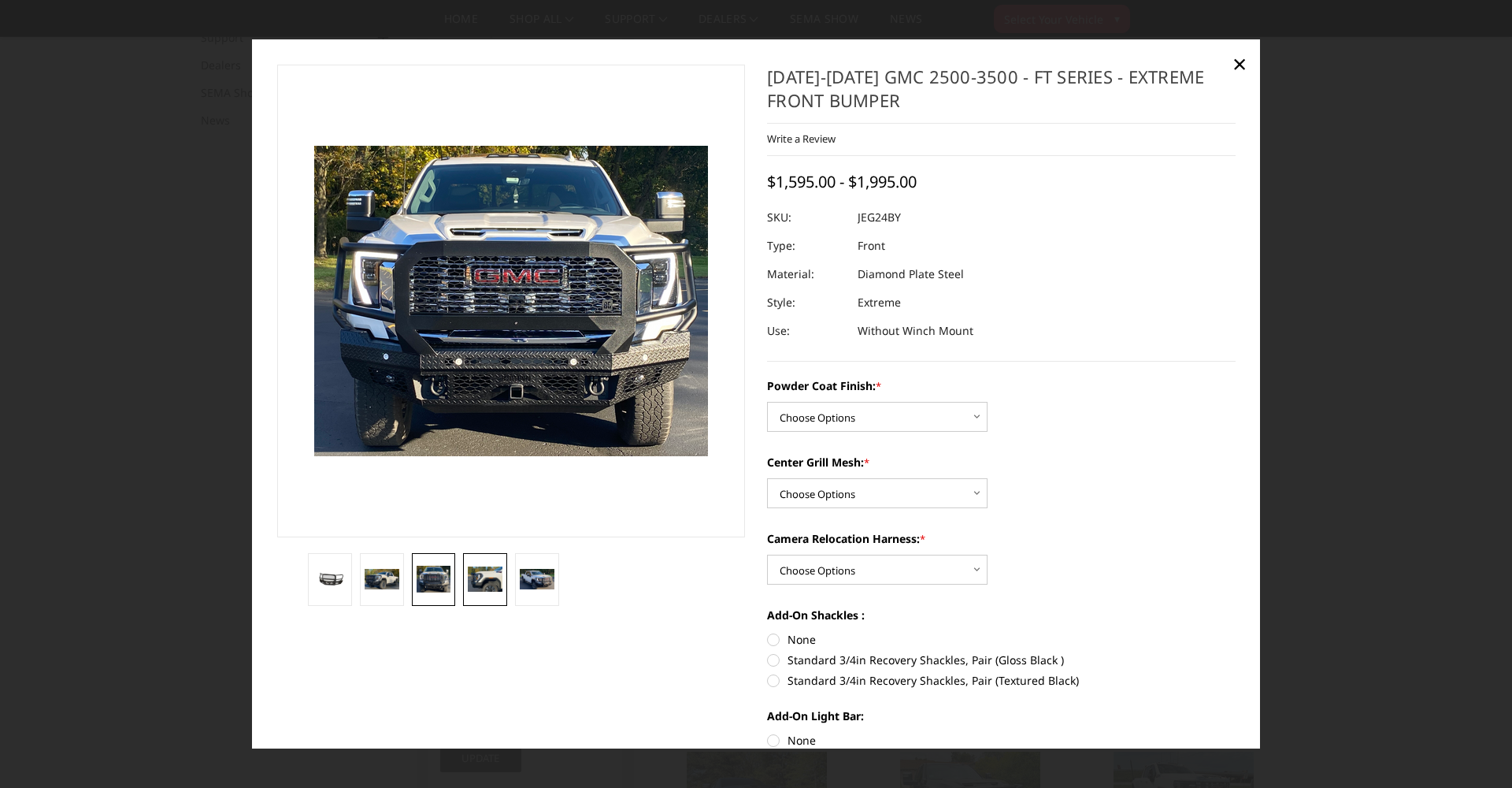
click at [499, 582] on img at bounding box center [485, 579] width 35 height 25
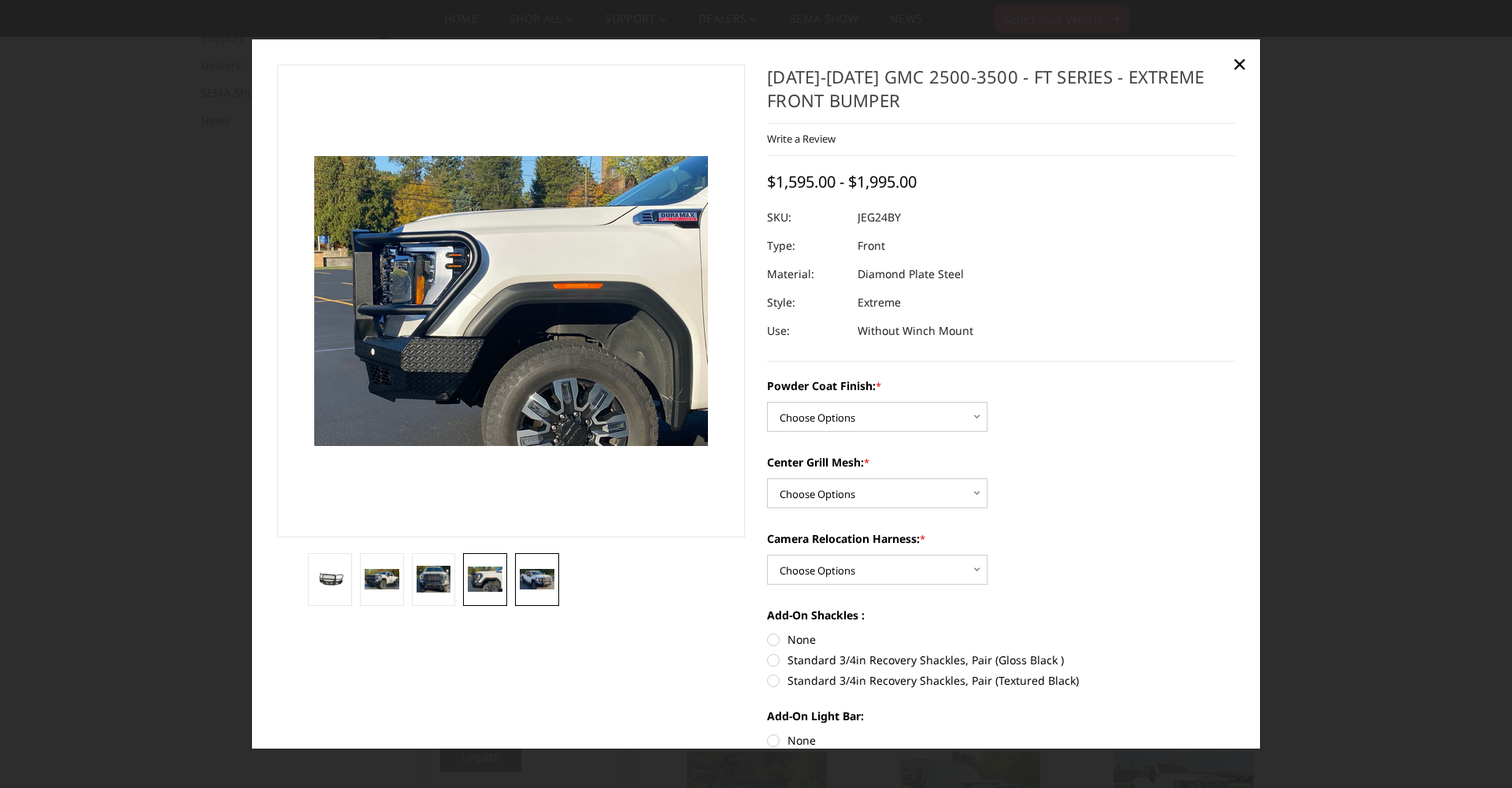
click at [530, 569] on img at bounding box center [537, 579] width 35 height 21
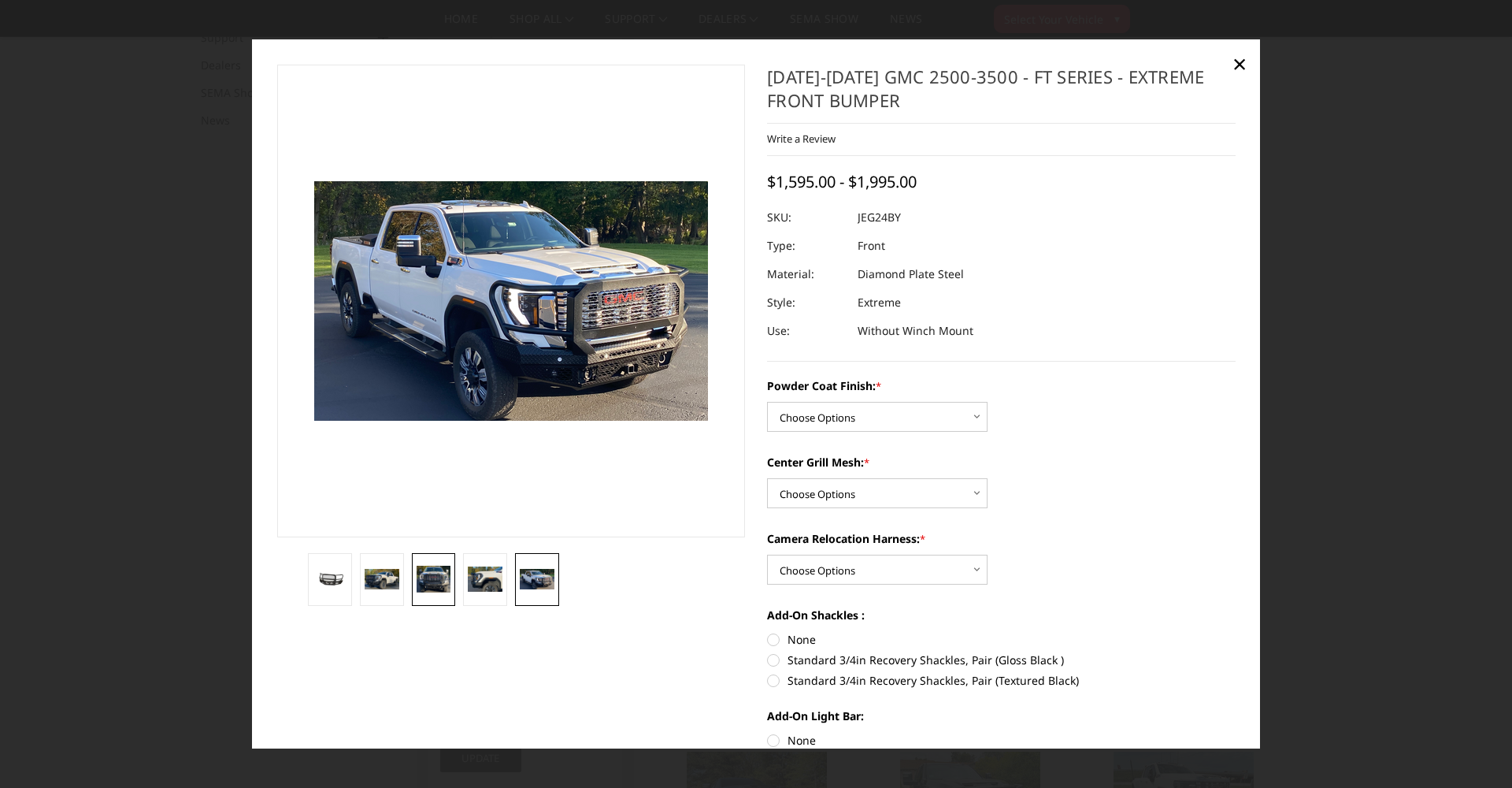
click at [440, 573] on img at bounding box center [434, 579] width 35 height 27
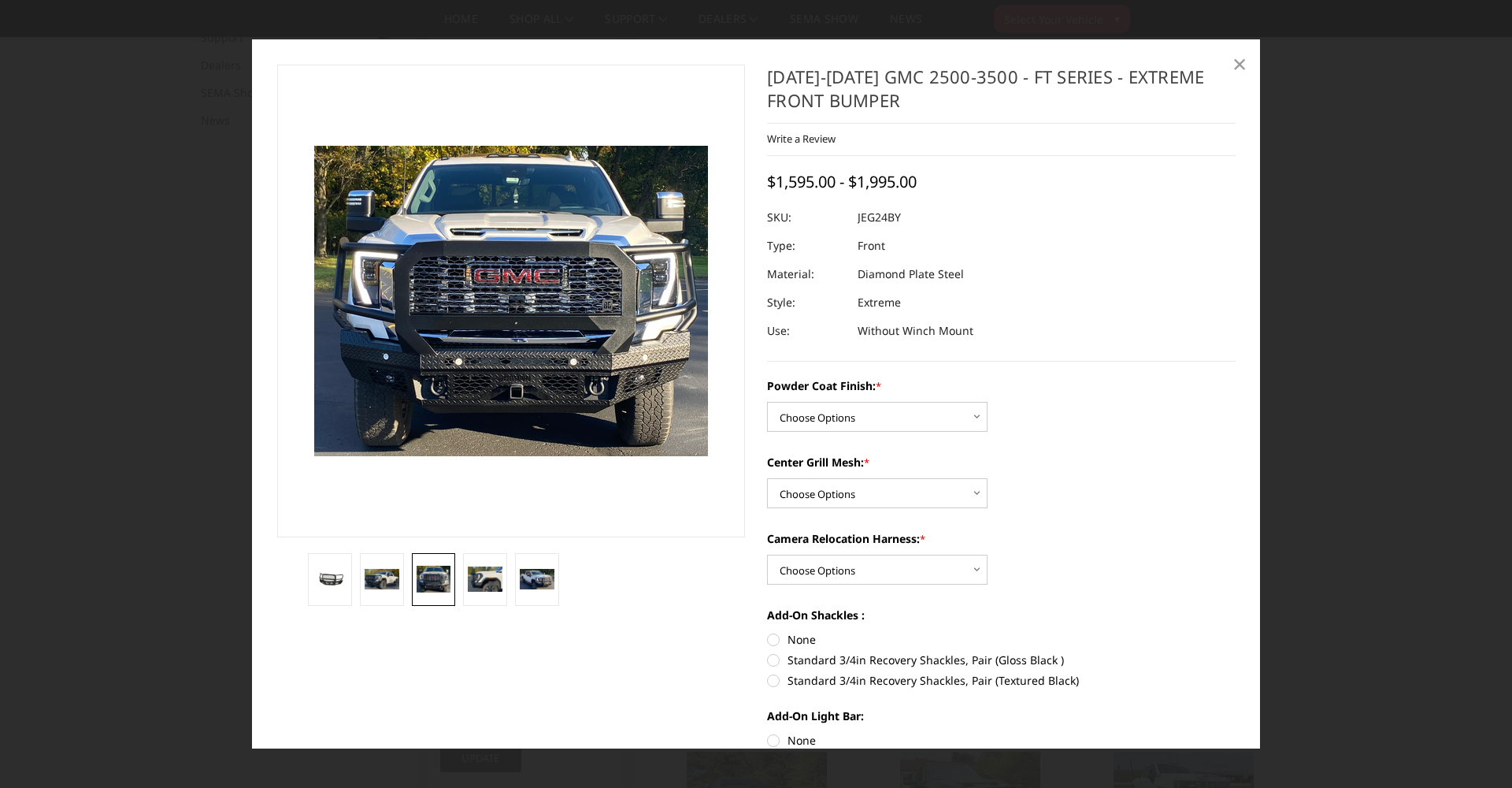
click at [1236, 61] on span "×" at bounding box center [1240, 64] width 14 height 34
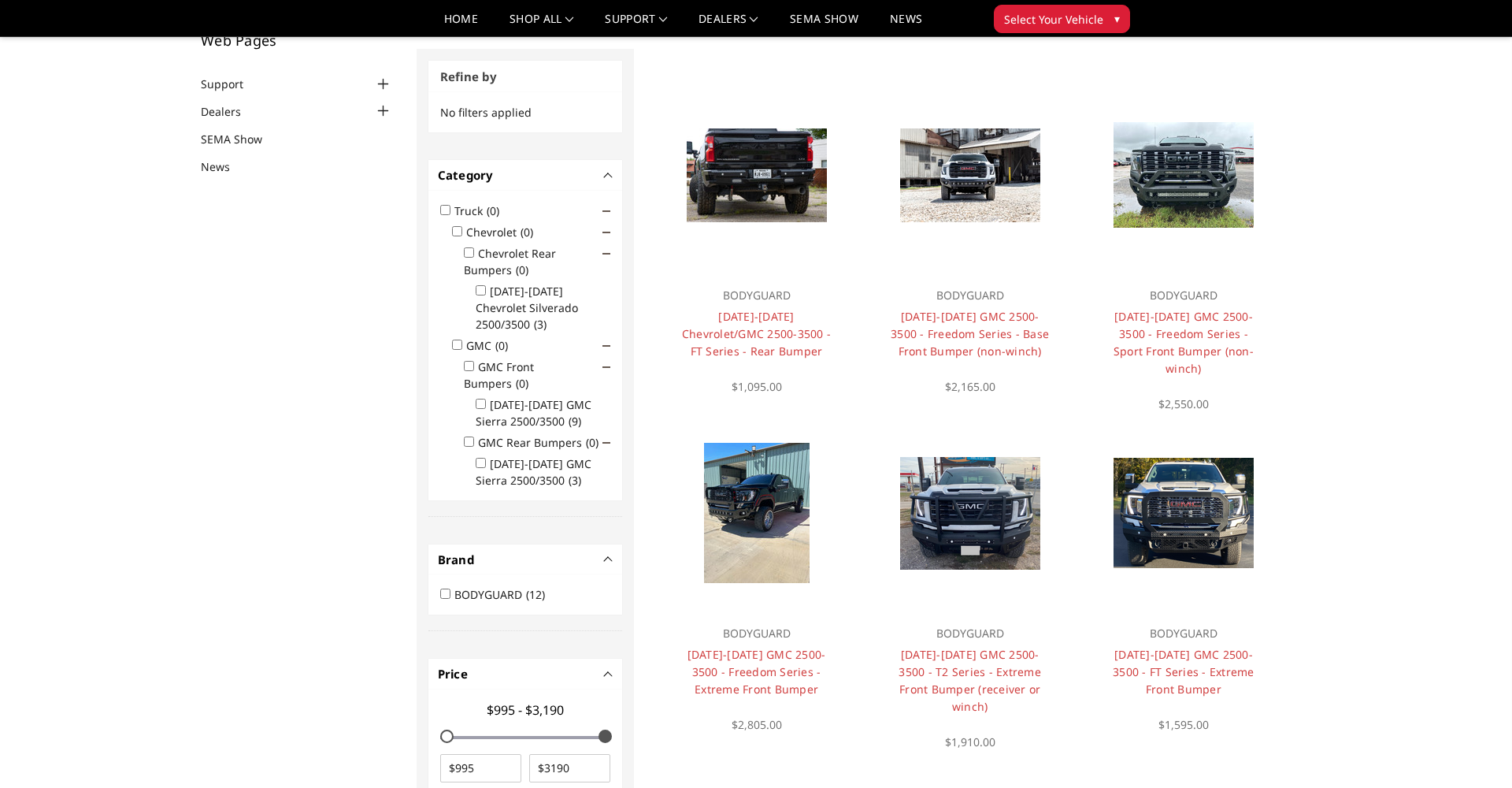
scroll to position [110, 0]
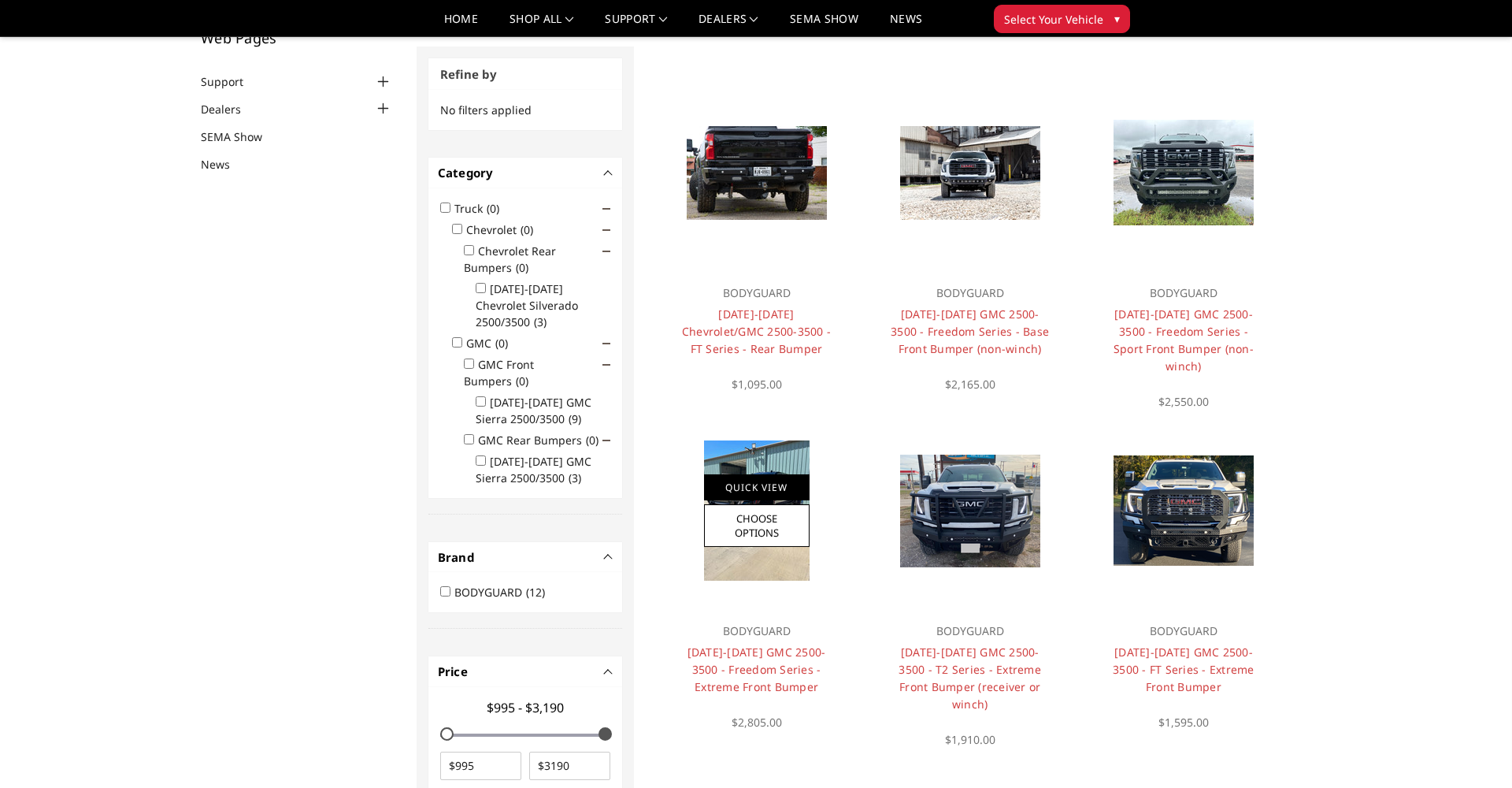
click at [754, 481] on link "Quick View" at bounding box center [756, 487] width 106 height 26
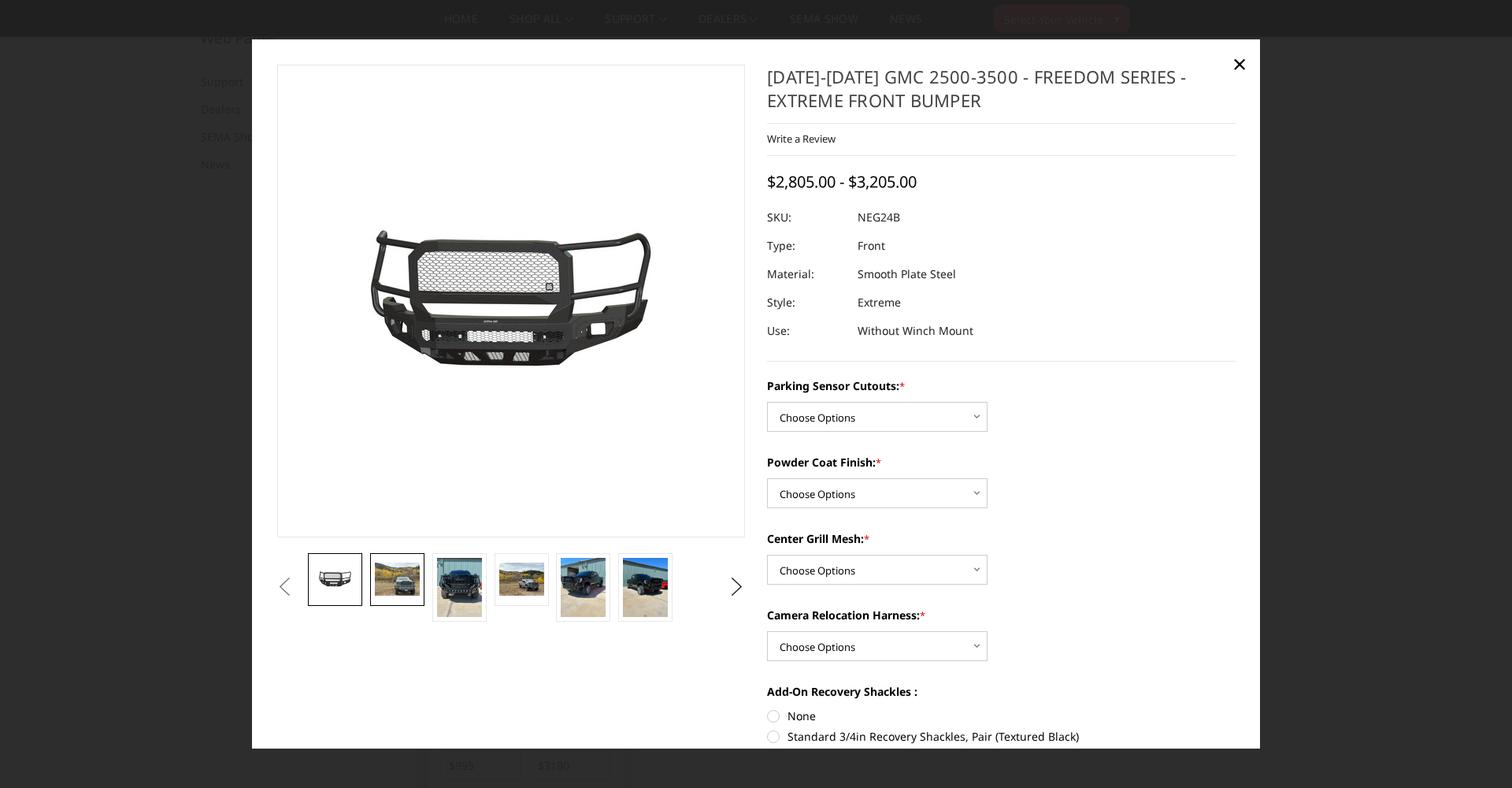
click at [404, 584] on img at bounding box center [397, 579] width 45 height 34
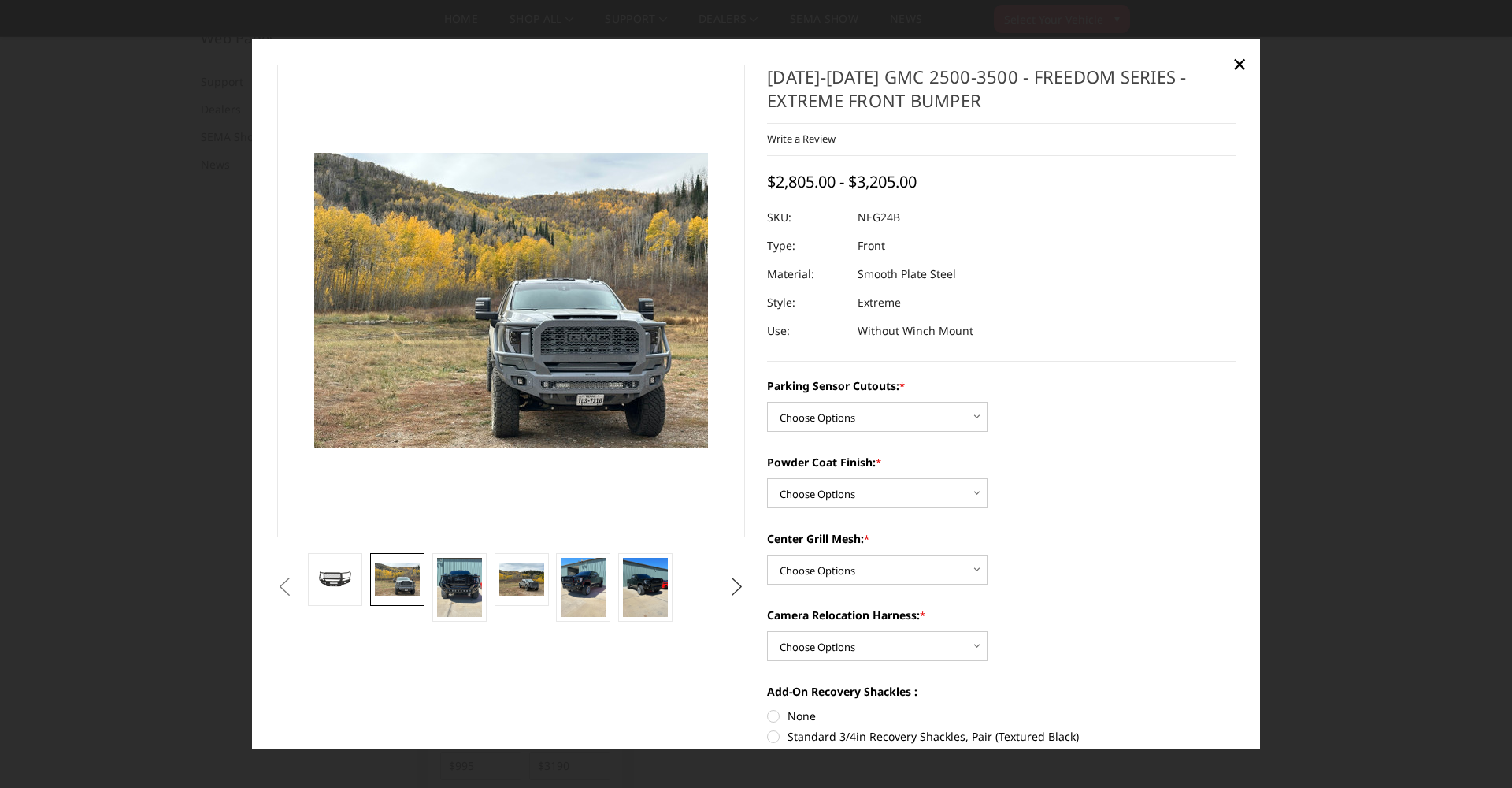
click at [735, 578] on button "Next" at bounding box center [737, 587] width 24 height 24
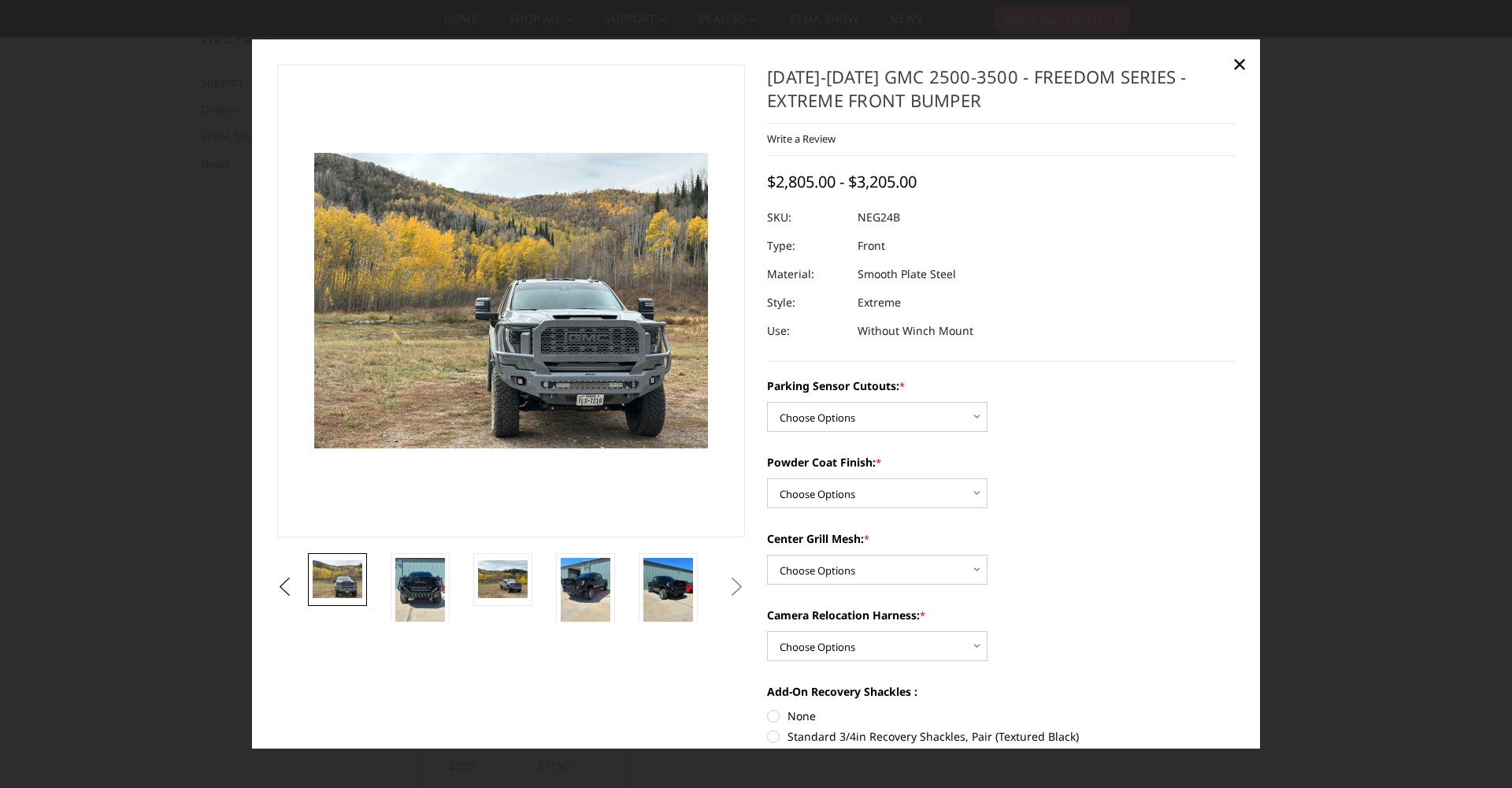
click at [735, 578] on button "Next" at bounding box center [737, 587] width 24 height 24
click at [437, 576] on img at bounding box center [420, 590] width 49 height 66
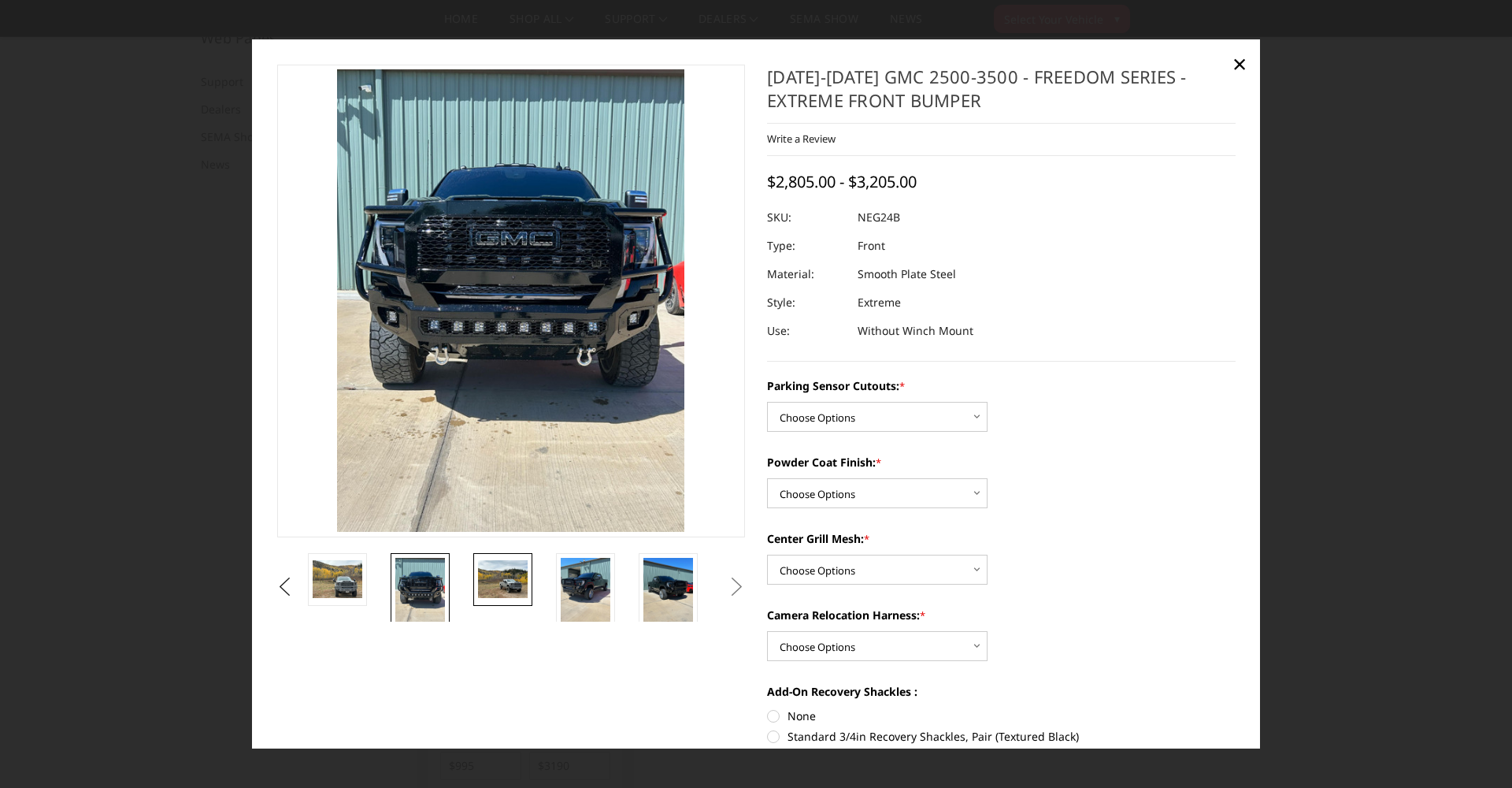
click at [500, 582] on img at bounding box center [503, 578] width 49 height 37
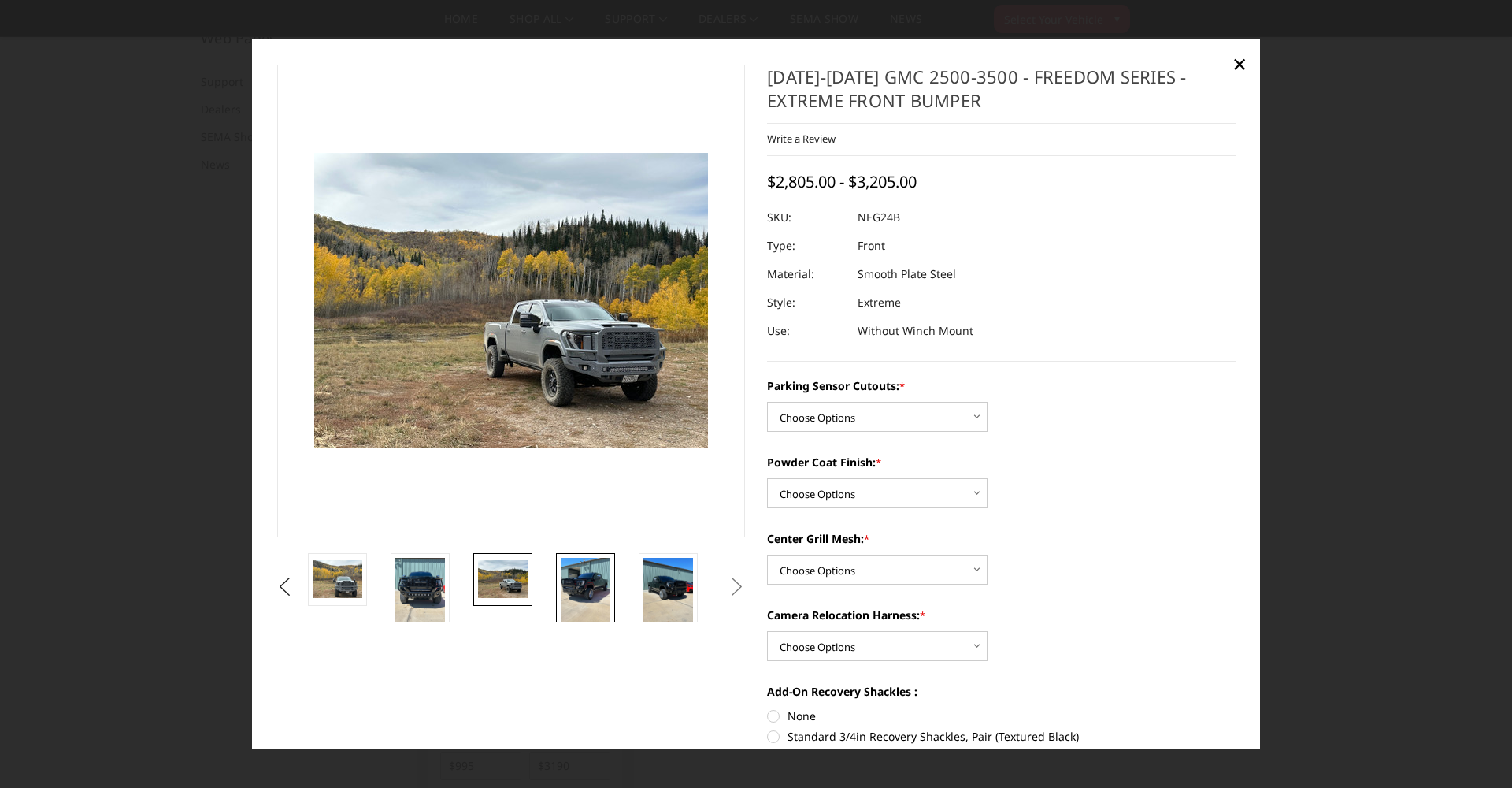
click at [580, 591] on img at bounding box center [585, 590] width 49 height 66
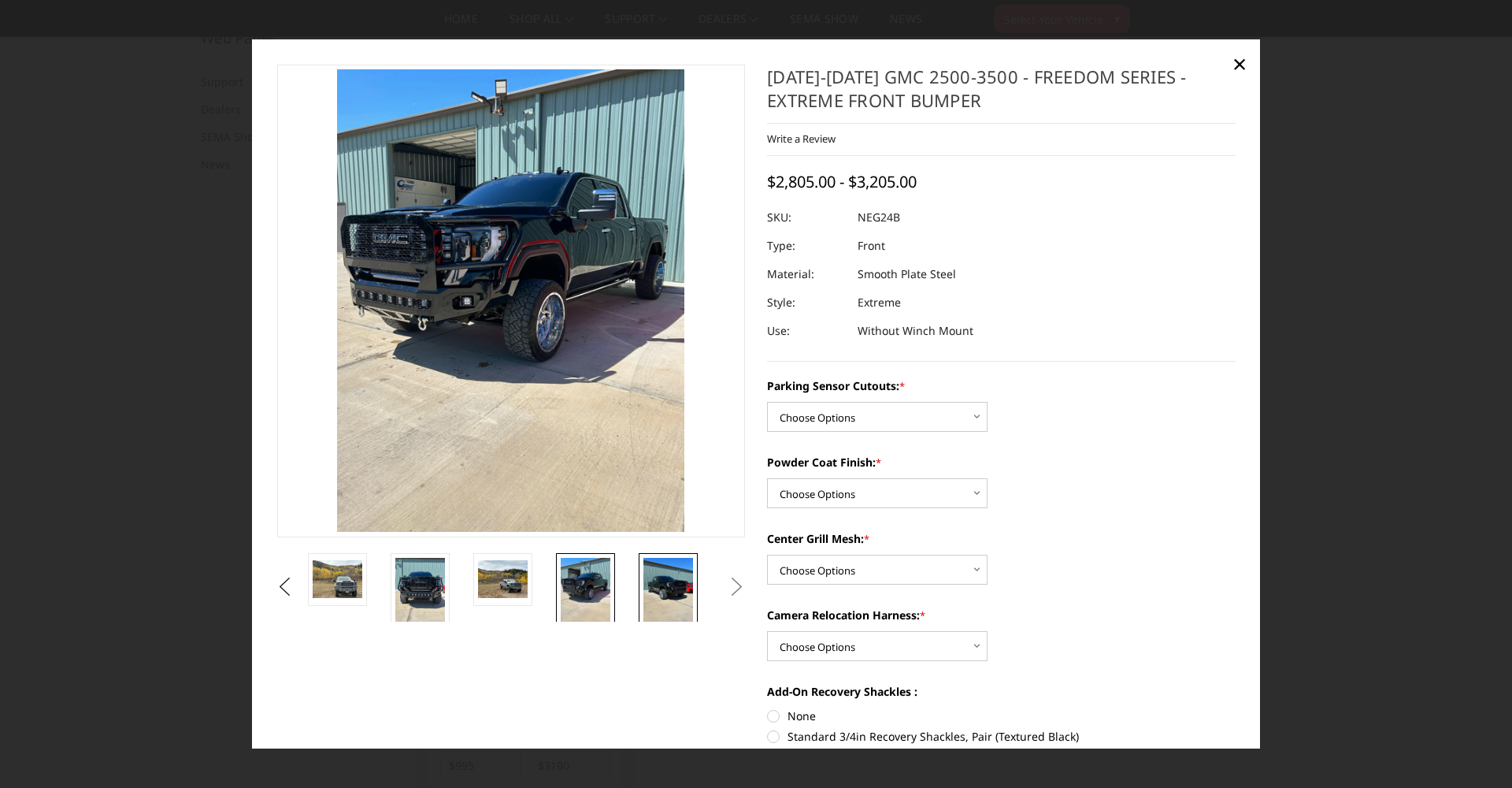
click at [673, 593] on img at bounding box center [668, 590] width 49 height 66
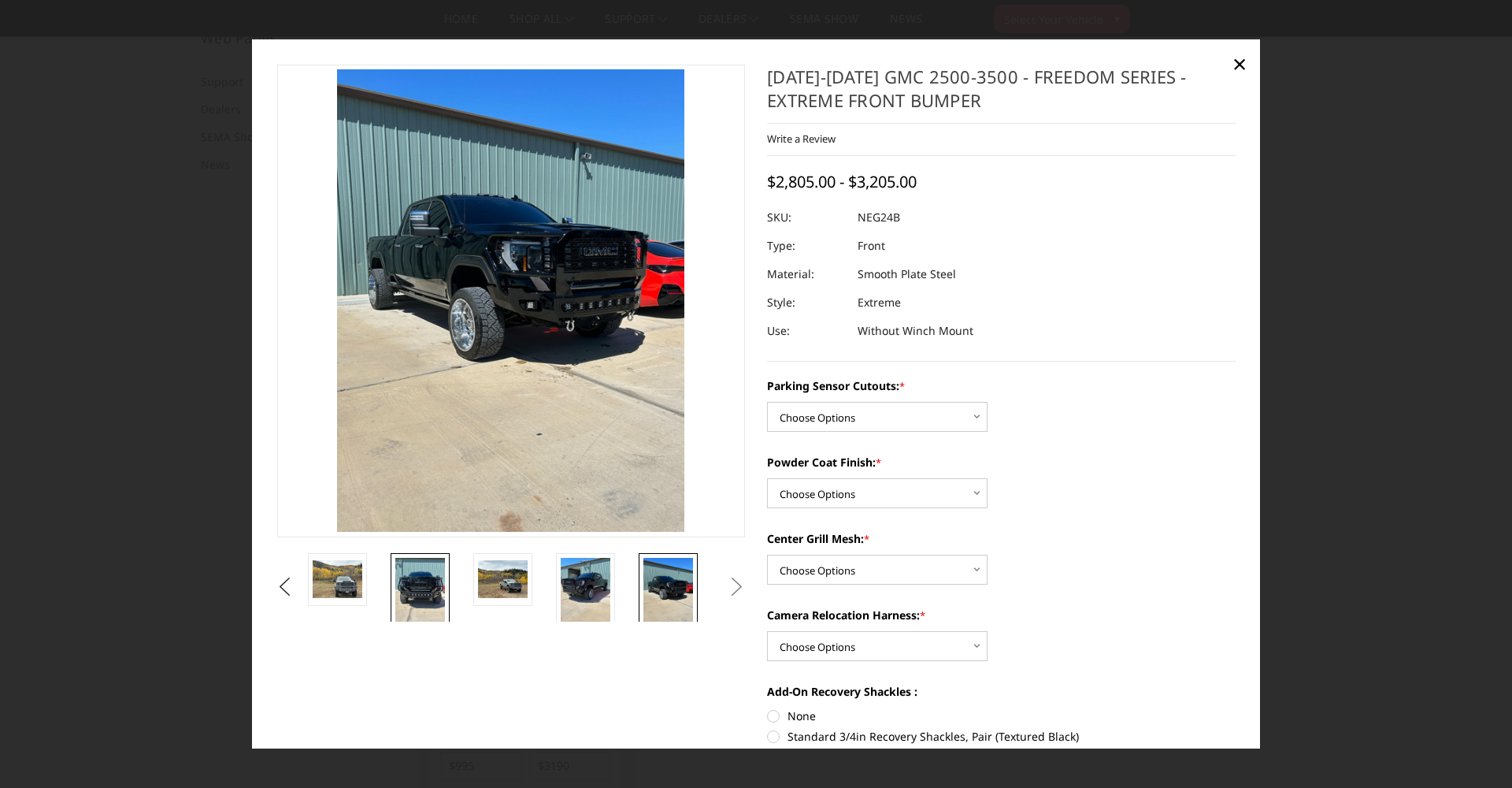
click at [433, 589] on img at bounding box center [420, 590] width 49 height 66
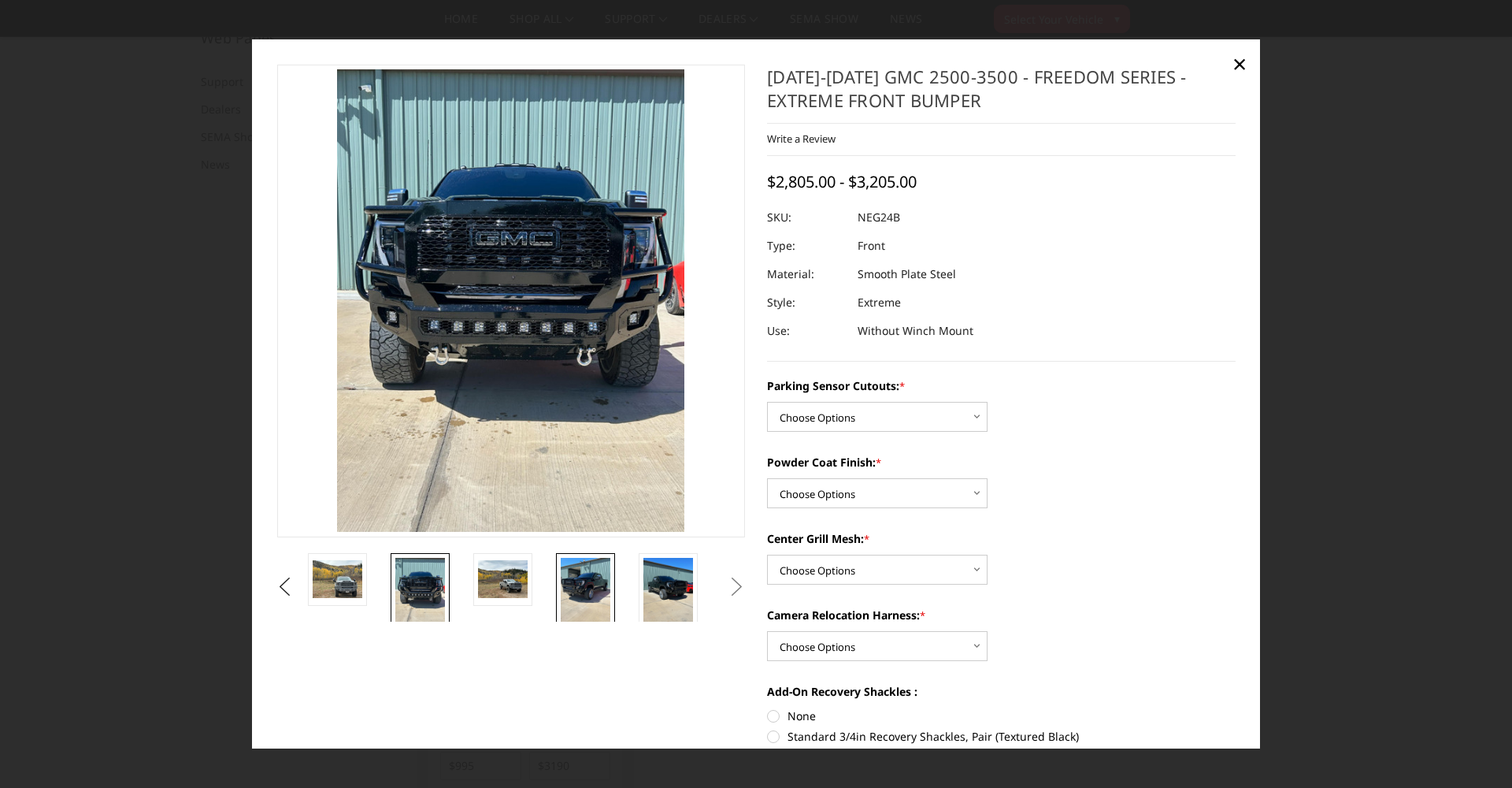
click at [584, 596] on img at bounding box center [585, 590] width 49 height 66
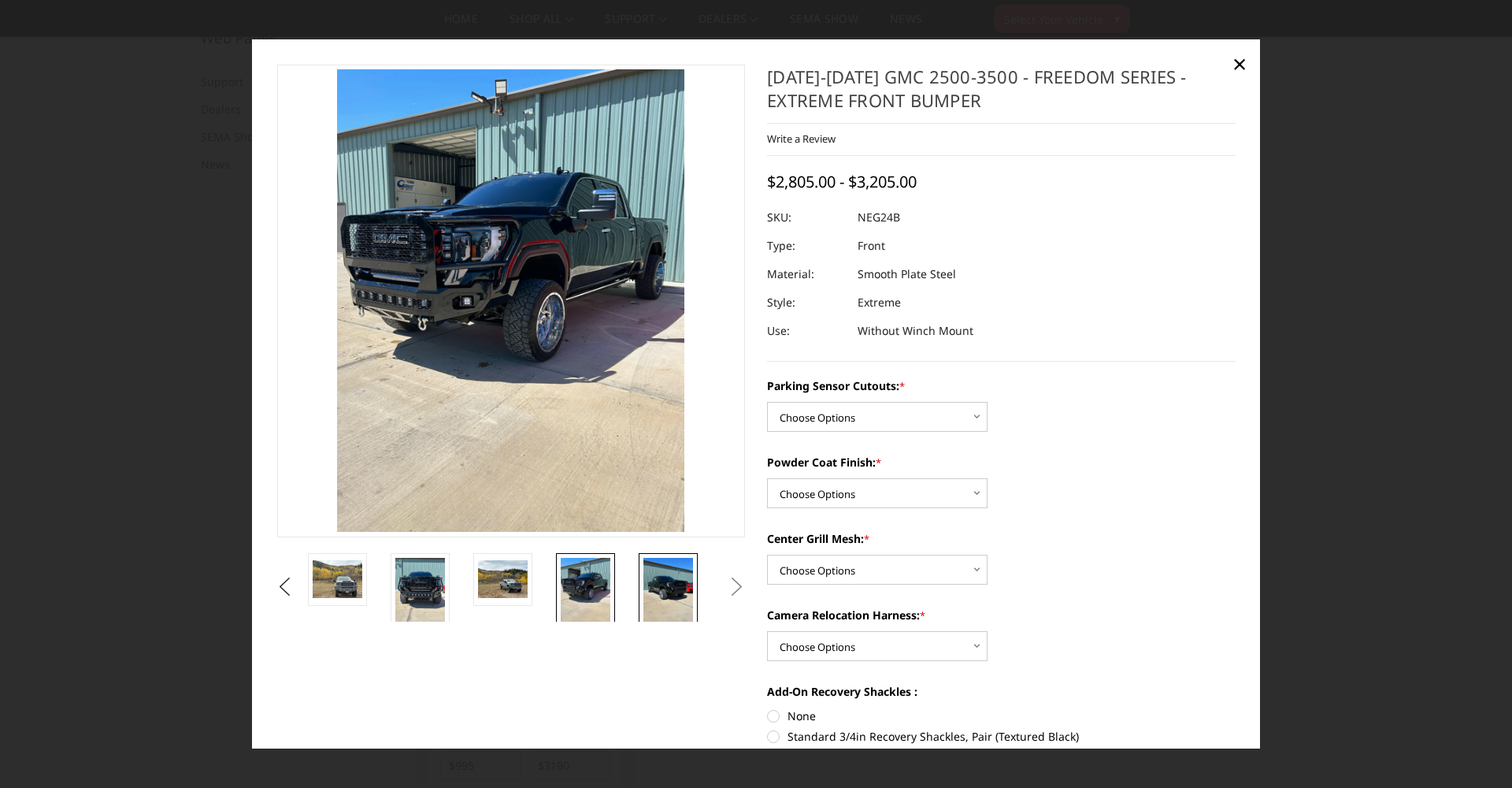
click at [669, 579] on img at bounding box center [668, 590] width 49 height 66
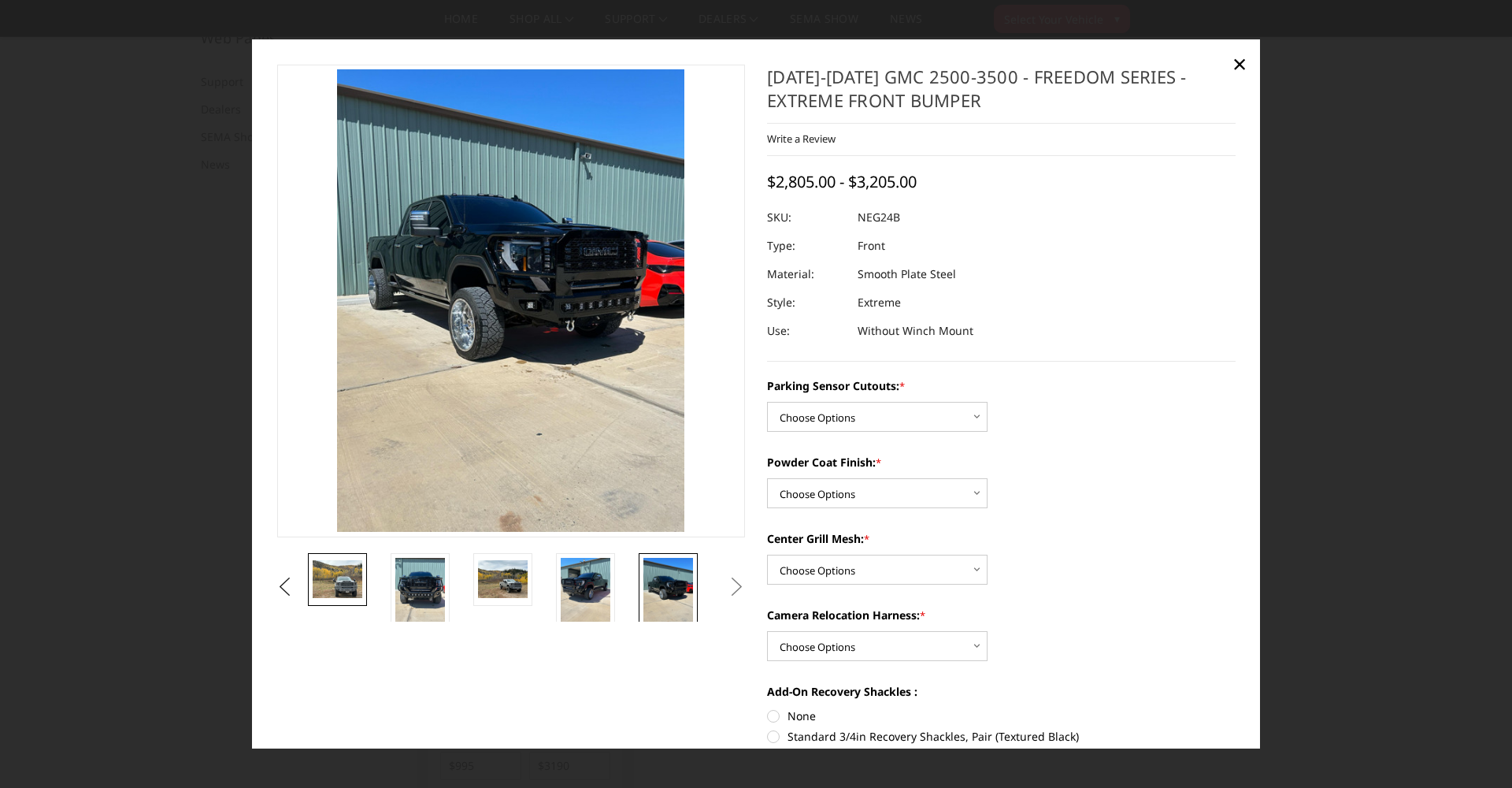
click at [356, 585] on img at bounding box center [338, 578] width 49 height 37
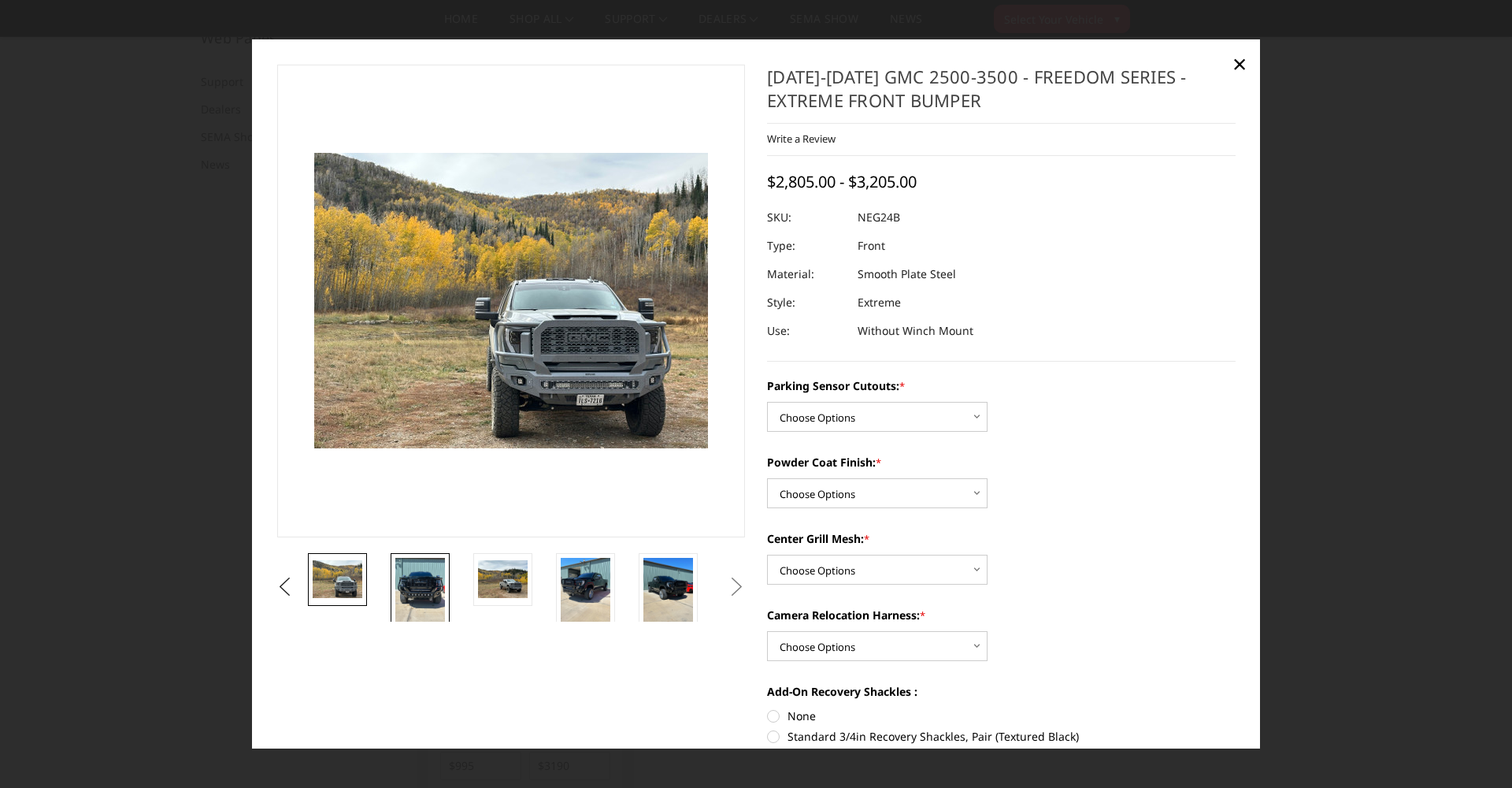
click at [419, 585] on img at bounding box center [420, 590] width 49 height 66
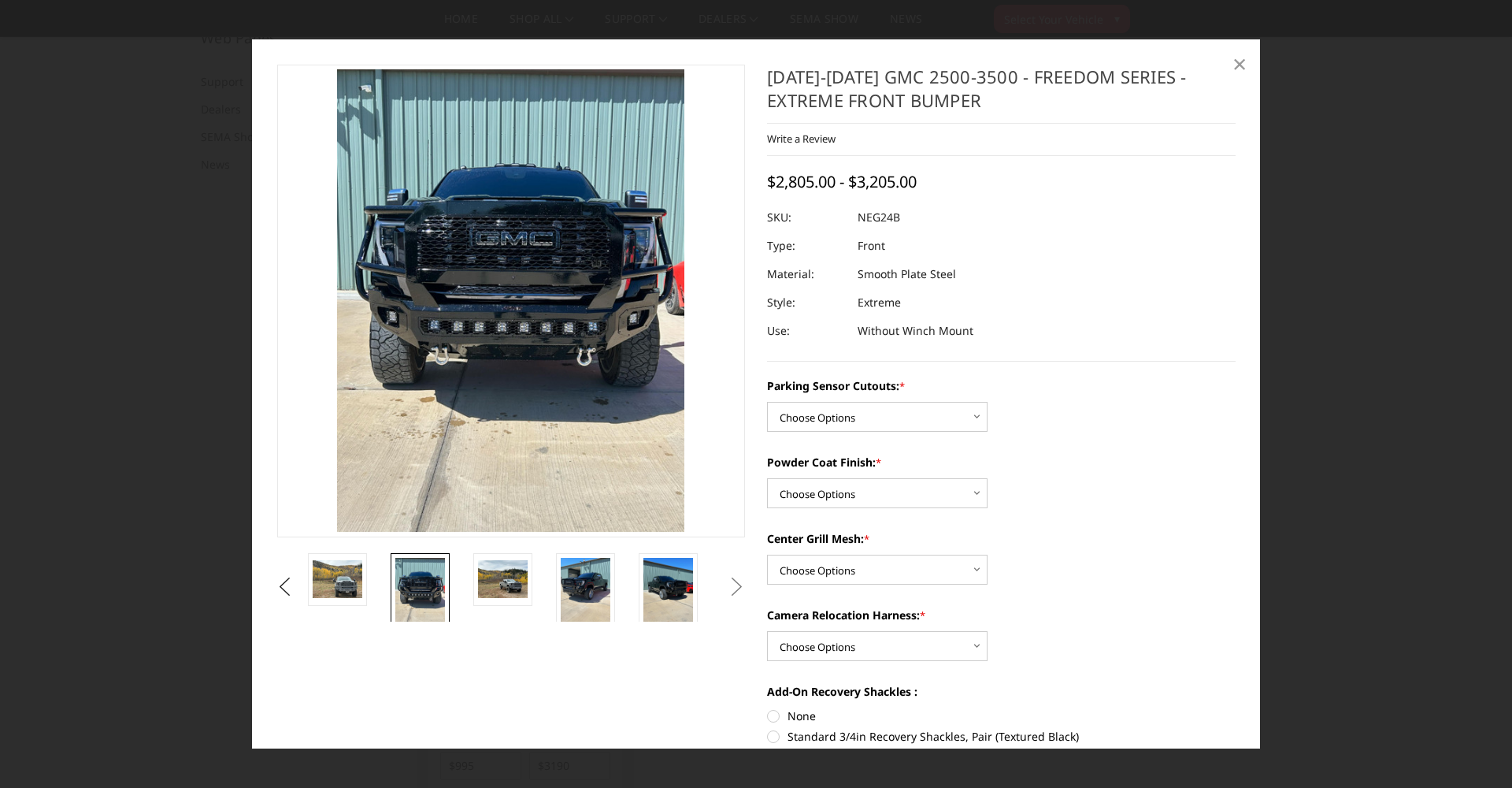
click at [1240, 66] on span "×" at bounding box center [1240, 64] width 14 height 34
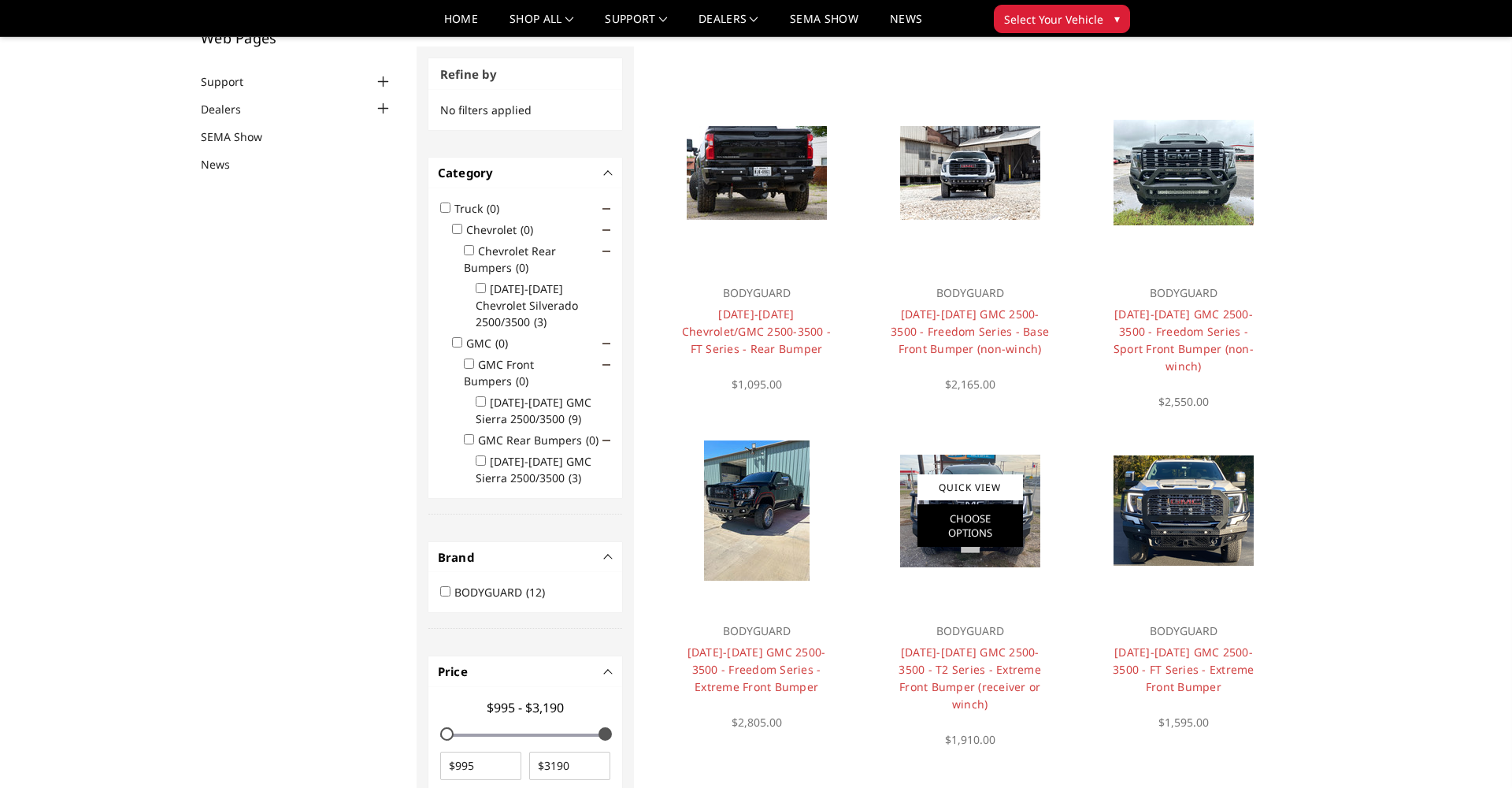
click at [1012, 541] on link "Choose Options" at bounding box center [970, 526] width 106 height 43
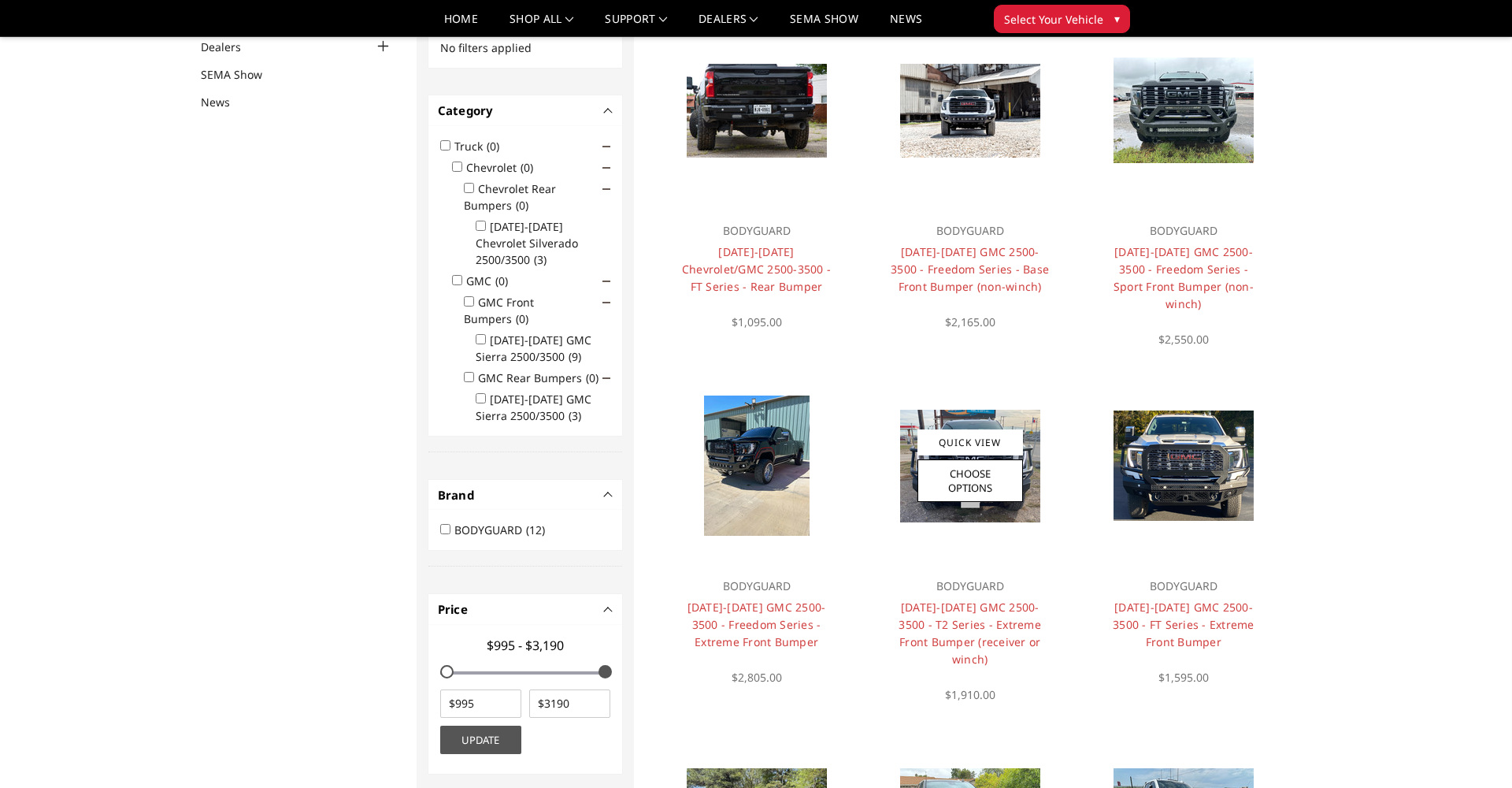
scroll to position [174, 0]
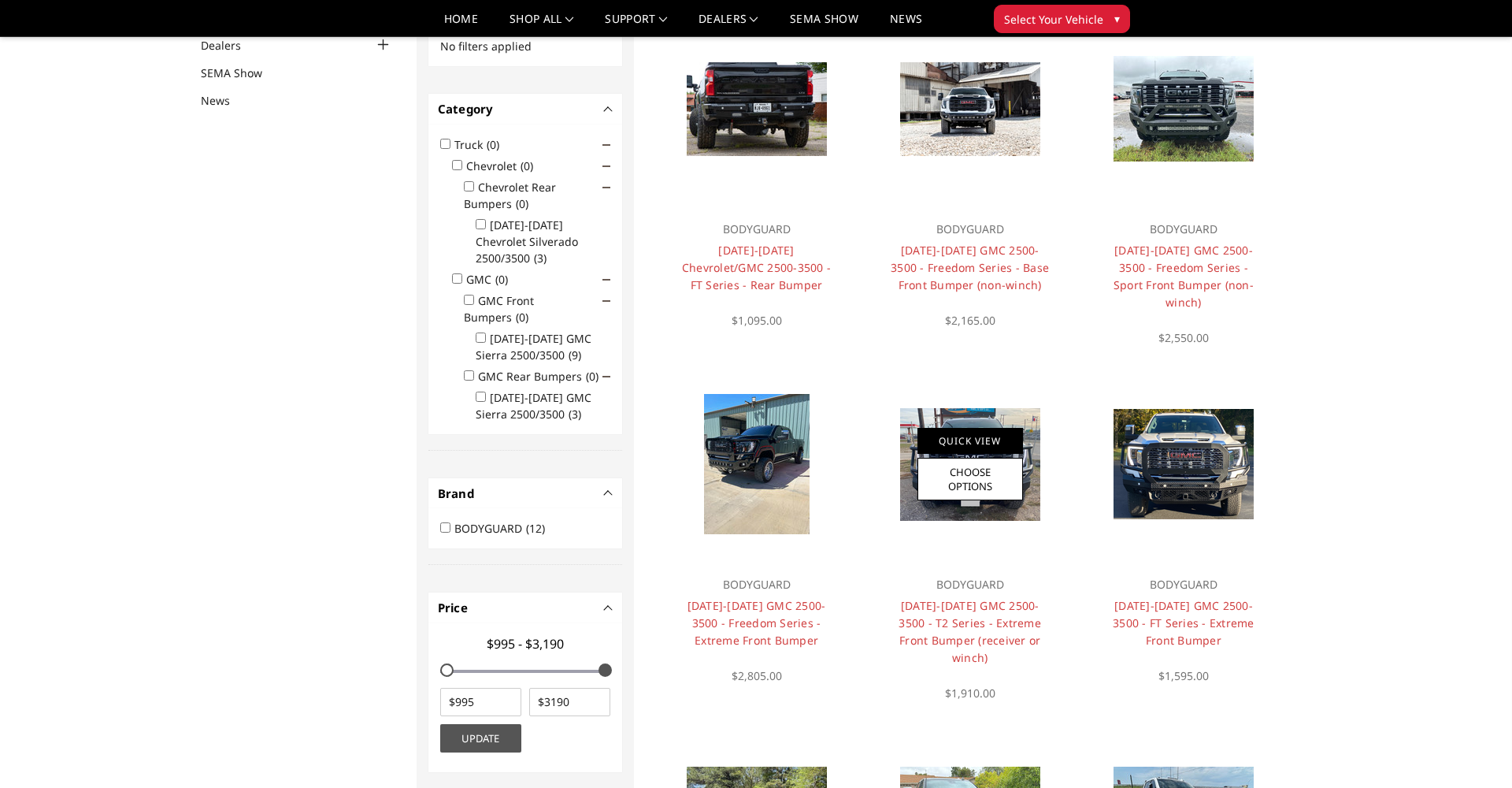
click at [967, 427] on link "Quick View" at bounding box center [970, 440] width 106 height 26
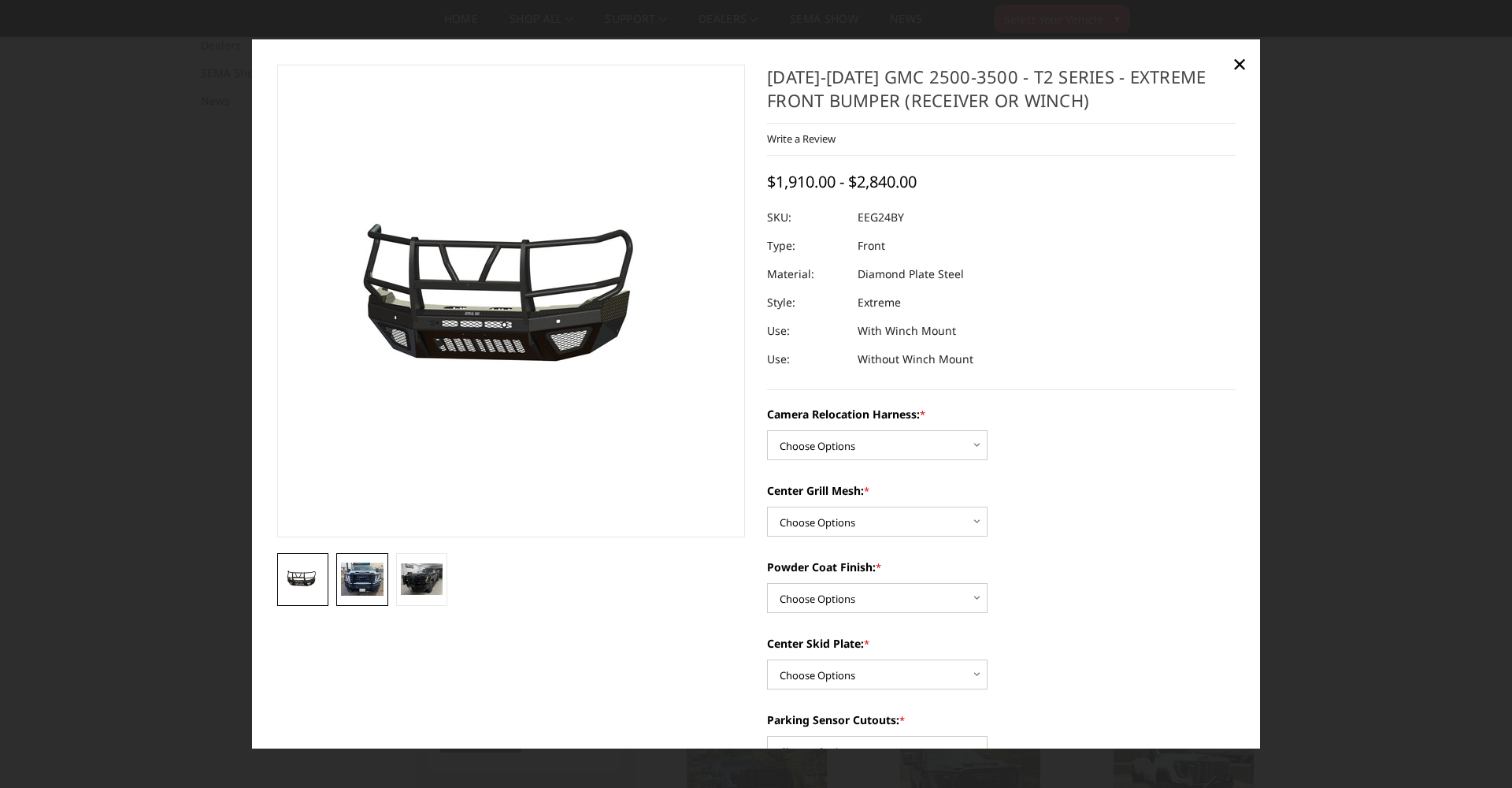
click at [361, 583] on img at bounding box center [362, 579] width 43 height 34
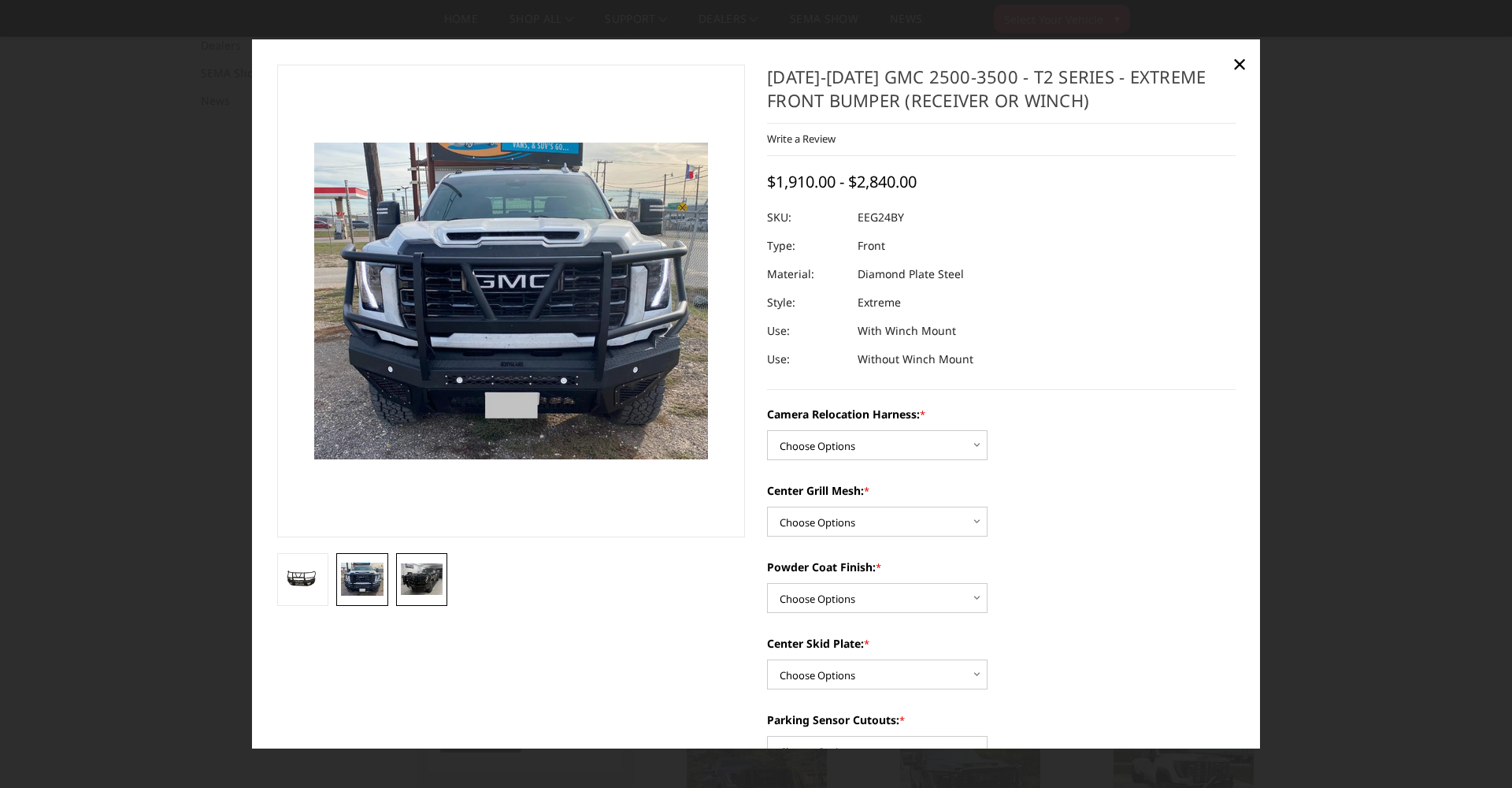
click at [425, 585] on img at bounding box center [422, 579] width 43 height 33
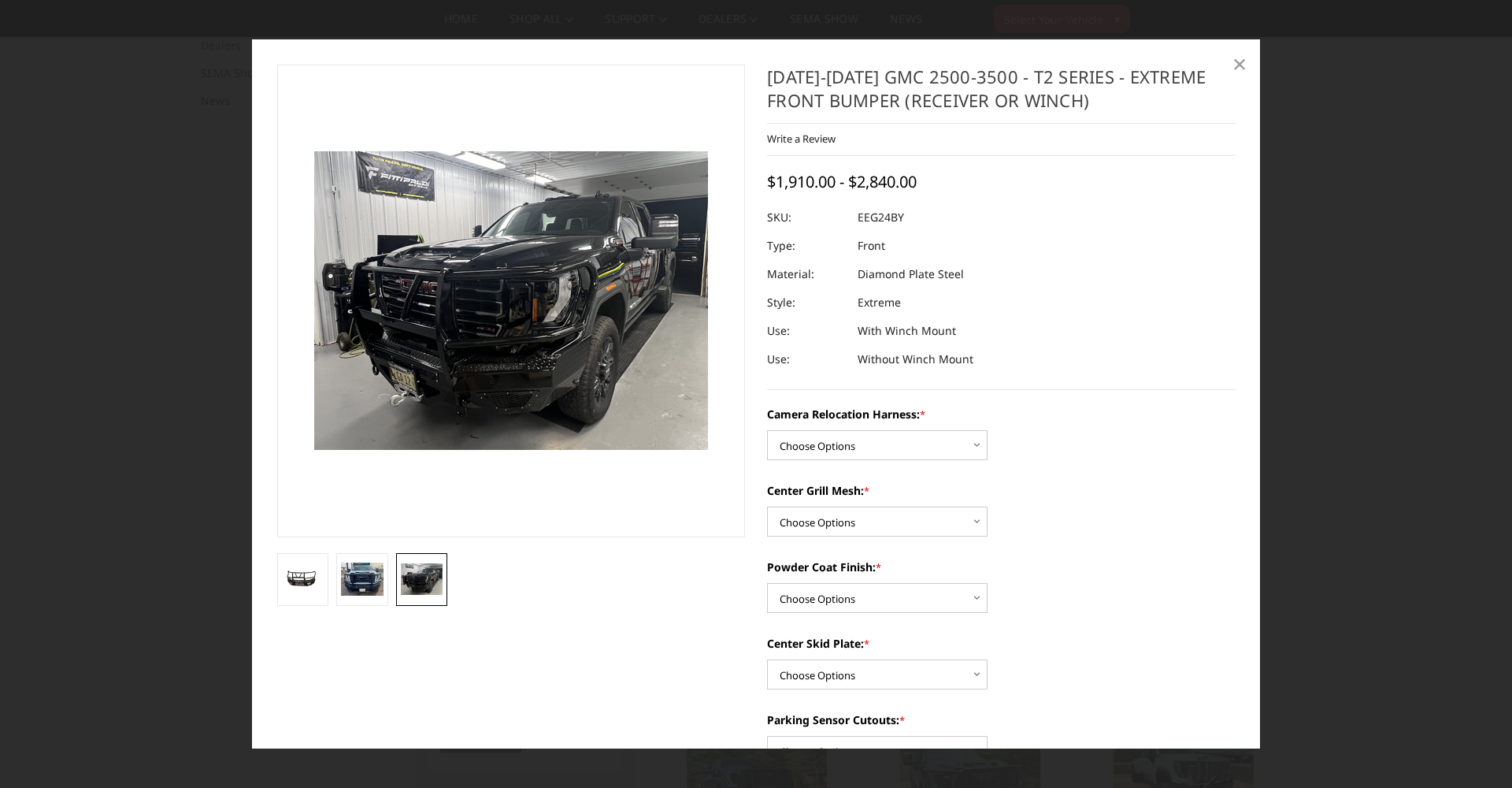
click at [1236, 65] on span "×" at bounding box center [1240, 64] width 14 height 34
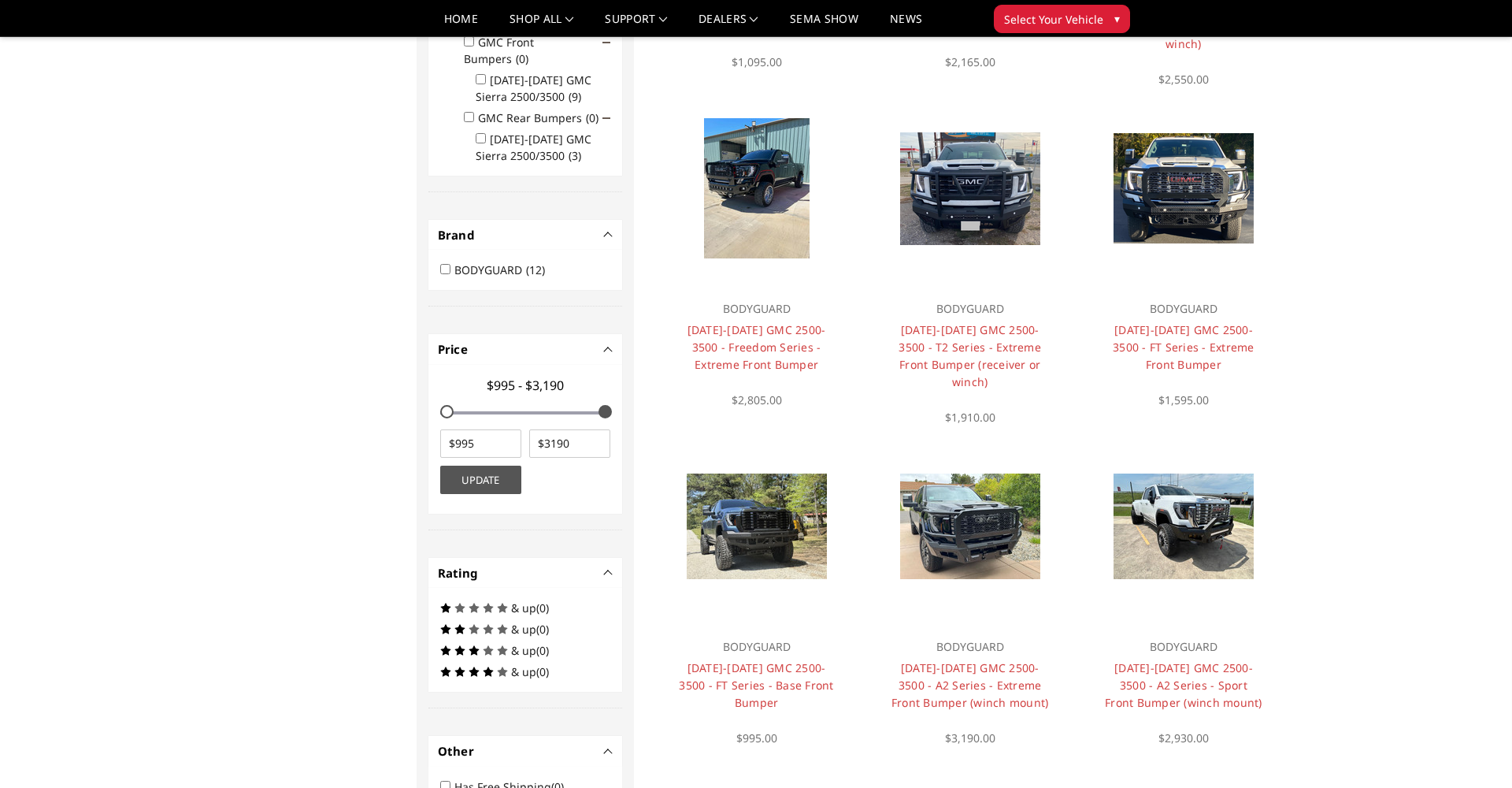
scroll to position [447, 0]
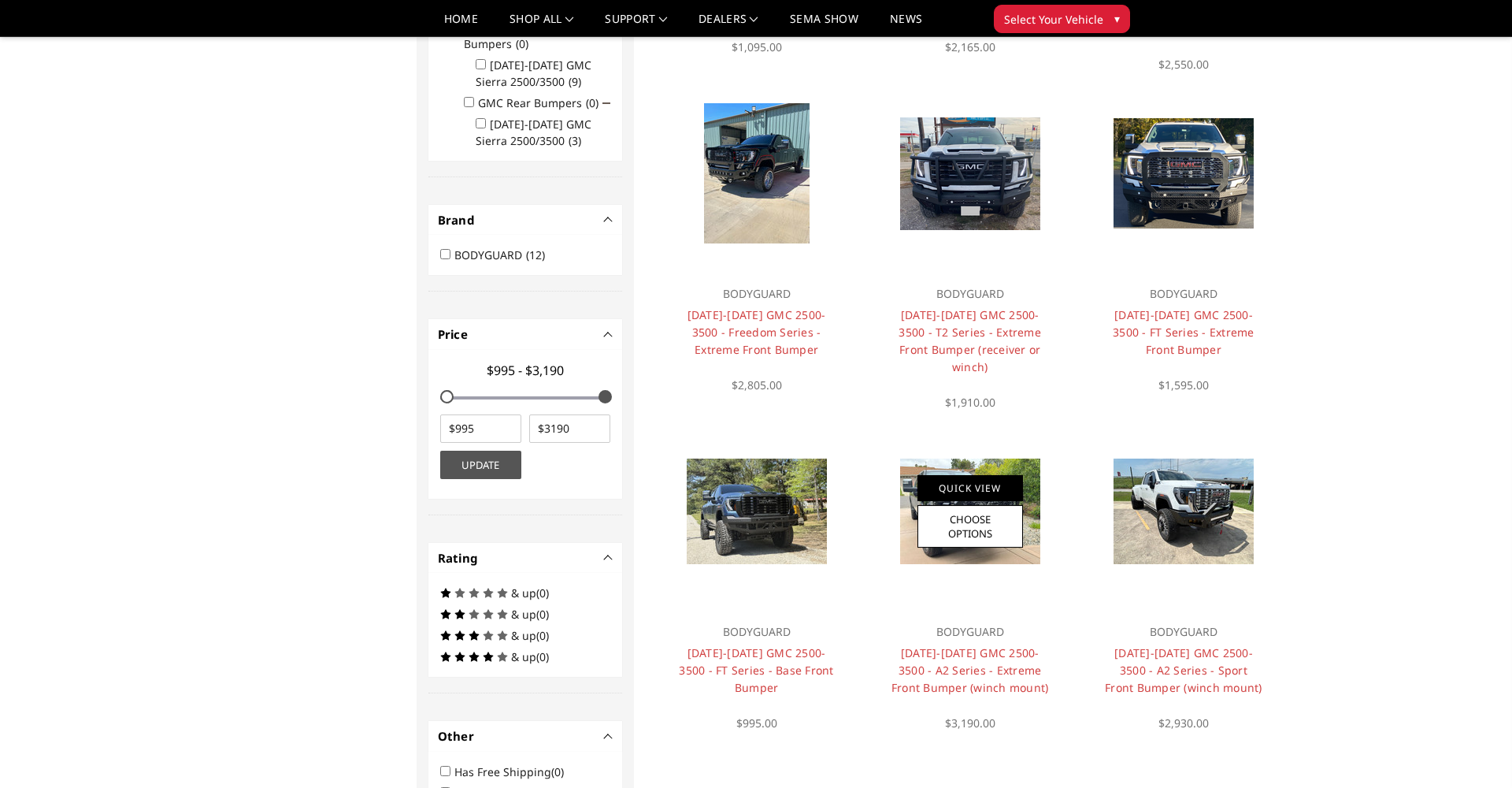
click at [984, 491] on link "Quick View" at bounding box center [970, 488] width 106 height 26
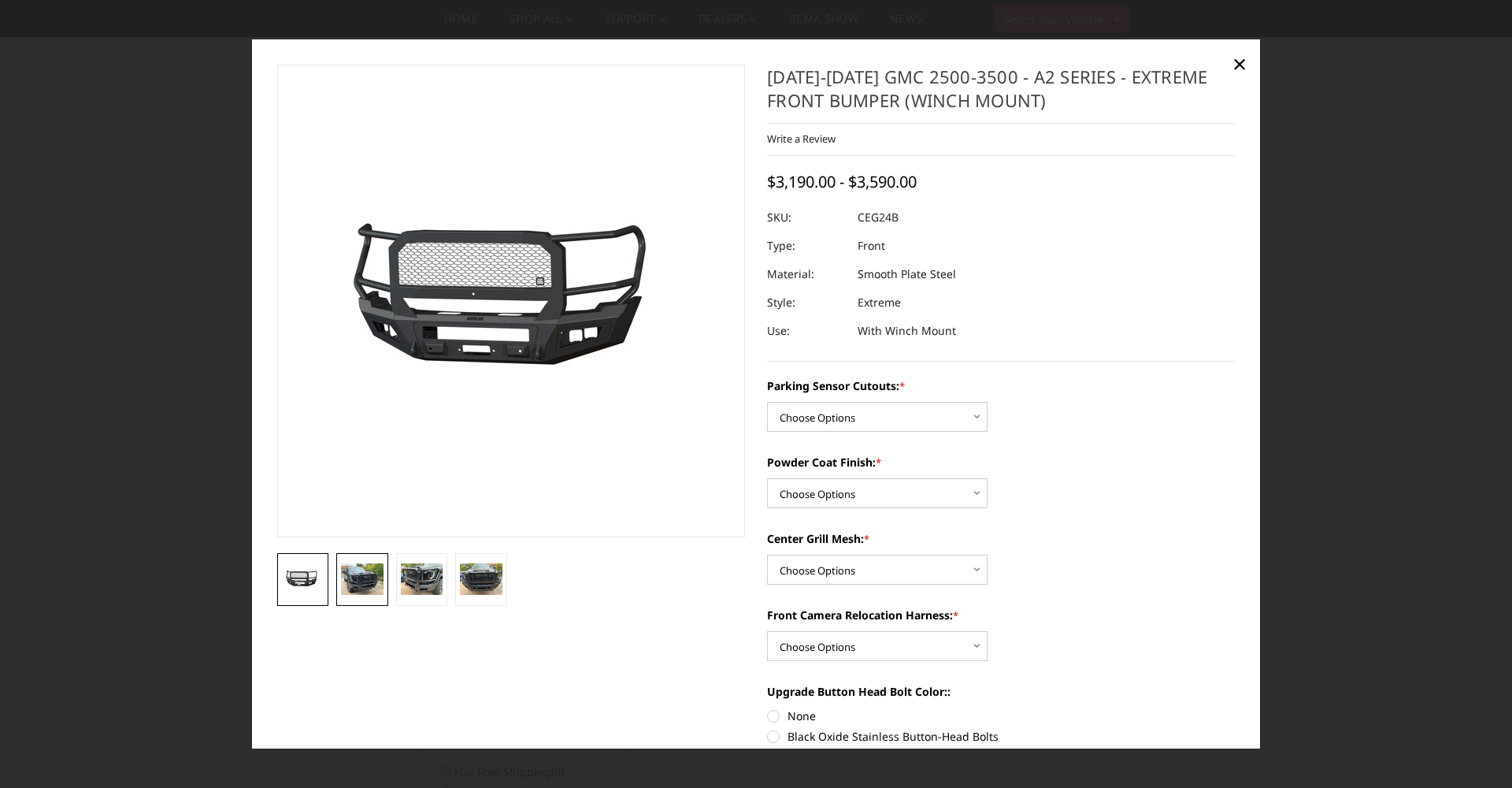
click at [373, 577] on img at bounding box center [362, 579] width 43 height 32
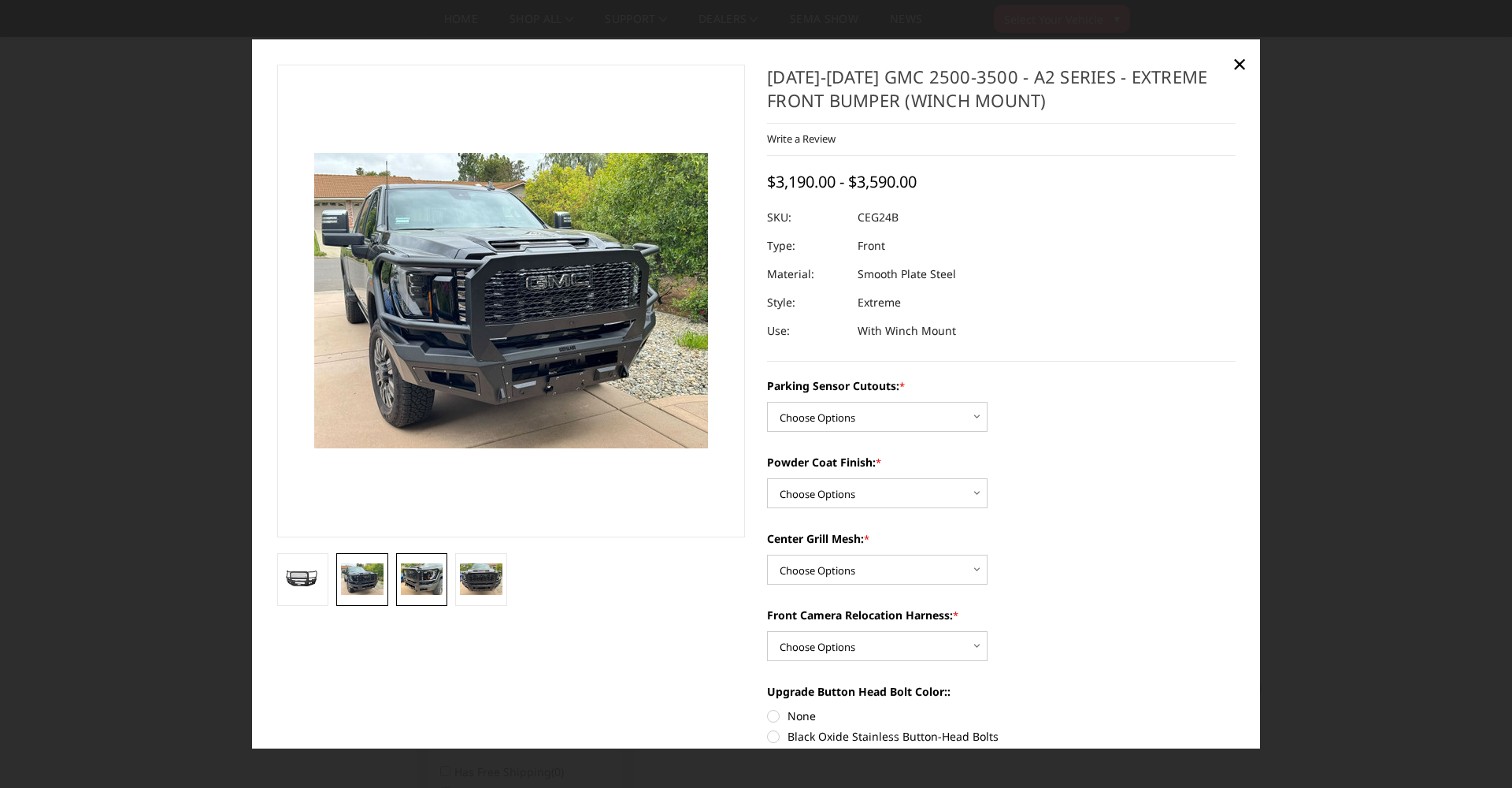
click at [426, 586] on img at bounding box center [422, 579] width 43 height 32
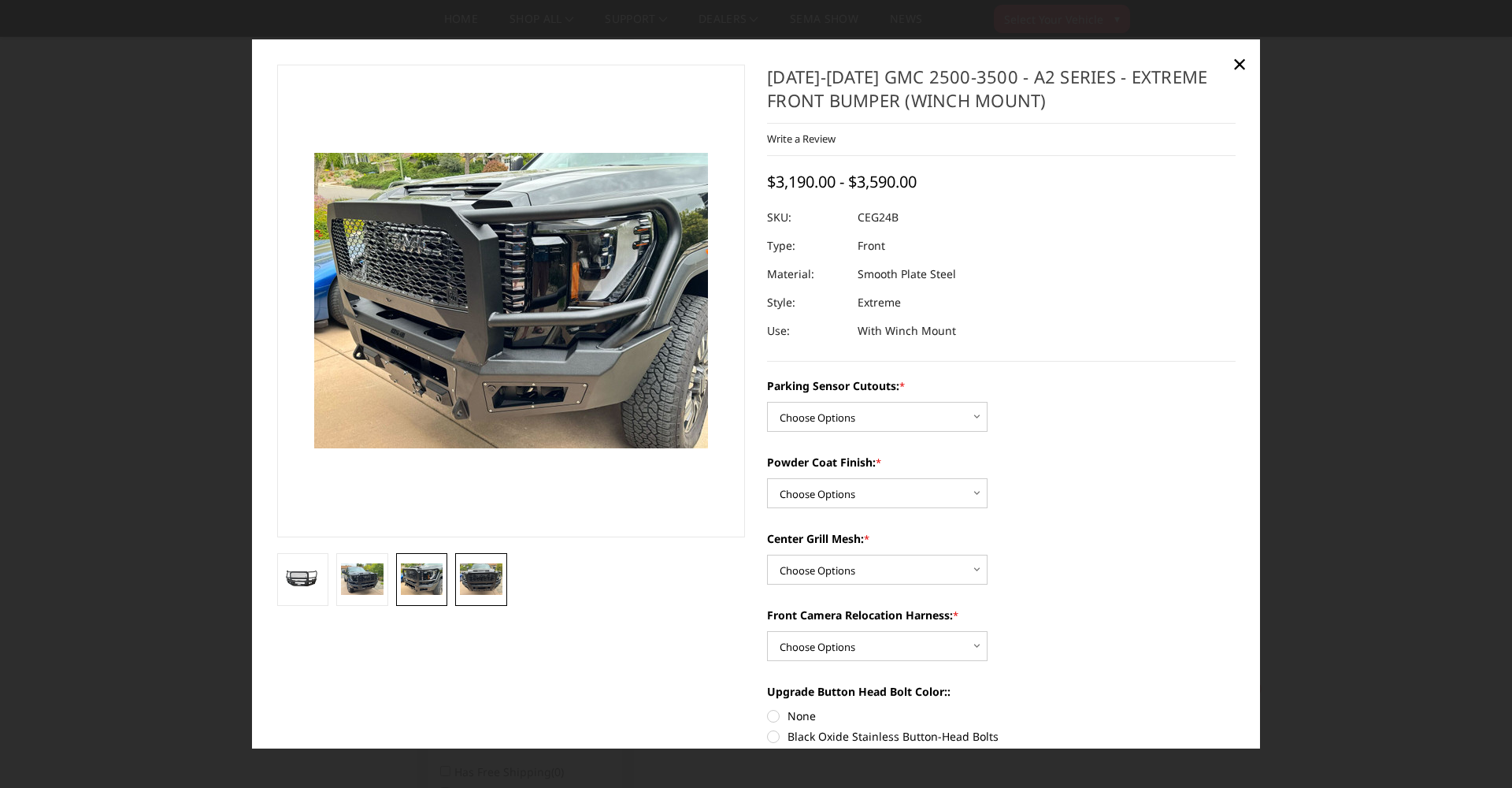
click at [474, 589] on img at bounding box center [481, 579] width 43 height 32
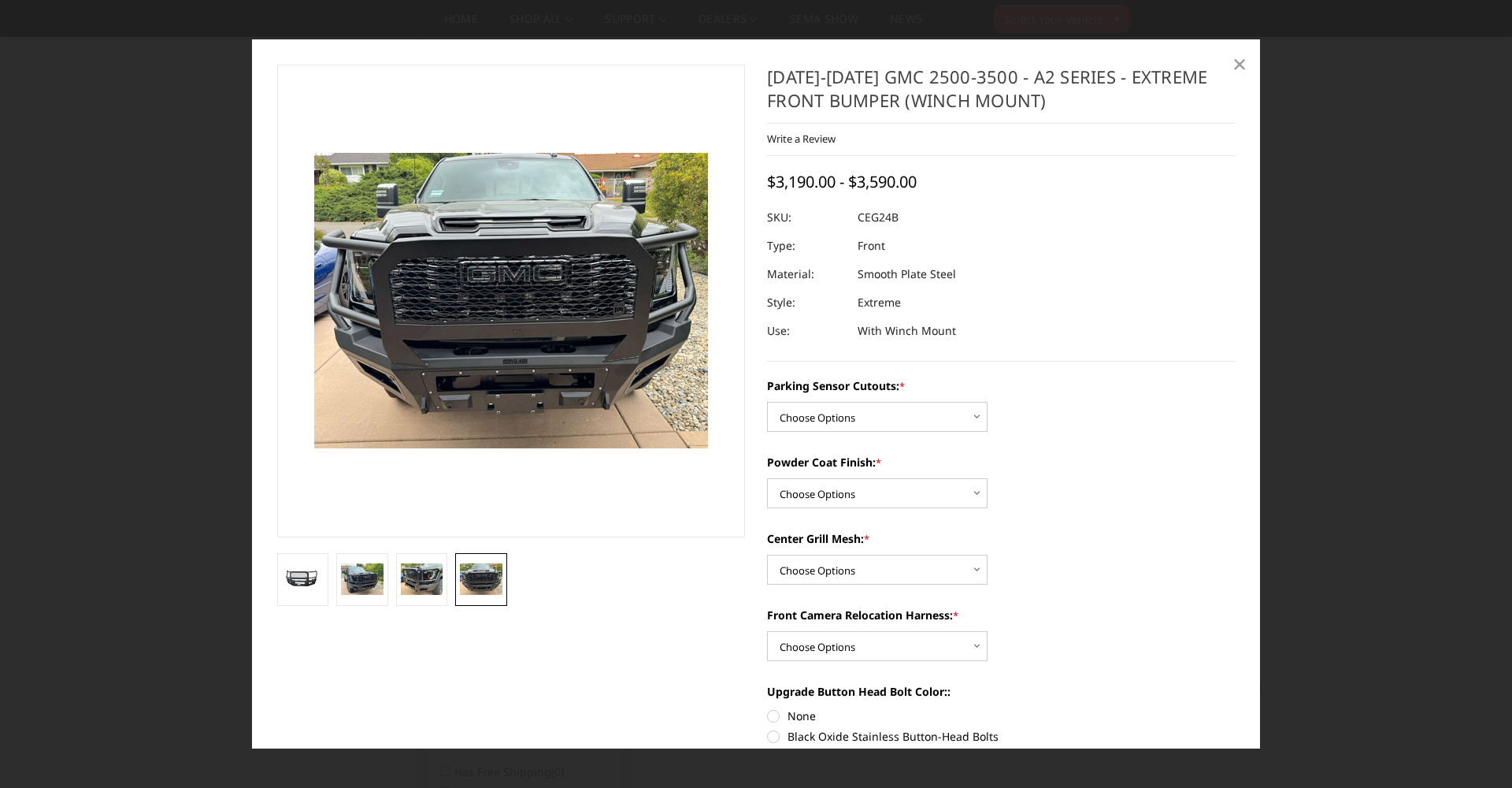
click at [1237, 68] on span "×" at bounding box center [1240, 64] width 14 height 34
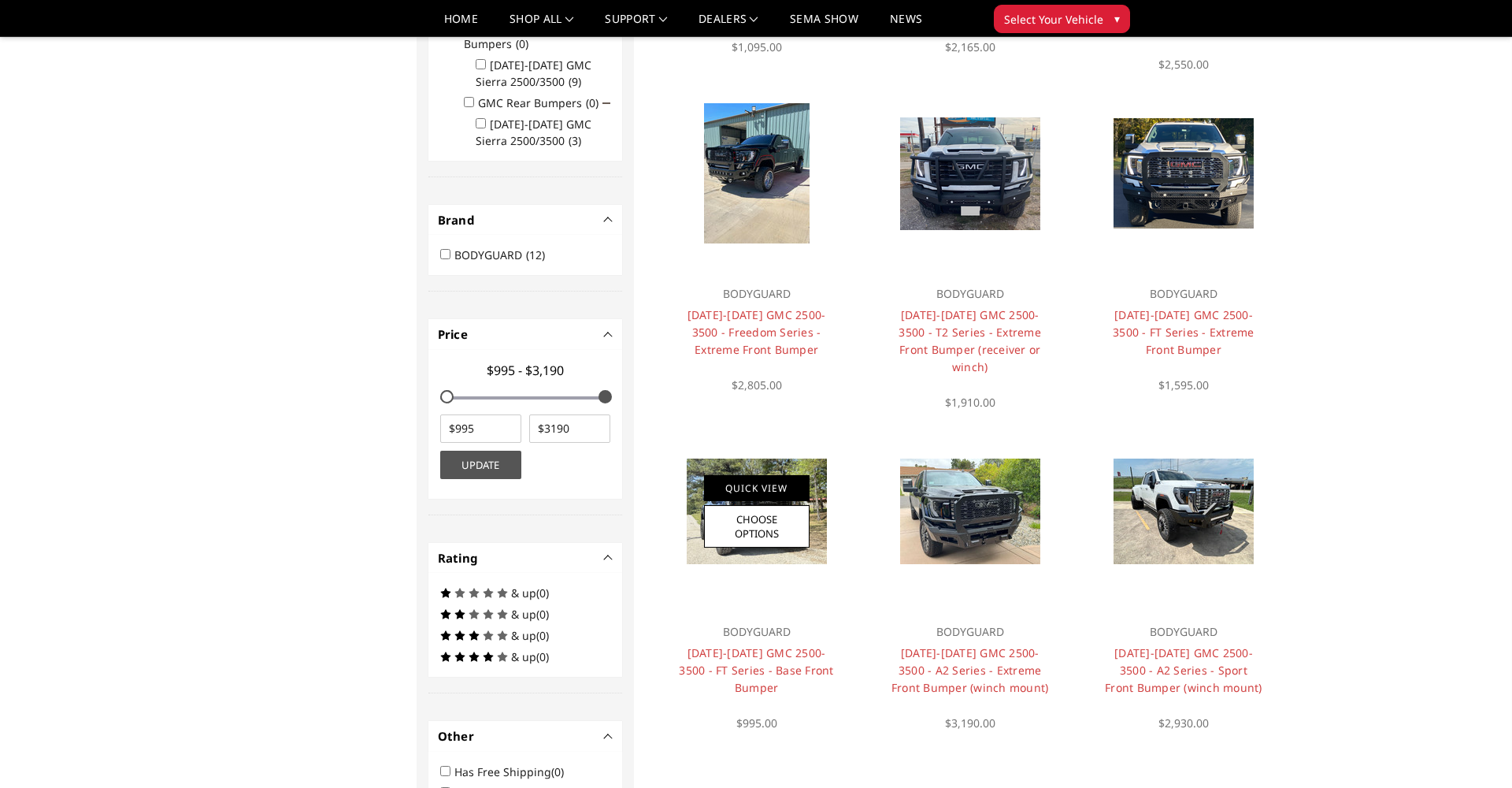
click at [790, 482] on link "Quick View" at bounding box center [756, 488] width 106 height 26
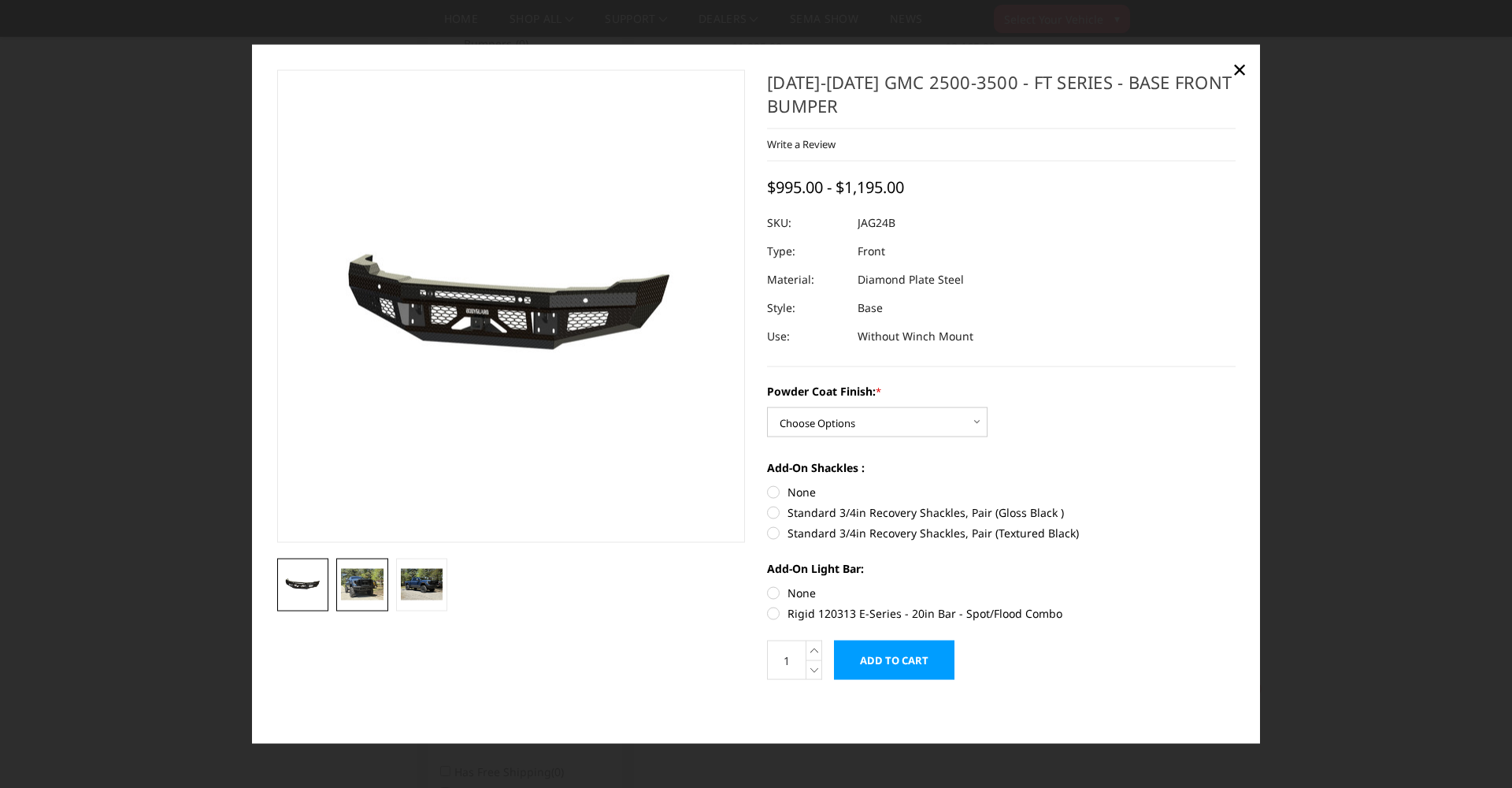
click at [349, 598] on img at bounding box center [362, 584] width 43 height 32
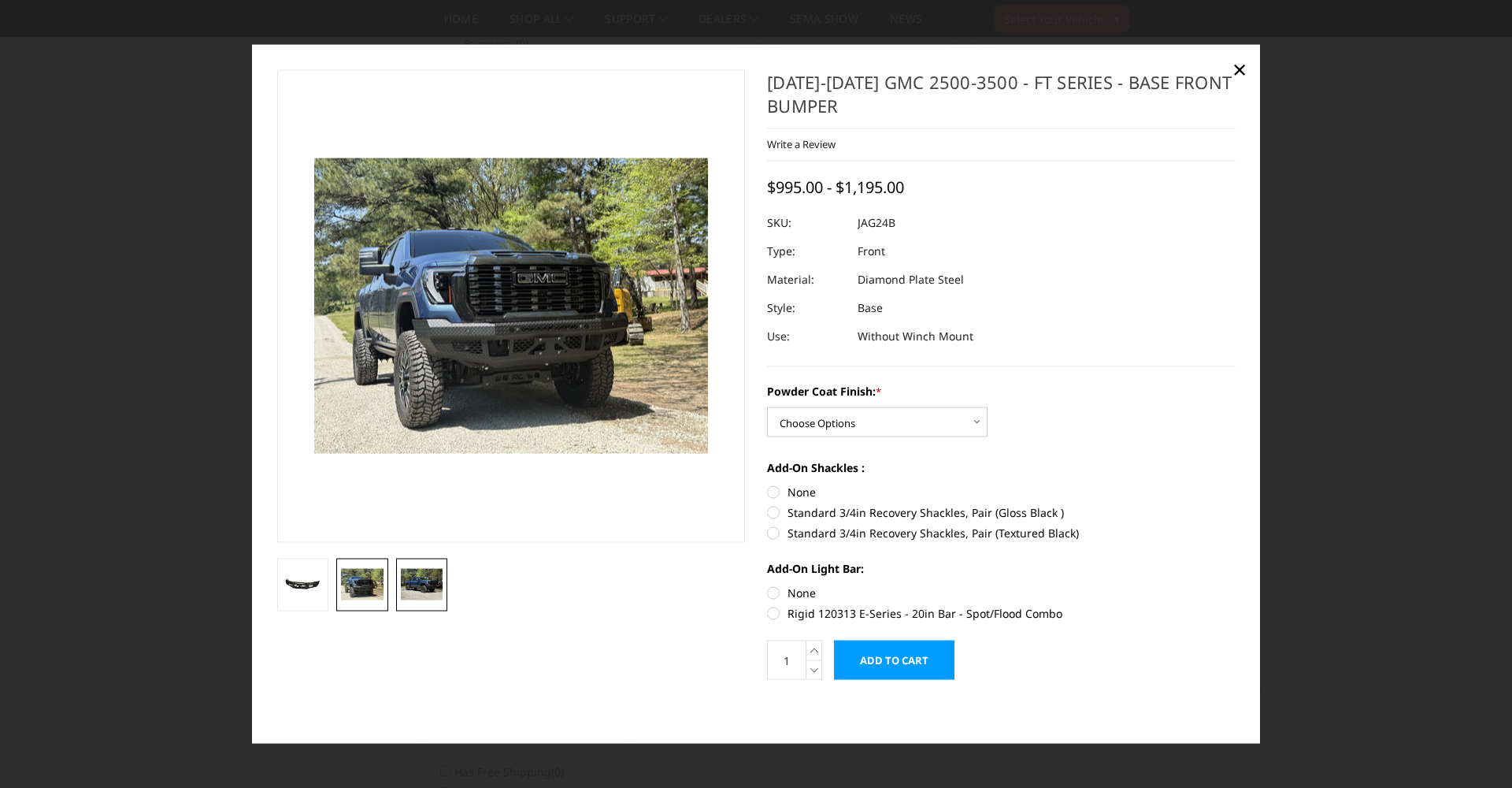
click at [425, 594] on img at bounding box center [422, 584] width 43 height 32
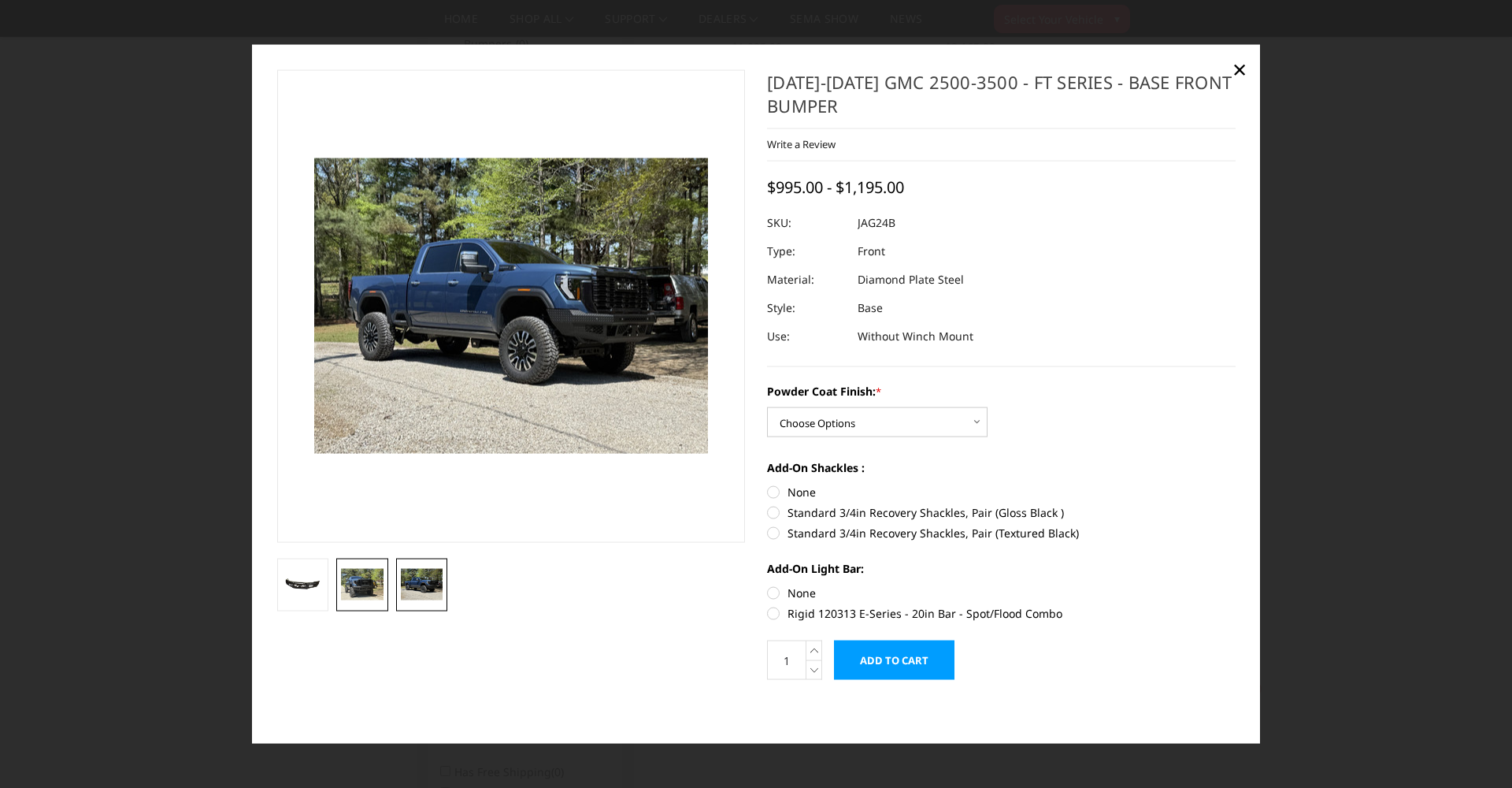
click at [374, 586] on img at bounding box center [362, 584] width 43 height 32
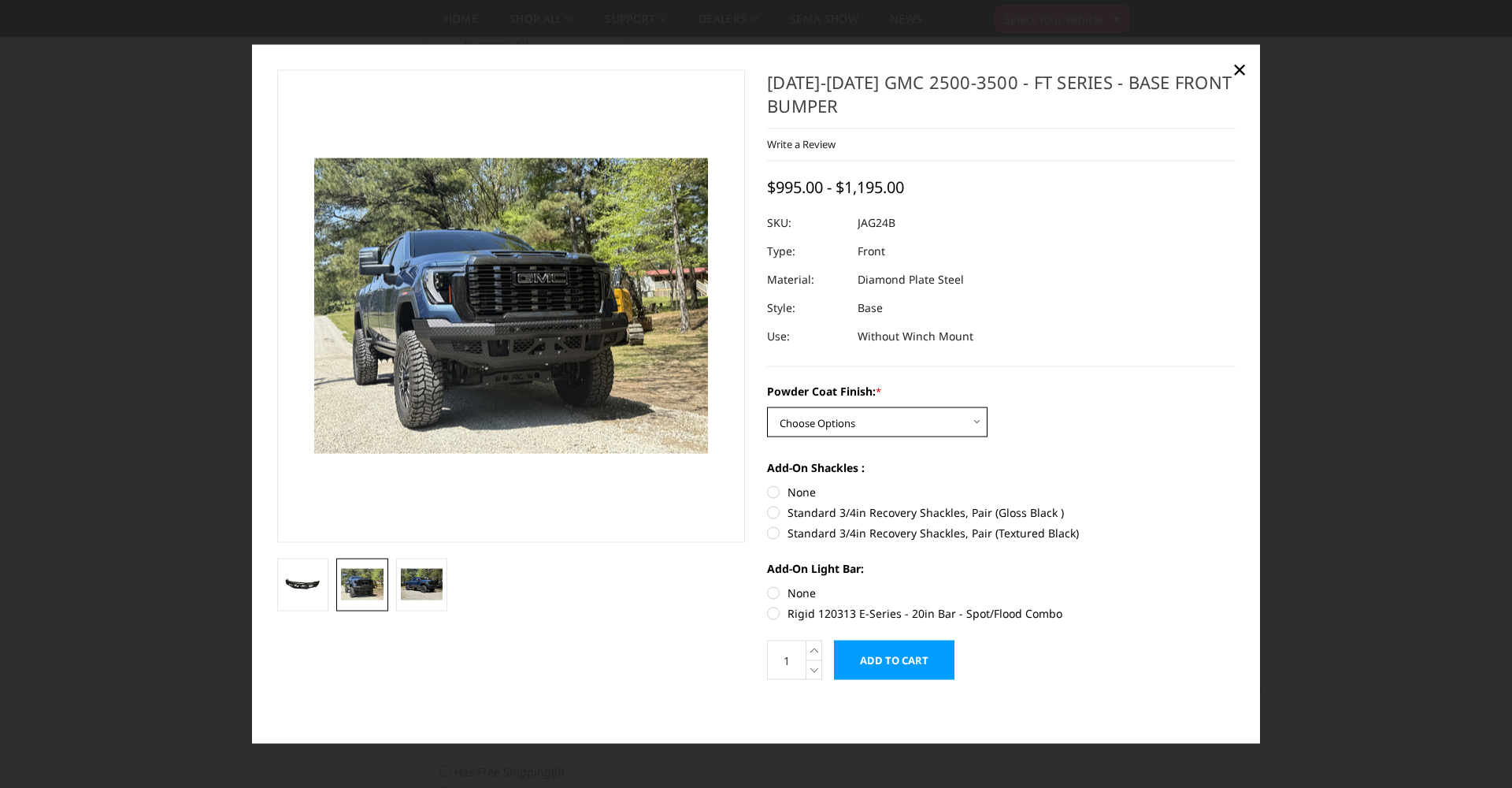
select select "3389"
select select
click at [1240, 64] on span "×" at bounding box center [1240, 68] width 14 height 34
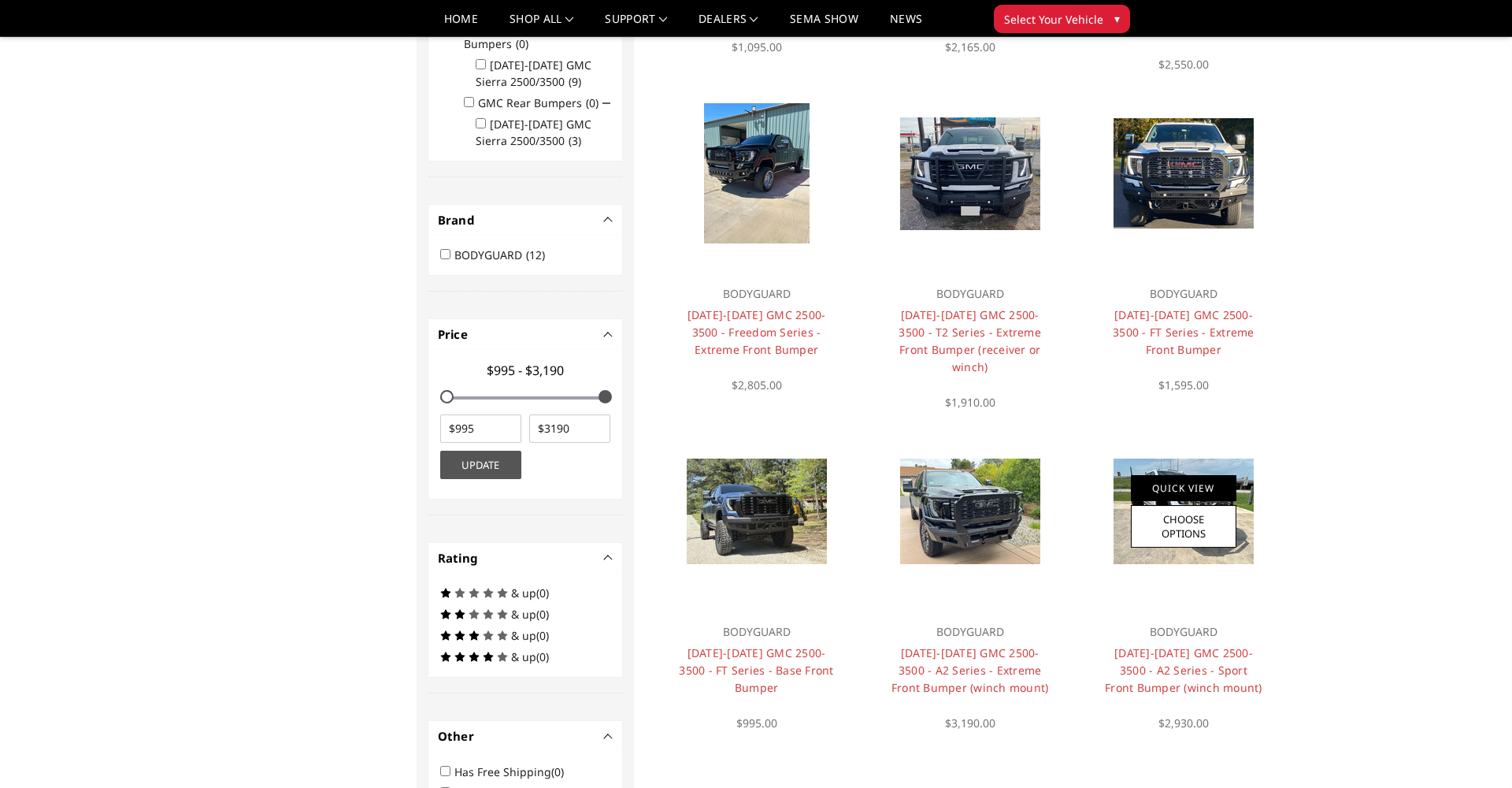
click at [1156, 489] on link "Quick View" at bounding box center [1183, 488] width 106 height 26
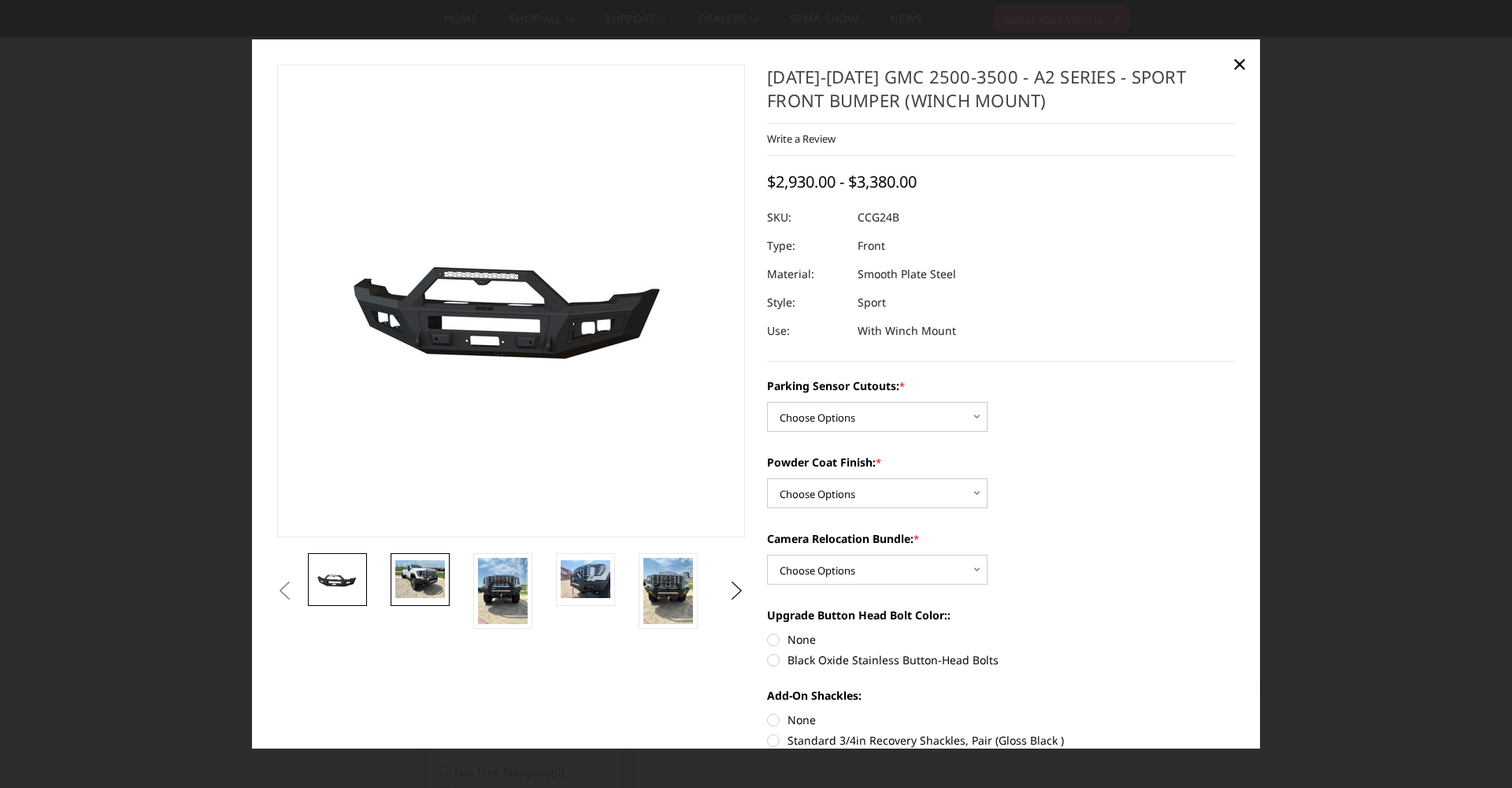
click at [444, 589] on img at bounding box center [420, 578] width 49 height 37
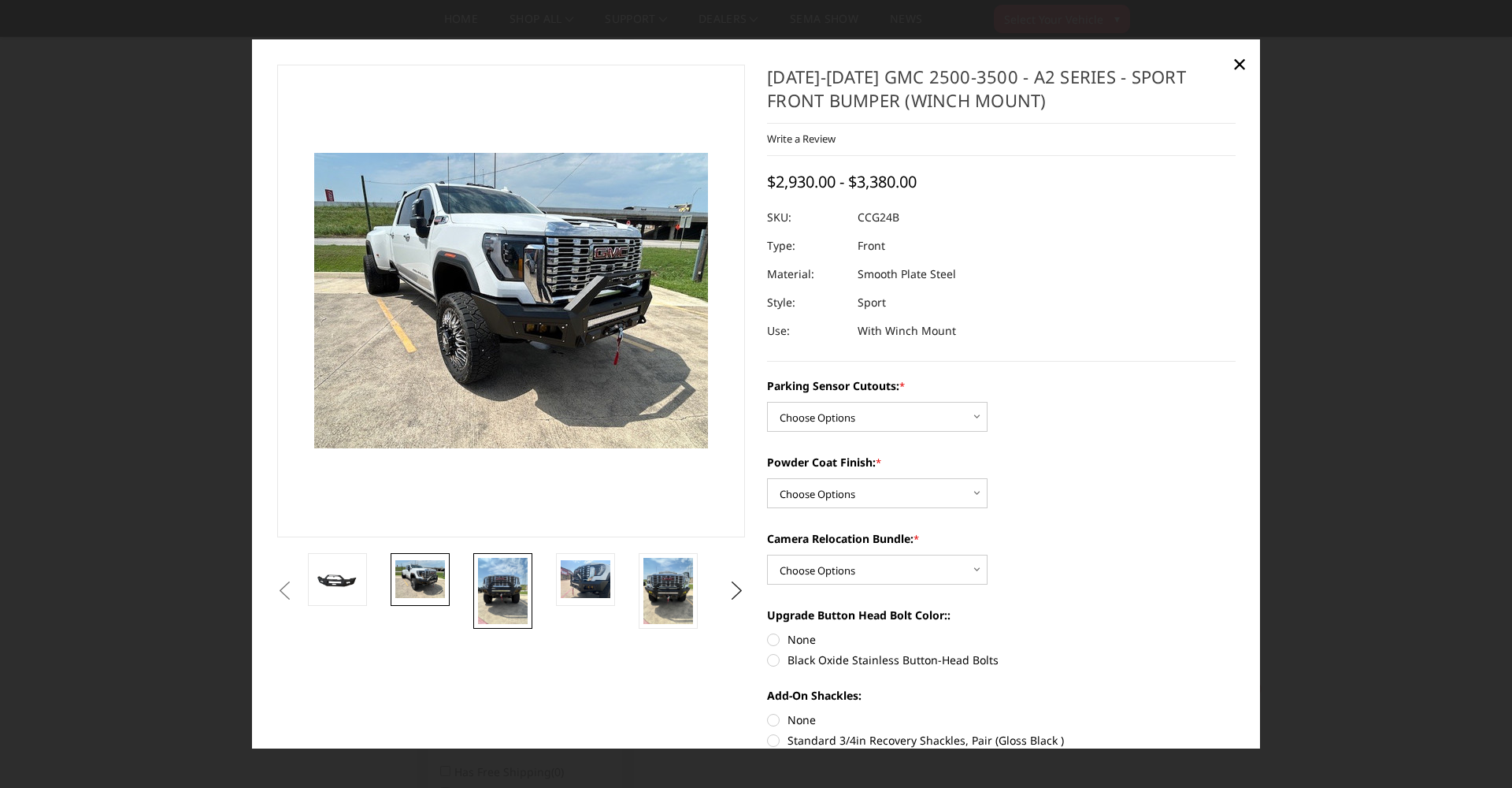
click at [504, 582] on img at bounding box center [503, 590] width 49 height 66
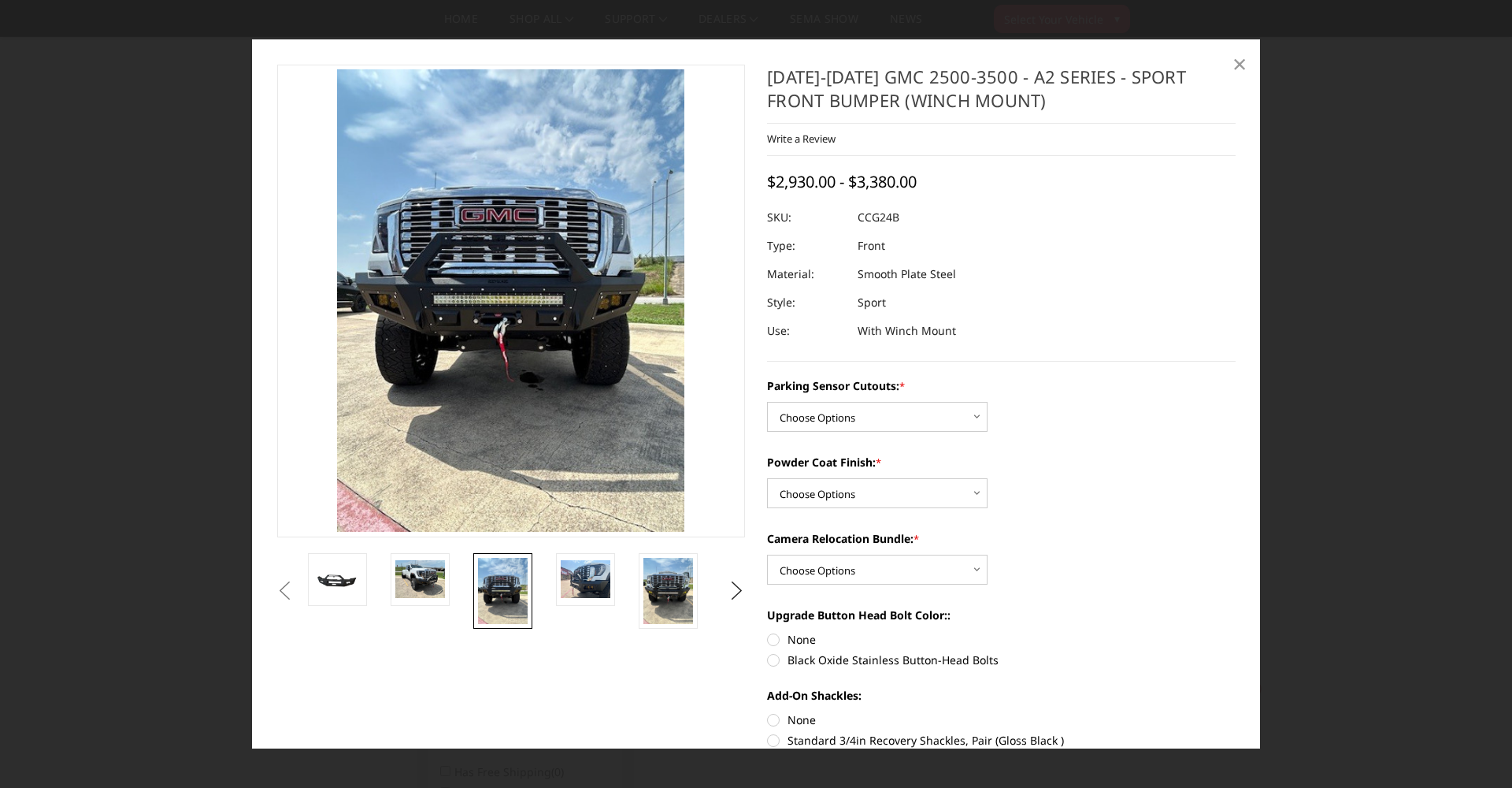
click at [1236, 61] on span "×" at bounding box center [1240, 64] width 14 height 34
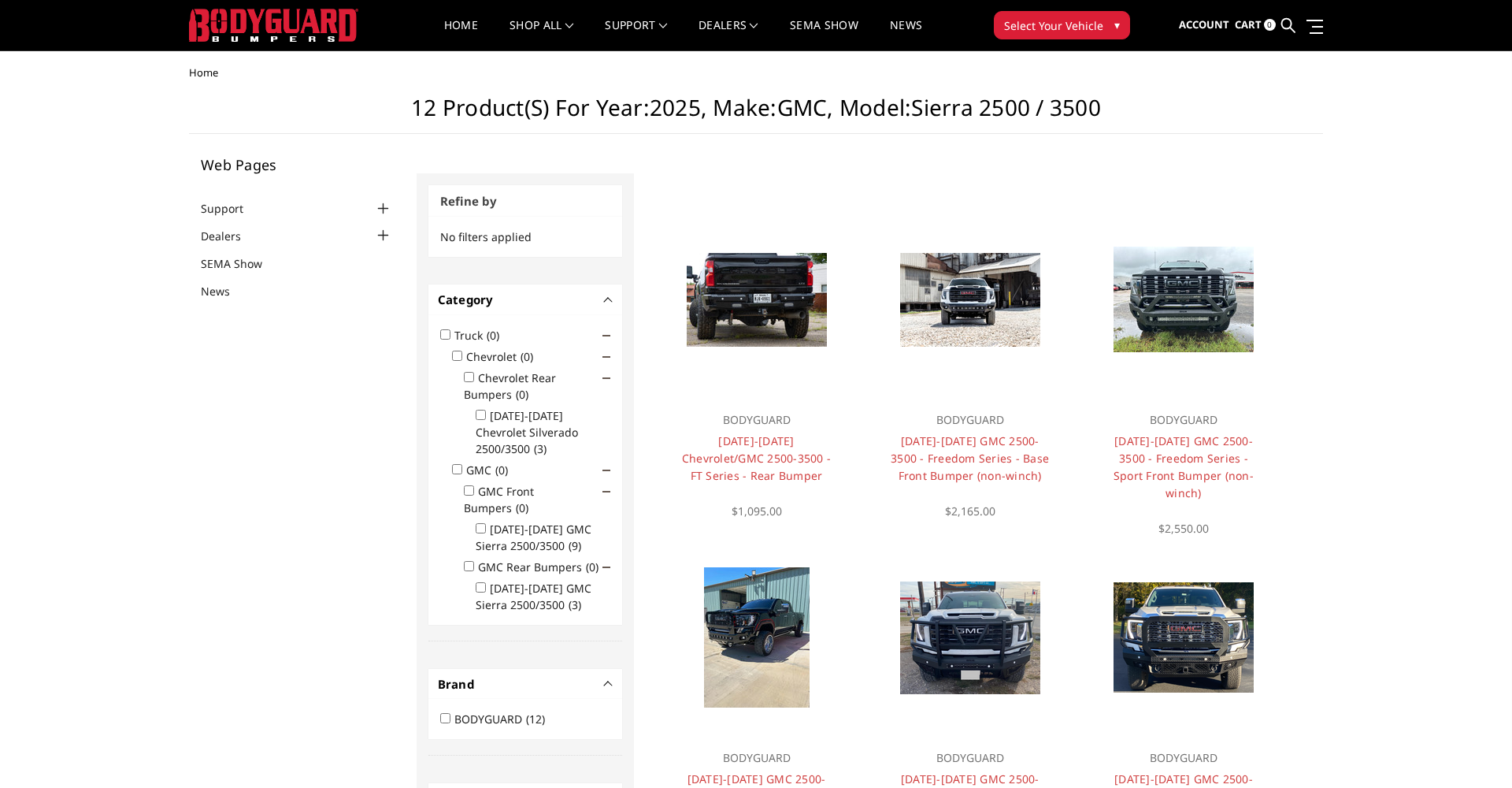
scroll to position [0, 0]
click at [1181, 279] on link "Quick View" at bounding box center [1183, 276] width 106 height 26
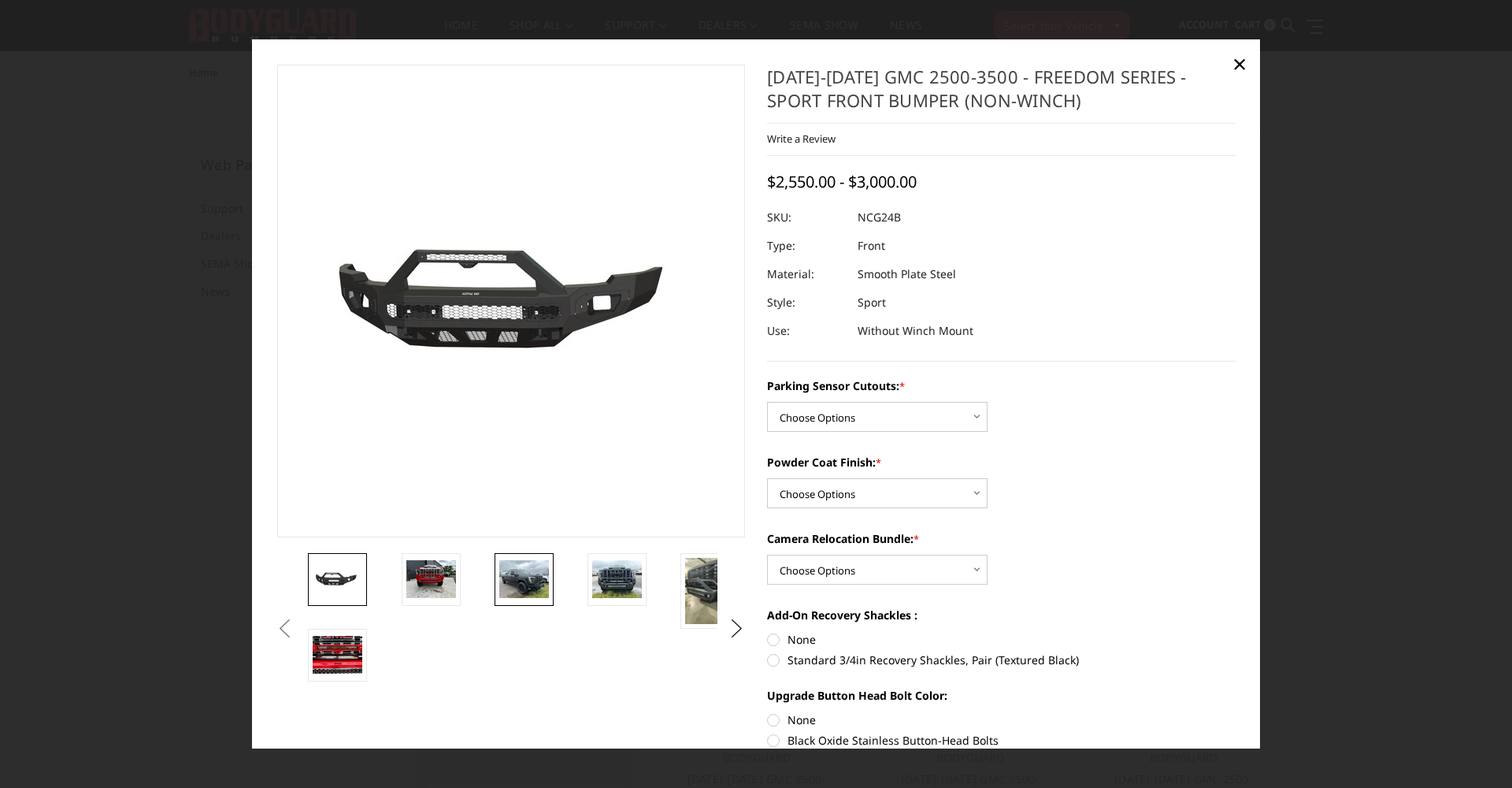
click at [532, 585] on img at bounding box center [524, 578] width 49 height 37
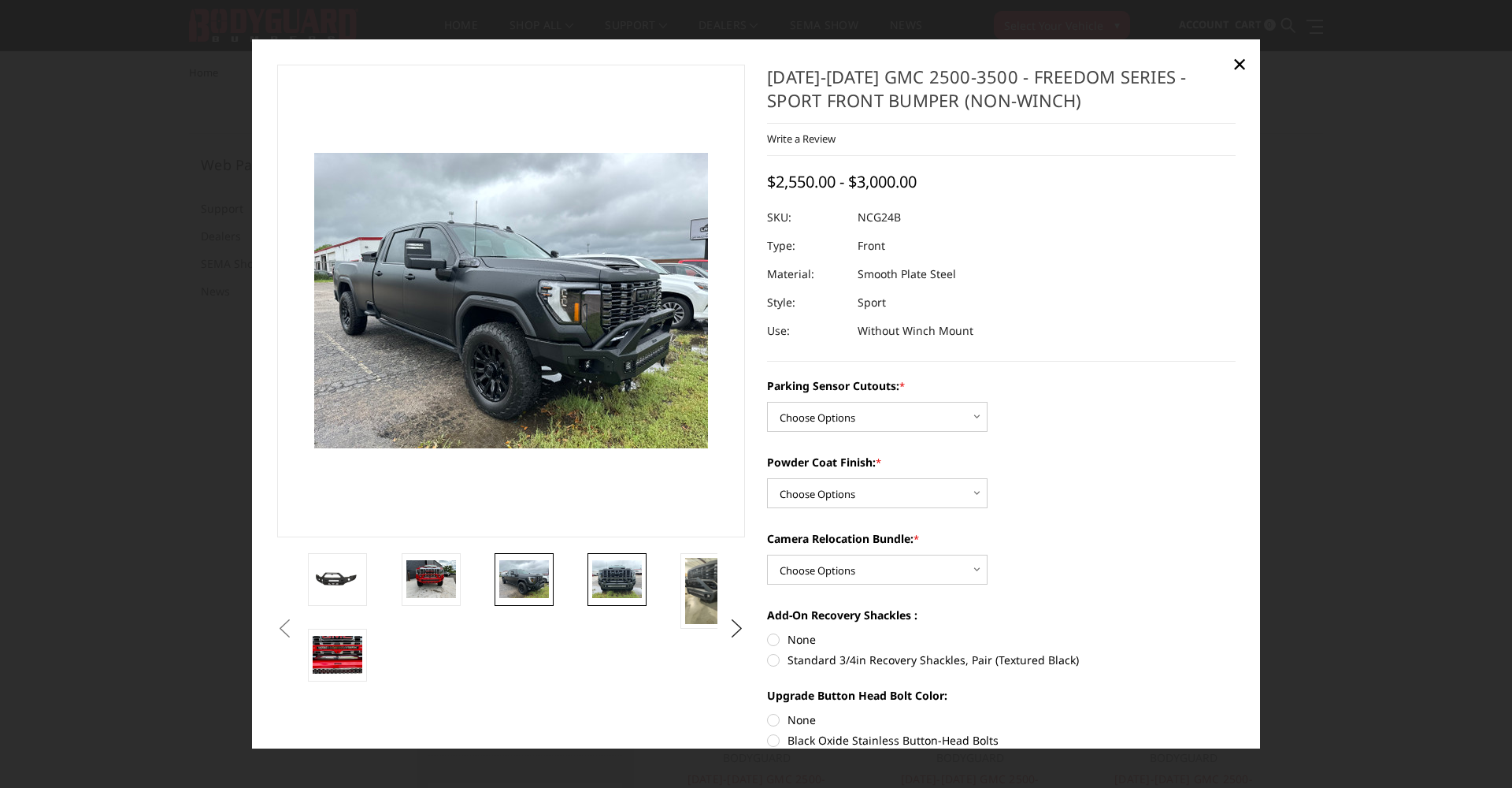
click at [609, 570] on img at bounding box center [617, 578] width 49 height 37
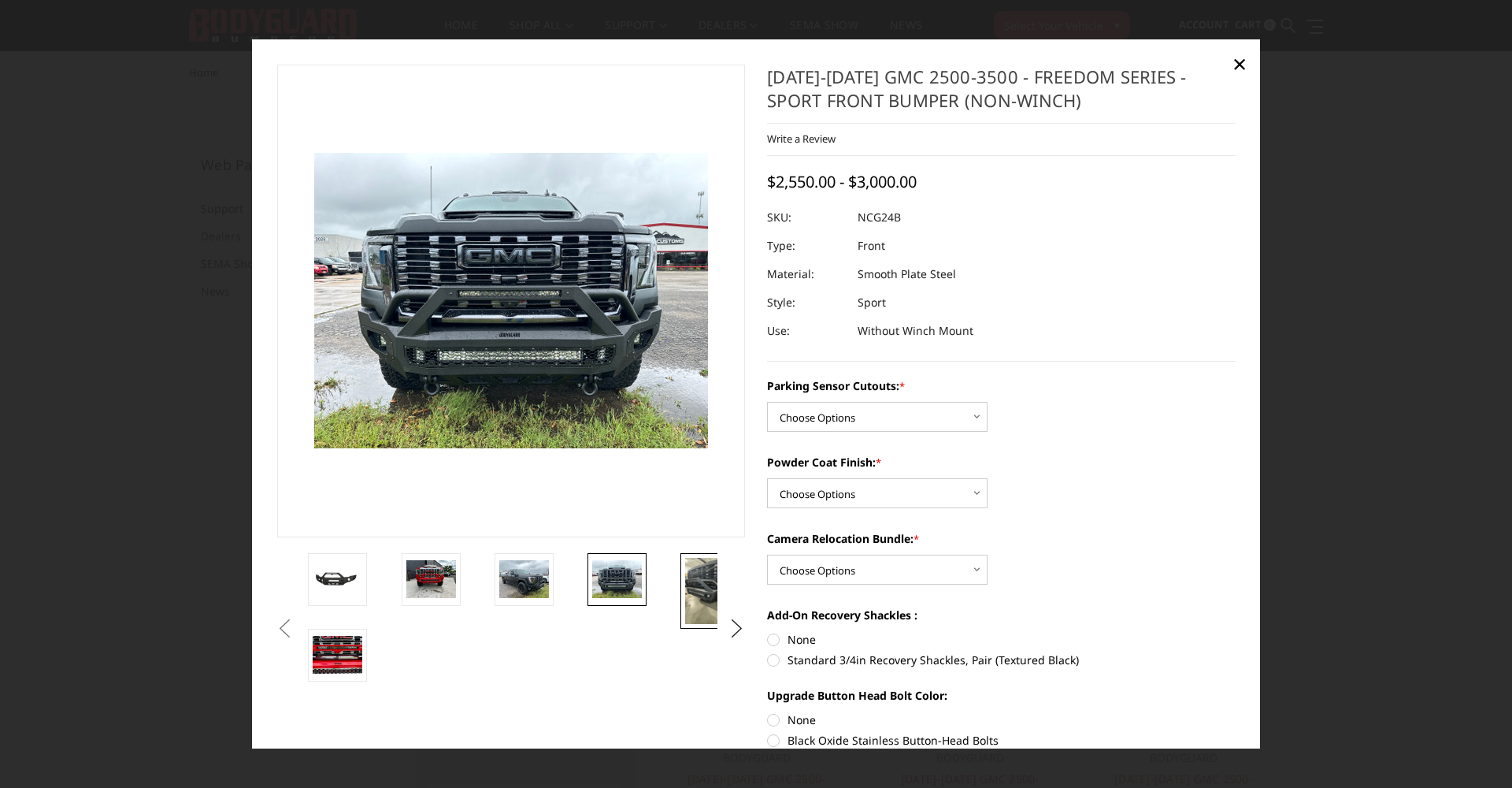
click at [704, 584] on img at bounding box center [710, 590] width 49 height 66
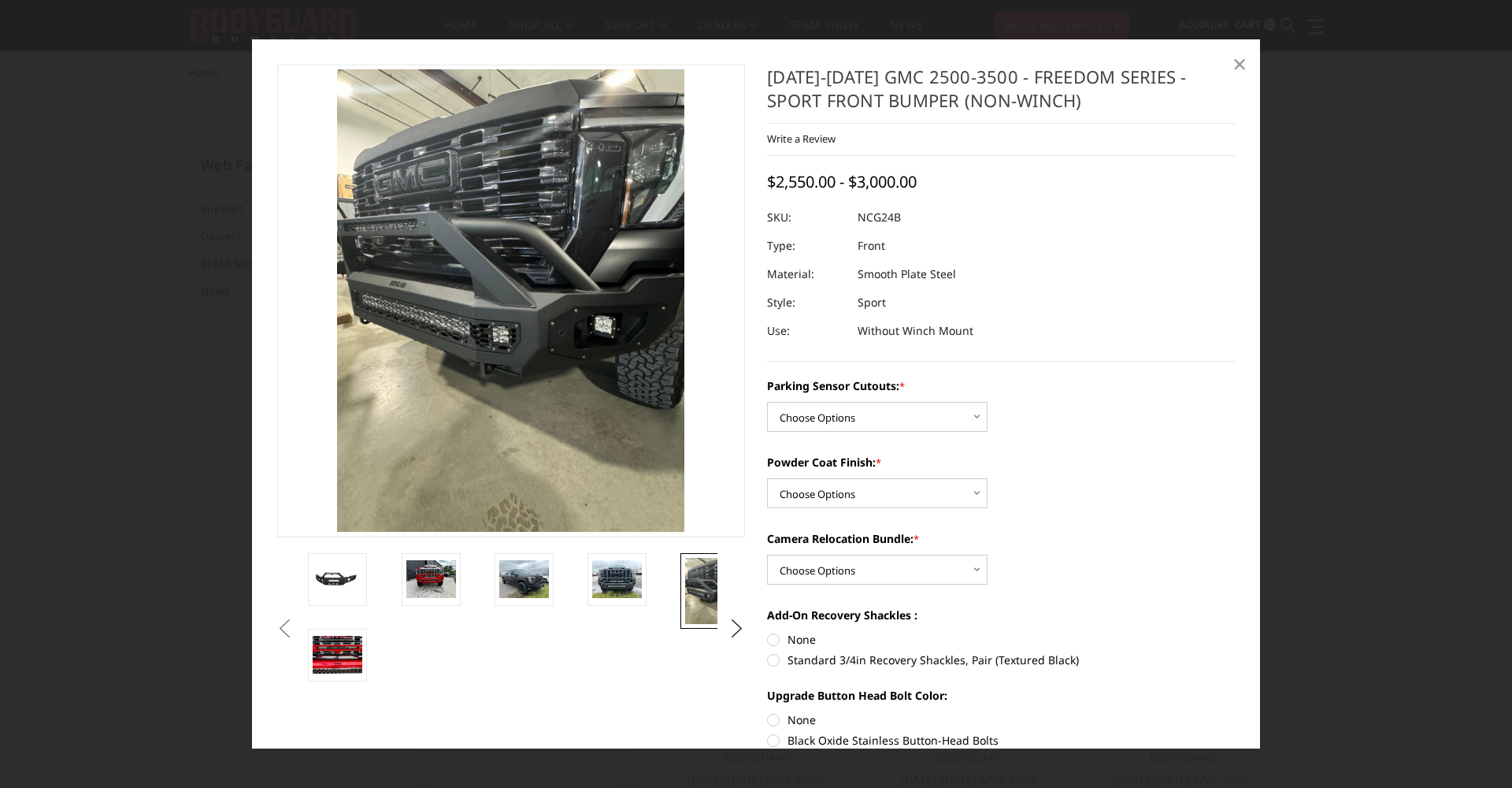
click at [1240, 66] on span "×" at bounding box center [1240, 64] width 14 height 34
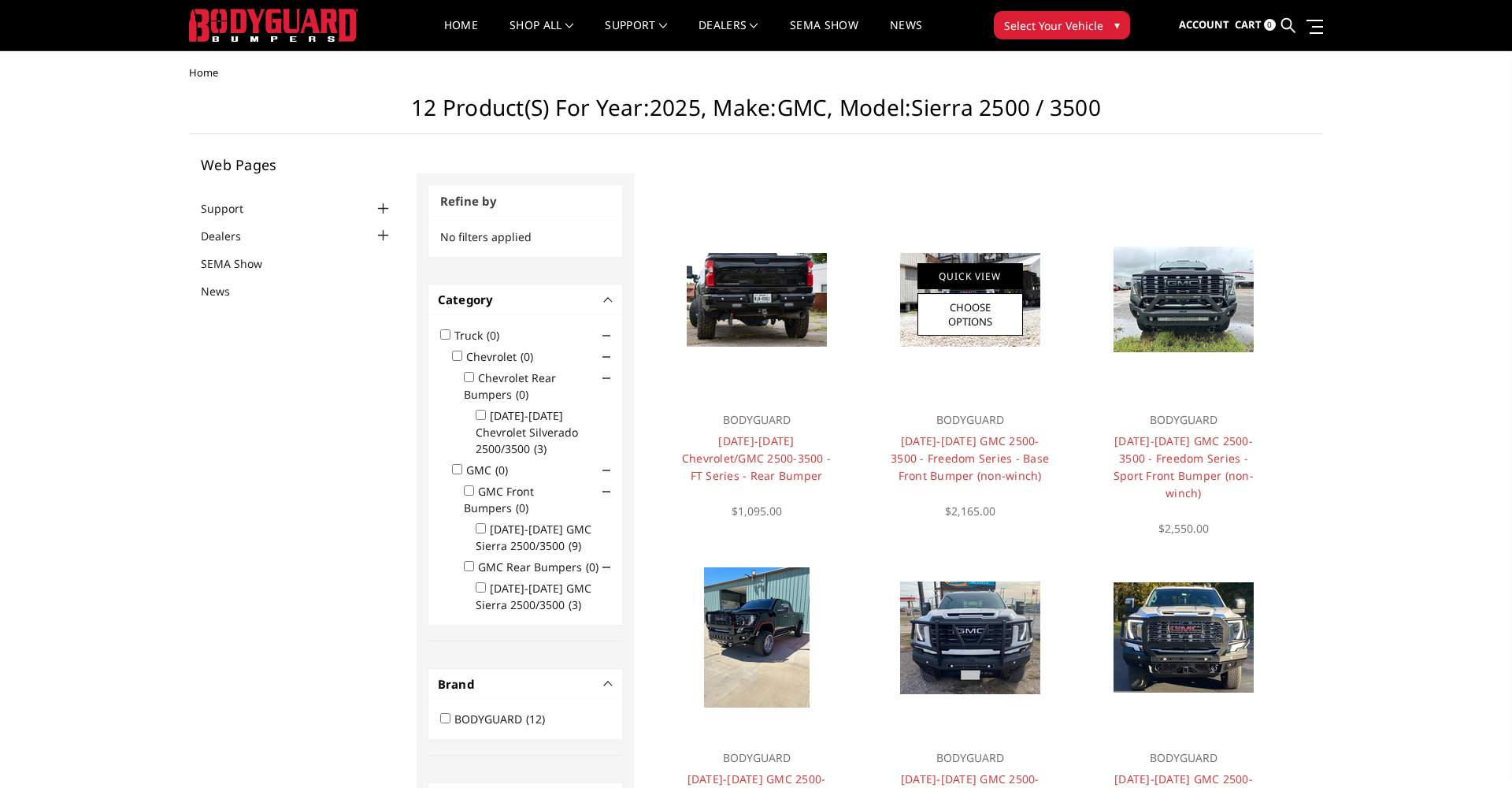
click at [989, 273] on link "Quick View" at bounding box center [970, 276] width 106 height 26
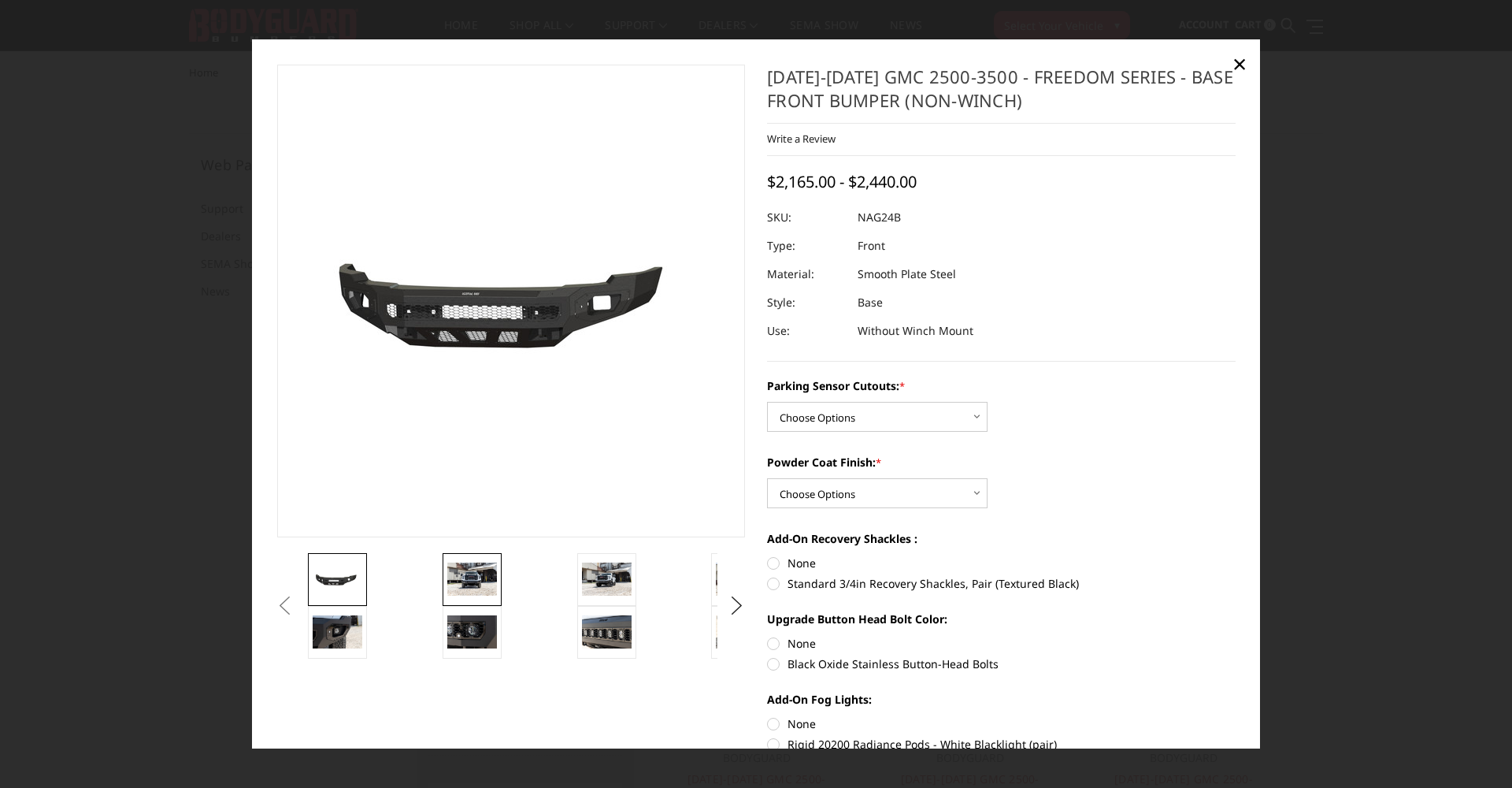
click at [484, 581] on img at bounding box center [472, 579] width 49 height 33
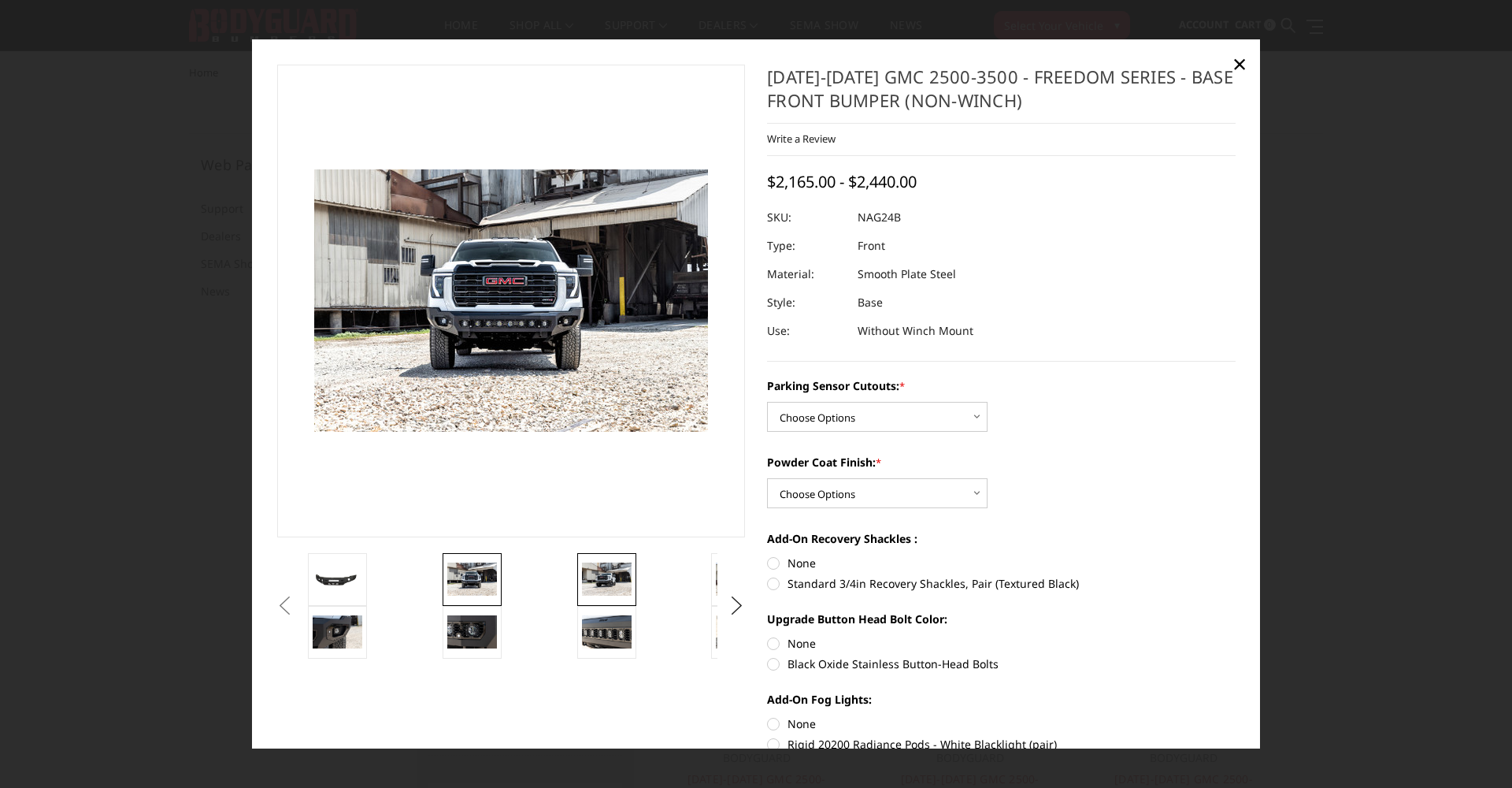
click at [608, 572] on img at bounding box center [607, 579] width 49 height 33
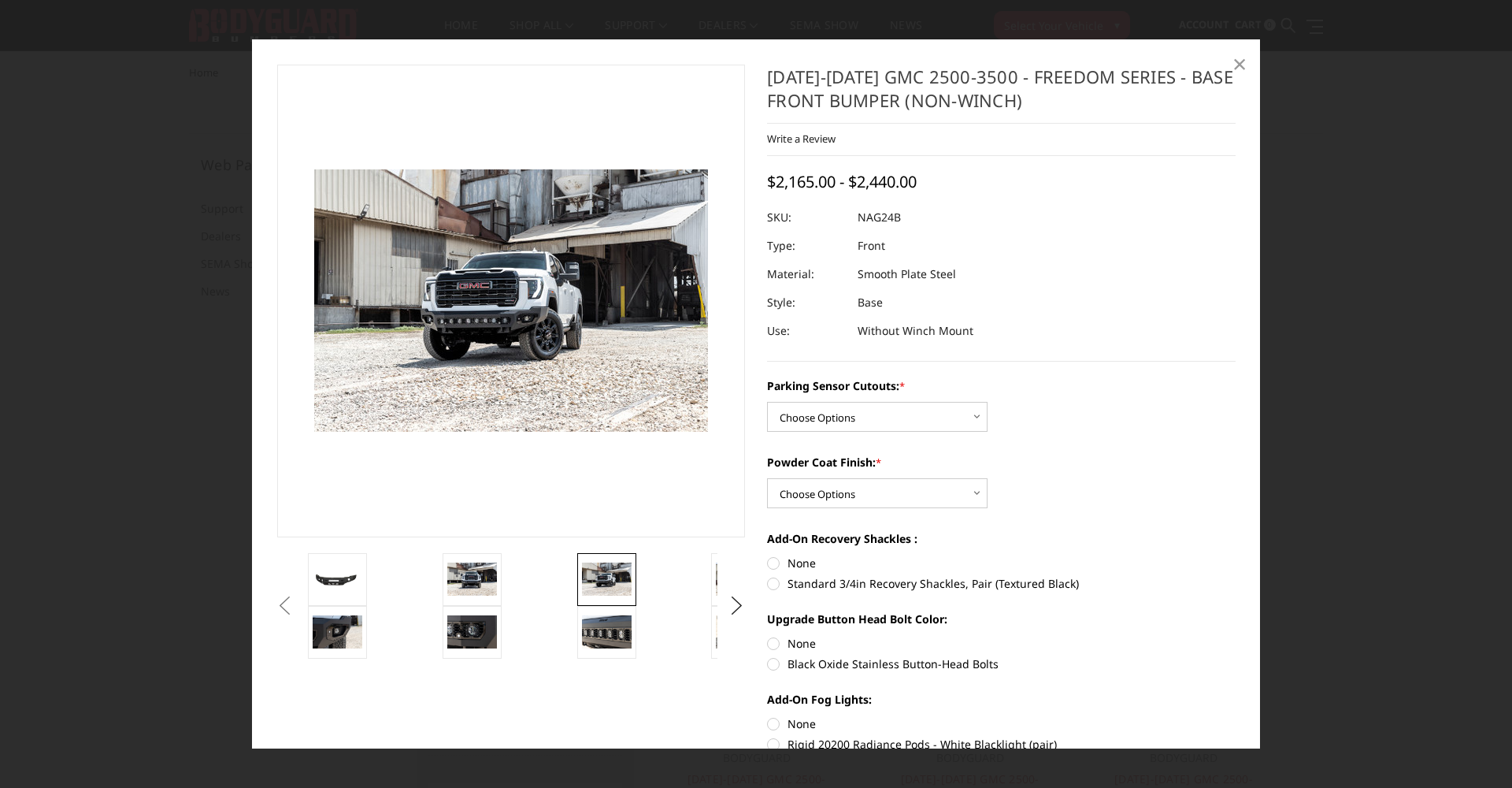
click at [1239, 64] on span "×" at bounding box center [1240, 64] width 14 height 34
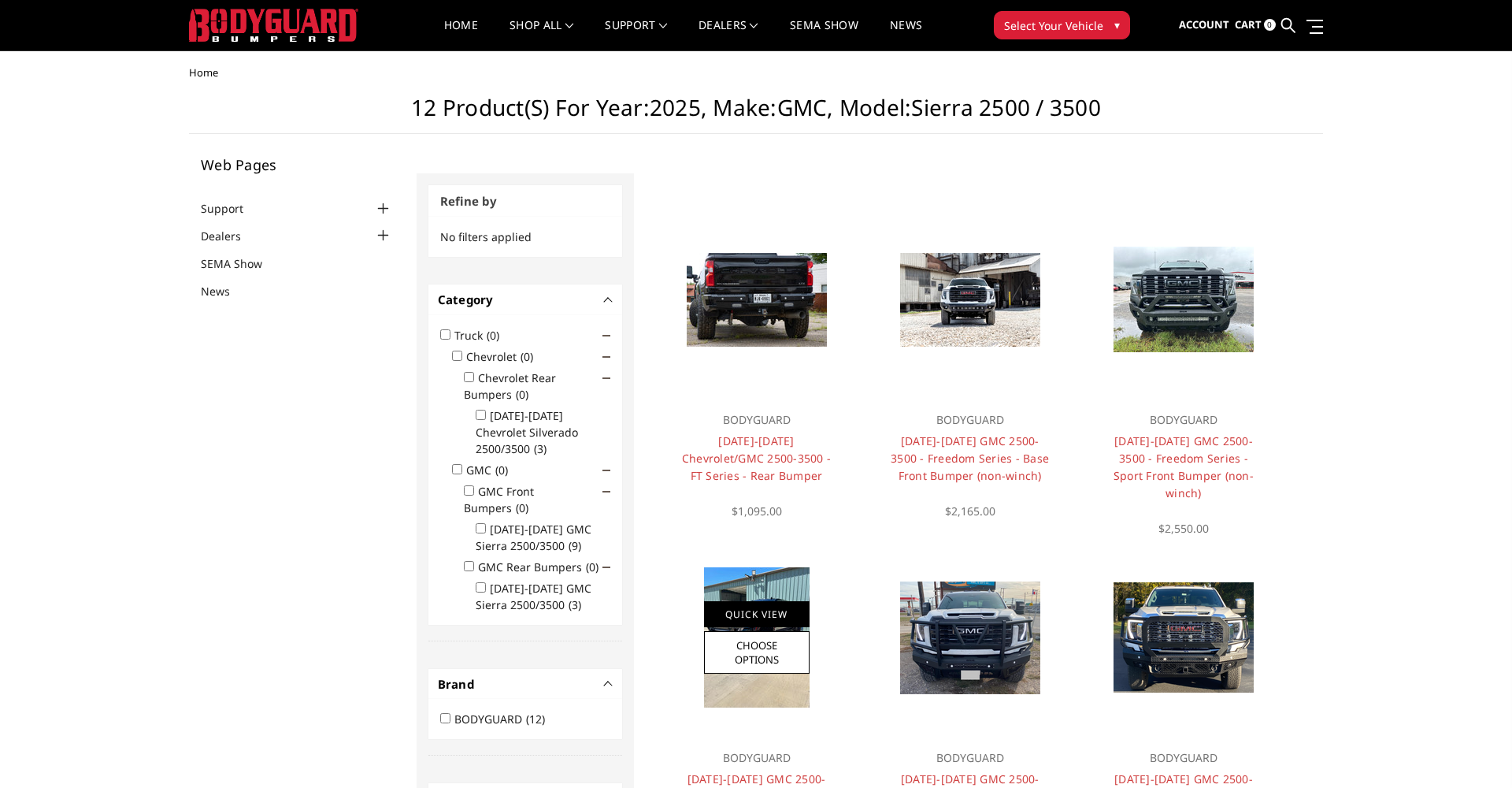
click at [765, 612] on link "Quick View" at bounding box center [756, 614] width 106 height 26
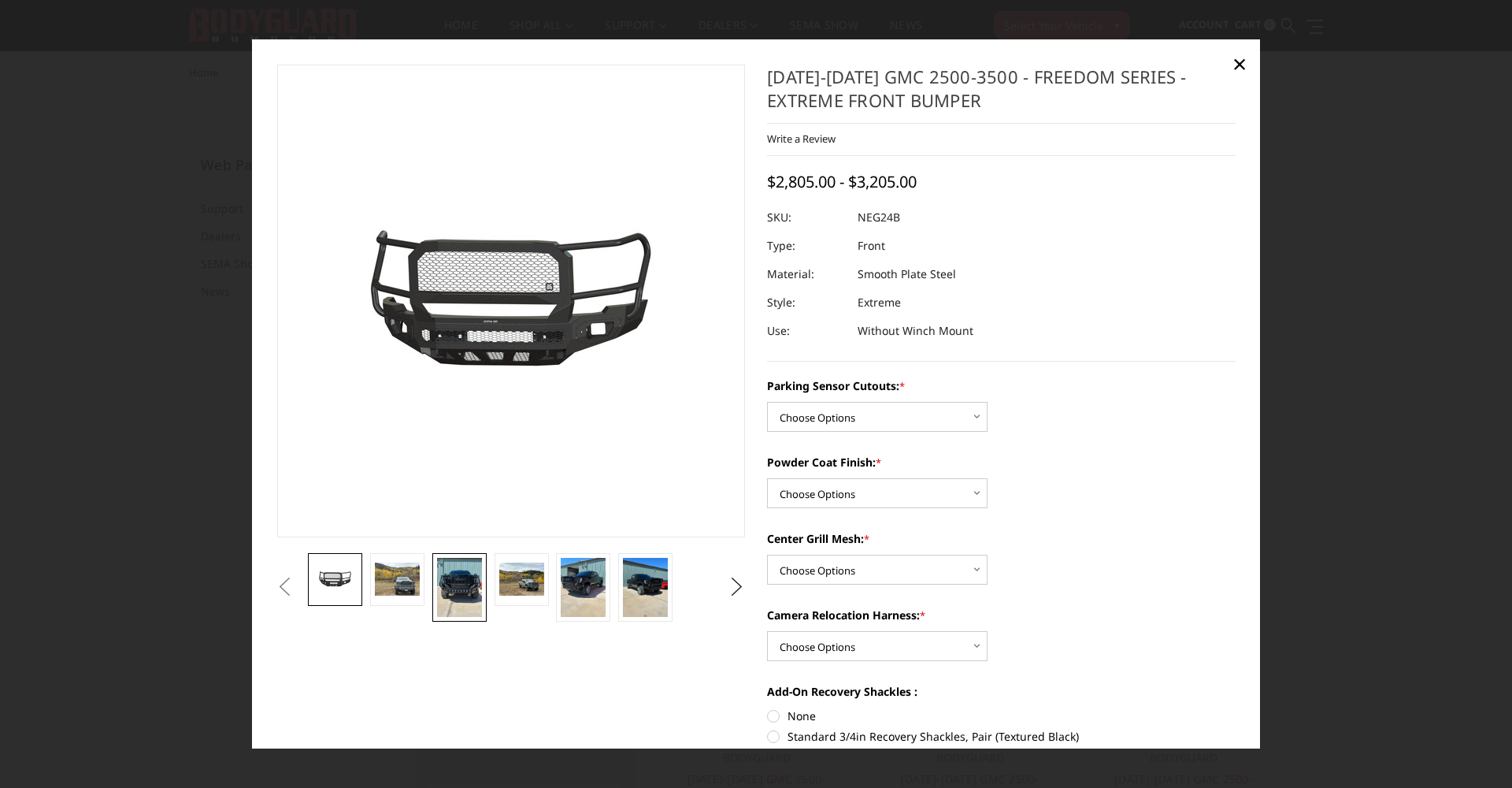
click at [452, 604] on img at bounding box center [459, 587] width 45 height 60
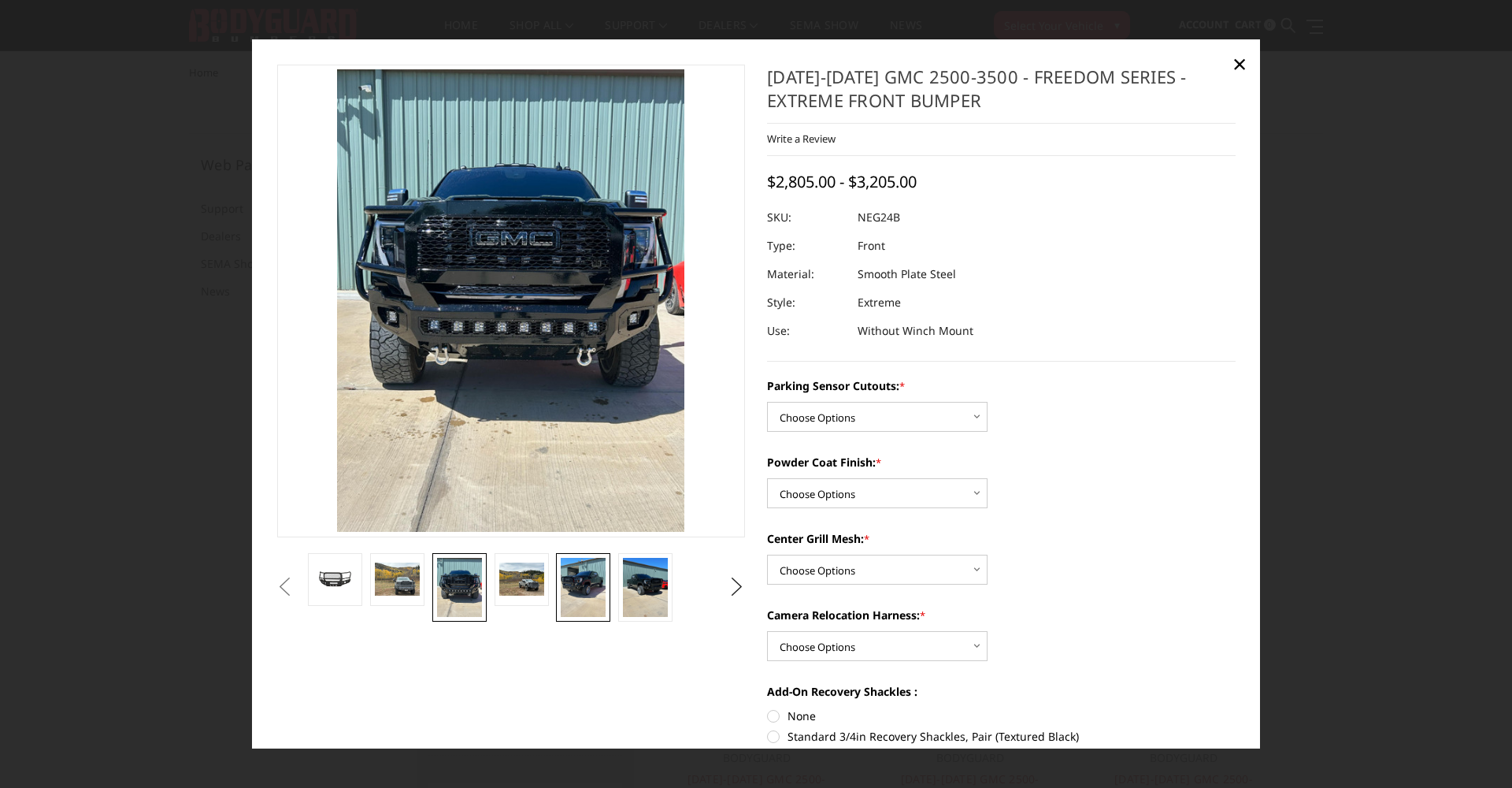
click at [575, 589] on img at bounding box center [583, 587] width 45 height 60
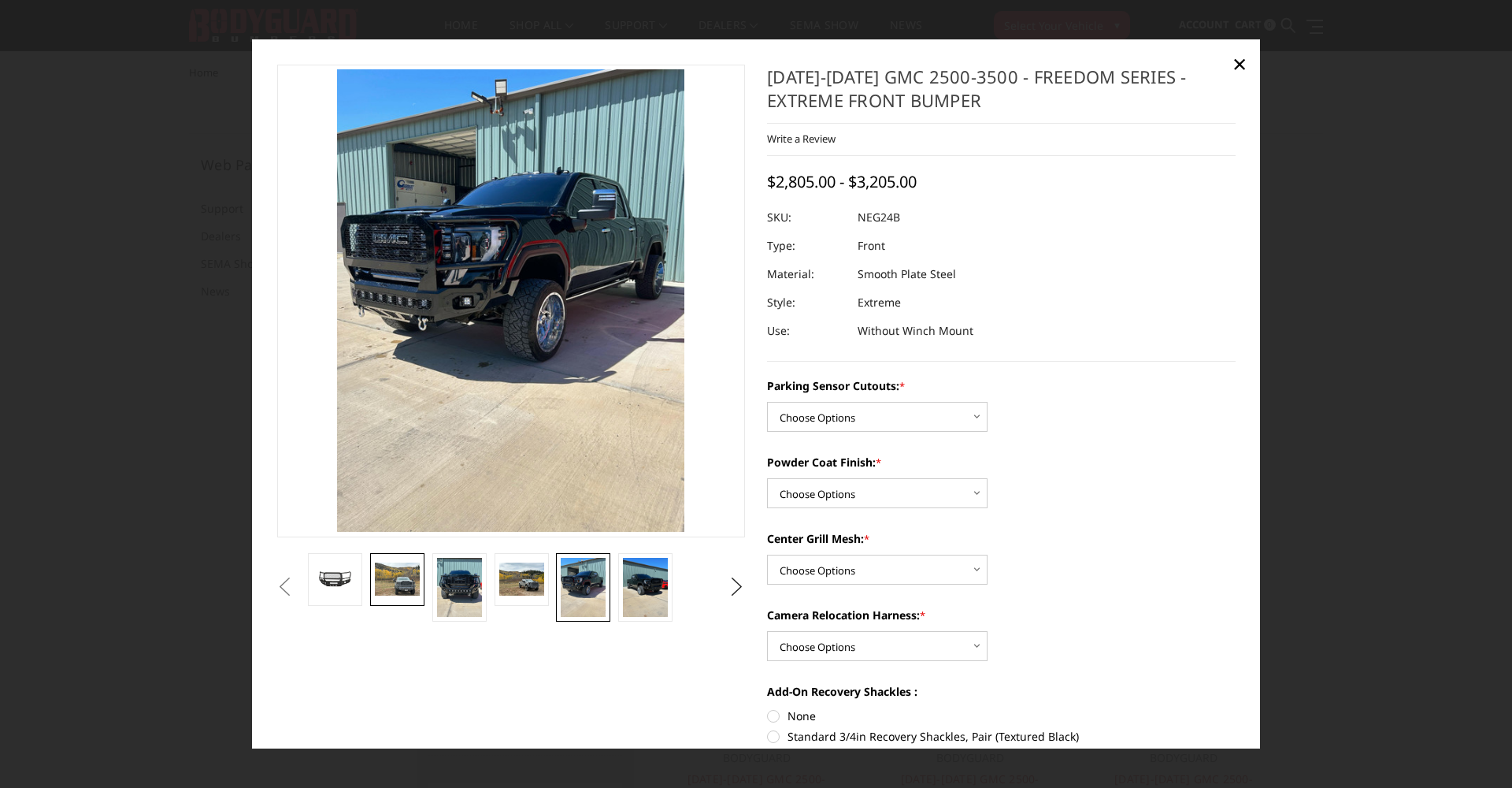
click at [388, 584] on img at bounding box center [397, 579] width 45 height 34
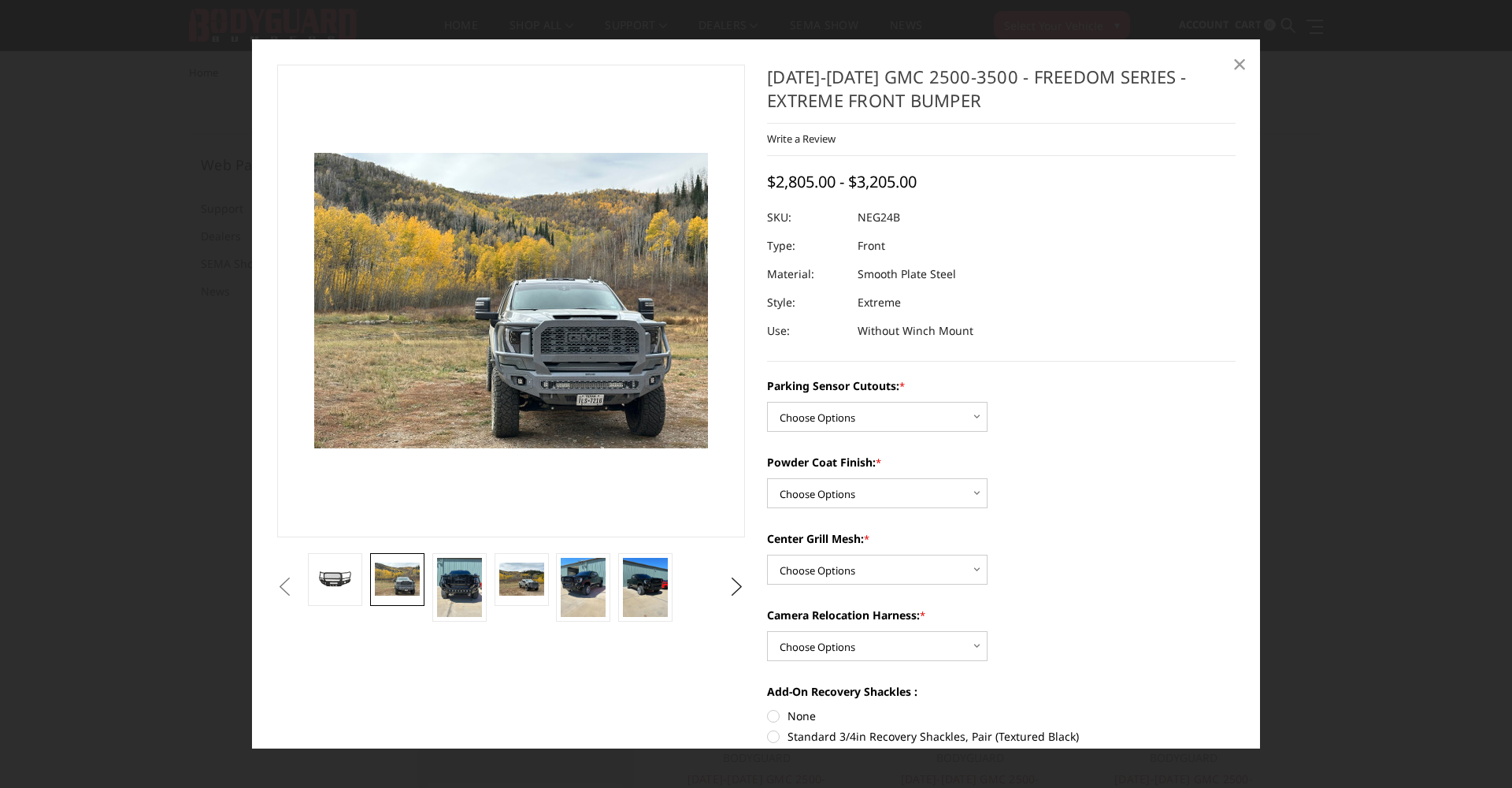
click at [1240, 63] on span "×" at bounding box center [1240, 64] width 14 height 34
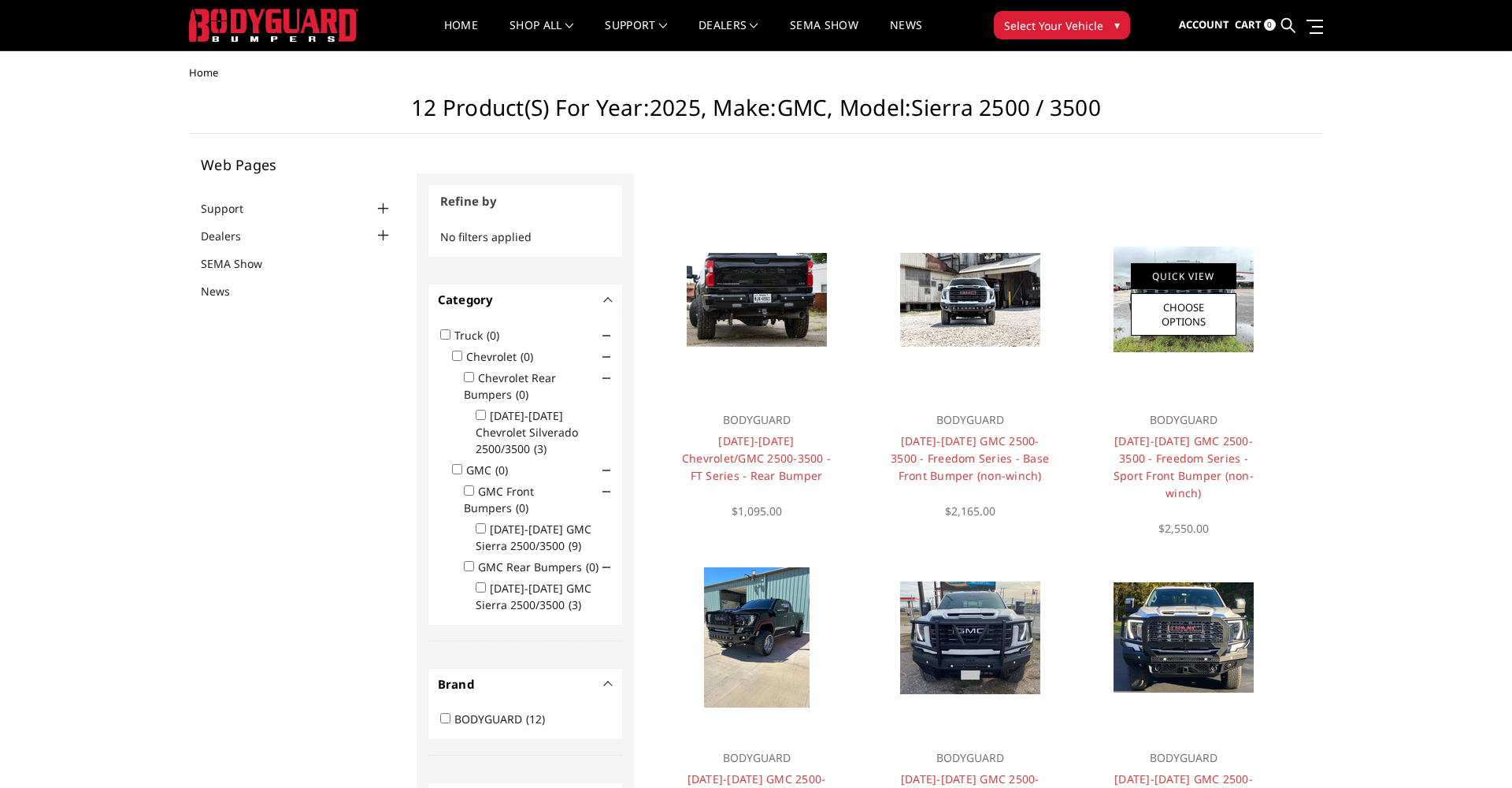
click at [1164, 277] on link "Quick View" at bounding box center [1183, 276] width 106 height 26
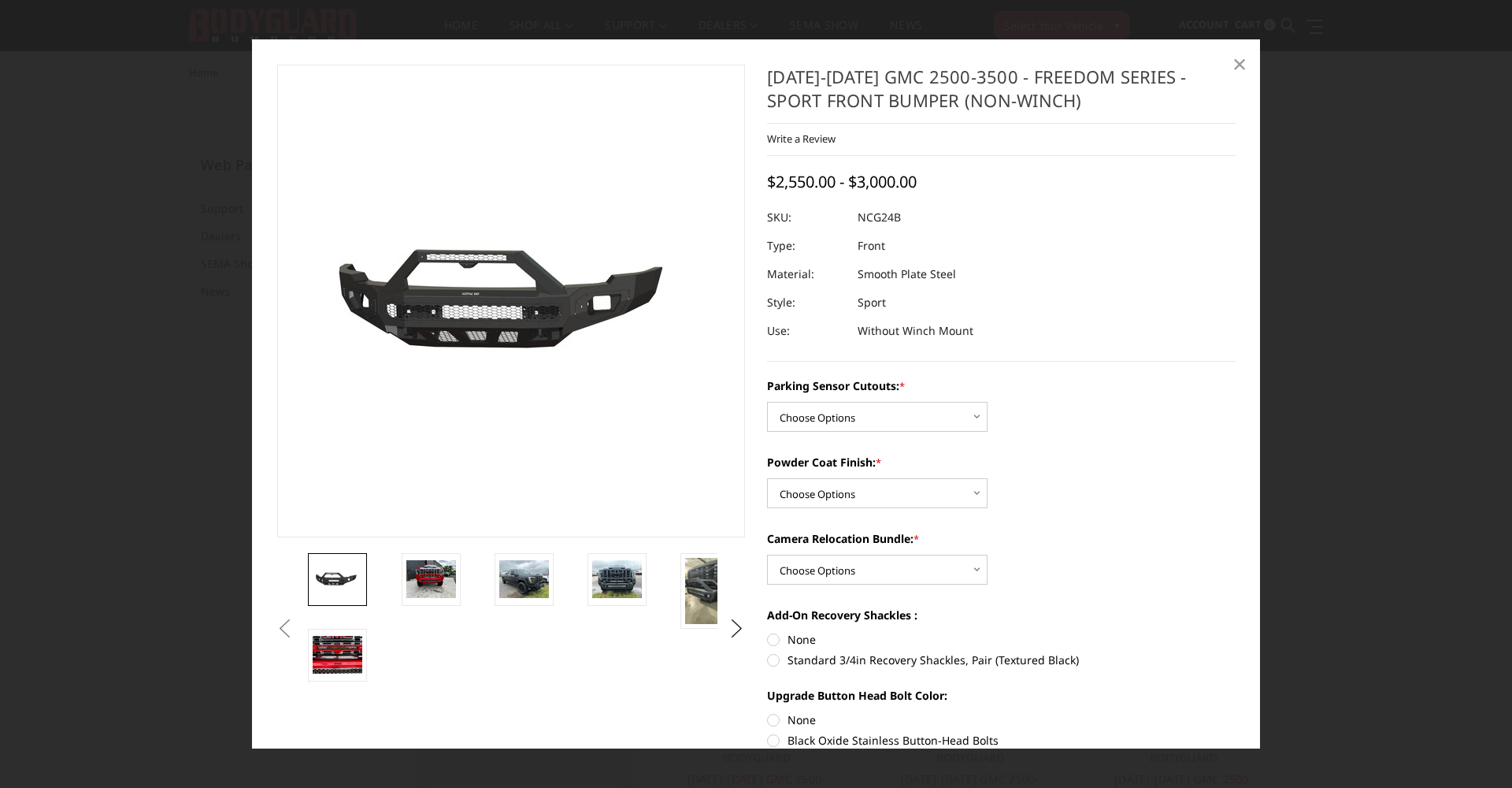
click at [1239, 60] on span "×" at bounding box center [1240, 64] width 14 height 34
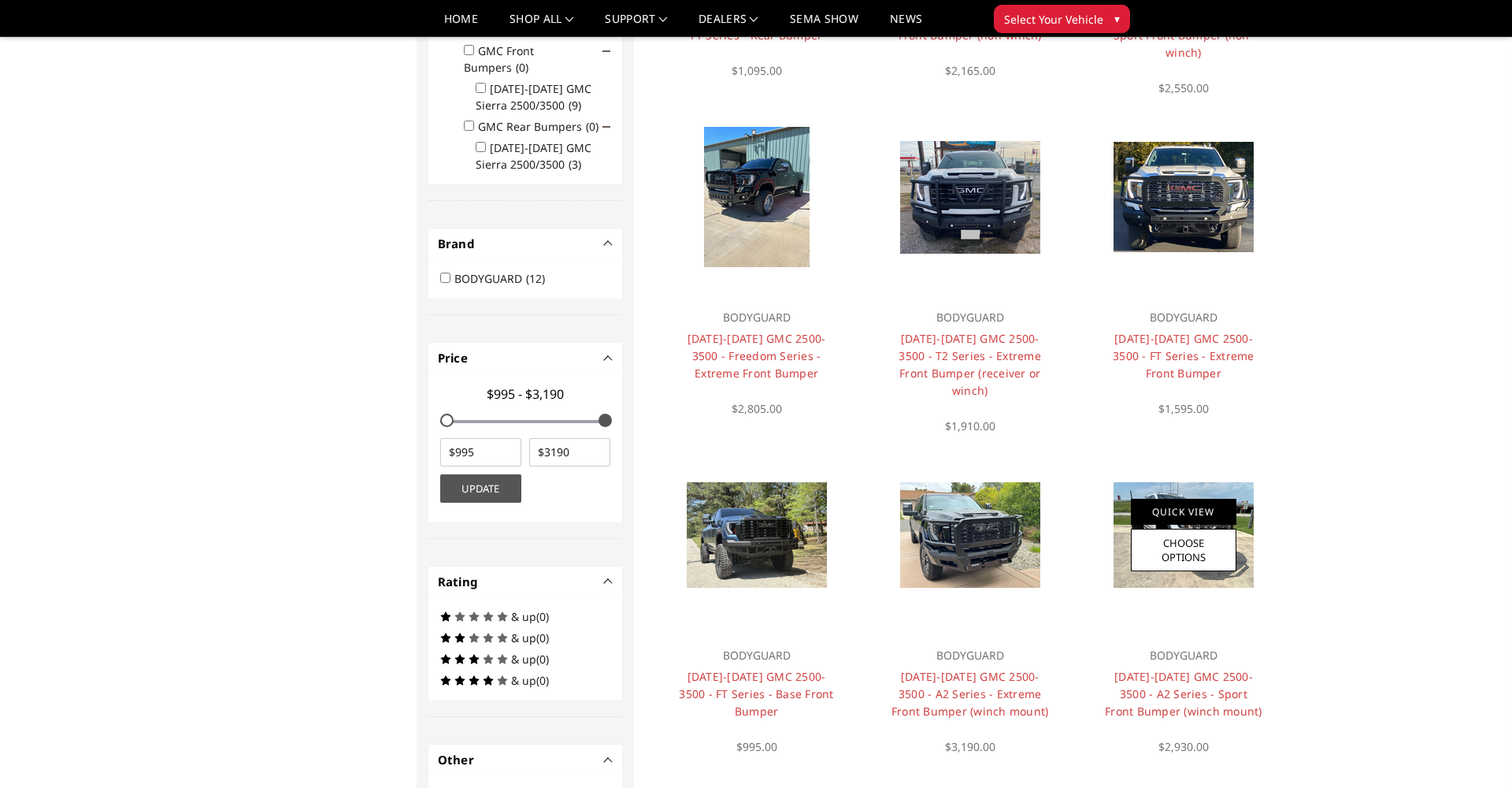
scroll to position [423, 0]
click at [1168, 515] on link "Quick View" at bounding box center [1183, 512] width 106 height 26
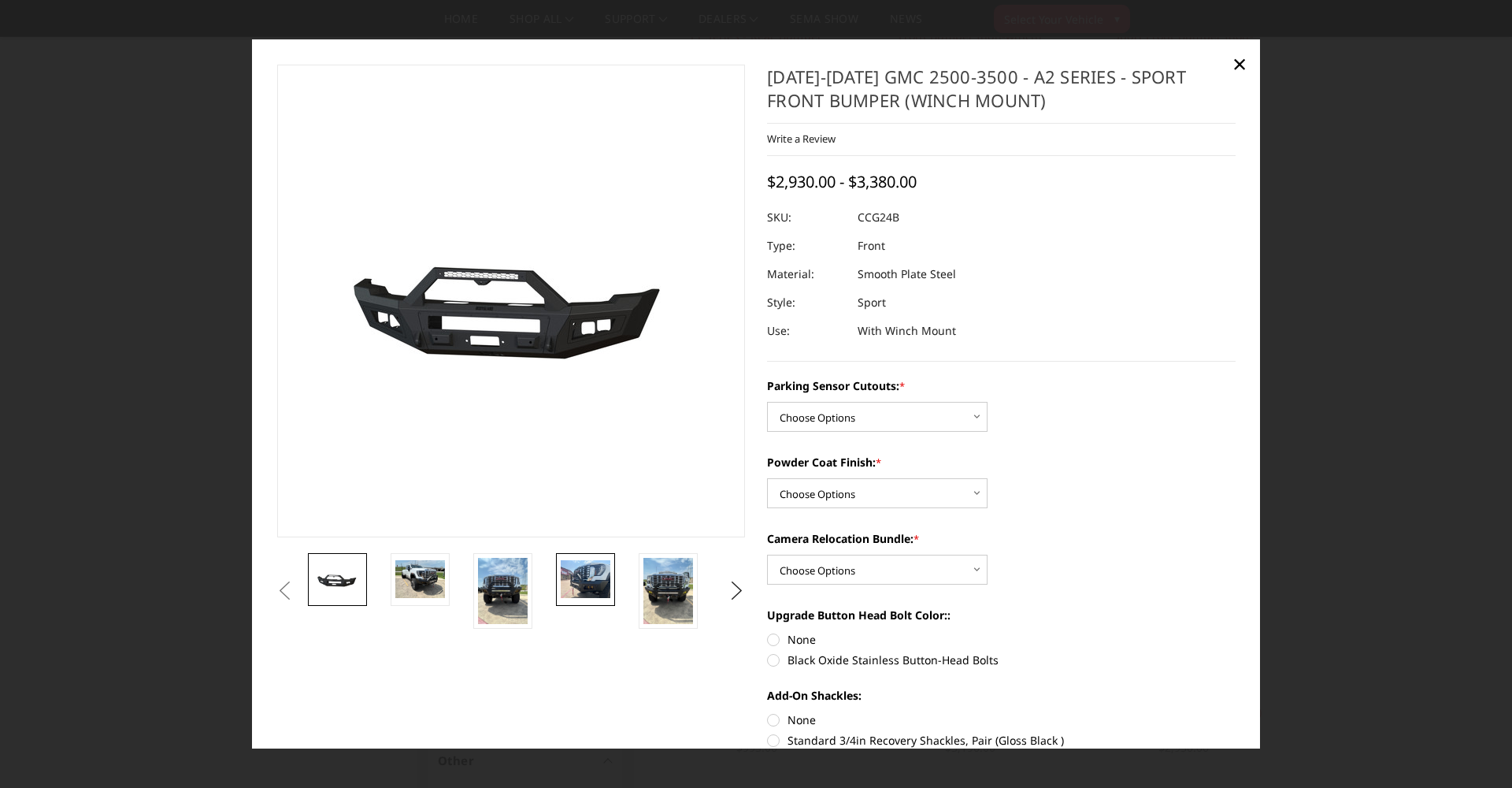
click at [584, 589] on img at bounding box center [585, 578] width 49 height 37
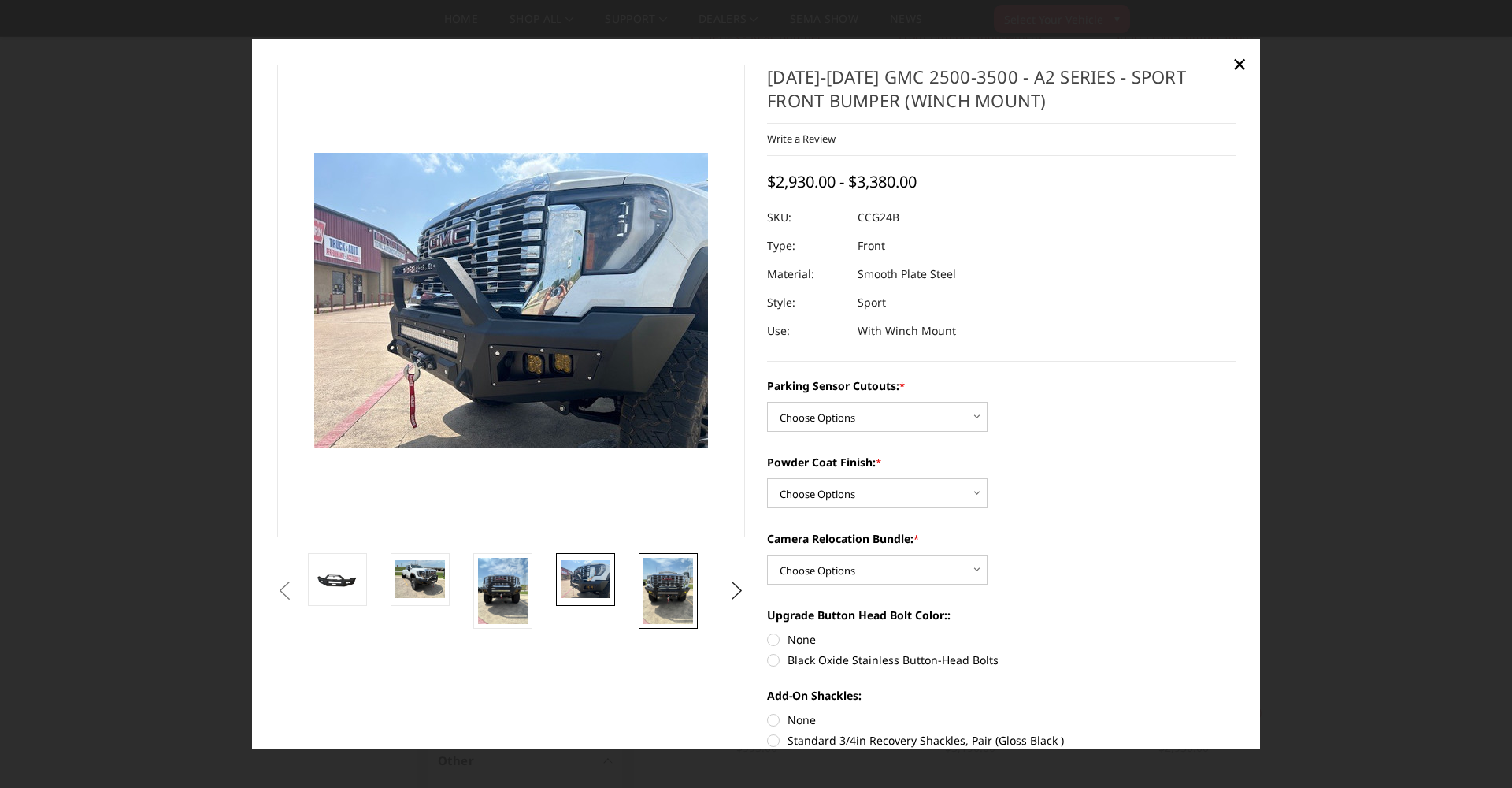
click at [661, 593] on img at bounding box center [668, 590] width 49 height 66
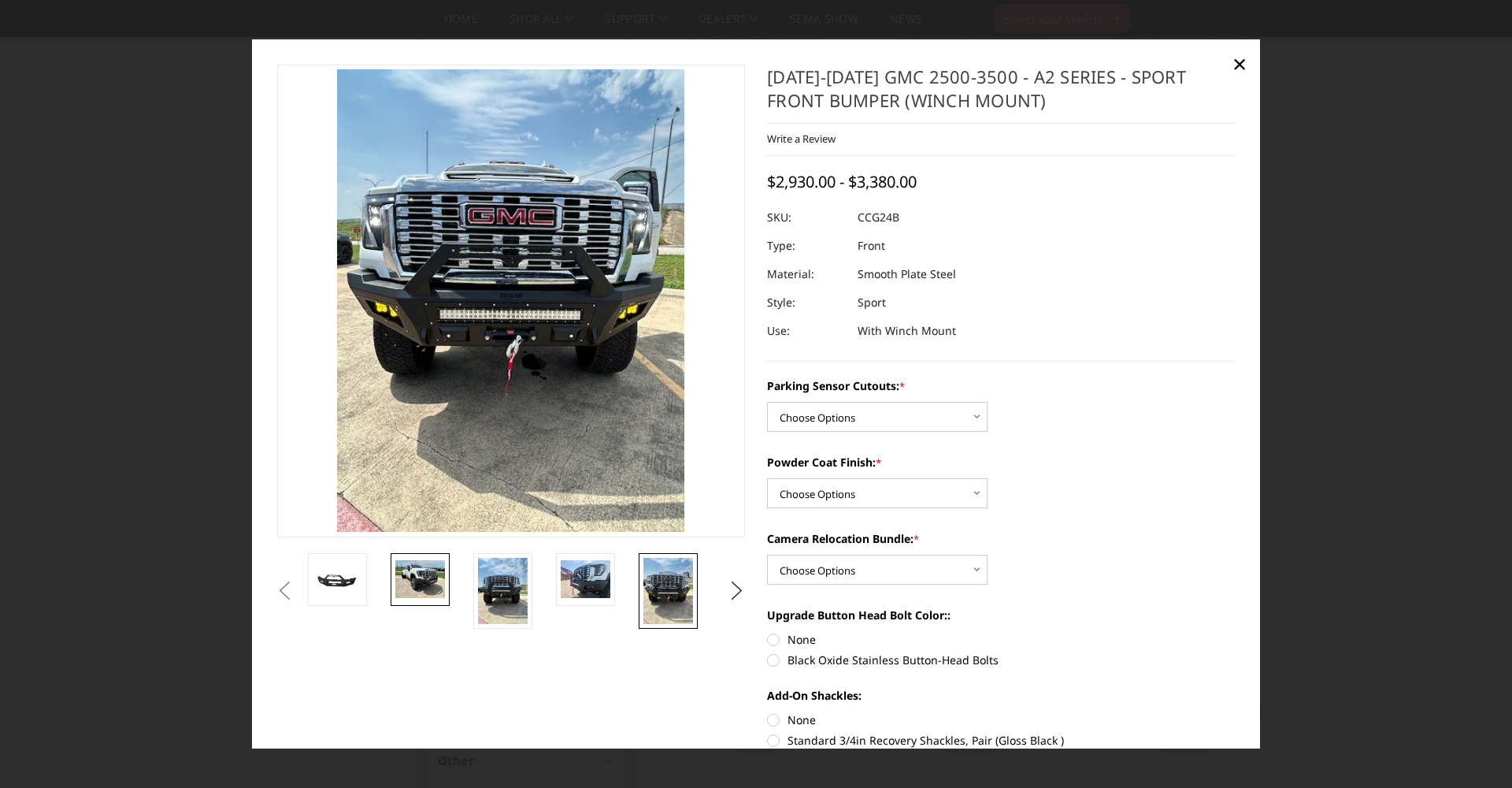
click at [415, 574] on img at bounding box center [420, 578] width 49 height 37
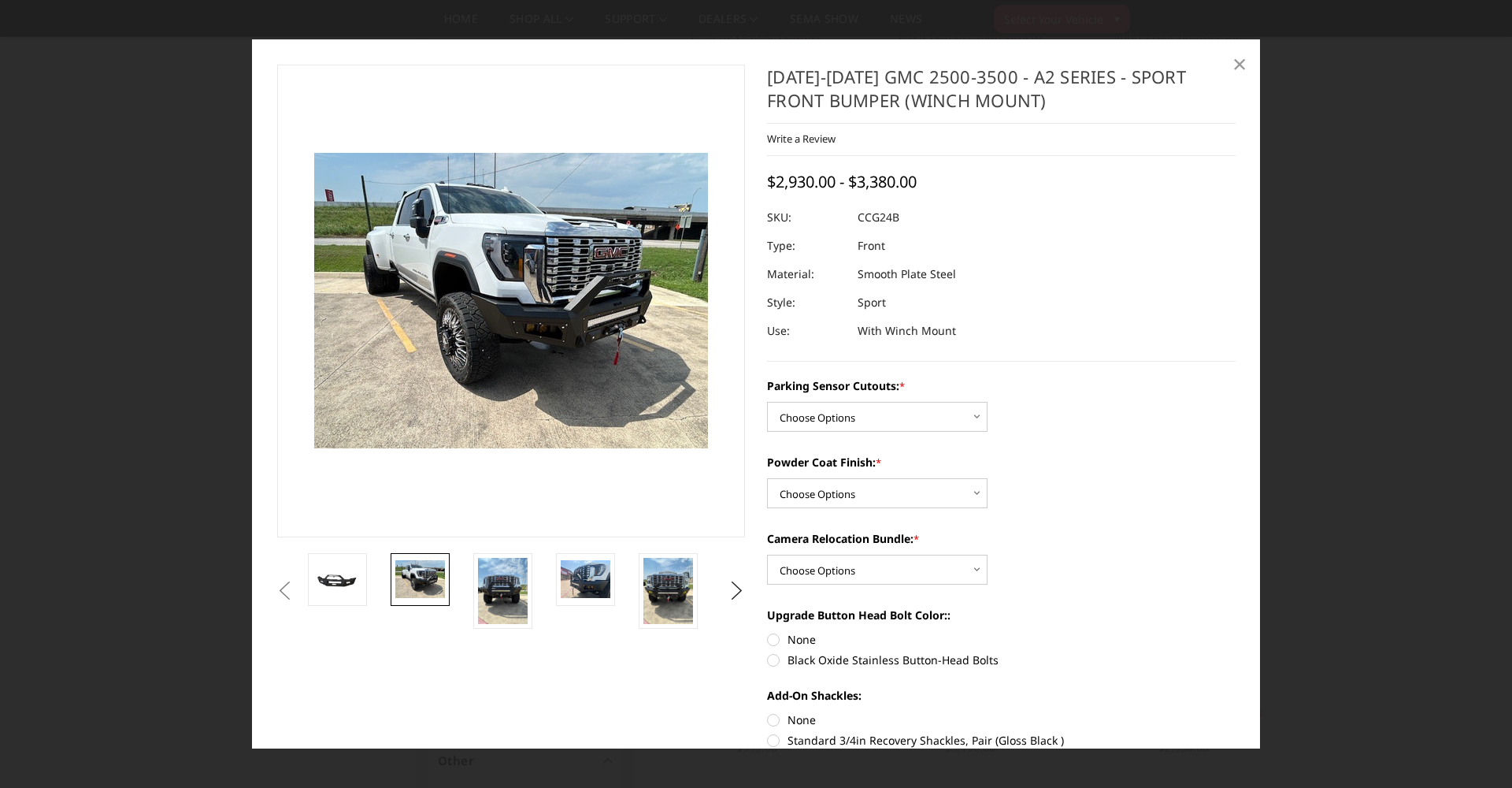
click at [1243, 66] on span "×" at bounding box center [1240, 64] width 14 height 34
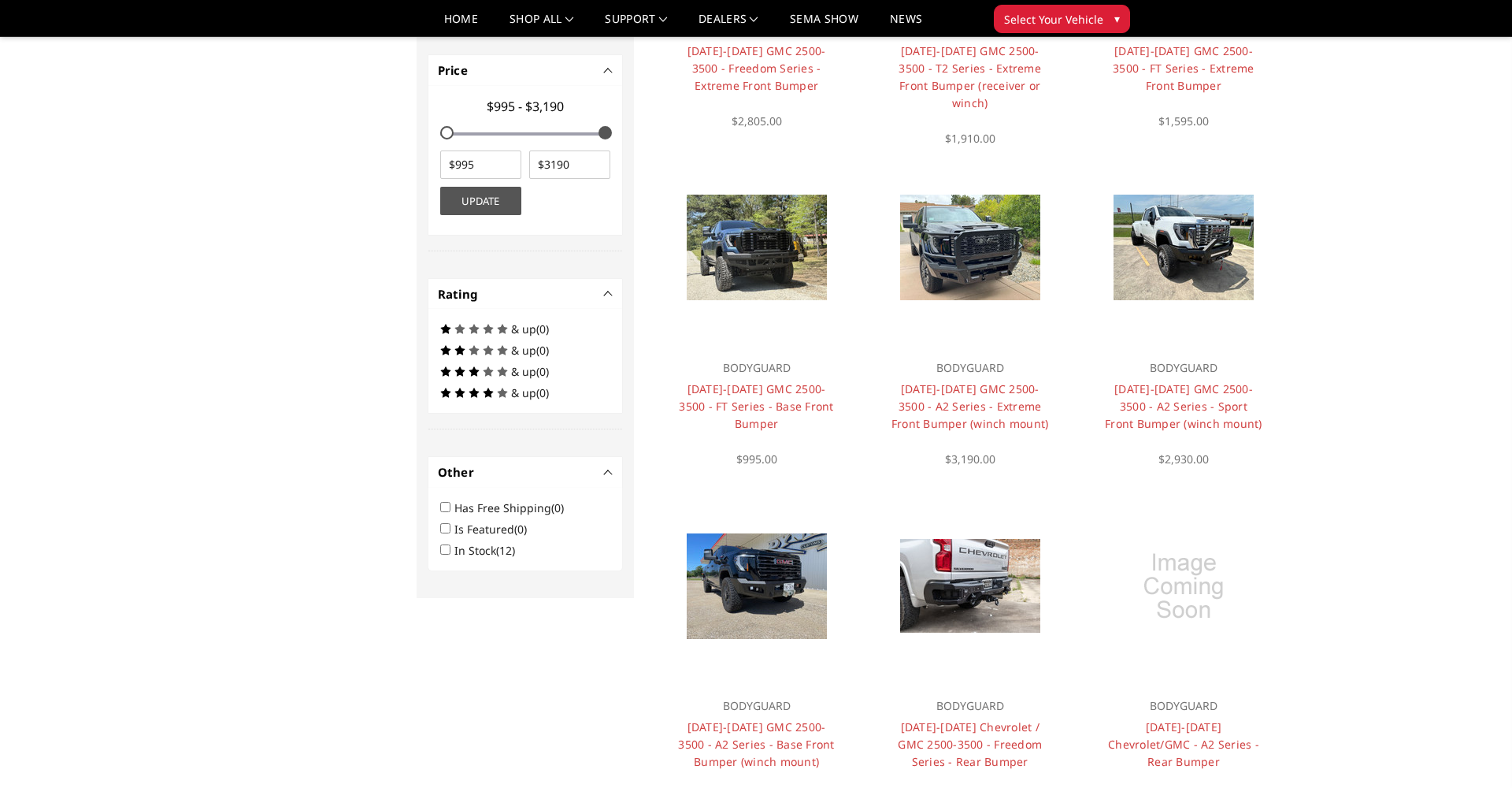
scroll to position [715, 0]
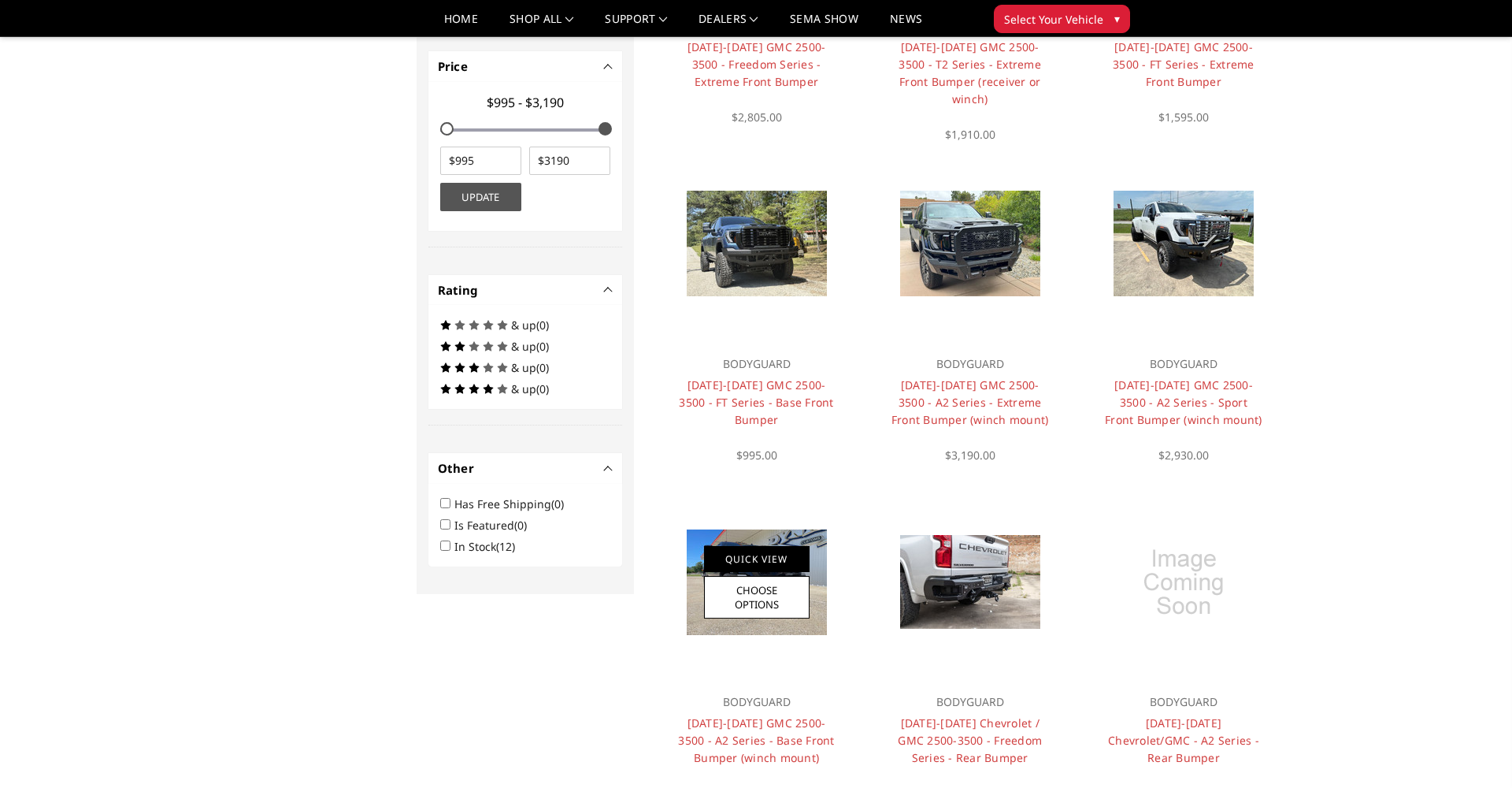
click at [775, 564] on link "Quick View" at bounding box center [756, 558] width 106 height 26
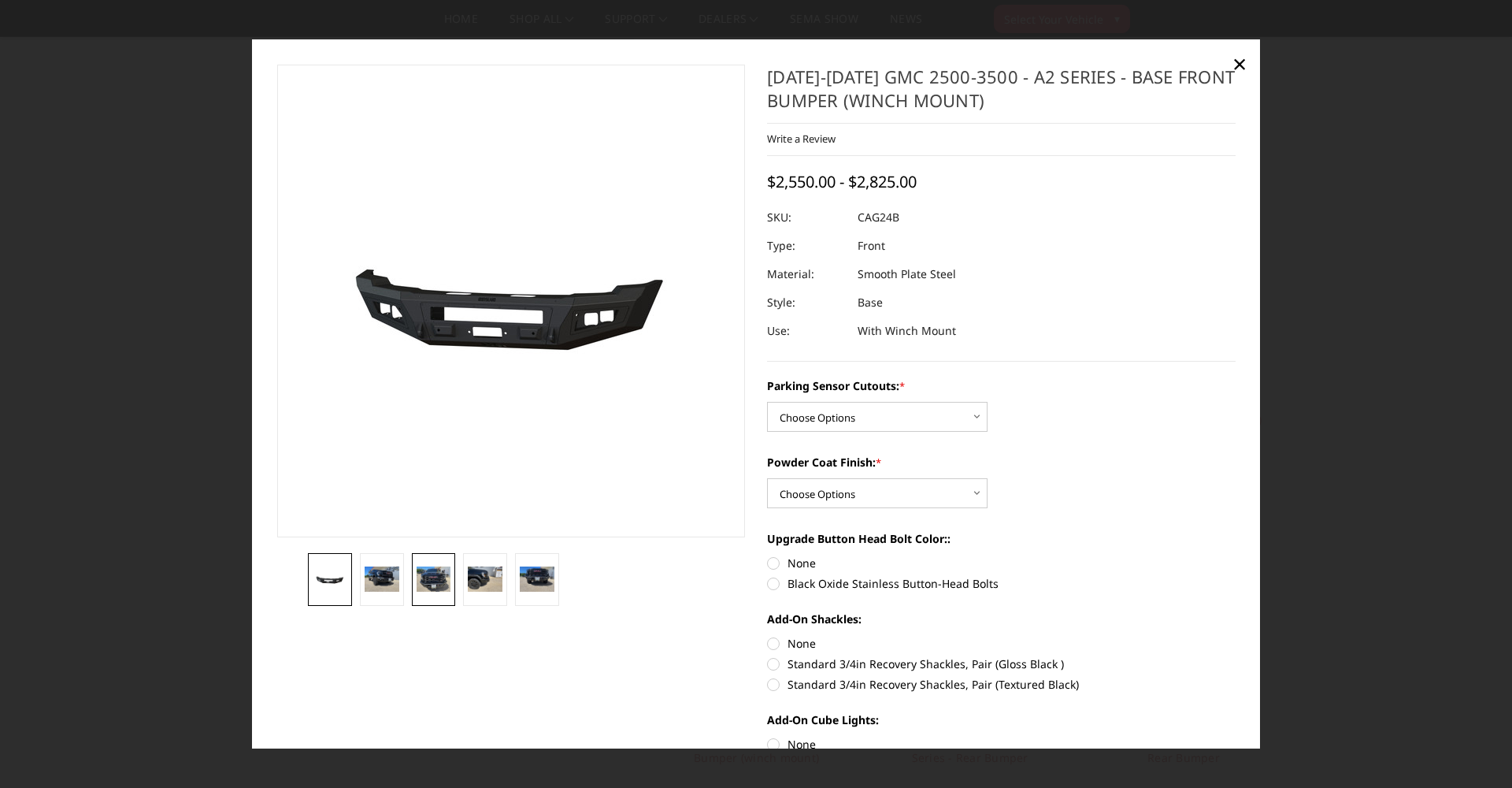
click at [427, 585] on img at bounding box center [434, 579] width 35 height 26
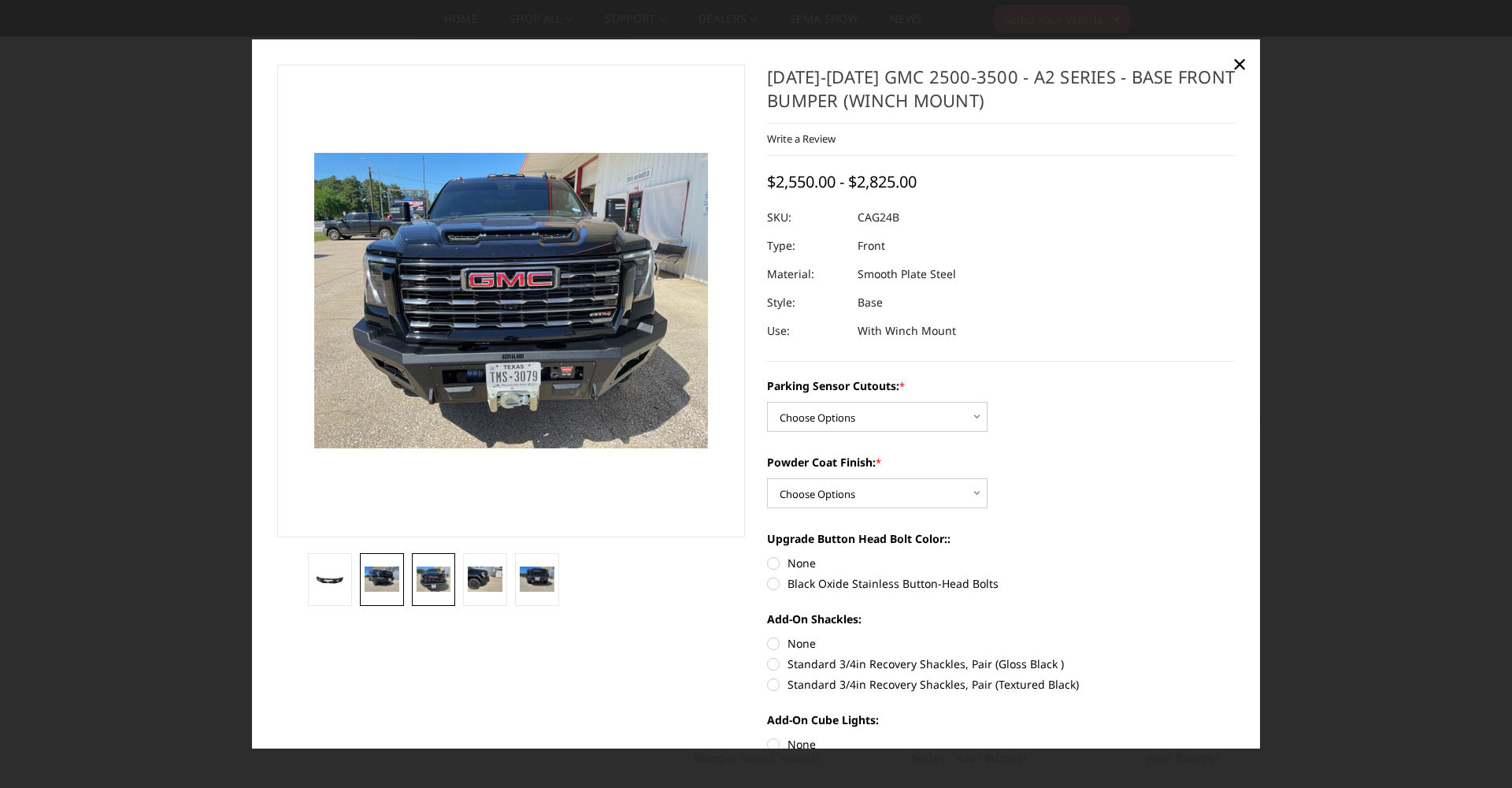
click at [392, 571] on img at bounding box center [382, 579] width 35 height 26
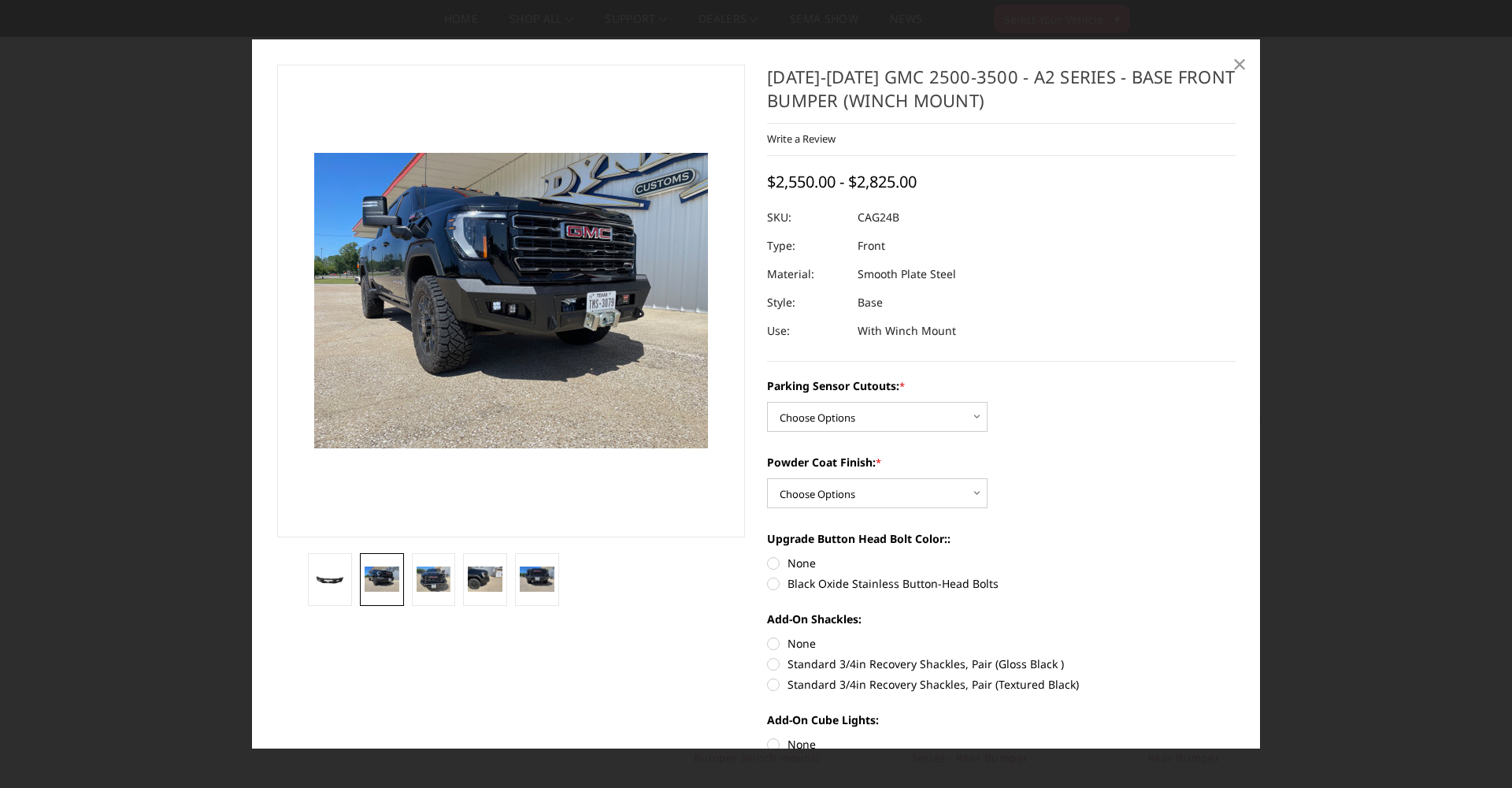
click at [1235, 61] on span "×" at bounding box center [1240, 64] width 14 height 34
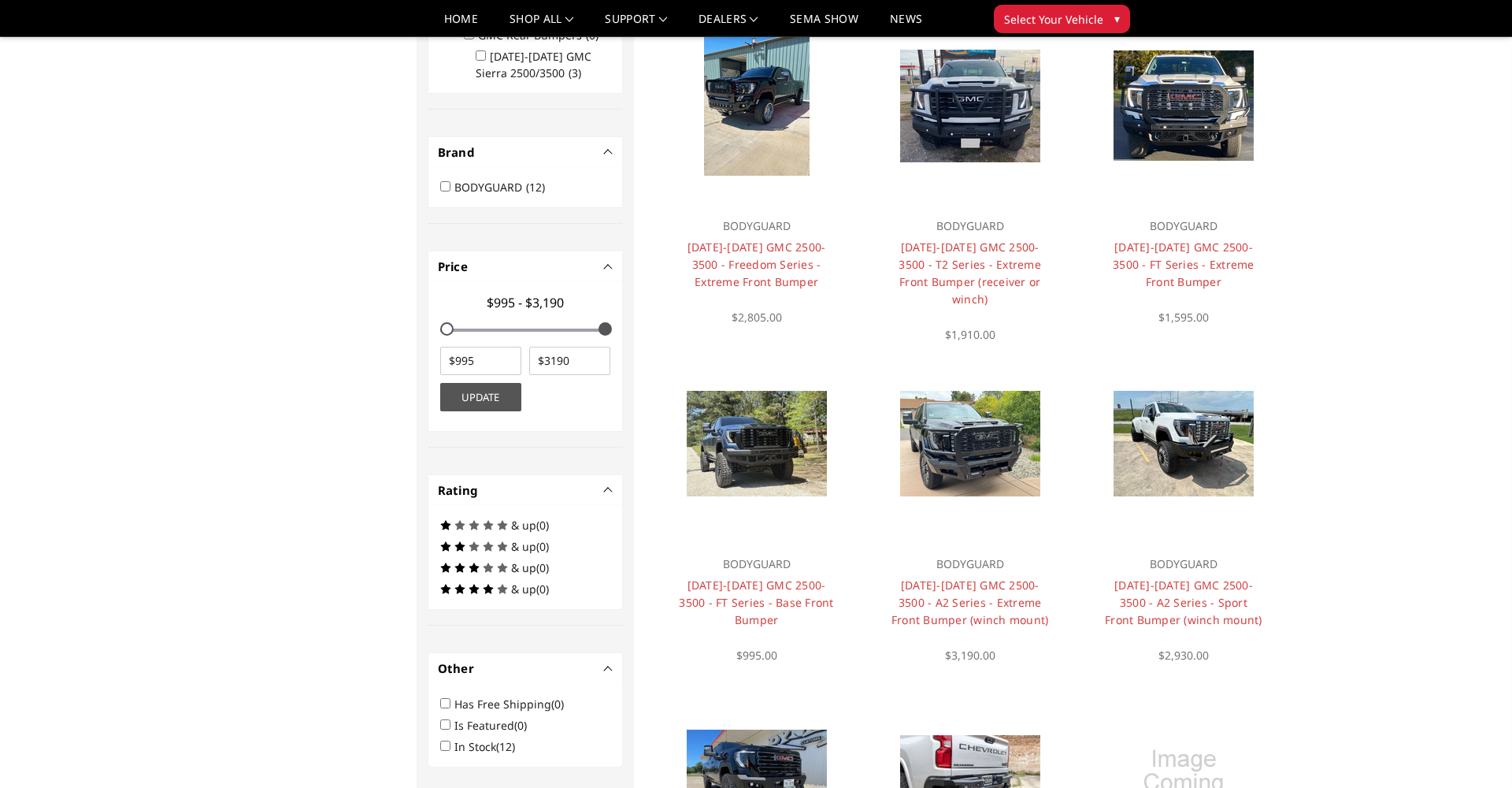
scroll to position [513, 0]
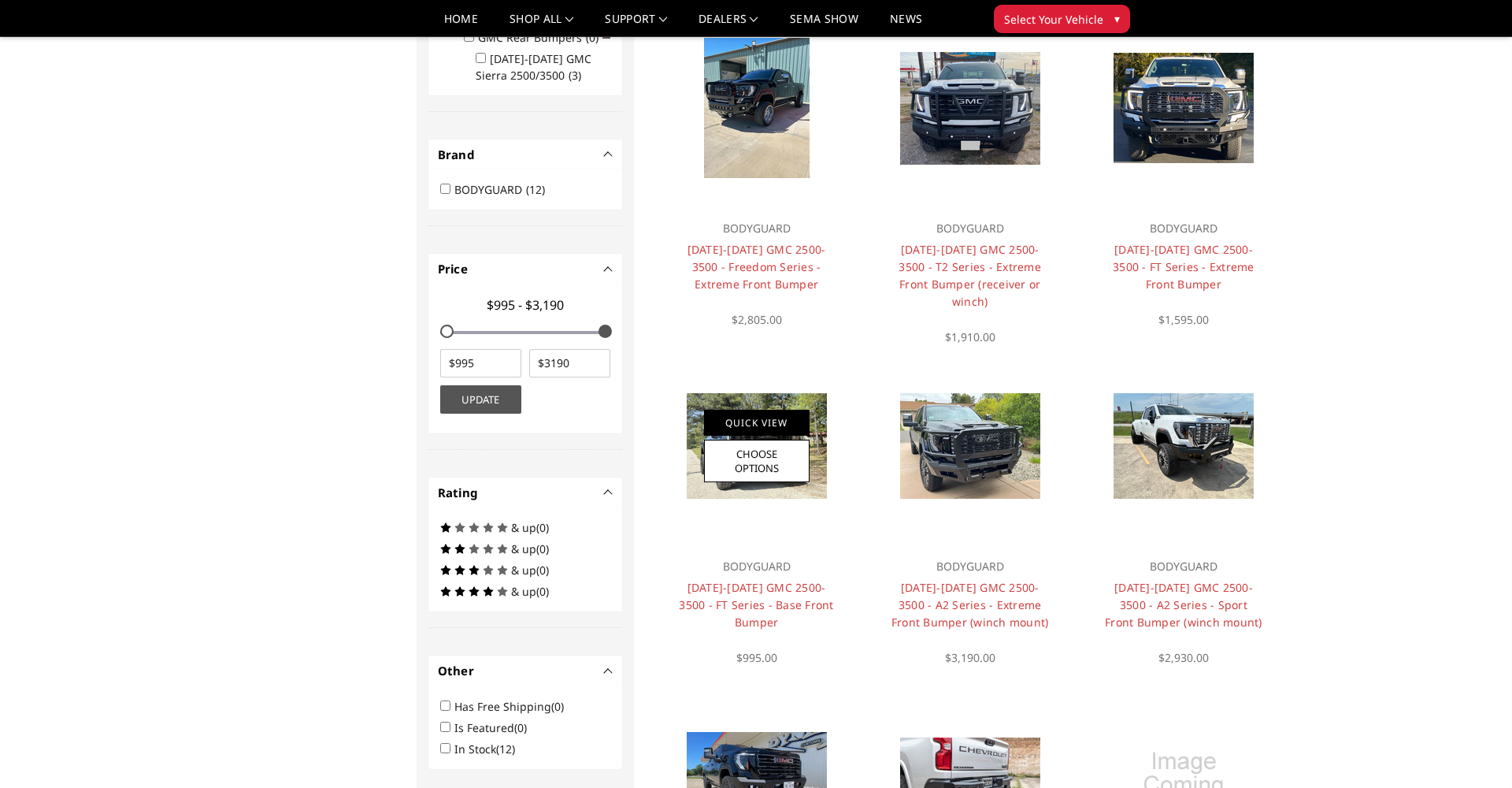
click at [783, 426] on link "Quick View" at bounding box center [756, 423] width 106 height 26
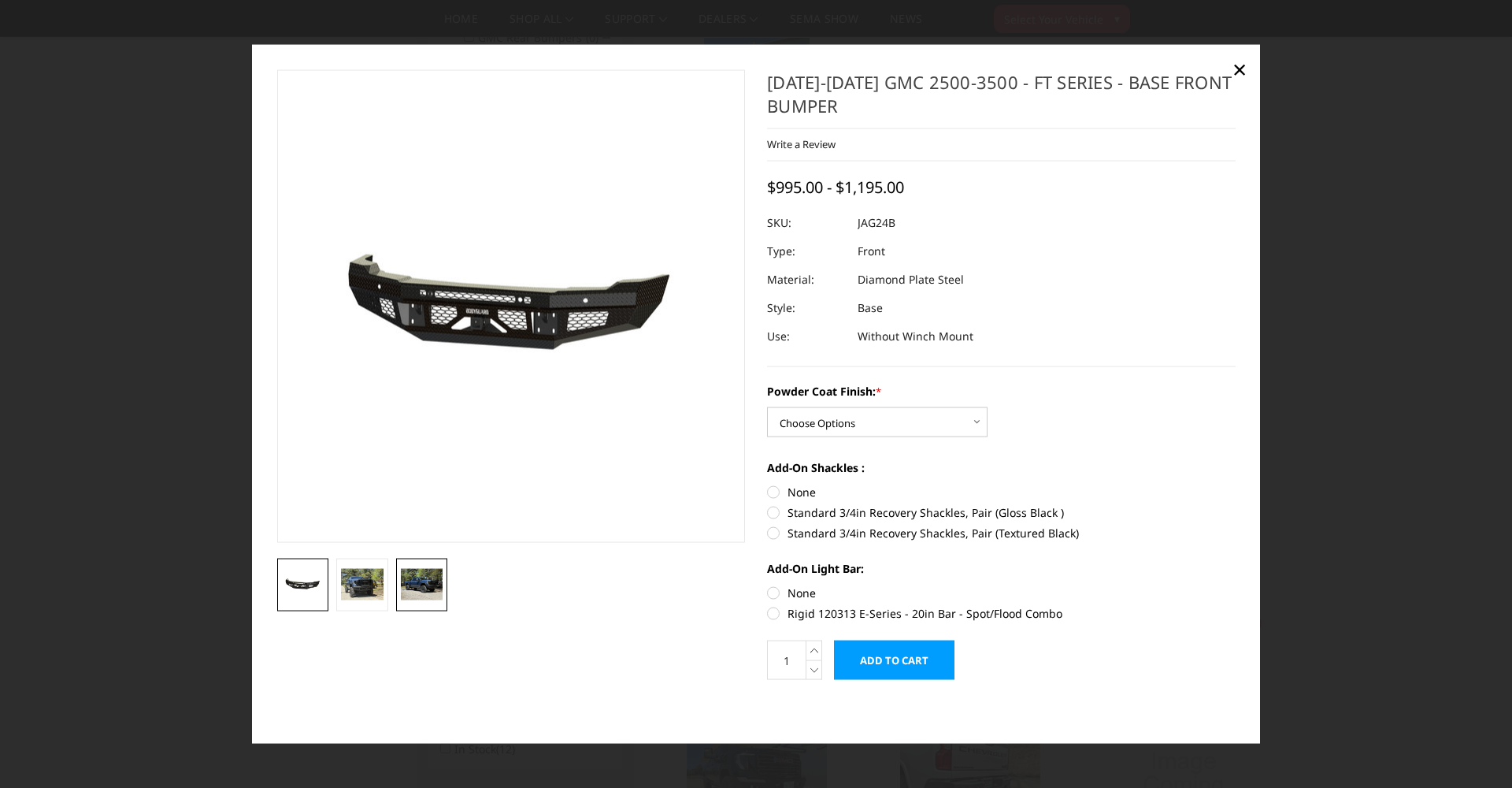
click at [423, 592] on img at bounding box center [422, 584] width 43 height 32
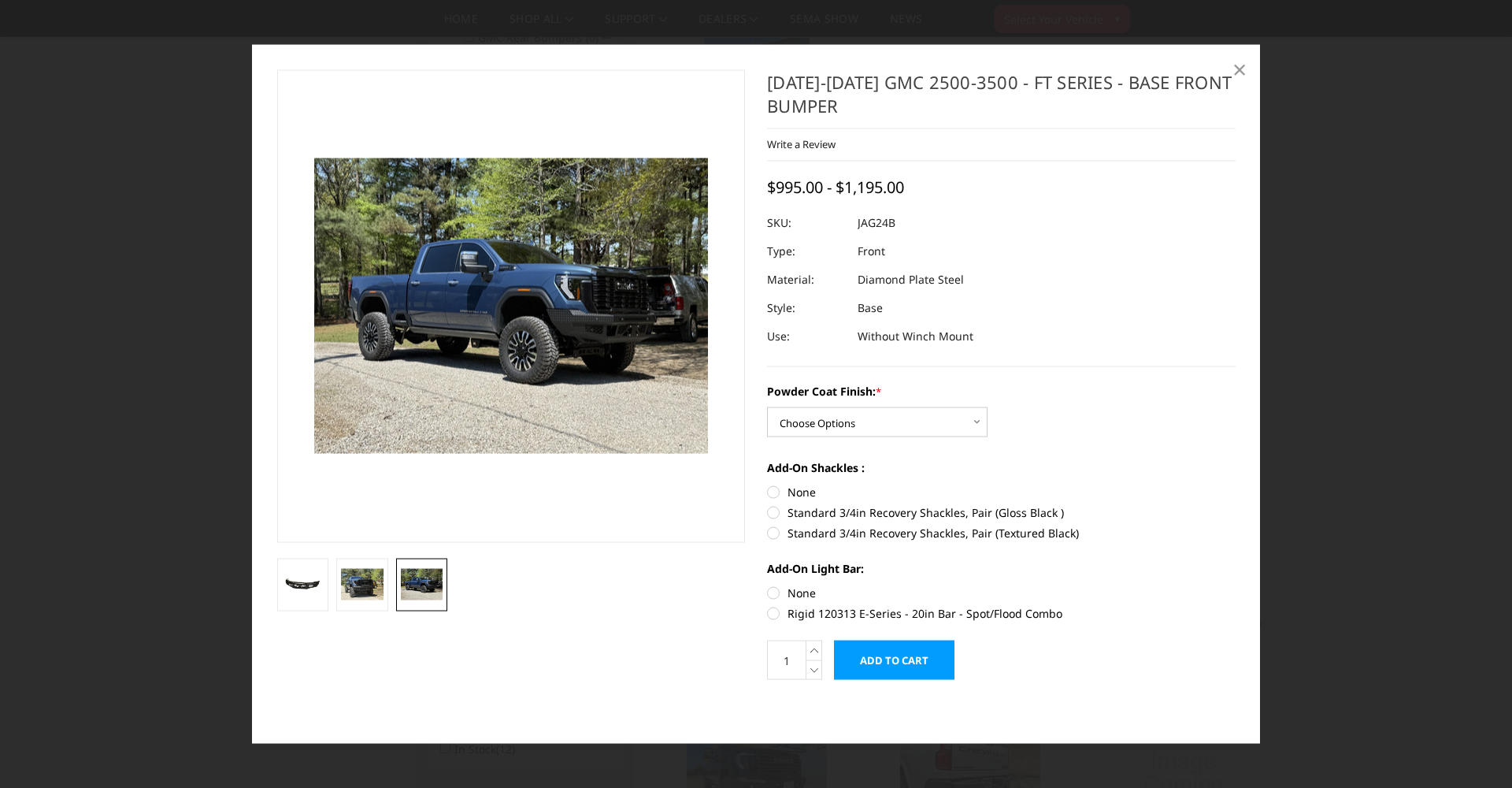
click at [1241, 66] on span "×" at bounding box center [1240, 68] width 14 height 34
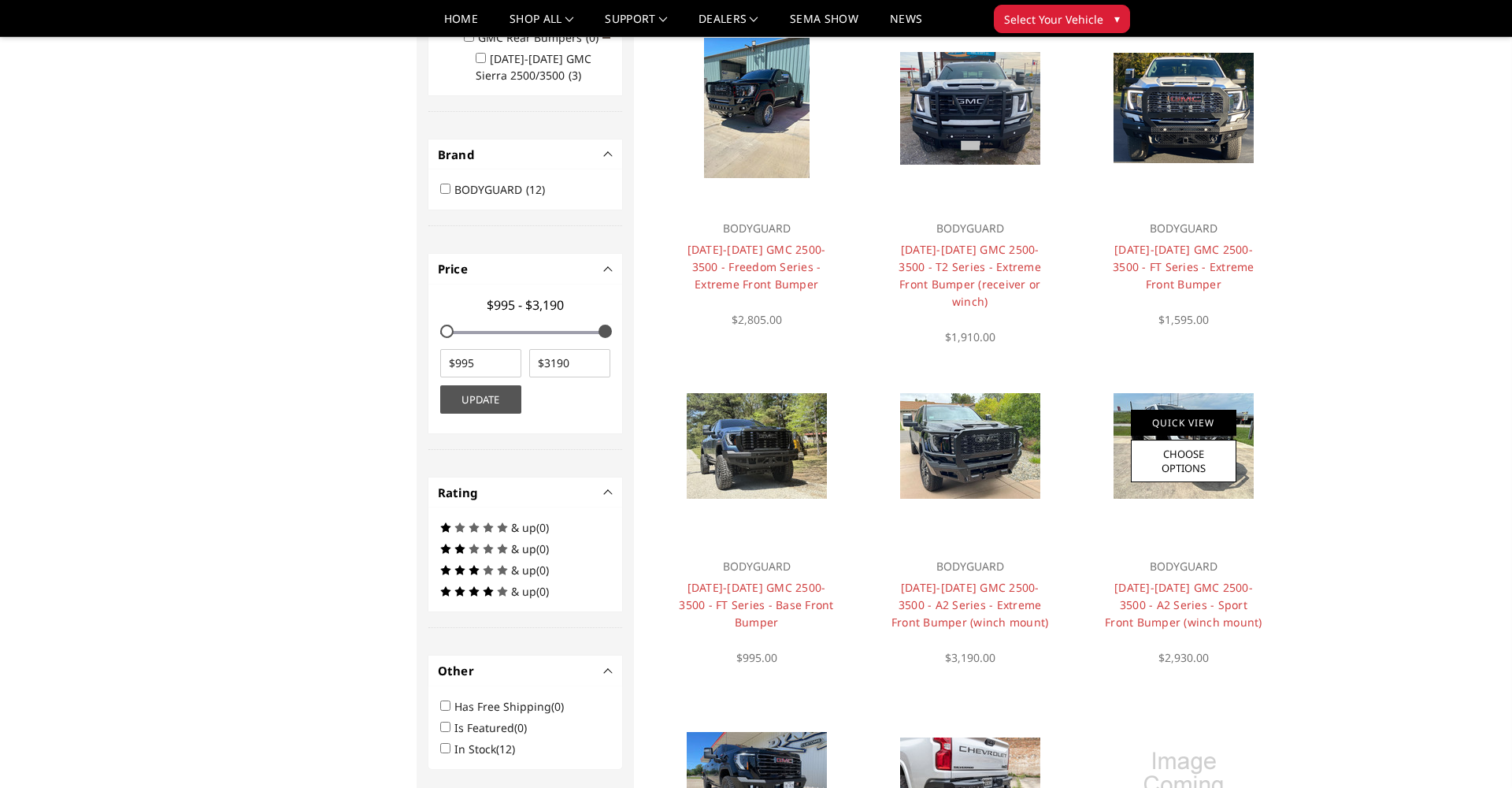
click at [1161, 418] on link "Quick View" at bounding box center [1183, 423] width 106 height 26
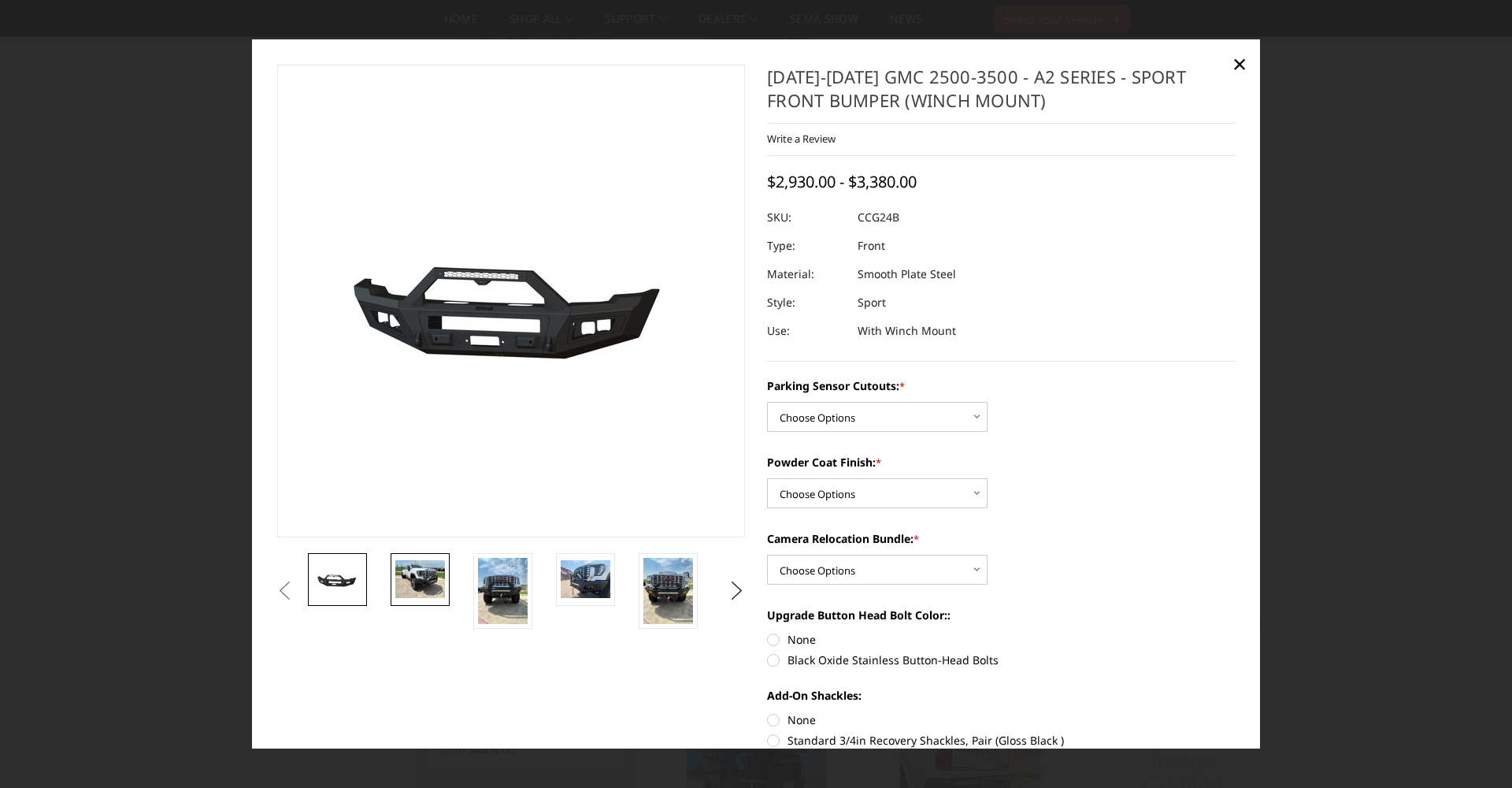
click at [411, 584] on img at bounding box center [420, 578] width 49 height 37
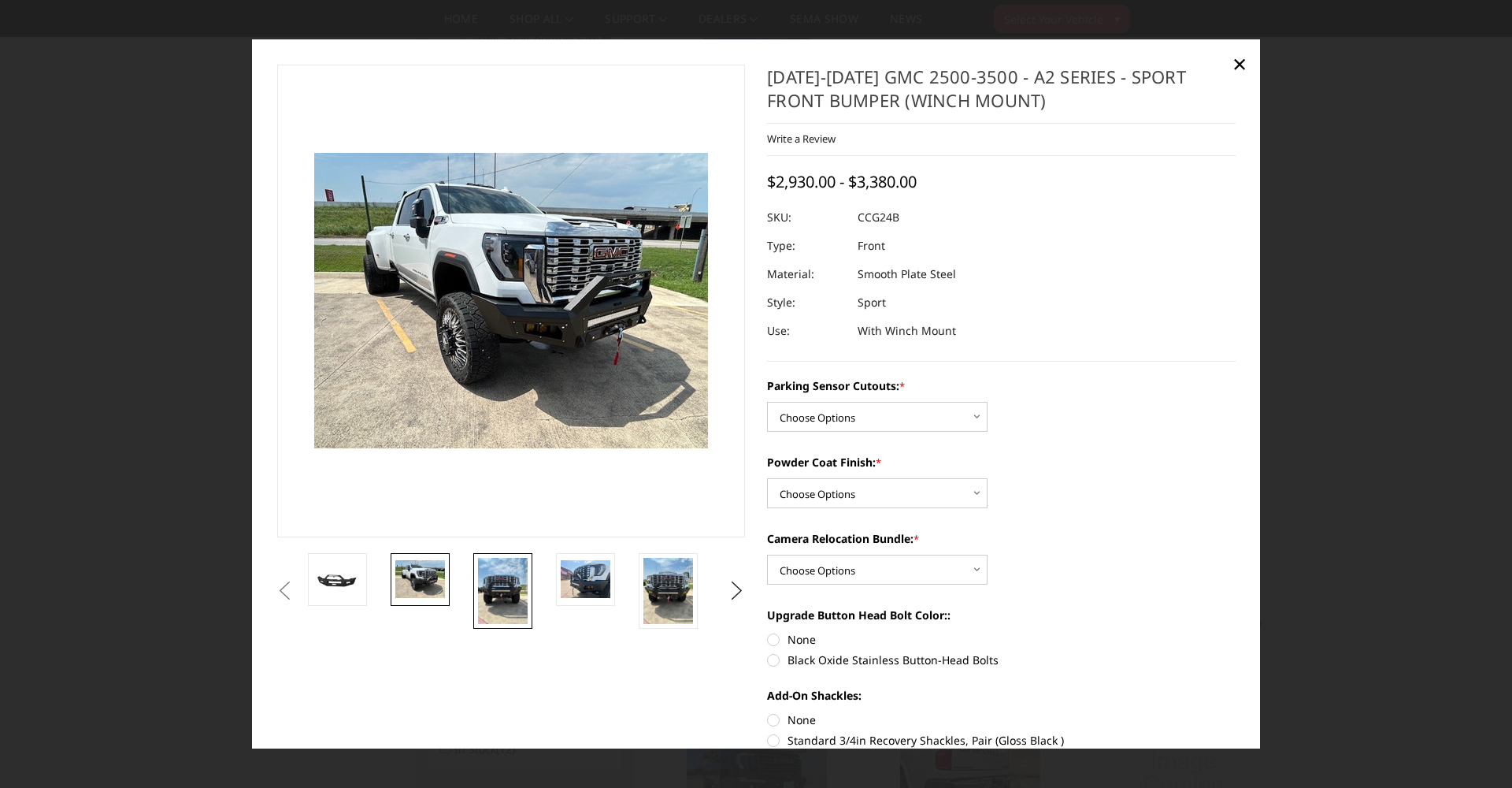
click at [514, 579] on img at bounding box center [503, 590] width 49 height 66
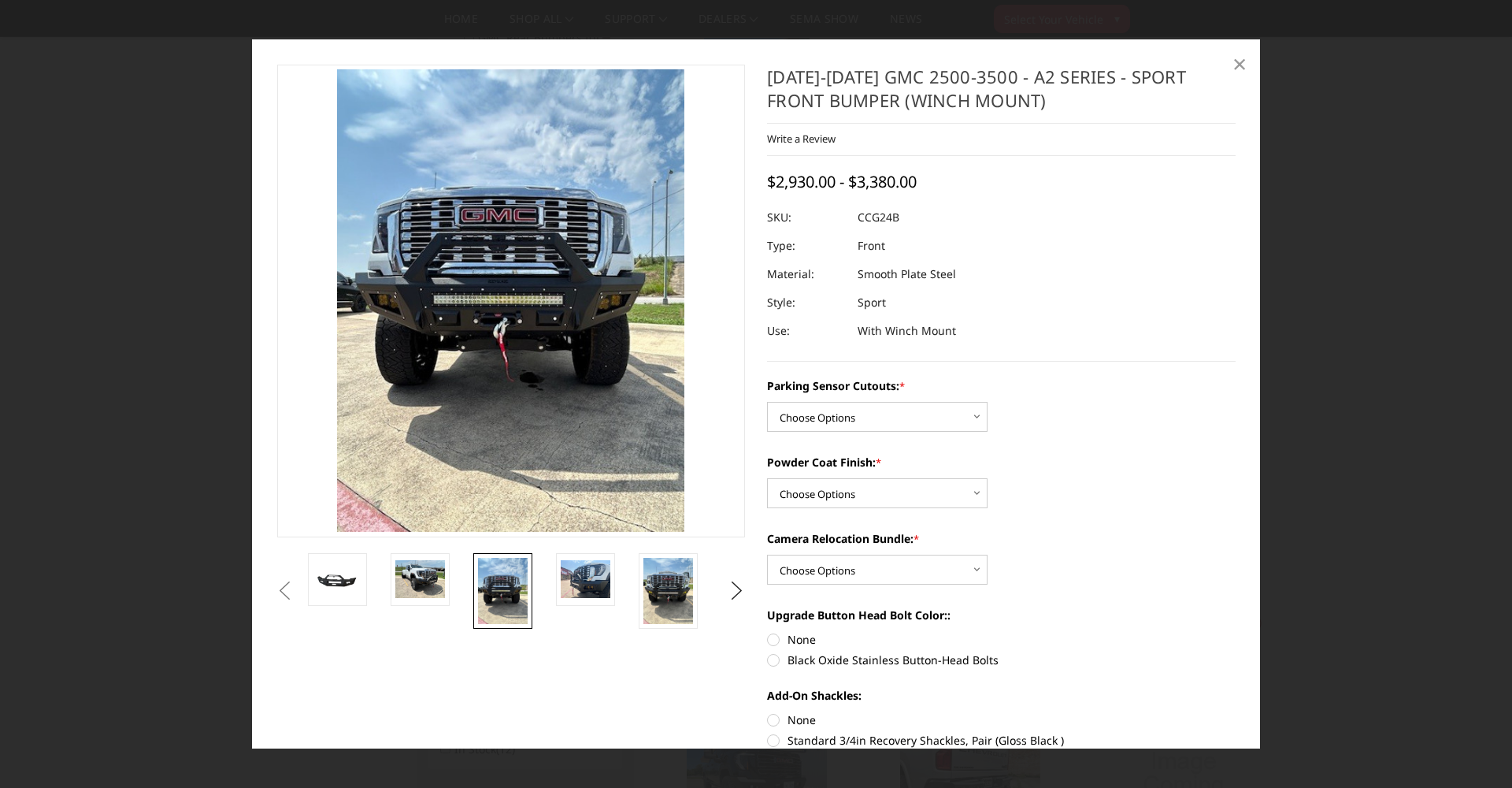
click at [1244, 62] on span "×" at bounding box center [1240, 64] width 14 height 34
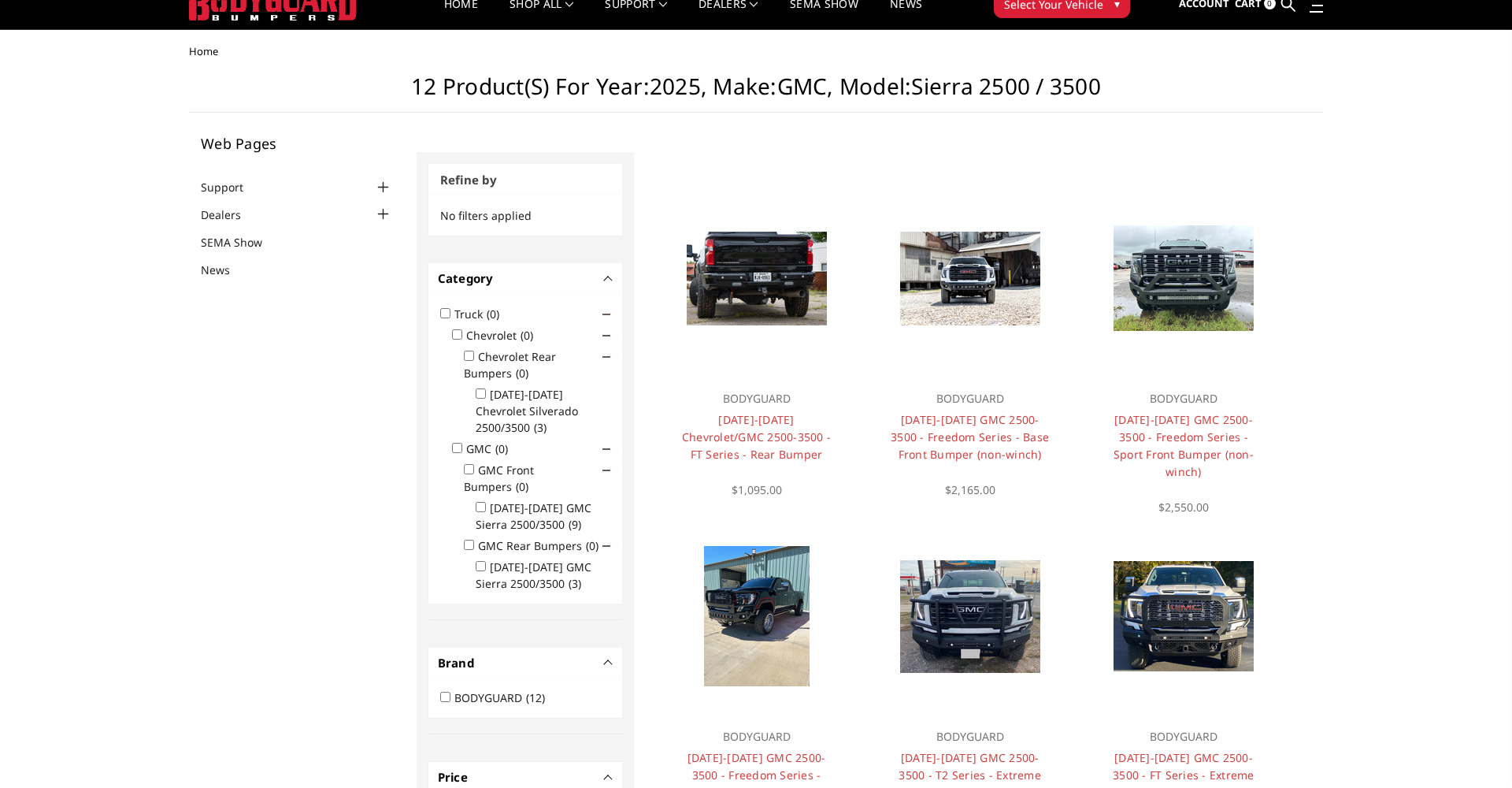
scroll to position [0, 0]
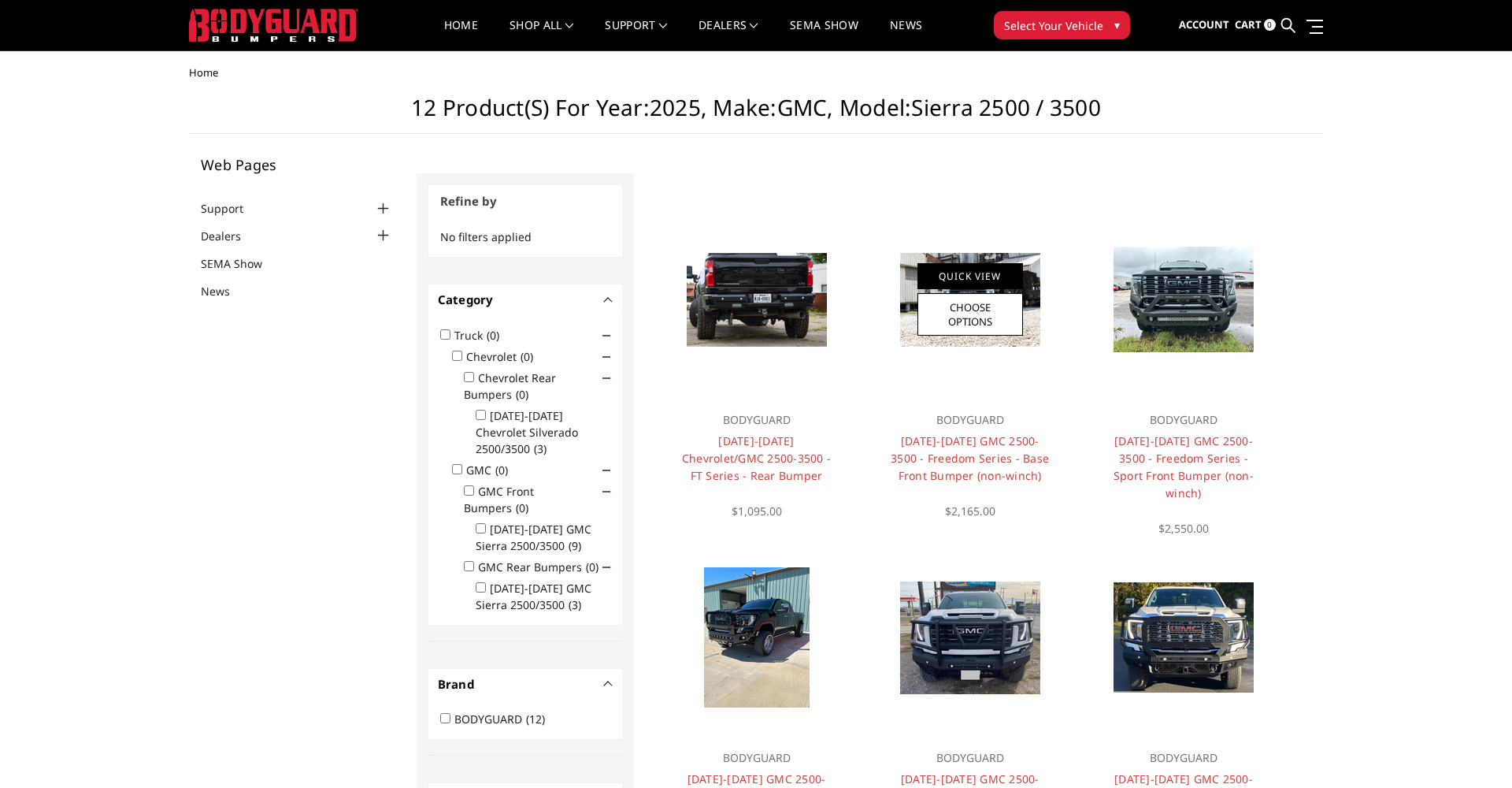
click at [982, 274] on link "Quick View" at bounding box center [970, 276] width 106 height 26
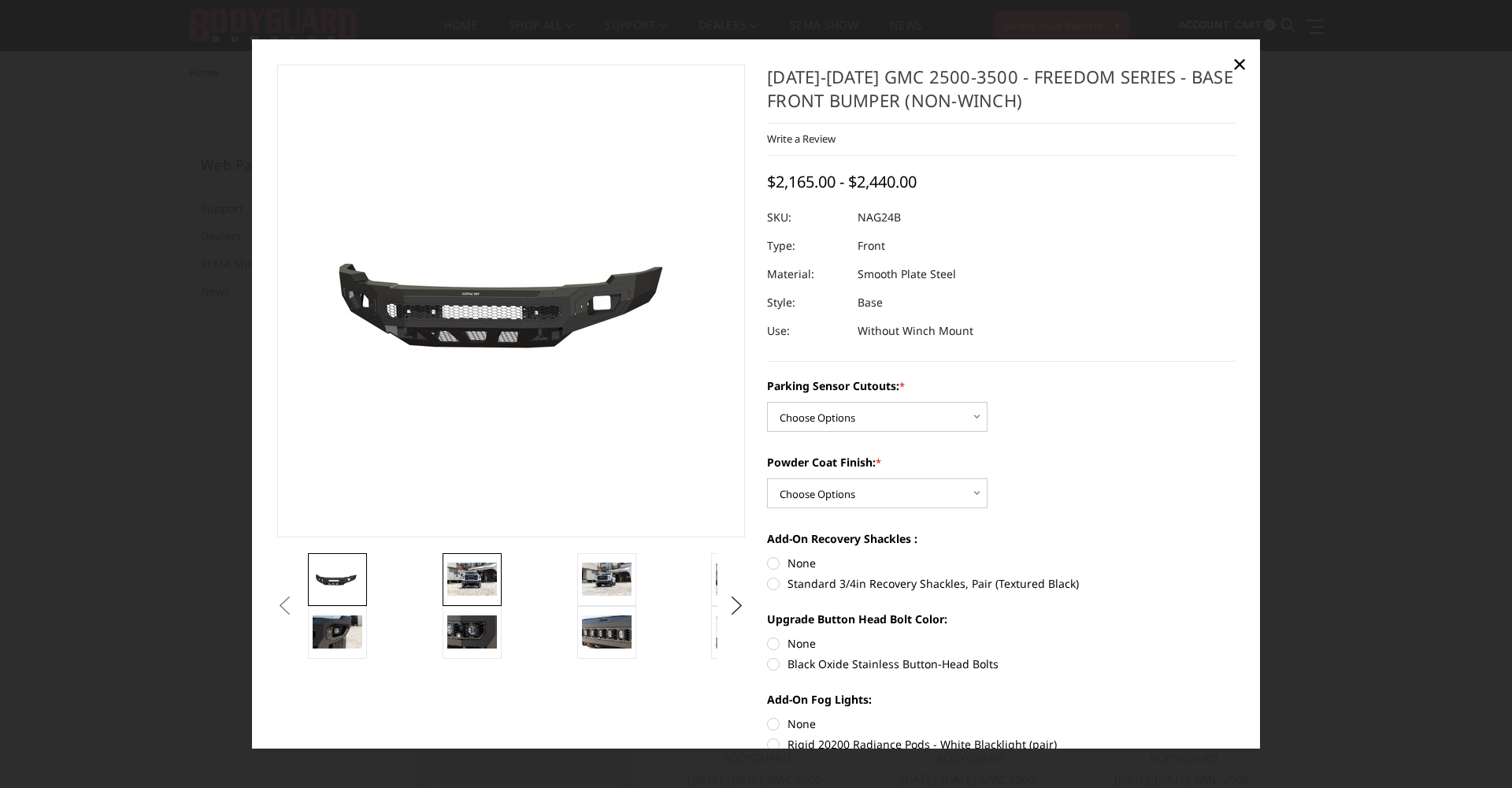
click at [469, 584] on img at bounding box center [472, 579] width 49 height 33
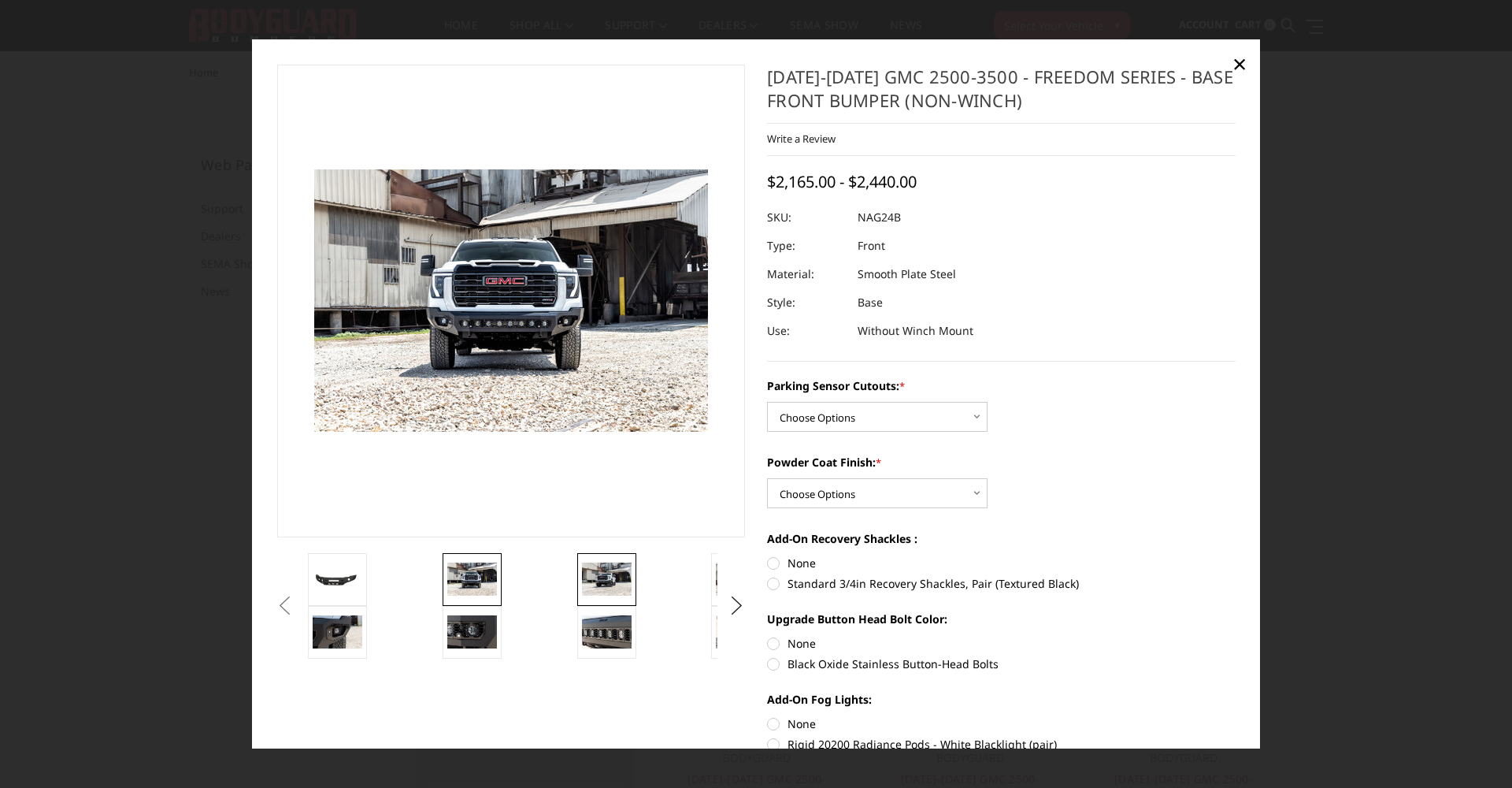
click at [620, 576] on img at bounding box center [607, 579] width 49 height 33
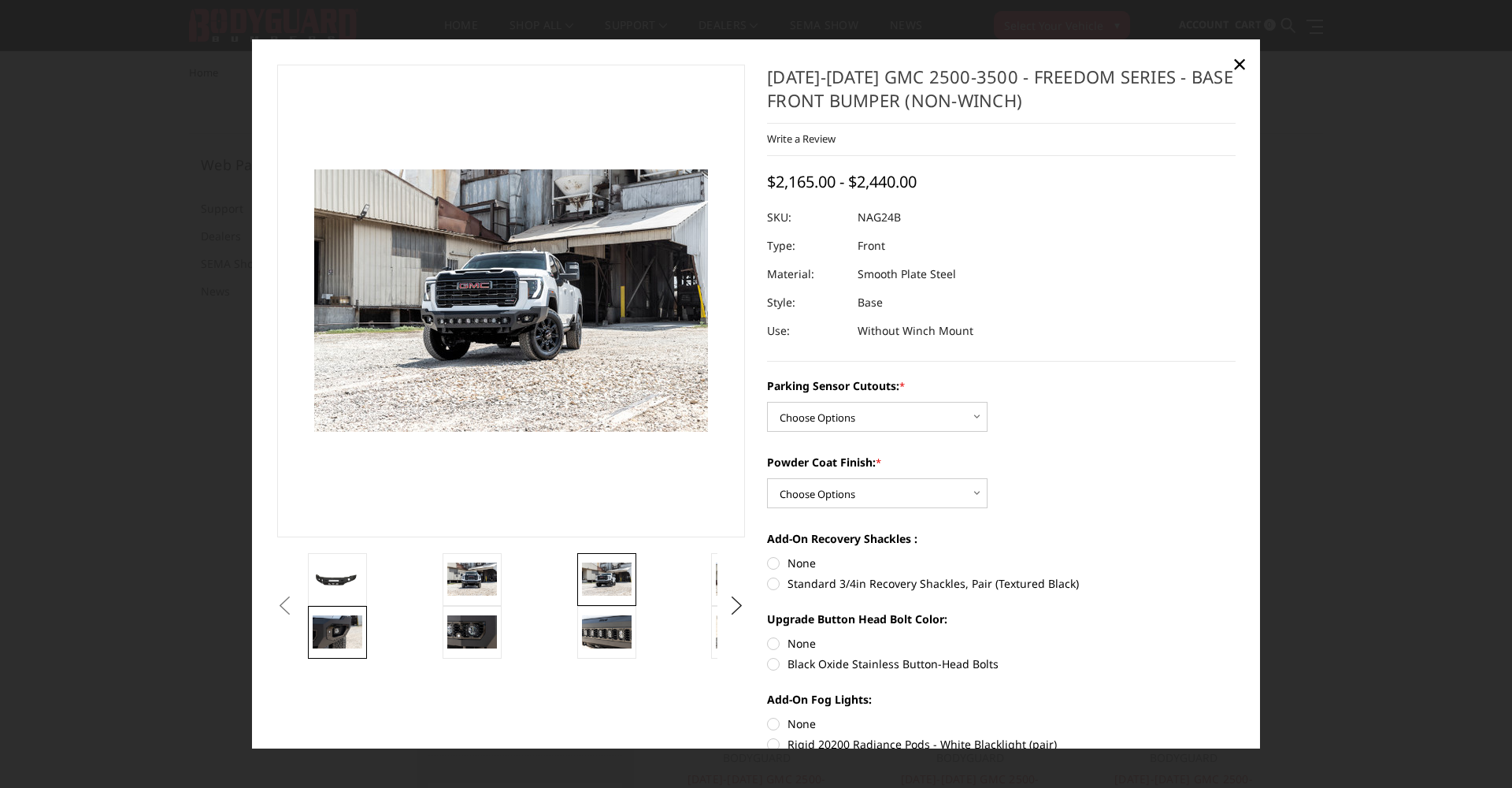
click at [321, 627] on img at bounding box center [338, 632] width 49 height 33
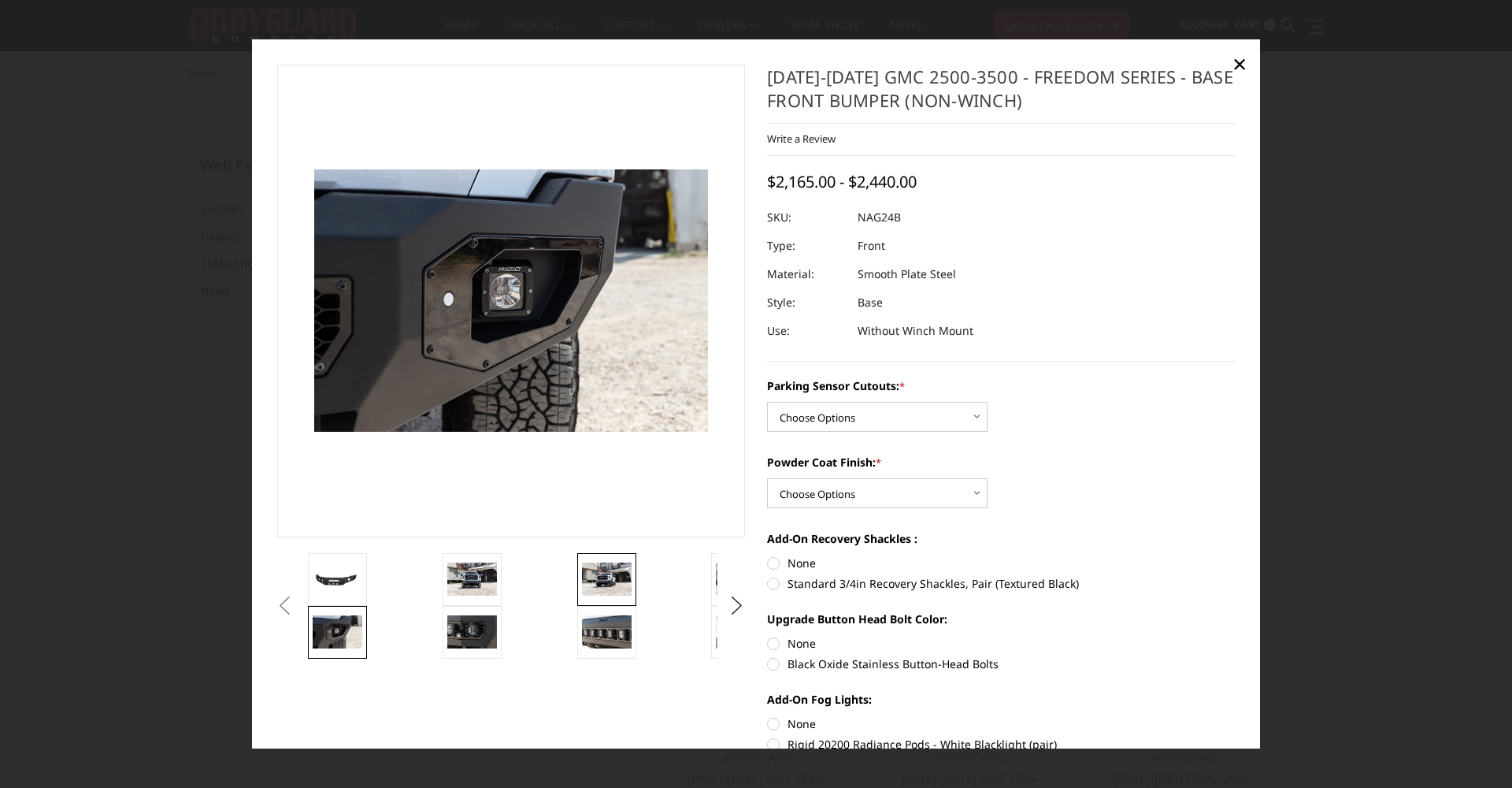
click at [607, 573] on img at bounding box center [607, 579] width 49 height 33
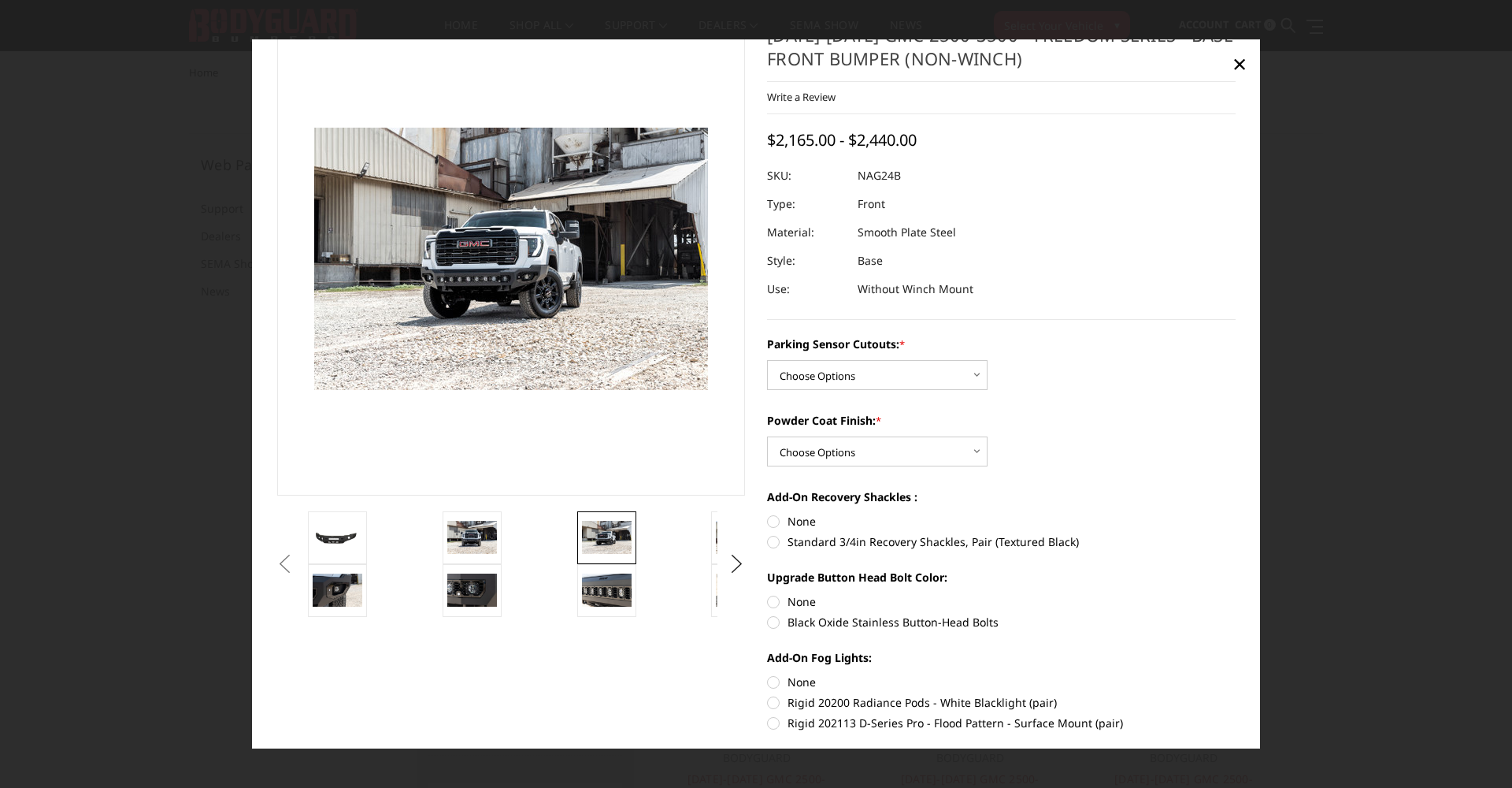
scroll to position [46, 0]
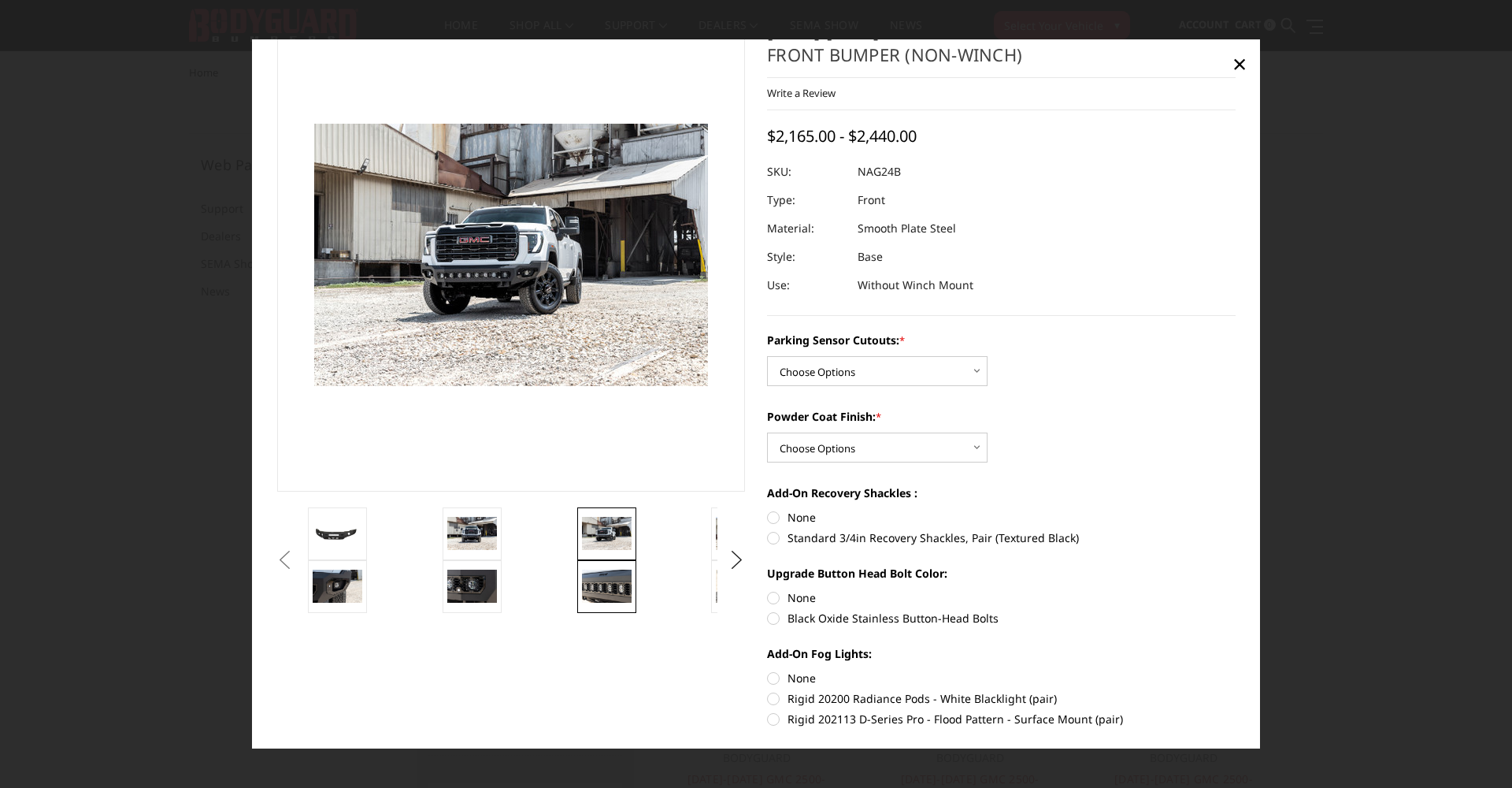
click at [604, 585] on img at bounding box center [607, 586] width 49 height 33
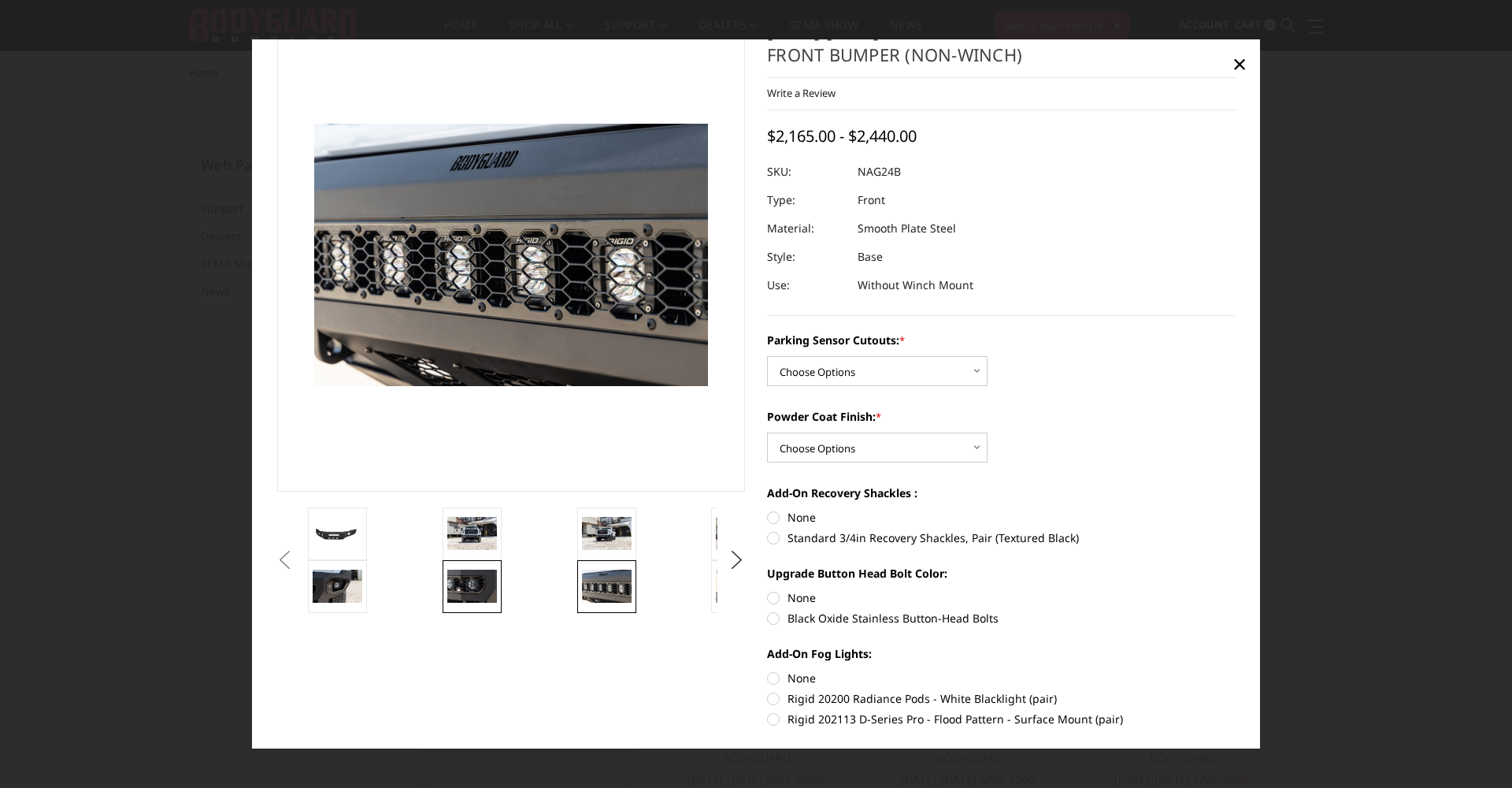
click at [458, 576] on img at bounding box center [472, 586] width 49 height 33
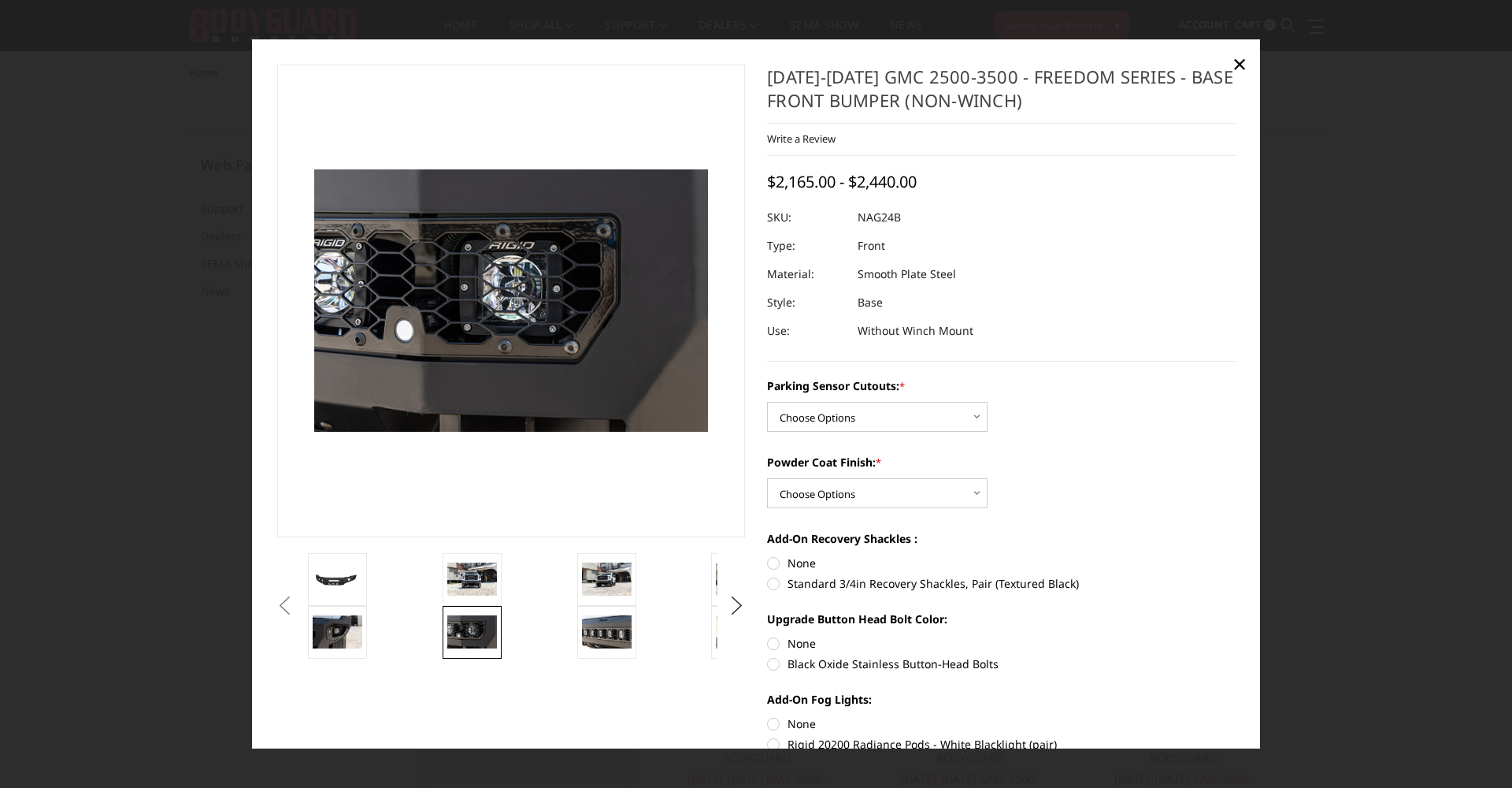
scroll to position [0, 0]
click at [737, 603] on button "Next" at bounding box center [737, 606] width 24 height 24
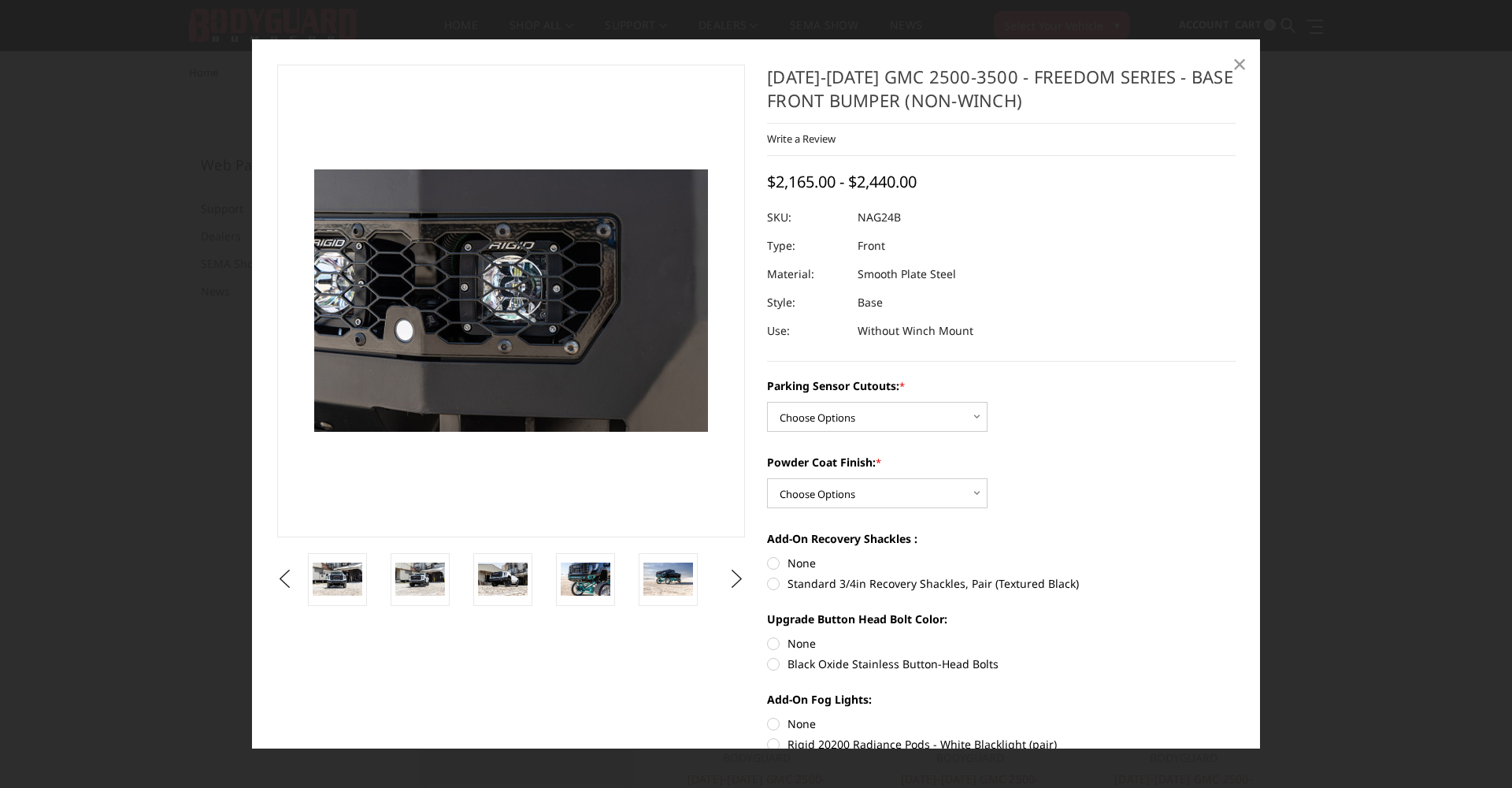
click at [1240, 62] on span "×" at bounding box center [1240, 64] width 14 height 34
